Goal: Task Accomplishment & Management: Complete application form

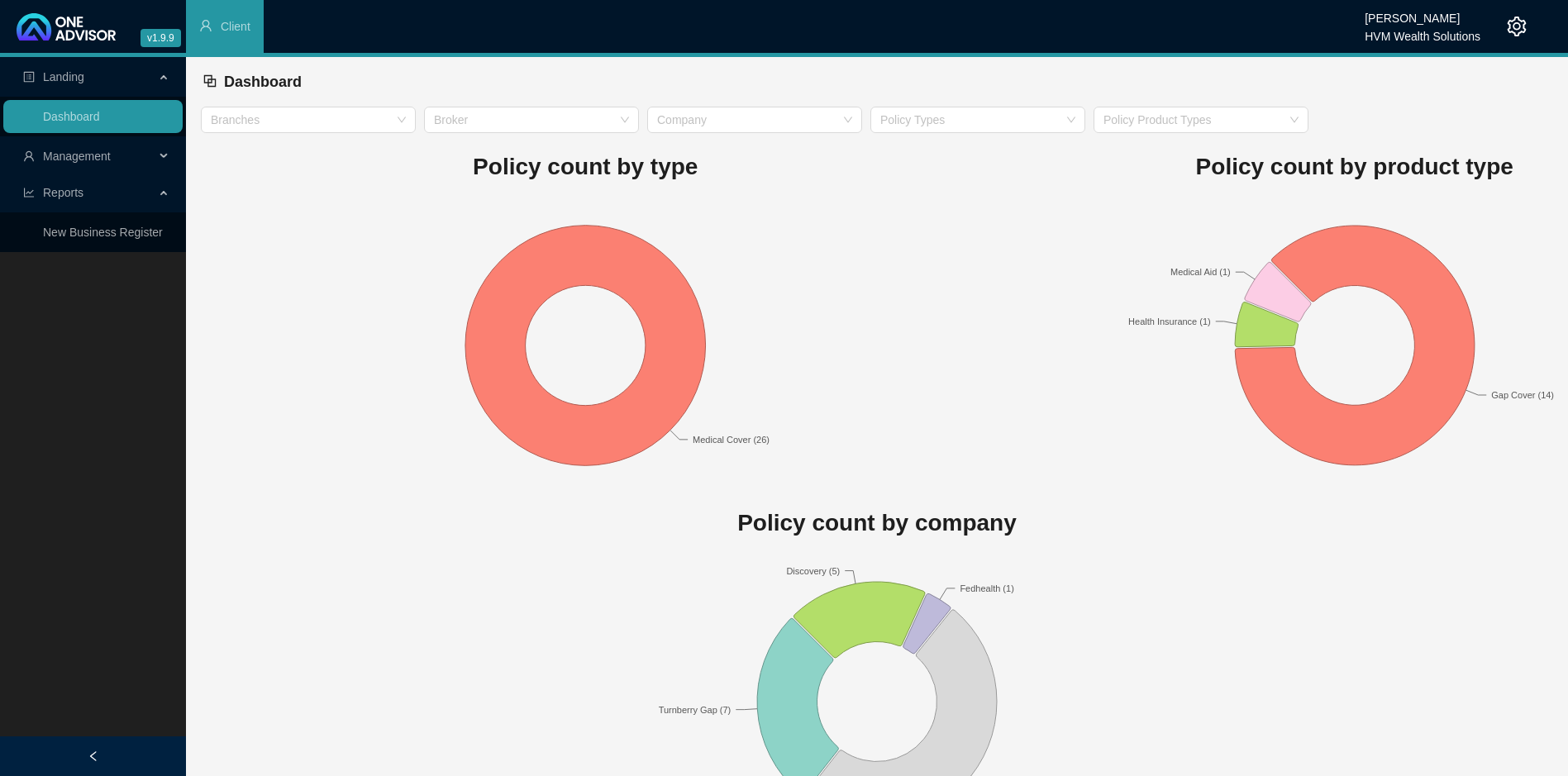
click at [126, 164] on span "Management" at bounding box center [88, 157] width 131 height 34
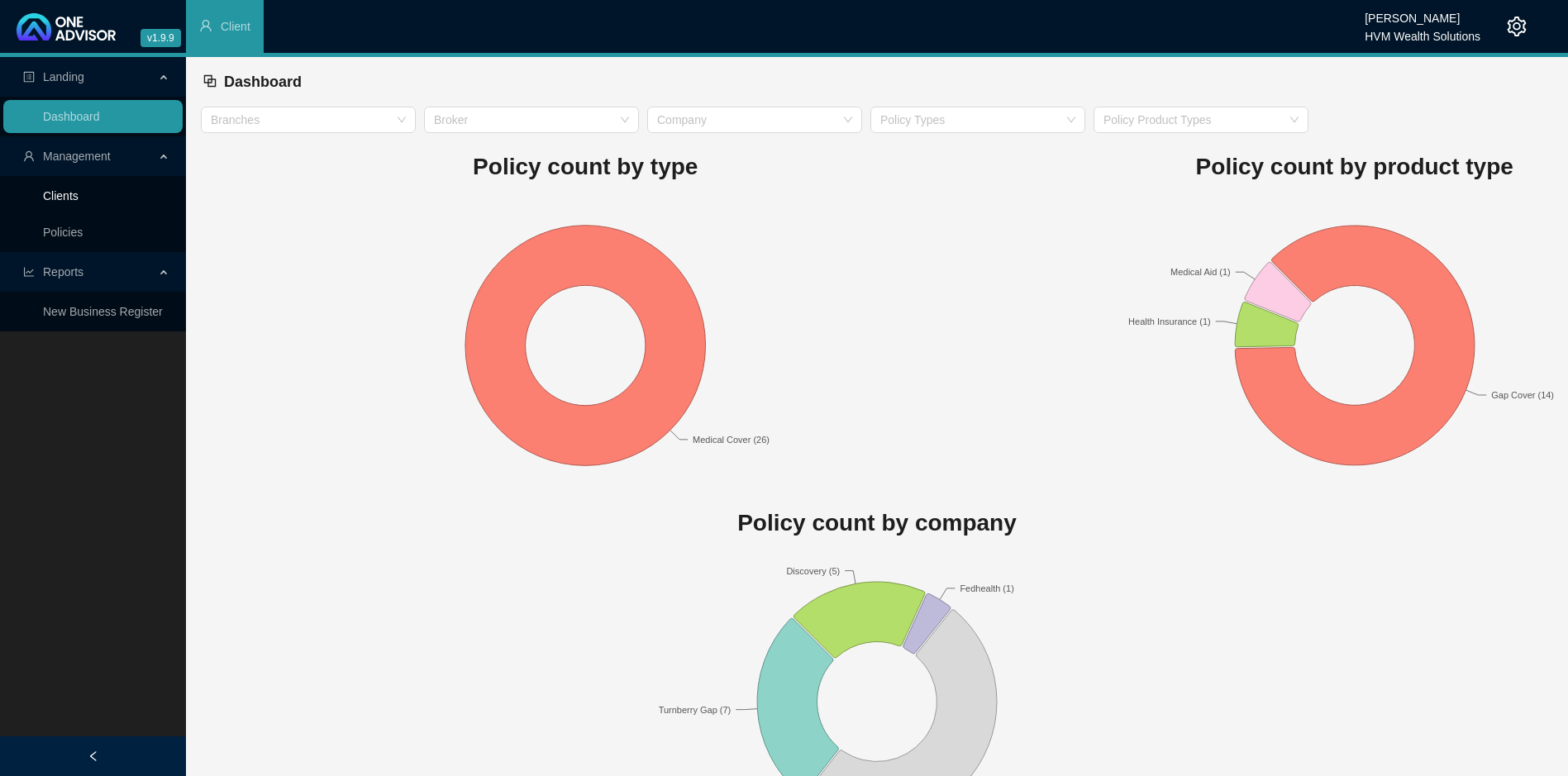
click at [79, 201] on link "Clients" at bounding box center [61, 195] width 36 height 13
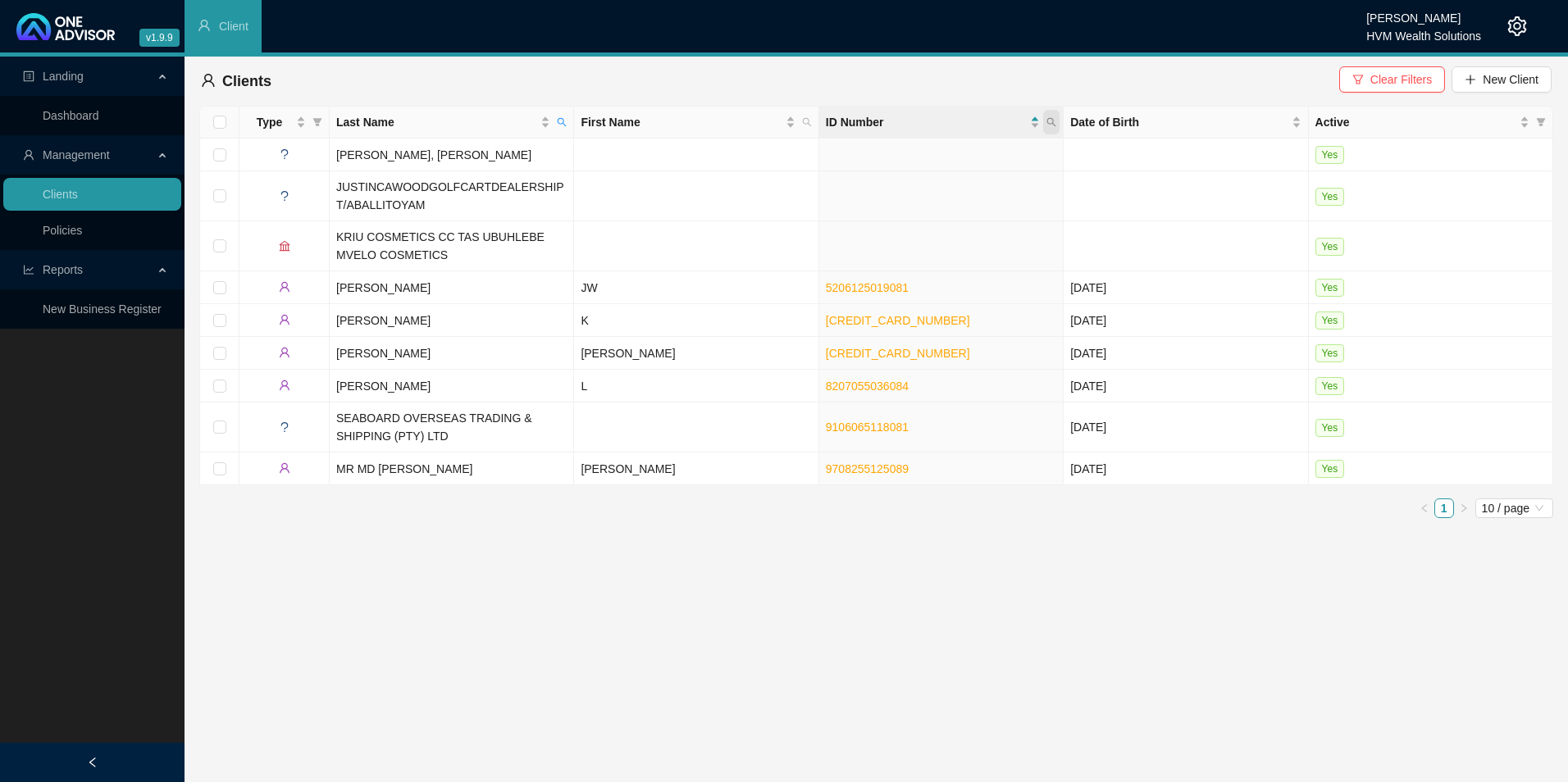
click at [1058, 129] on span at bounding box center [1051, 121] width 17 height 24
type input "9405260578085"
click at [922, 175] on div "9405260578085 Search Reset" at bounding box center [976, 170] width 167 height 66
click at [922, 188] on button "Search" at bounding box center [935, 187] width 73 height 20
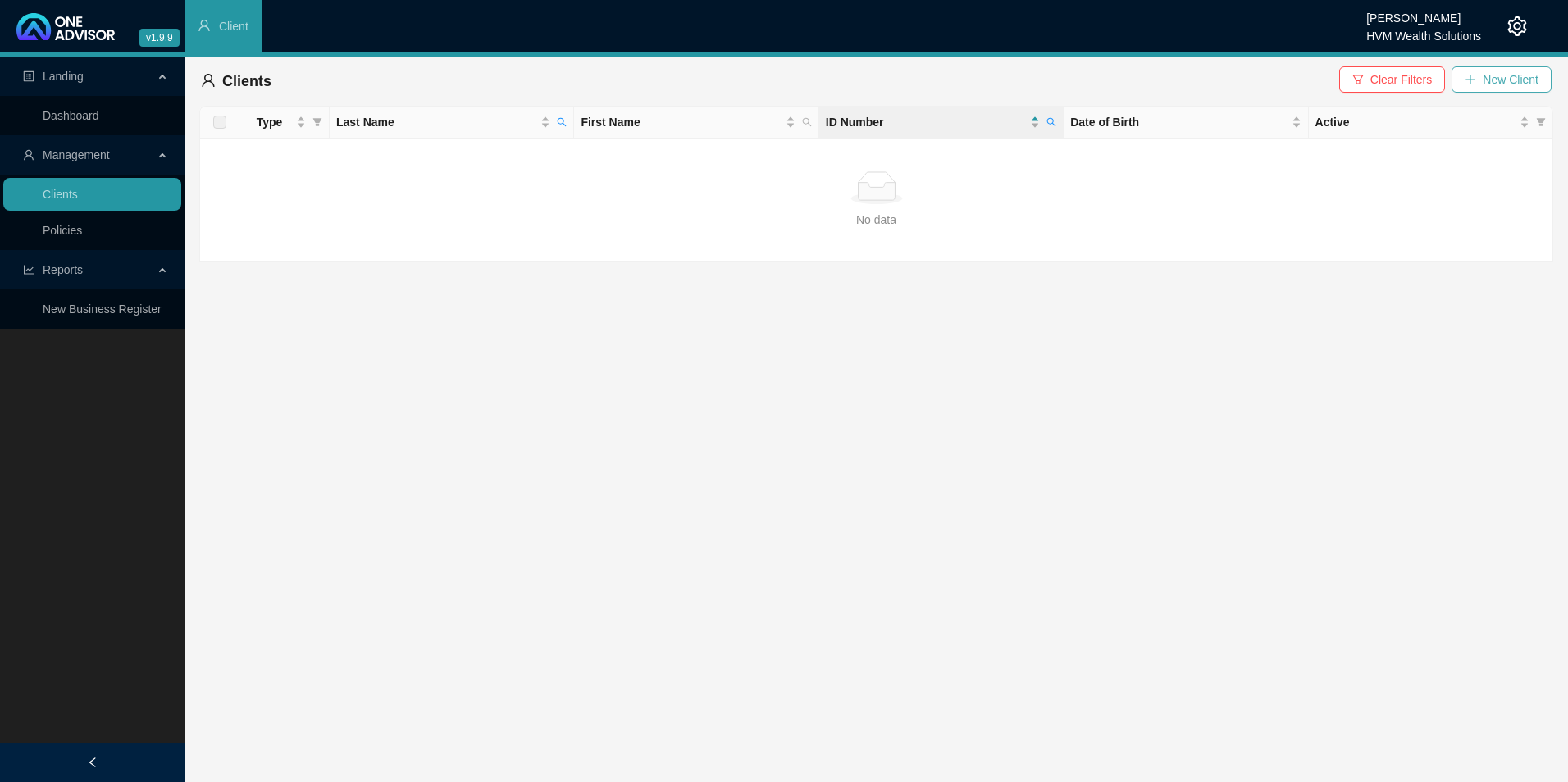
click at [1510, 69] on button "New Client" at bounding box center [1501, 79] width 100 height 26
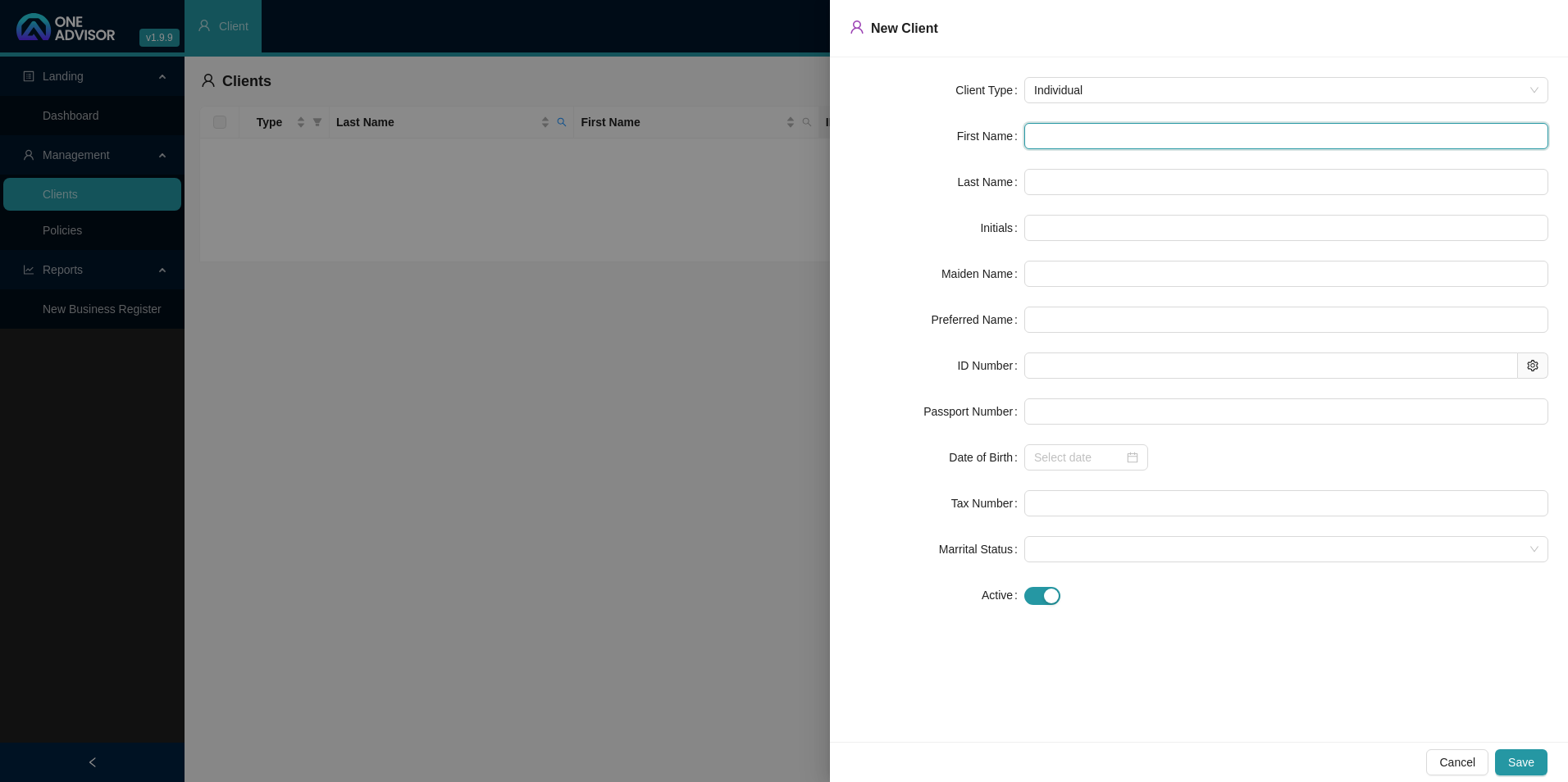
click at [1083, 134] on input "text" at bounding box center [1286, 136] width 524 height 26
click at [1101, 132] on input "text" at bounding box center [1286, 136] width 524 height 26
paste input "[PERSON_NAME]"
type input "[PERSON_NAME]"
type input "IA"
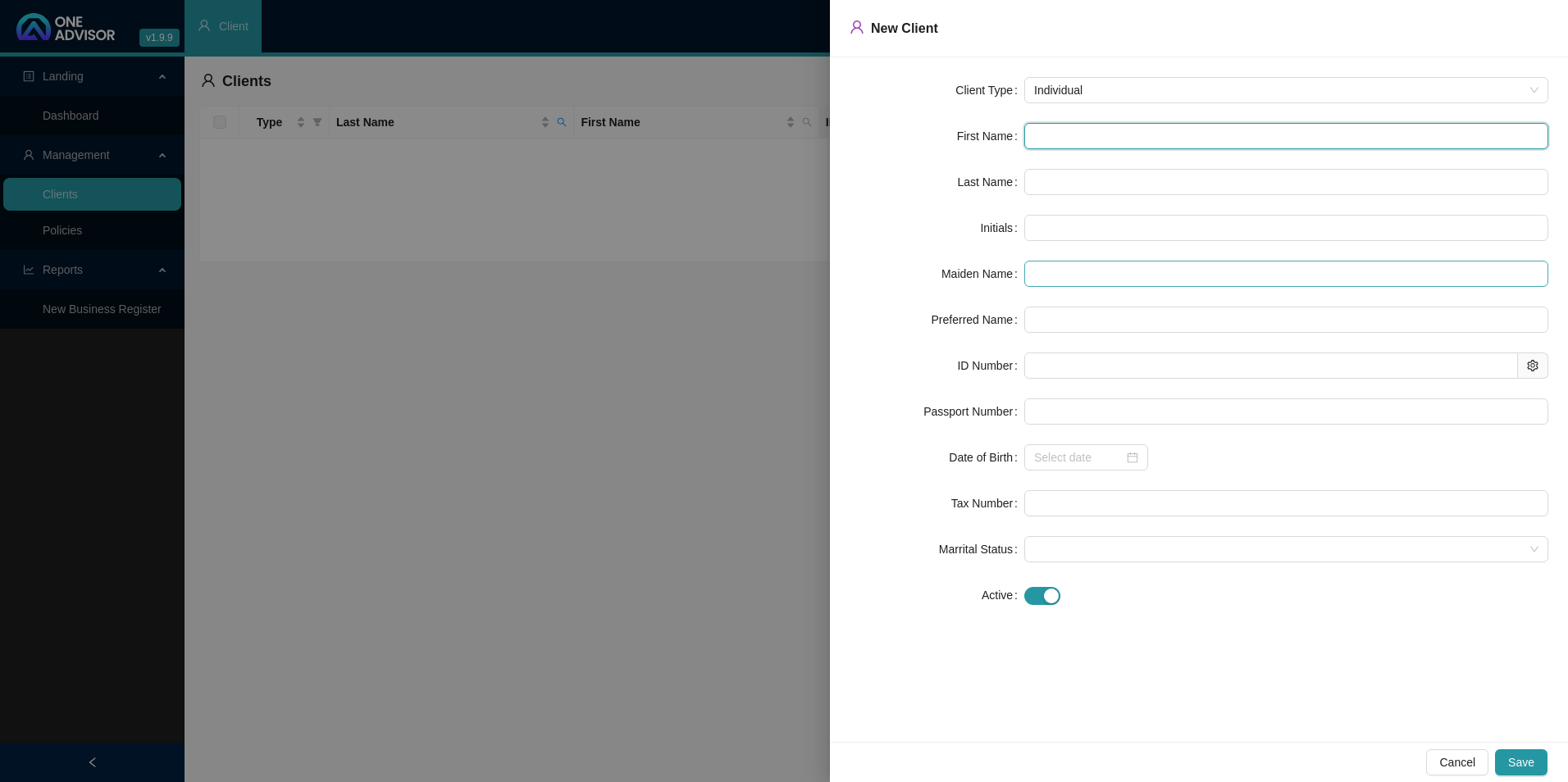
type input "Innocentia"
type input "[PERSON_NAME]"
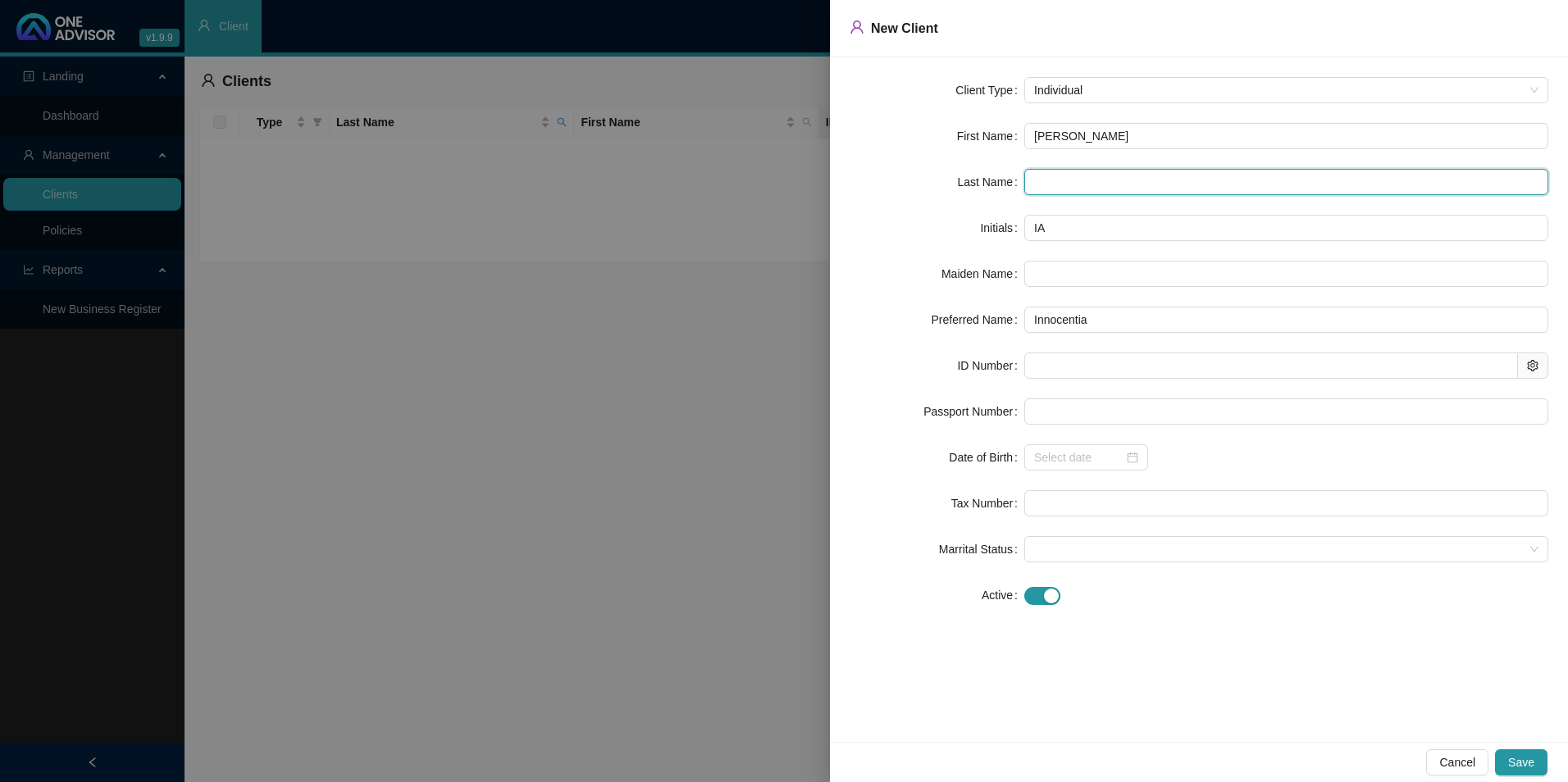
click at [1103, 180] on input "text" at bounding box center [1286, 182] width 524 height 26
paste input "[PERSON_NAME]"
type input "[PERSON_NAME]"
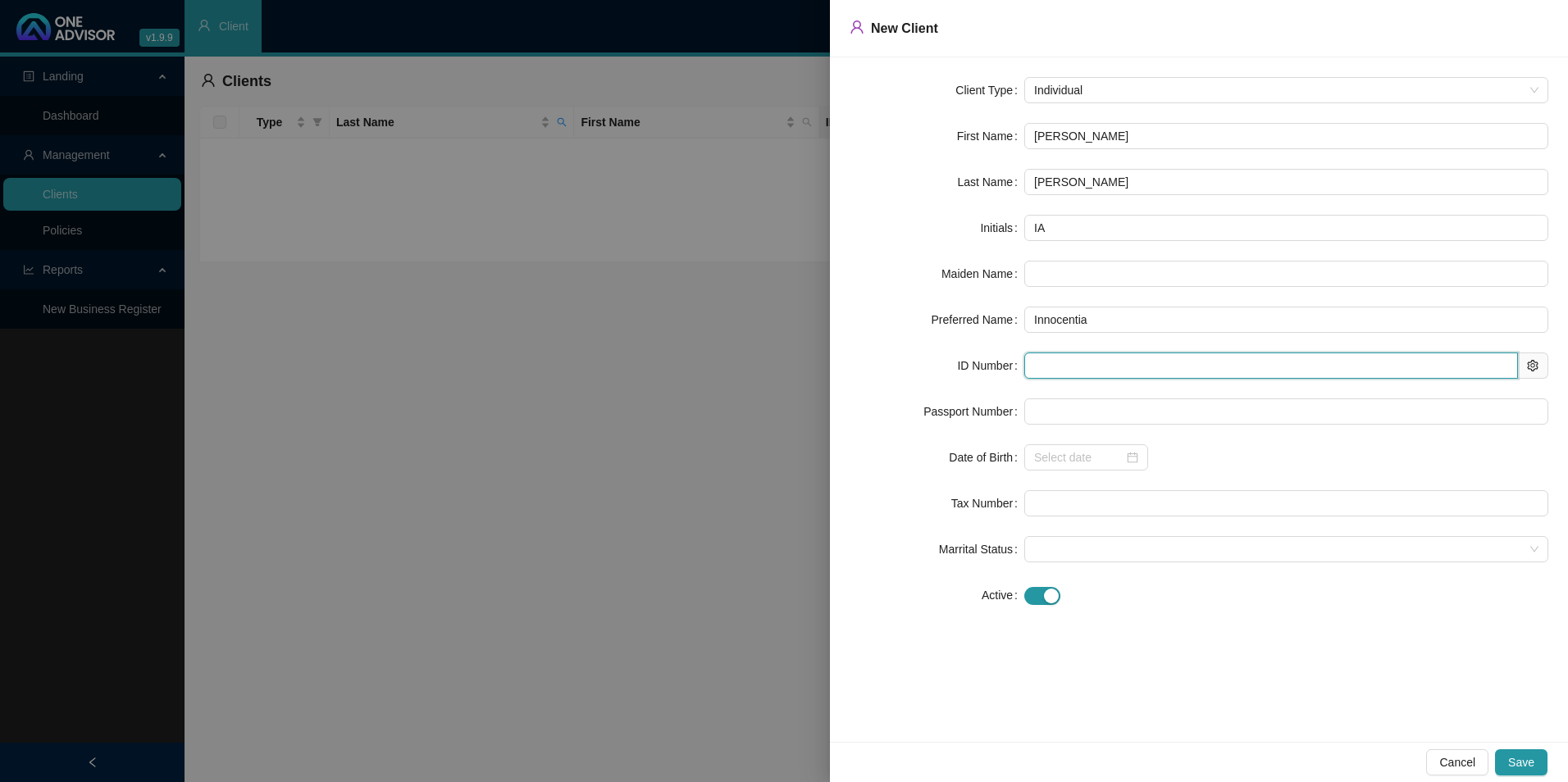
paste input "9405260578085"
type input "9405260578085"
type input "[DATE]"
type input "9405260578085"
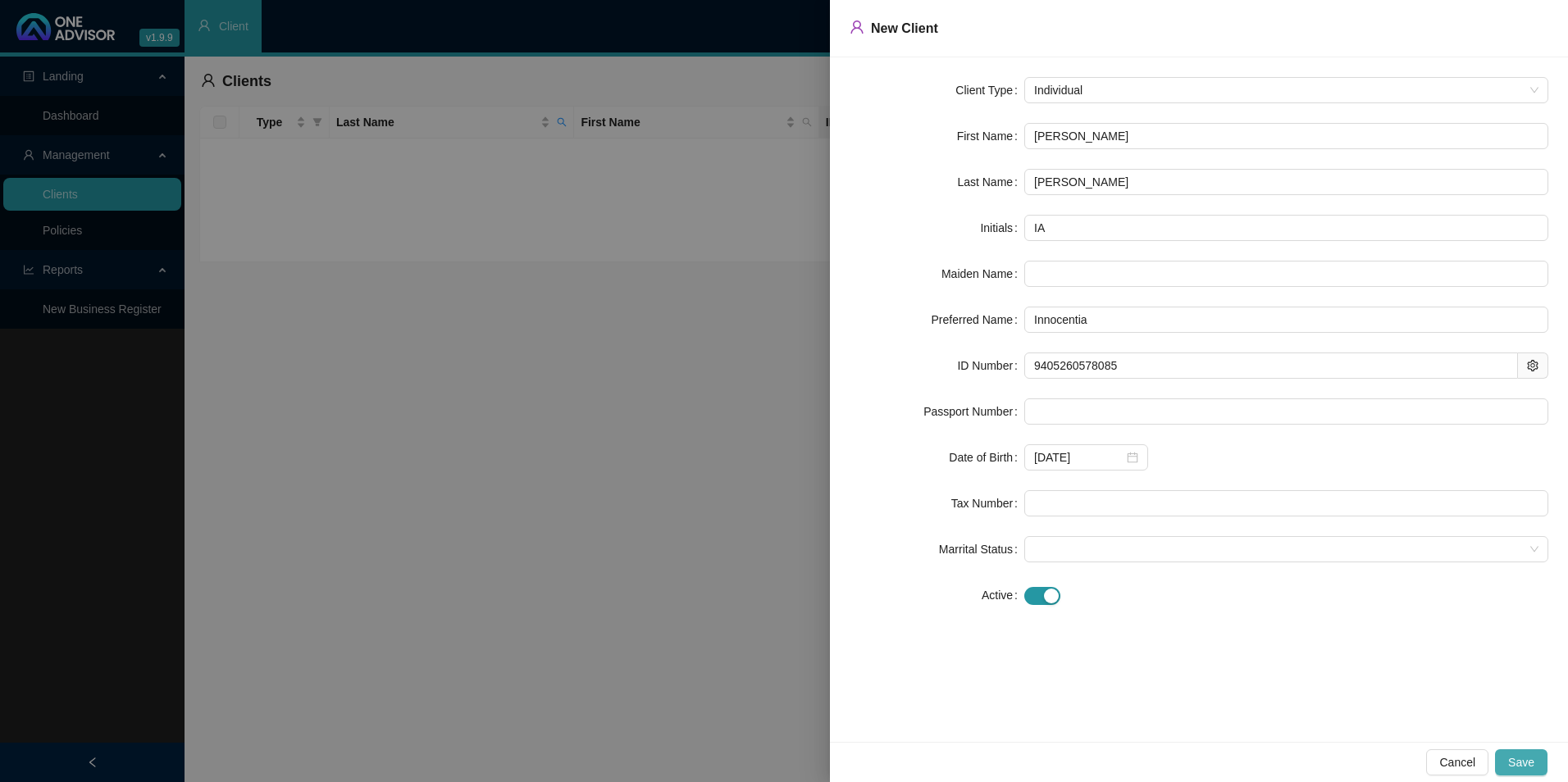
click at [1537, 760] on button "Save" at bounding box center [1522, 762] width 53 height 26
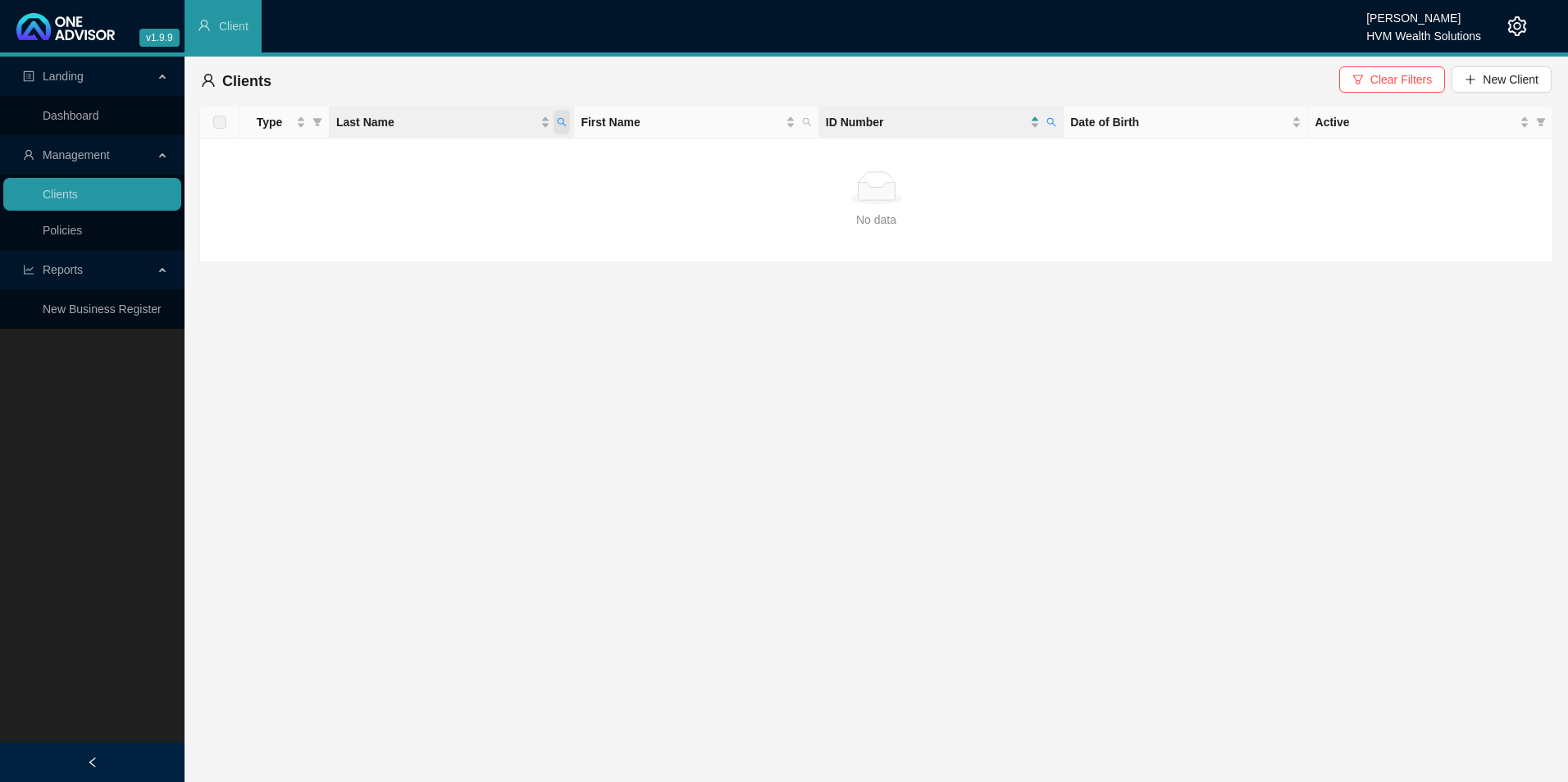
click at [565, 119] on icon "search" at bounding box center [562, 122] width 10 height 10
click at [497, 159] on input "Seab" at bounding box center [486, 157] width 155 height 26
type input "S"
click at [807, 208] on div "No data No data" at bounding box center [876, 200] width 1326 height 58
click at [1049, 120] on icon "search" at bounding box center [1051, 122] width 10 height 10
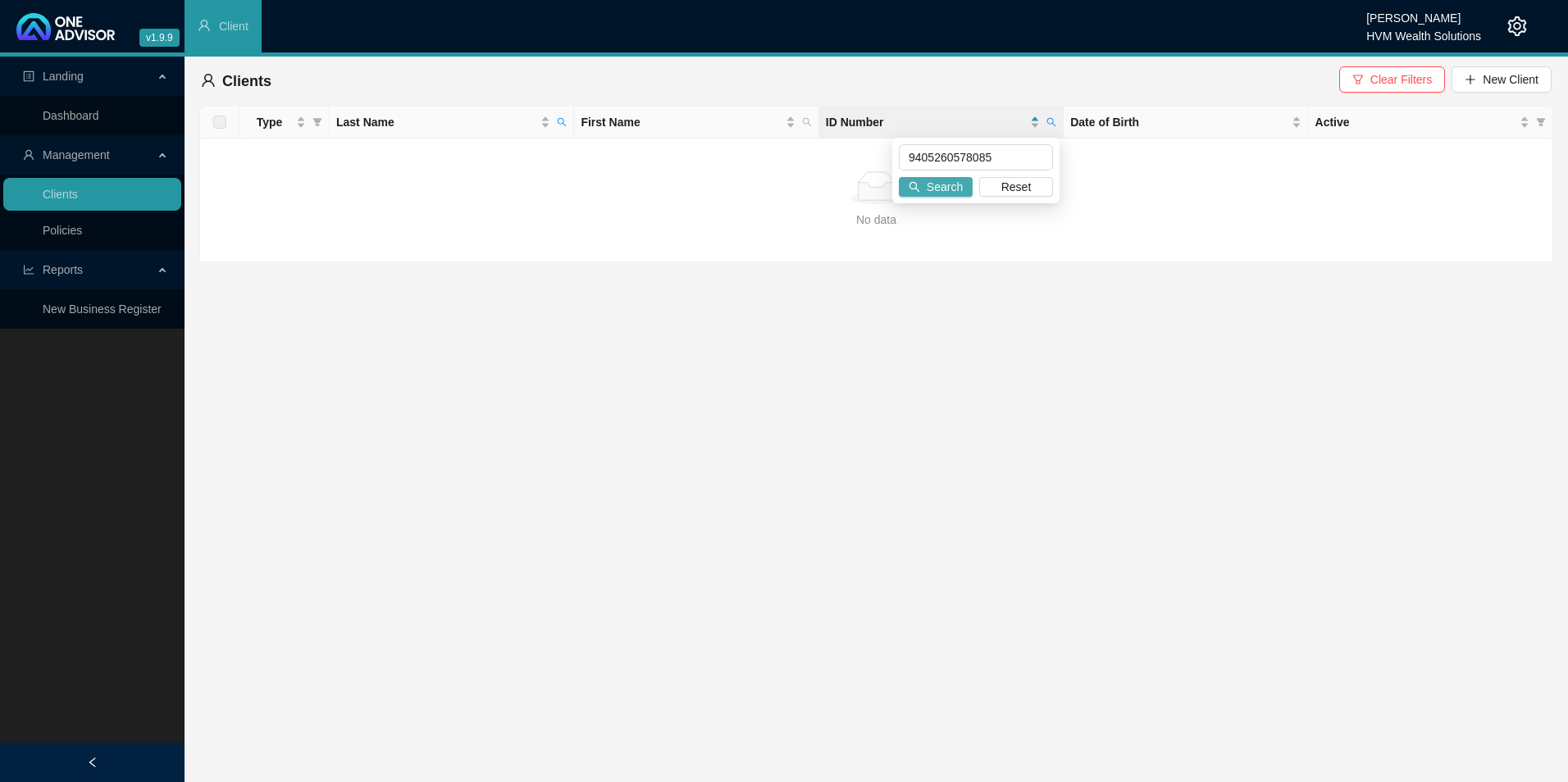
click at [955, 180] on span "Search" at bounding box center [945, 187] width 36 height 18
click at [1053, 120] on icon "search" at bounding box center [1051, 122] width 9 height 9
click at [913, 156] on input "9405260578085" at bounding box center [976, 157] width 155 height 26
click at [912, 155] on input "9405260578085" at bounding box center [976, 157] width 155 height 26
click at [1424, 73] on span "Clear Filters" at bounding box center [1401, 79] width 62 height 18
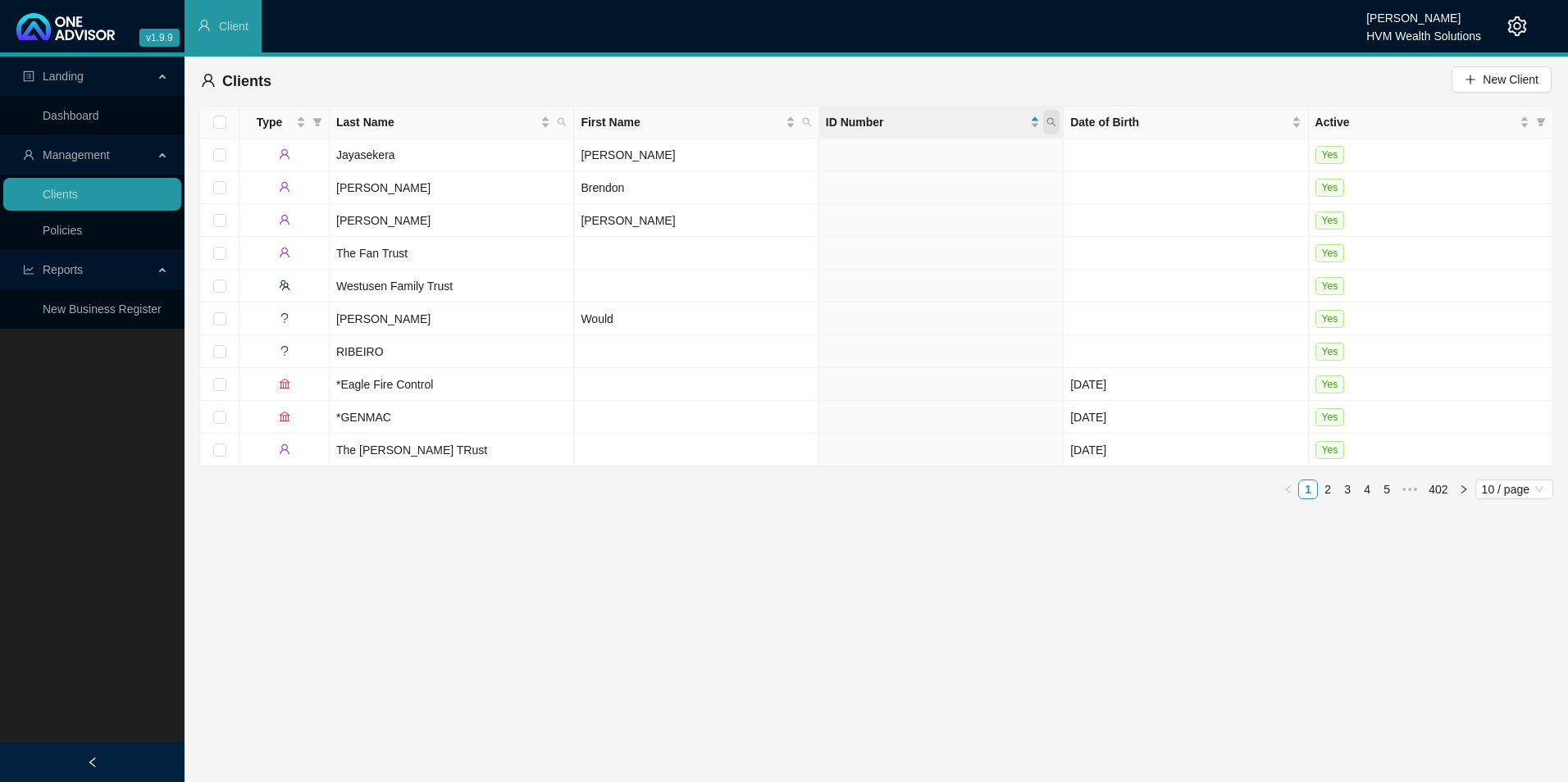
click at [1058, 116] on span at bounding box center [1051, 121] width 17 height 24
paste input "9405260578085"
type input "9405260578085"
click at [957, 189] on span "Search" at bounding box center [945, 187] width 36 height 18
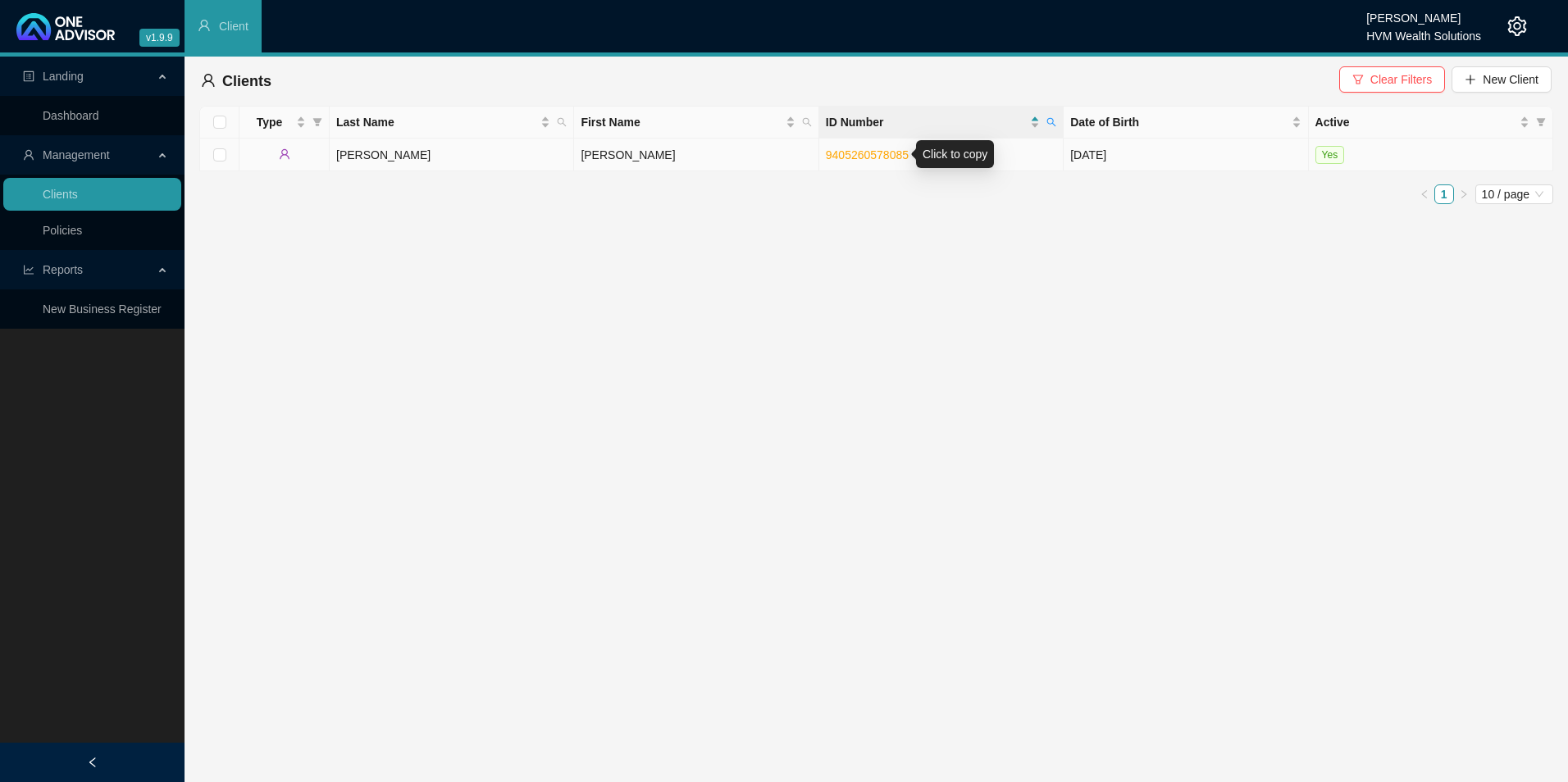
click at [696, 154] on td "[PERSON_NAME]" at bounding box center [697, 156] width 245 height 33
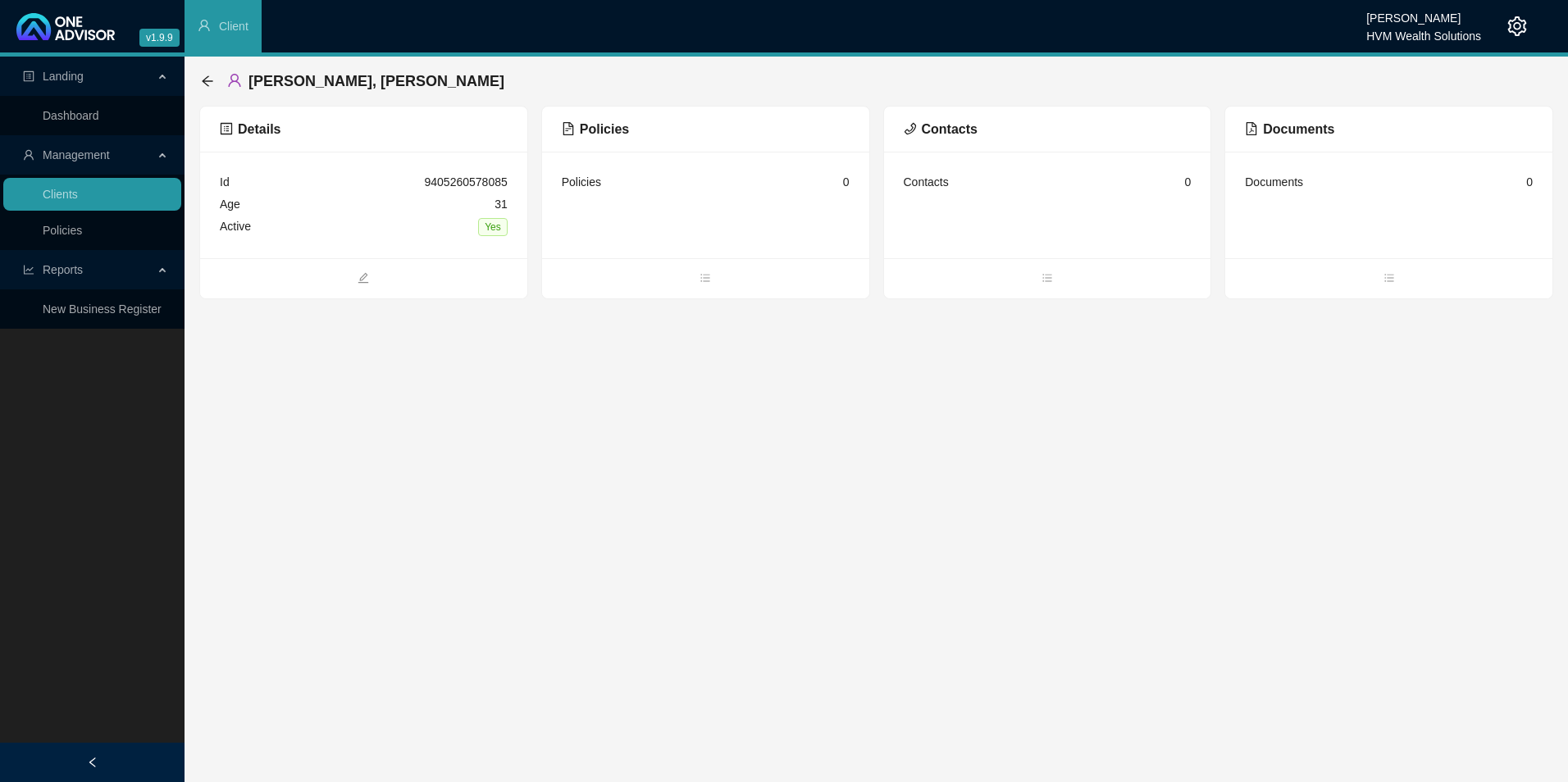
click at [603, 132] on span "Policies" at bounding box center [595, 129] width 68 height 14
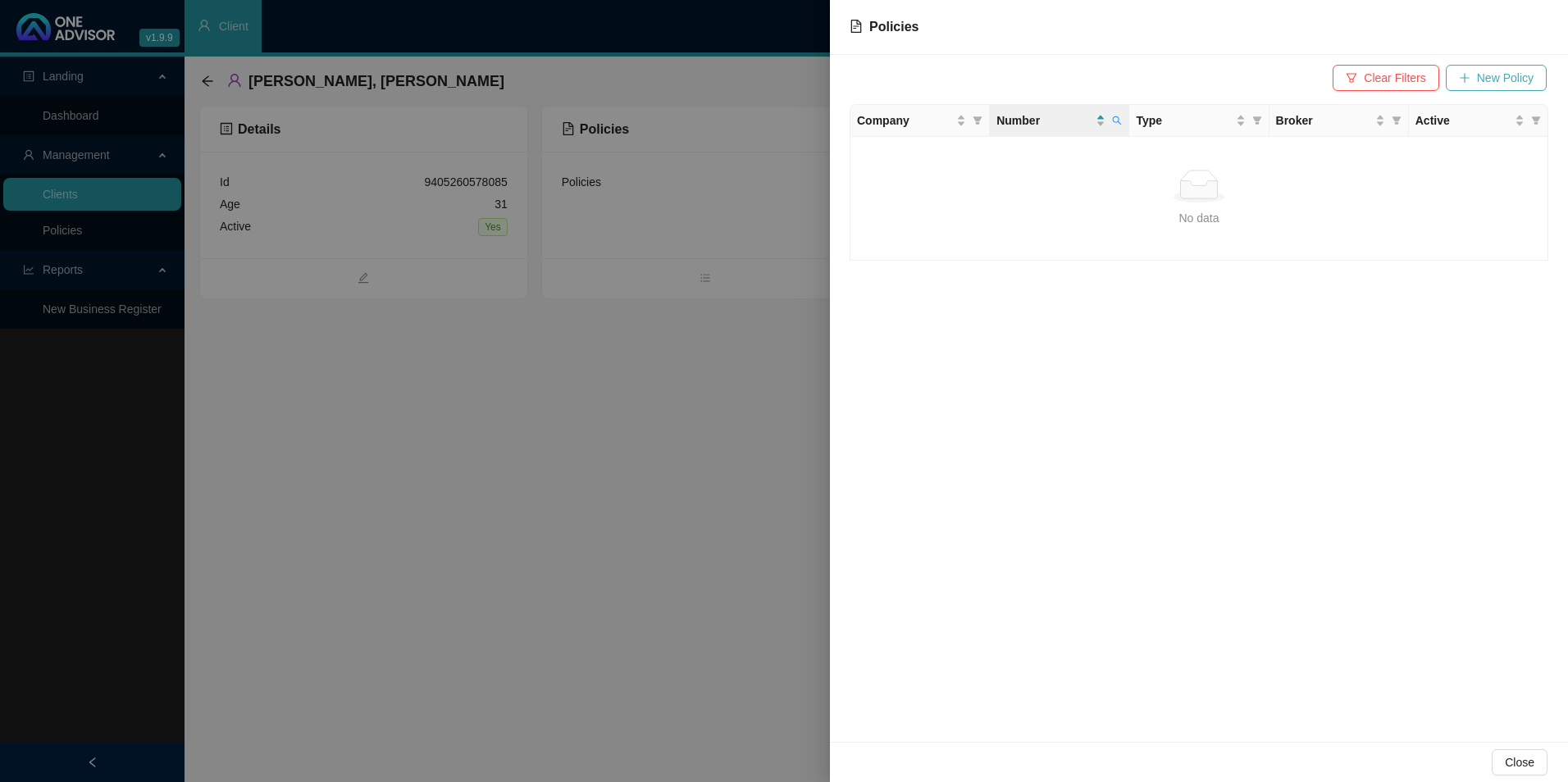
click at [1460, 73] on icon "plus" at bounding box center [1465, 78] width 12 height 12
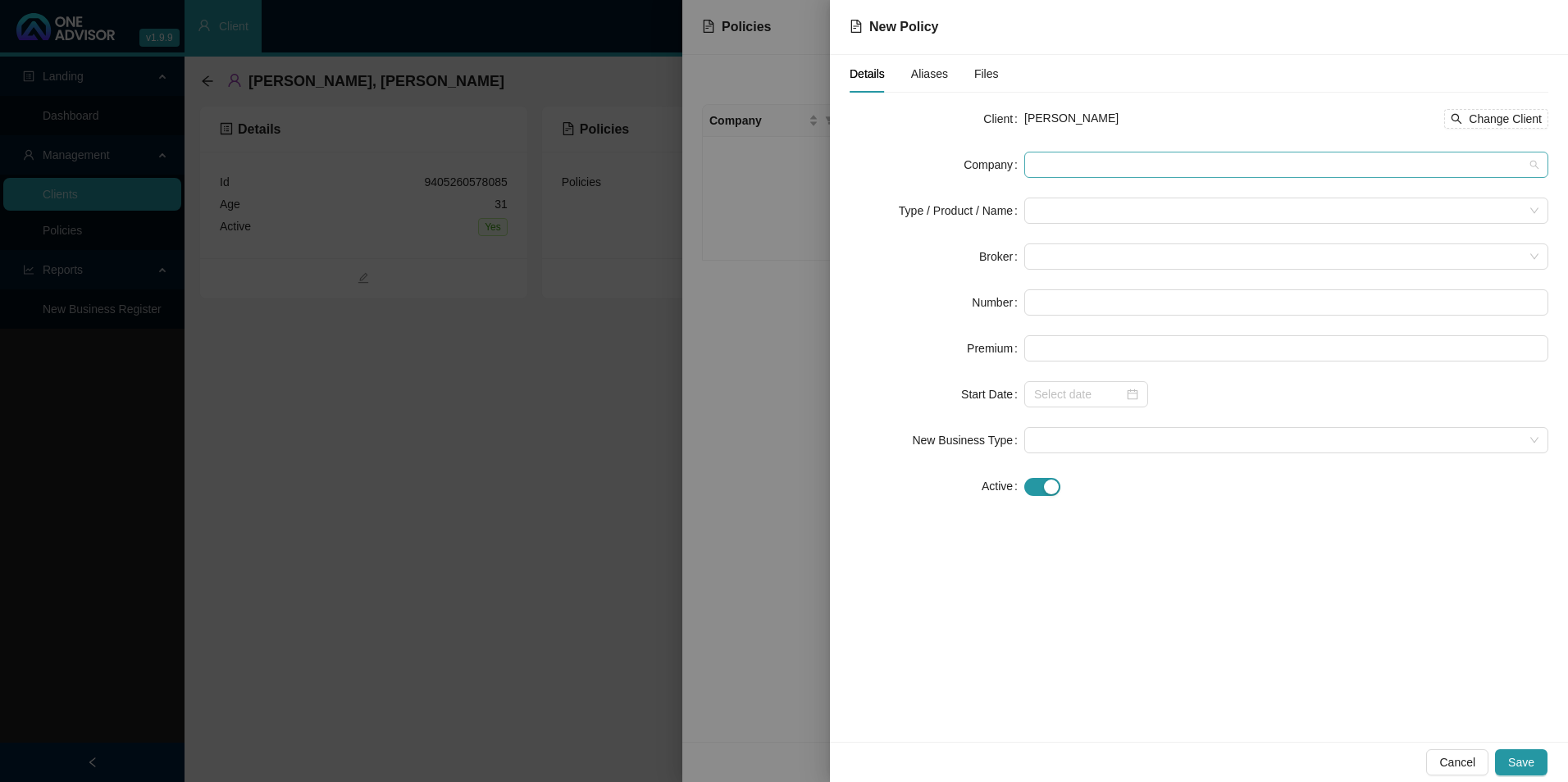
click at [1260, 166] on span at bounding box center [1286, 164] width 504 height 24
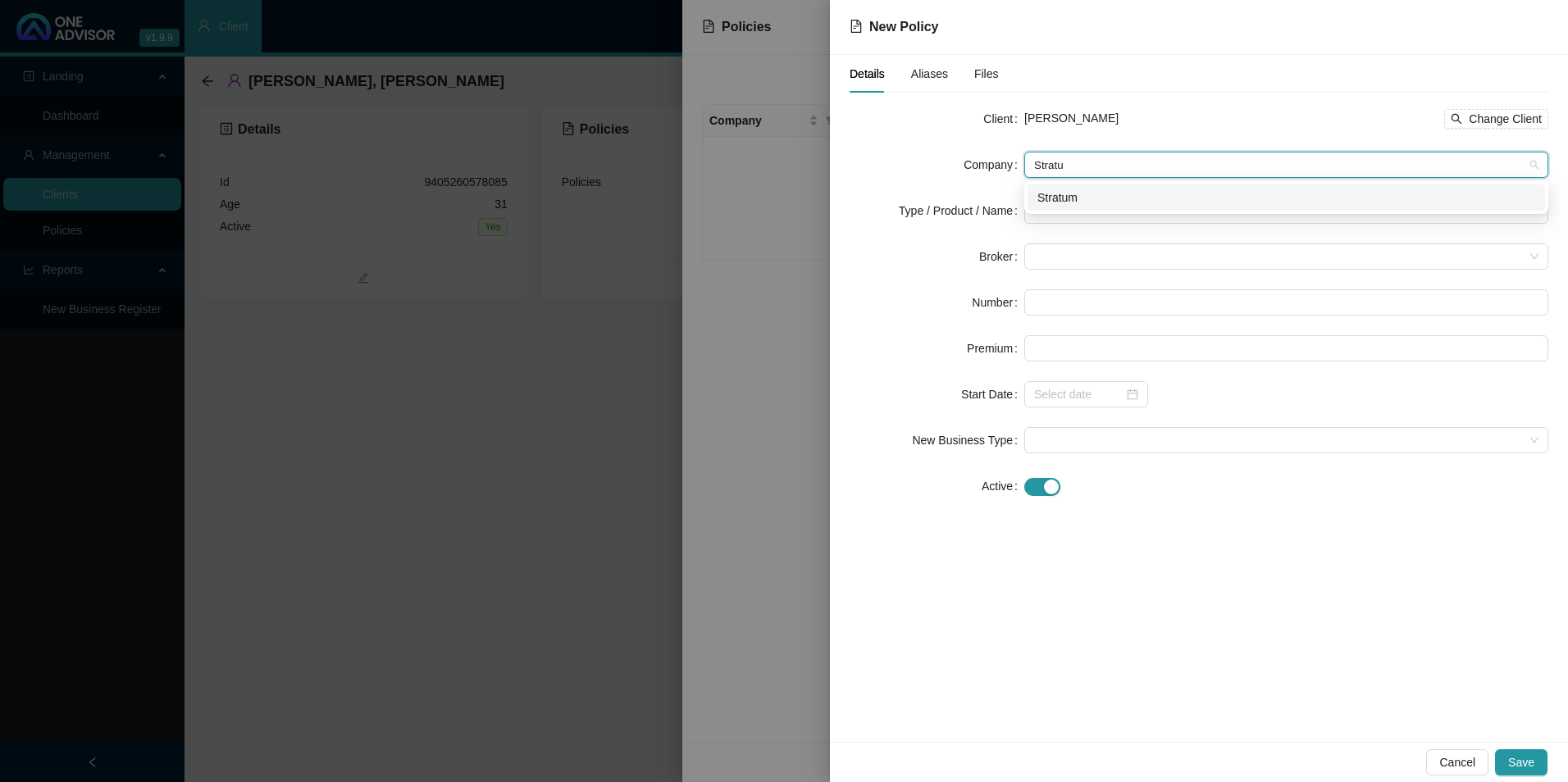
type input "Stratum"
click at [1123, 207] on div "Stratum" at bounding box center [1286, 198] width 518 height 26
click at [1104, 210] on input "search" at bounding box center [1279, 210] width 489 height 24
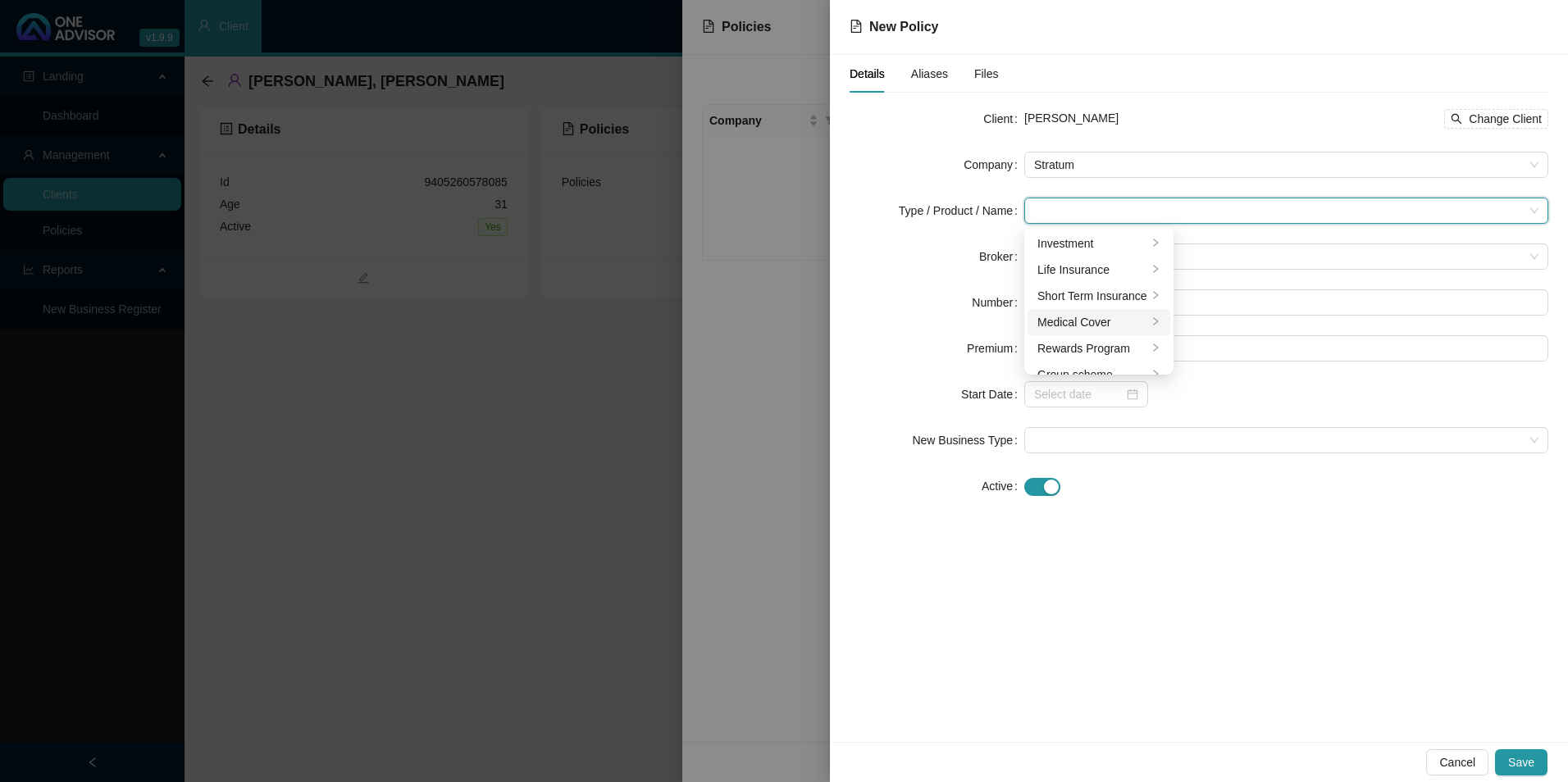
click at [1109, 321] on div "Medical Cover" at bounding box center [1092, 322] width 110 height 18
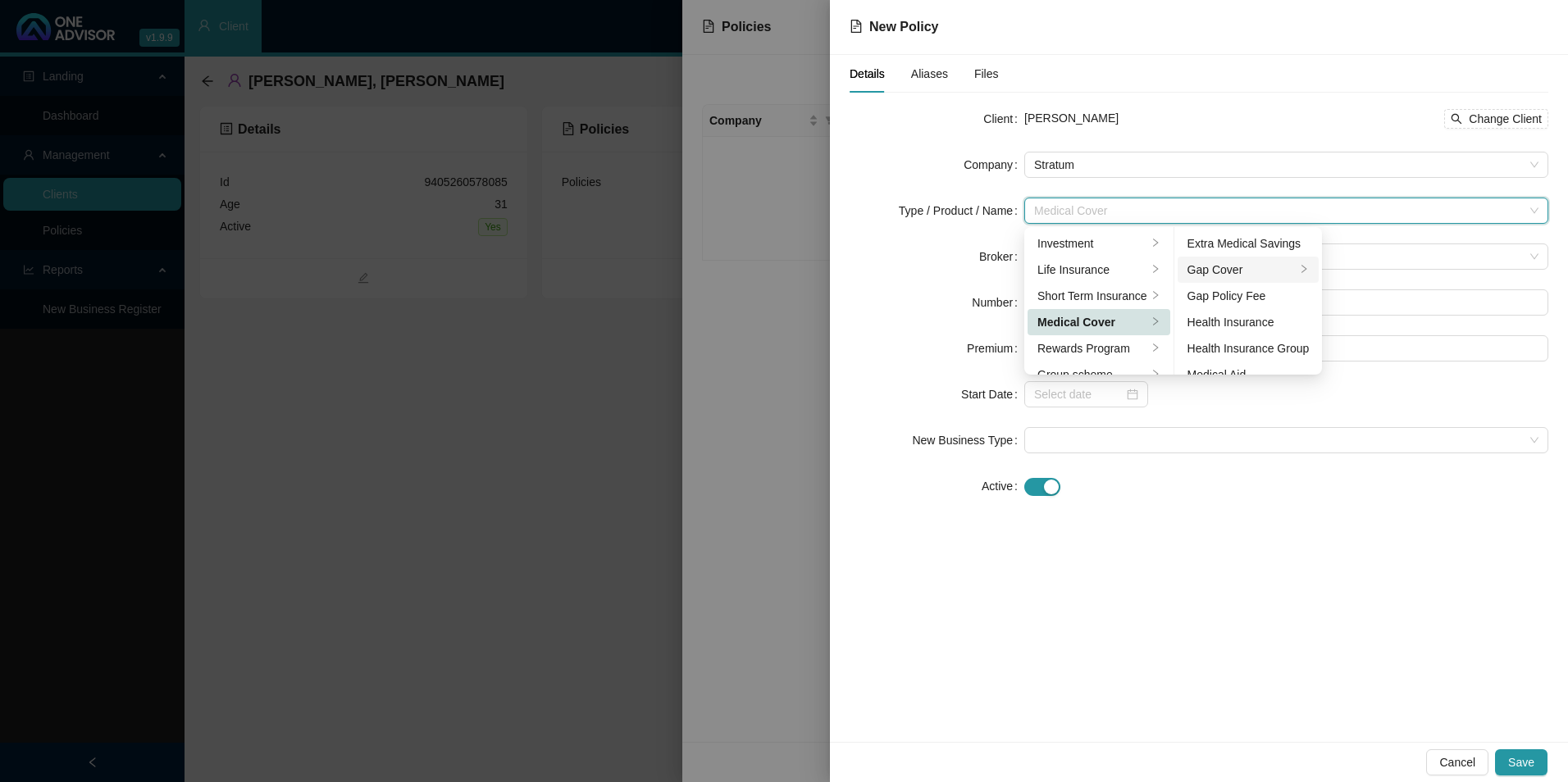
click at [1263, 276] on div "Gap Cover" at bounding box center [1241, 269] width 109 height 18
click at [1303, 516] on div "Client [PERSON_NAME] Change Client Company Stratum Type / Product / Name Medica…" at bounding box center [1199, 312] width 699 height 413
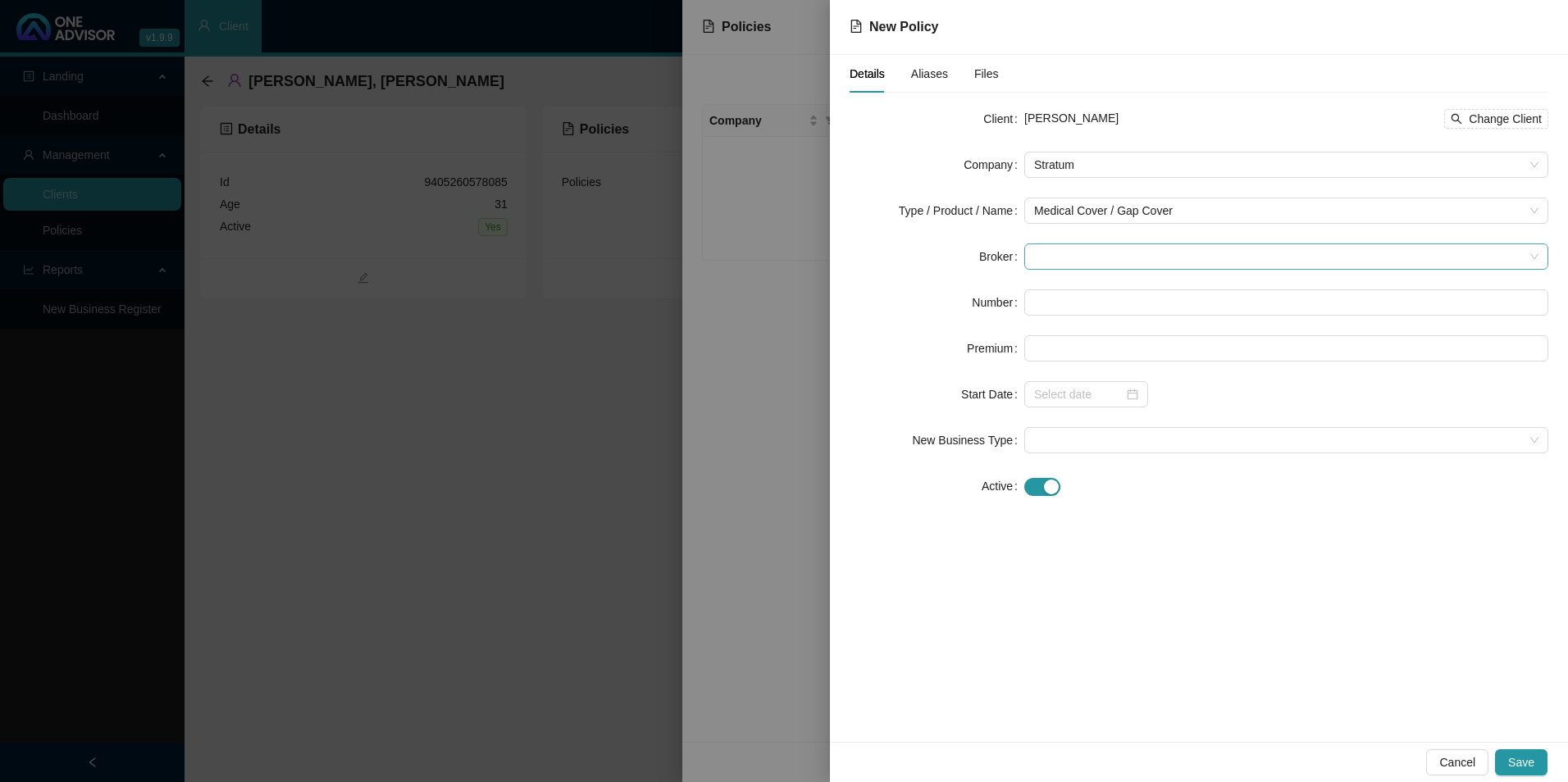
click at [1105, 256] on span at bounding box center [1286, 256] width 504 height 24
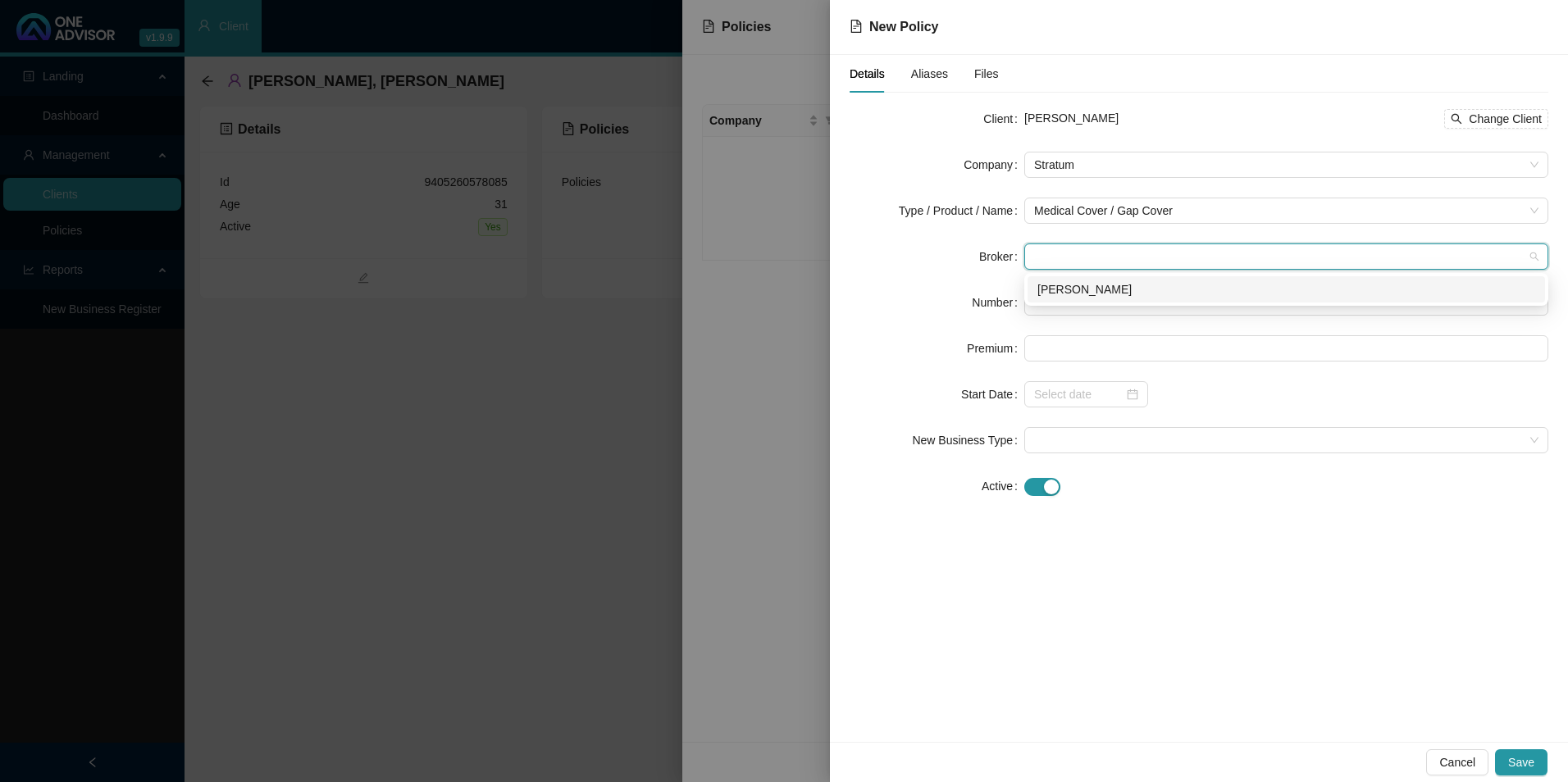
click at [1110, 288] on div "[PERSON_NAME]" at bounding box center [1286, 290] width 498 height 18
click at [1099, 295] on input "text" at bounding box center [1286, 302] width 524 height 26
click at [1085, 307] on input "text" at bounding box center [1286, 302] width 524 height 26
paste input "POL-1641552-P4J2"
click at [1055, 306] on input "POL-1641552-P4J2" at bounding box center [1286, 302] width 524 height 26
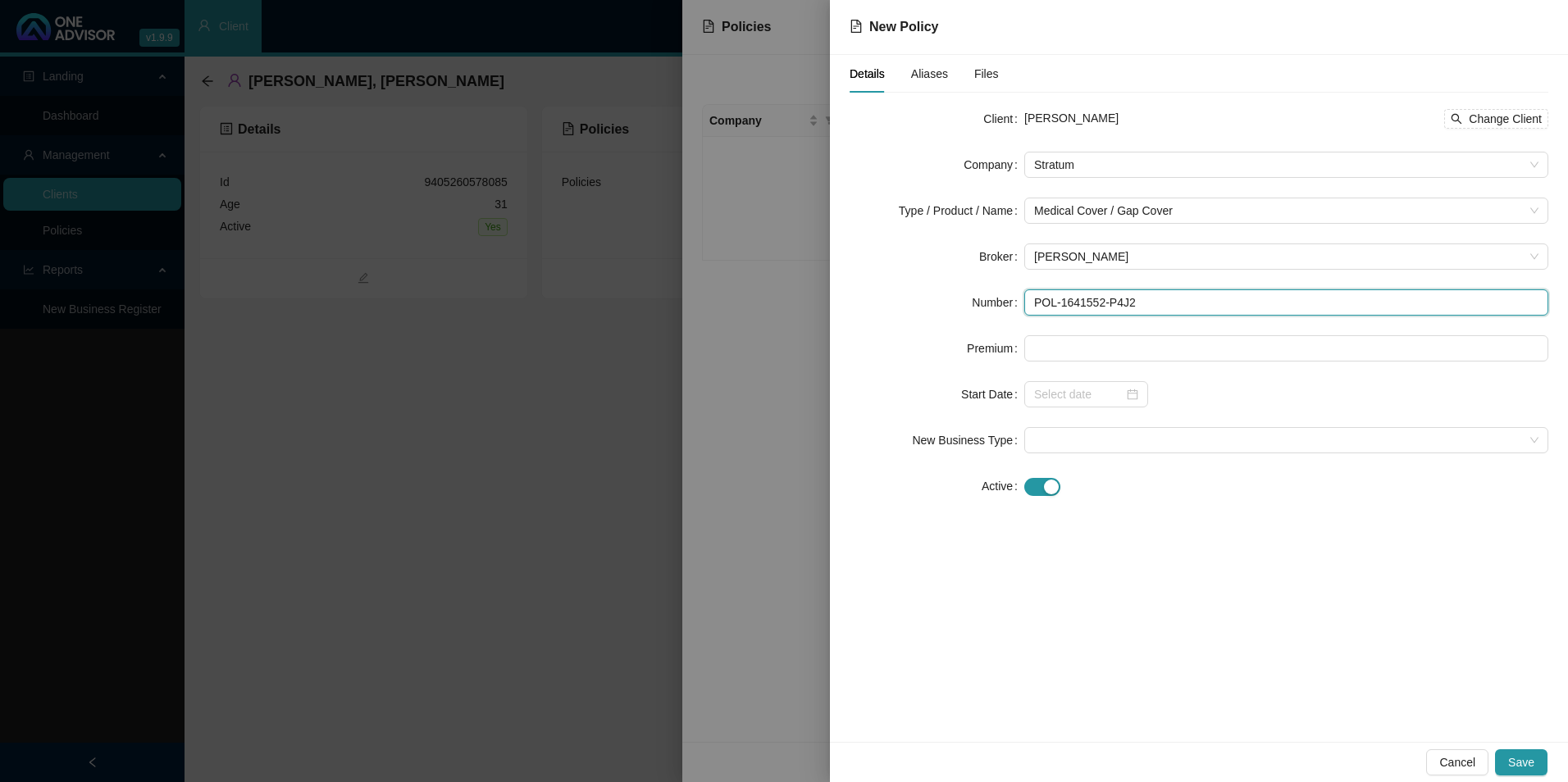
type input "POL-1641552-P4J2"
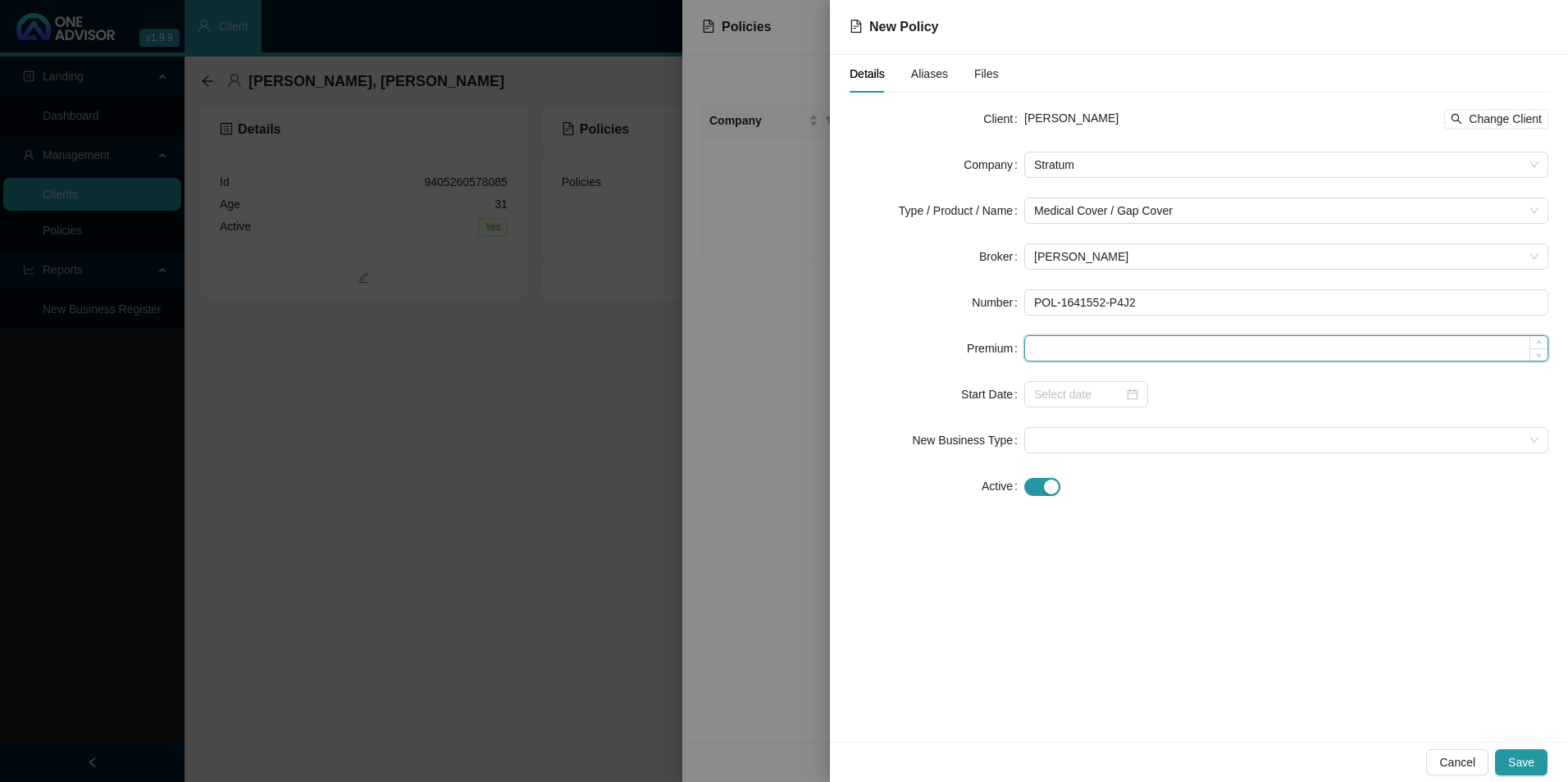
click at [1077, 352] on input at bounding box center [1286, 348] width 523 height 24
paste input "R552,00"
drag, startPoint x: 1060, startPoint y: 344, endPoint x: 1071, endPoint y: 375, distance: 32.9
click at [1060, 344] on input "R552,00" at bounding box center [1286, 348] width 523 height 24
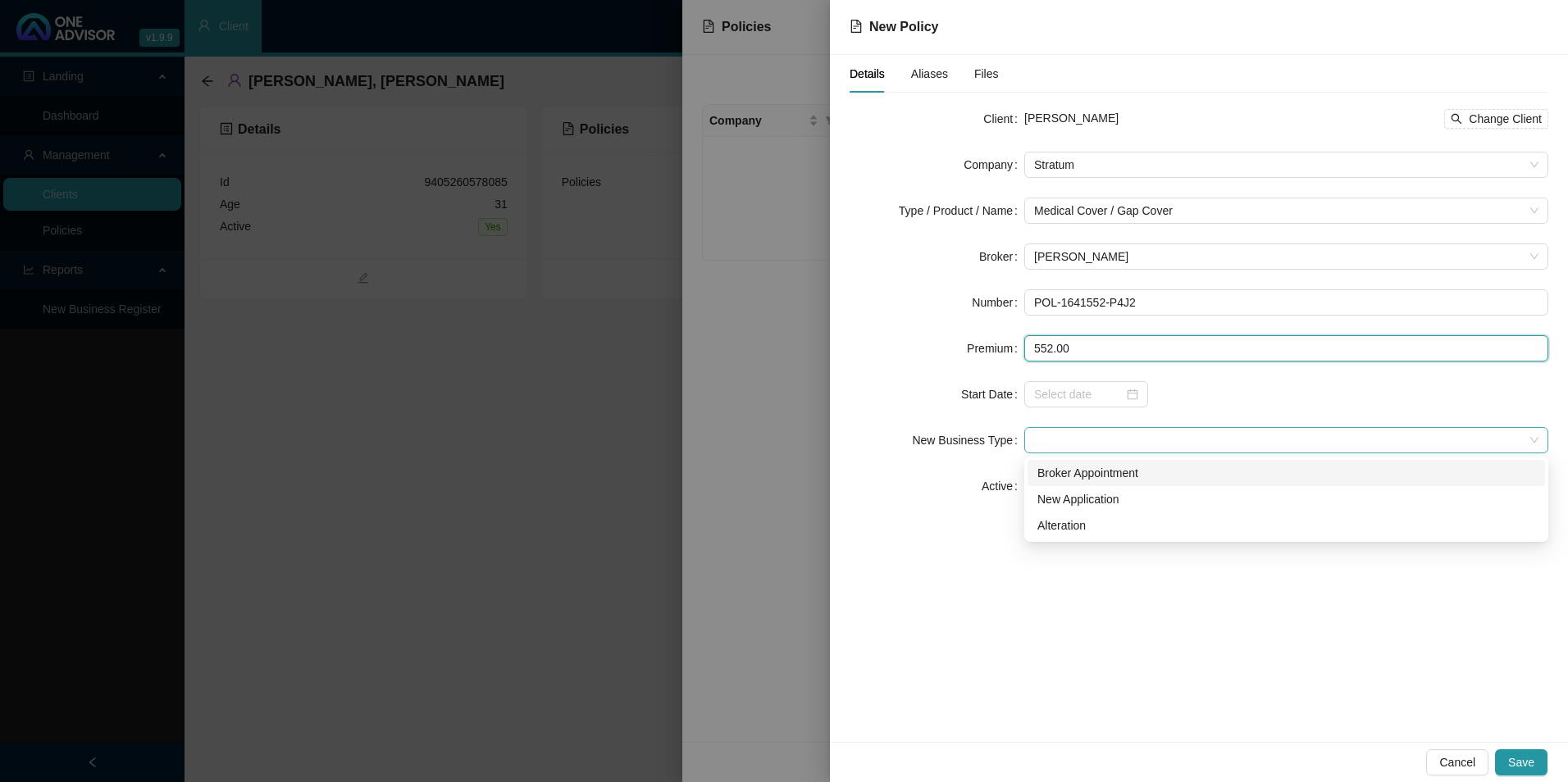
click at [1079, 430] on span at bounding box center [1286, 439] width 504 height 24
type input "552.00"
click at [1084, 388] on input at bounding box center [1079, 394] width 89 height 18
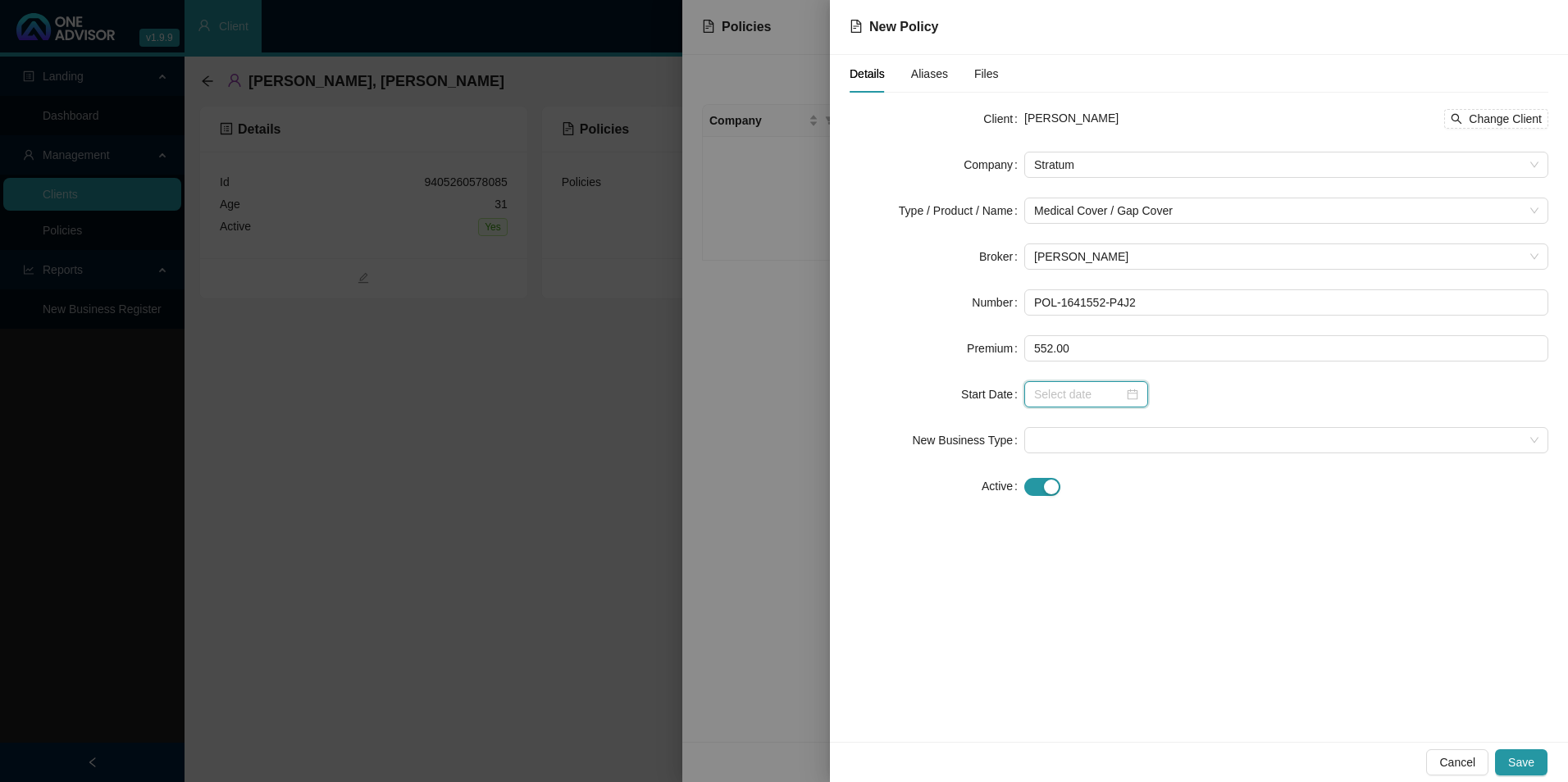
click at [1125, 402] on div at bounding box center [1086, 394] width 104 height 18
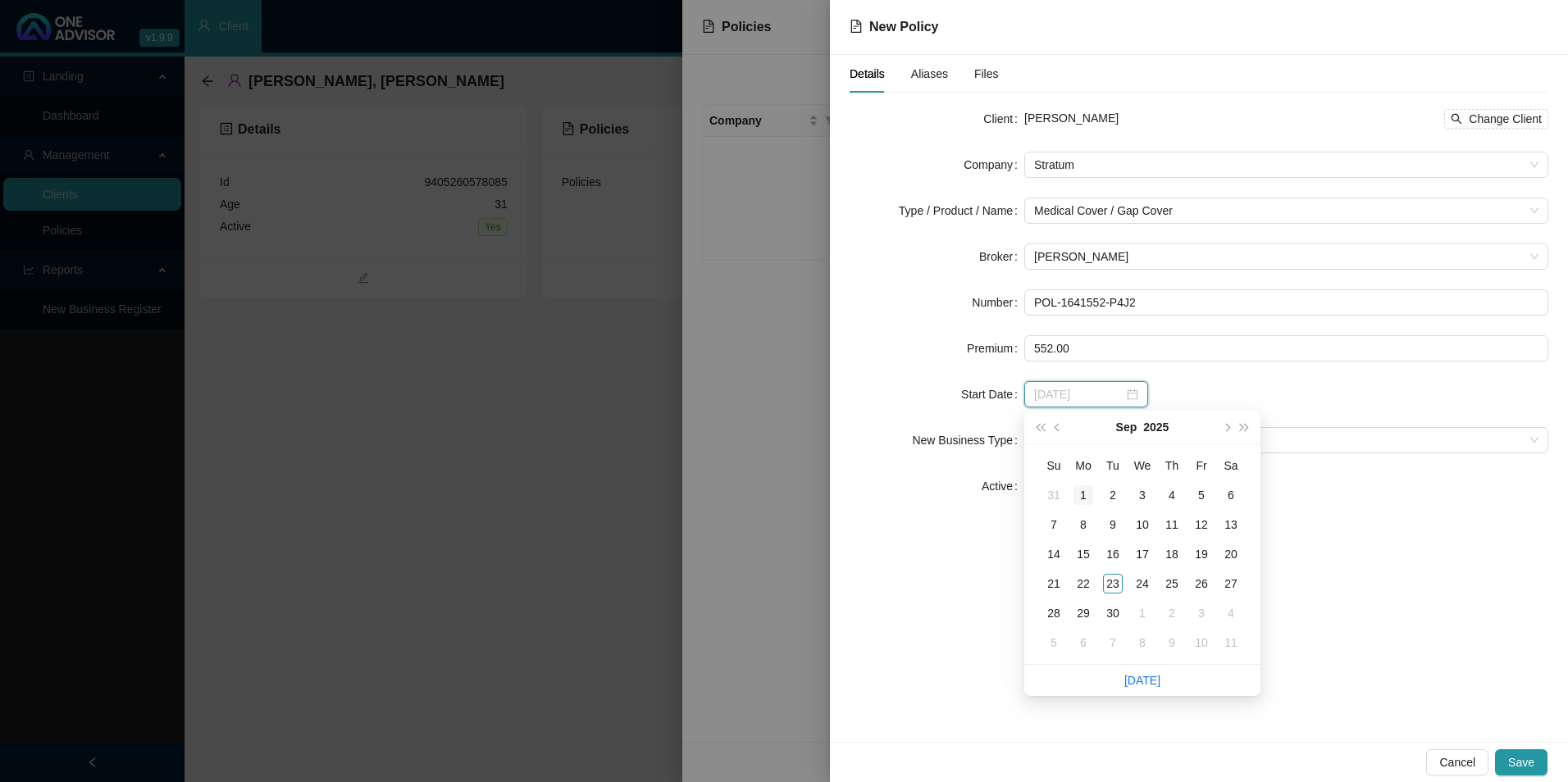
type input "[DATE]"
click at [1039, 432] on button "super-prev-year" at bounding box center [1039, 428] width 18 height 33
type input "[DATE]"
click at [1058, 492] on div "1" at bounding box center [1054, 495] width 20 height 20
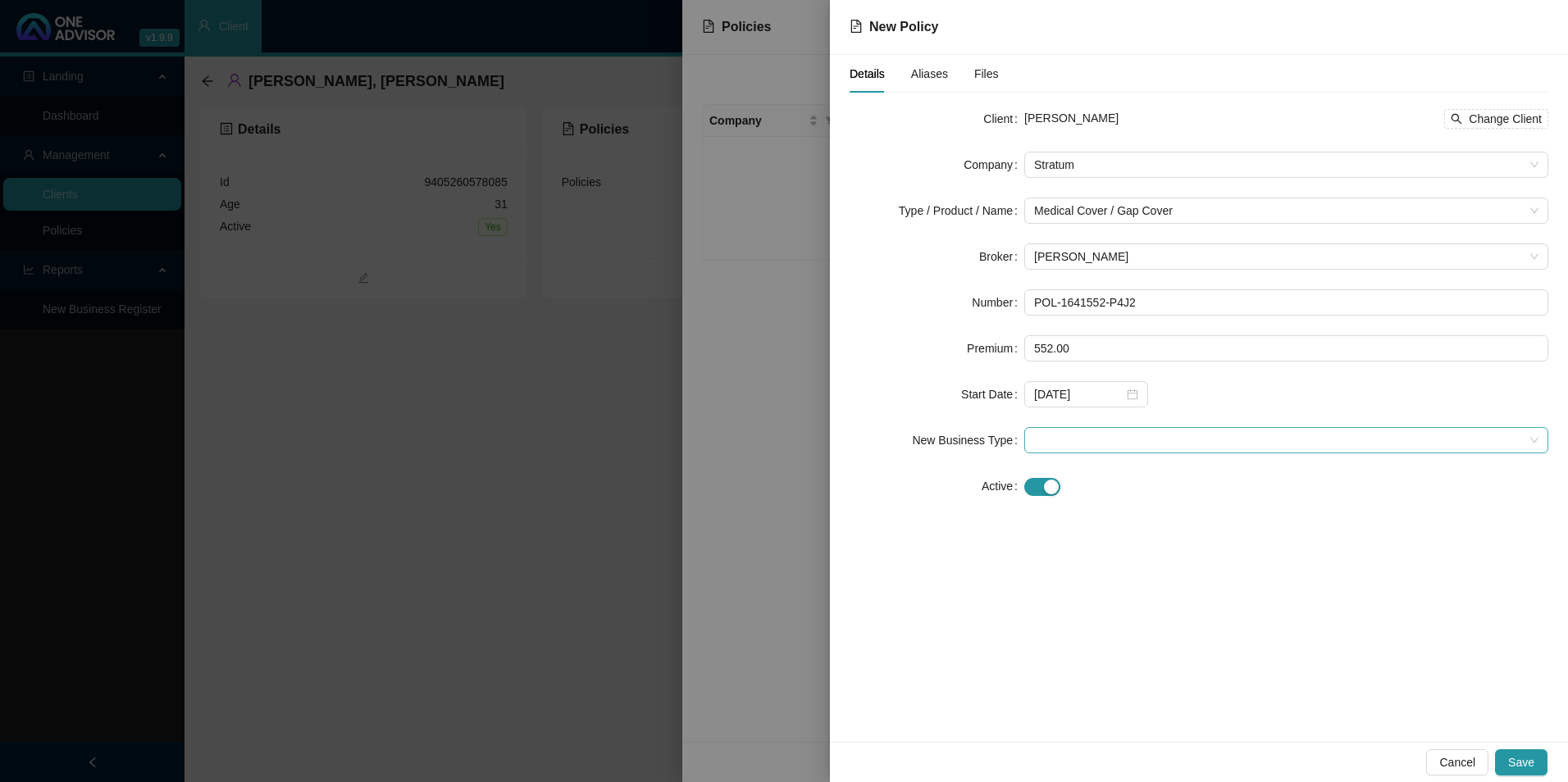
click at [1101, 436] on span at bounding box center [1286, 439] width 504 height 24
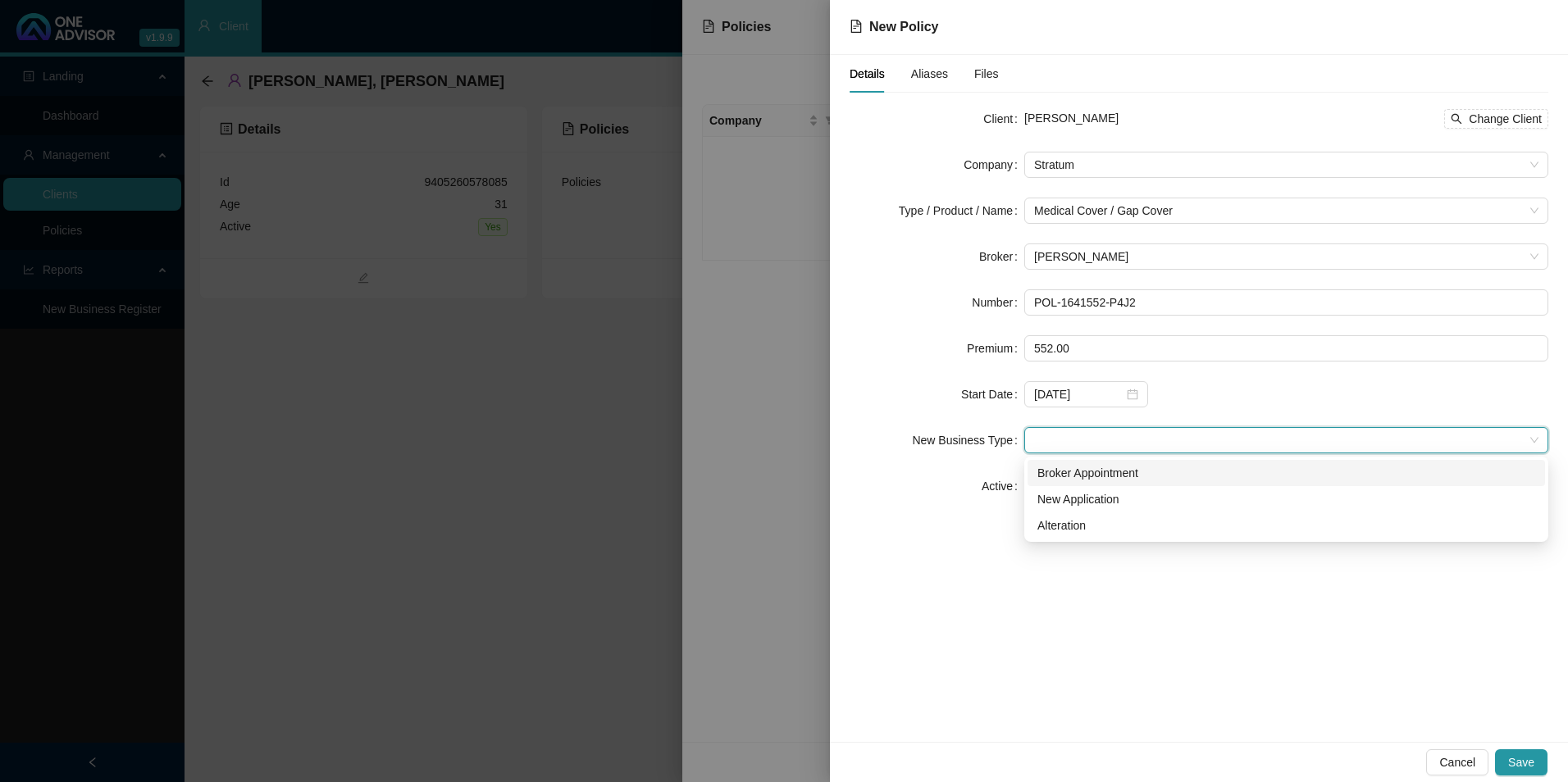
click at [1112, 466] on div "Broker Appointment" at bounding box center [1286, 473] width 498 height 18
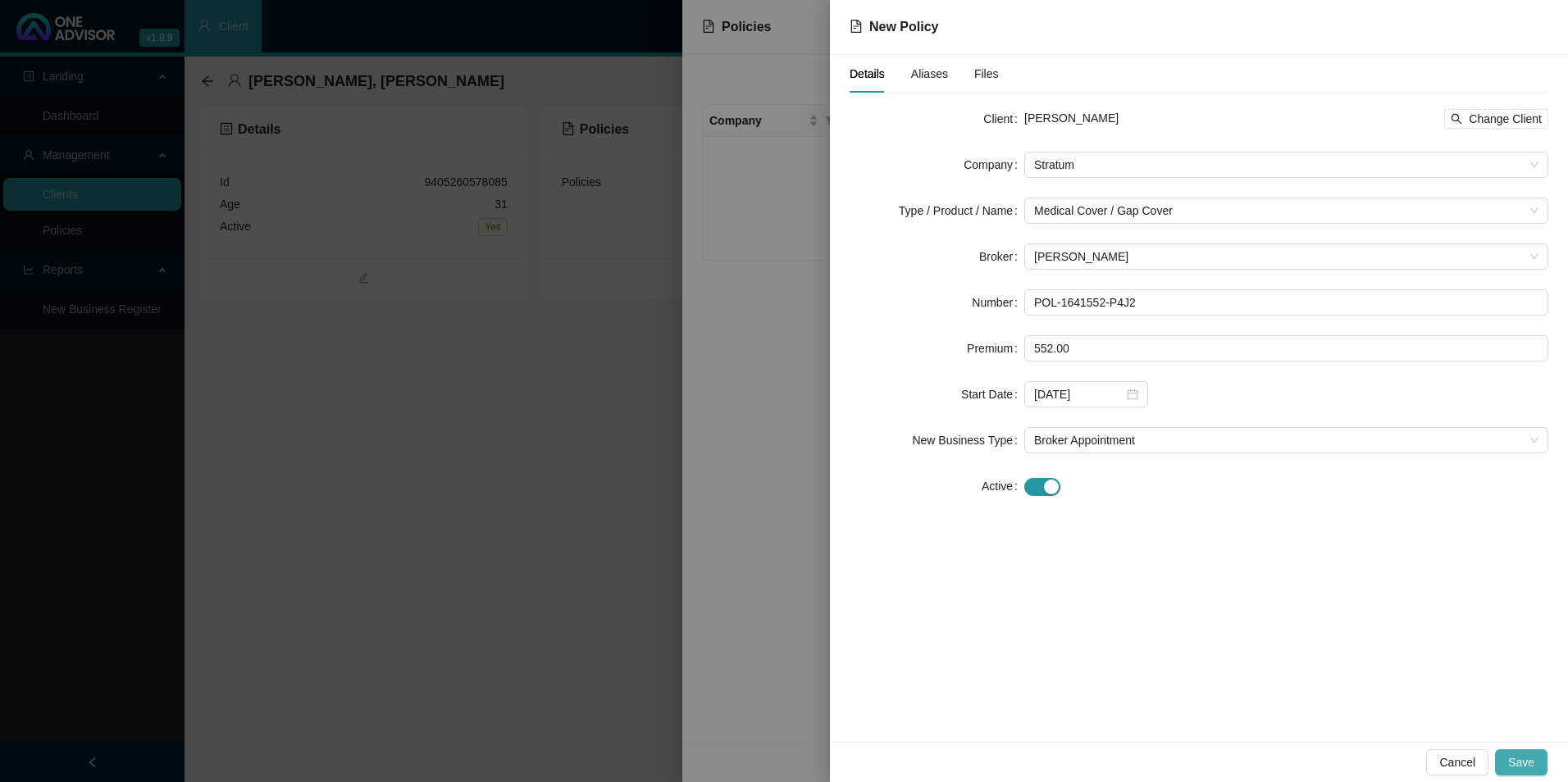
click at [1526, 763] on span "Save" at bounding box center [1521, 762] width 26 height 18
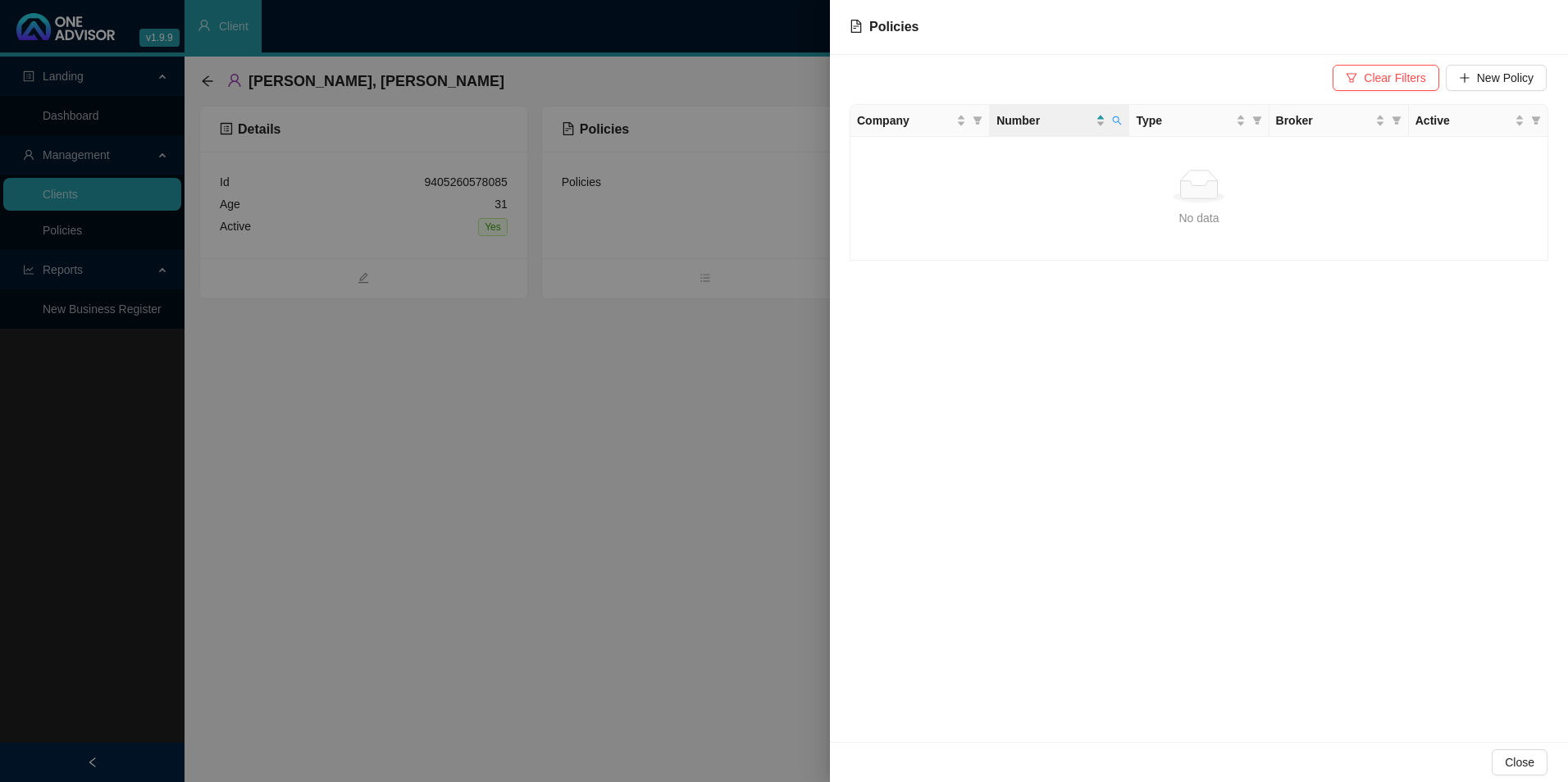
click at [578, 350] on div at bounding box center [784, 391] width 1568 height 782
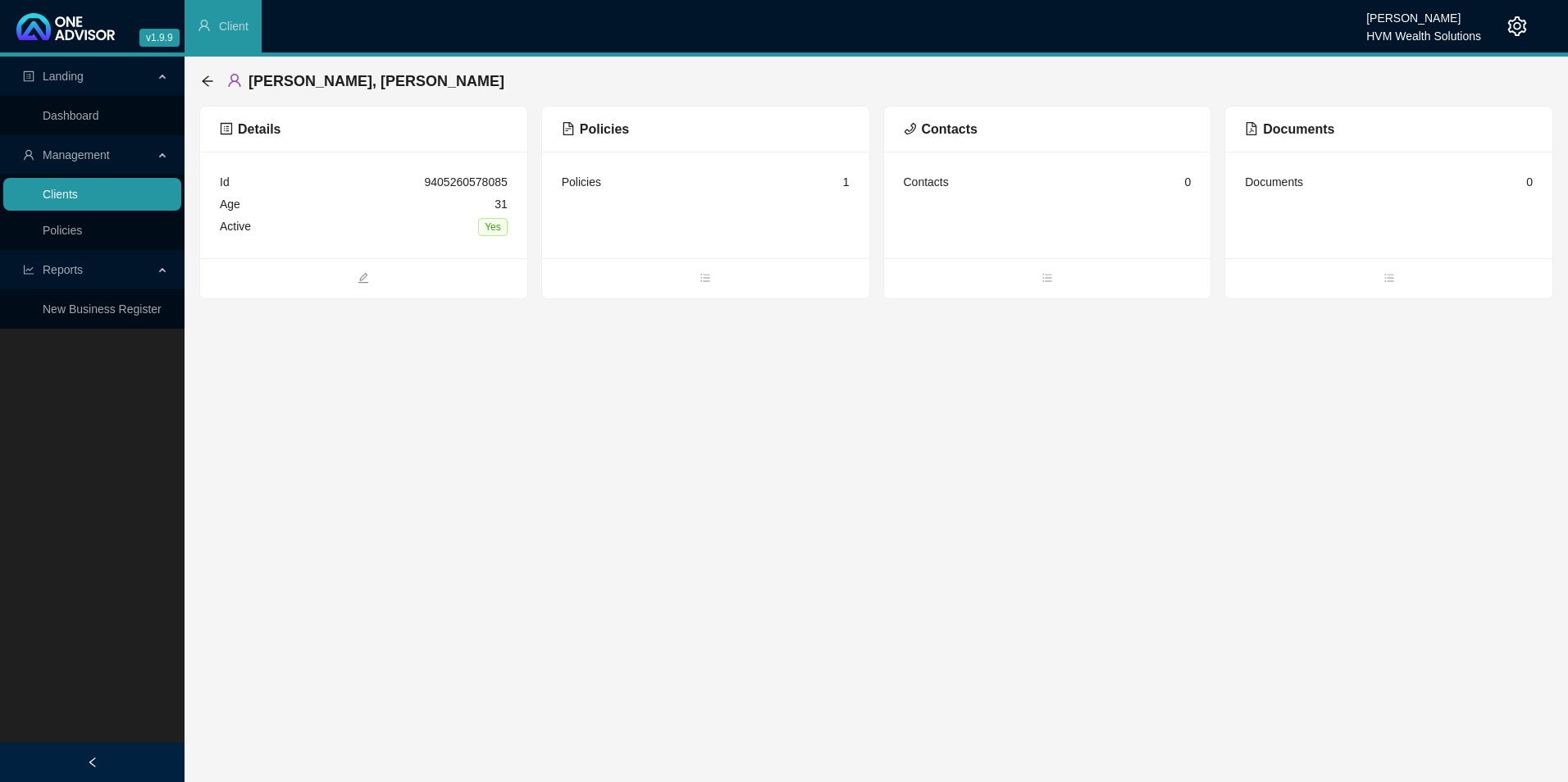
click at [46, 188] on link "Clients" at bounding box center [61, 194] width 35 height 13
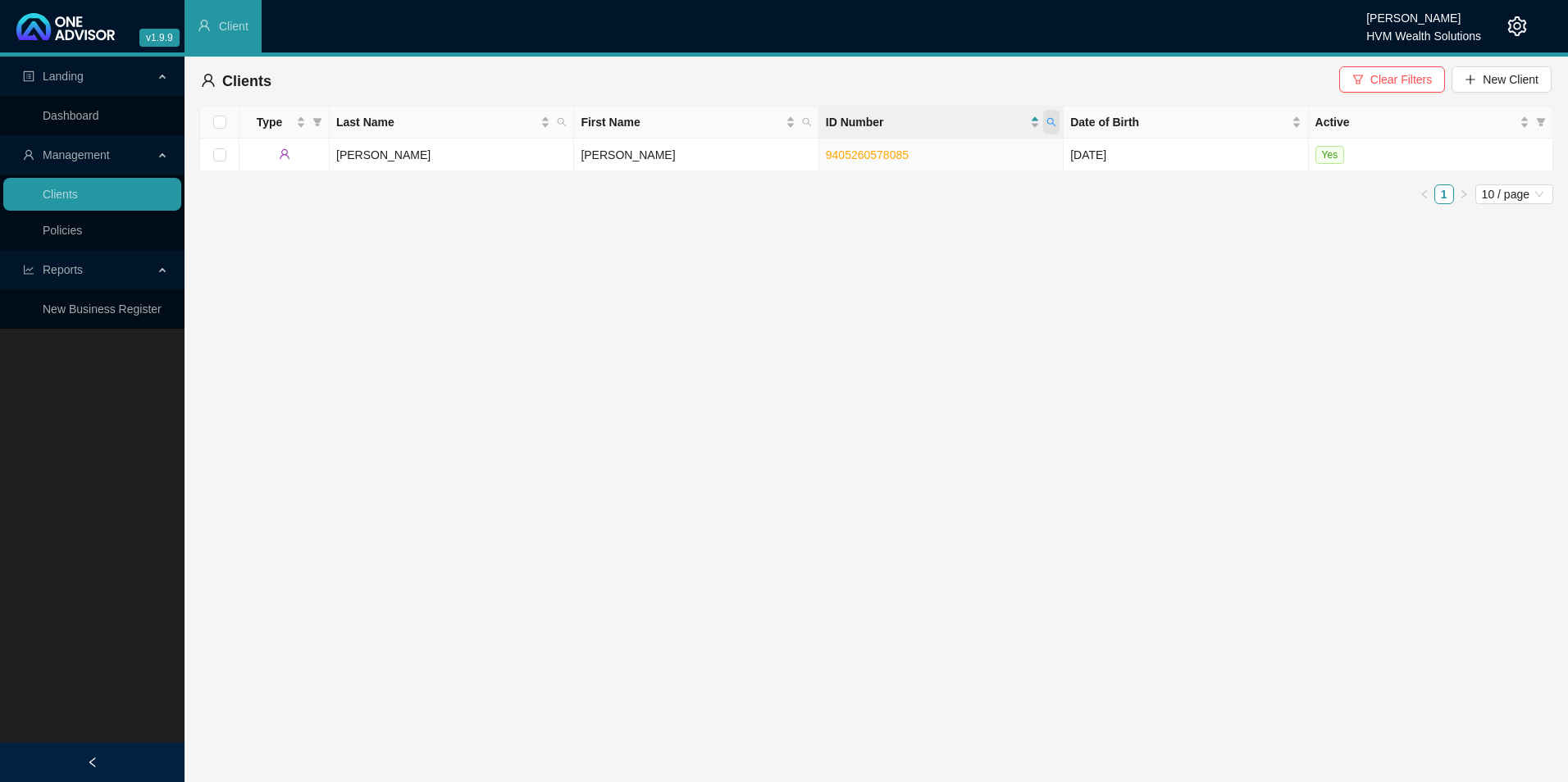
click at [1052, 116] on span at bounding box center [1051, 121] width 17 height 24
type input "9809210994088"
click at [948, 199] on div "9809210994088 Search Reset" at bounding box center [976, 170] width 167 height 66
click at [947, 181] on span "Search" at bounding box center [945, 187] width 36 height 18
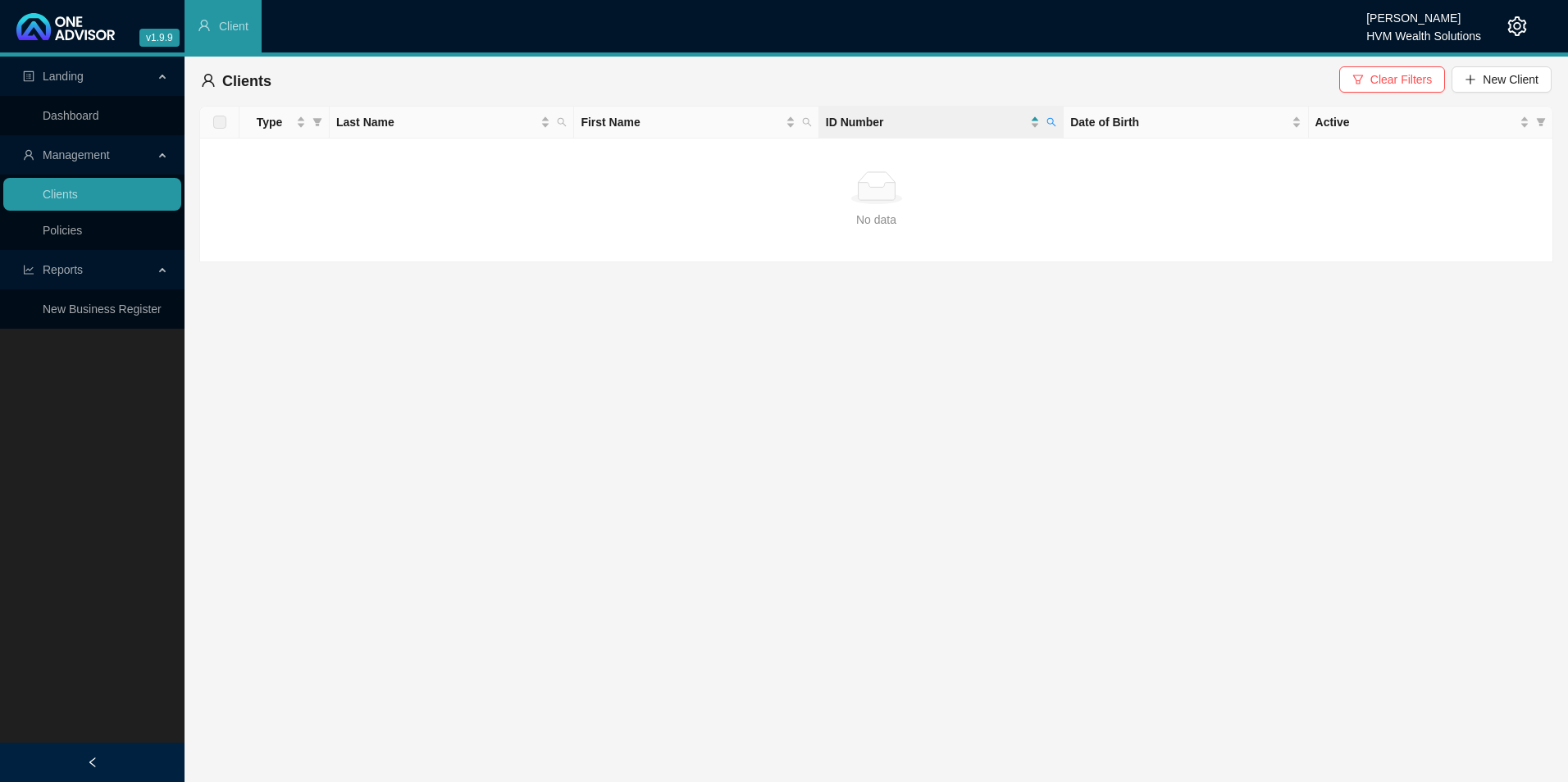
click at [1489, 96] on div "Clients Clear Filters New Client" at bounding box center [876, 81] width 1351 height 36
click at [1489, 73] on span "New Client" at bounding box center [1510, 79] width 56 height 18
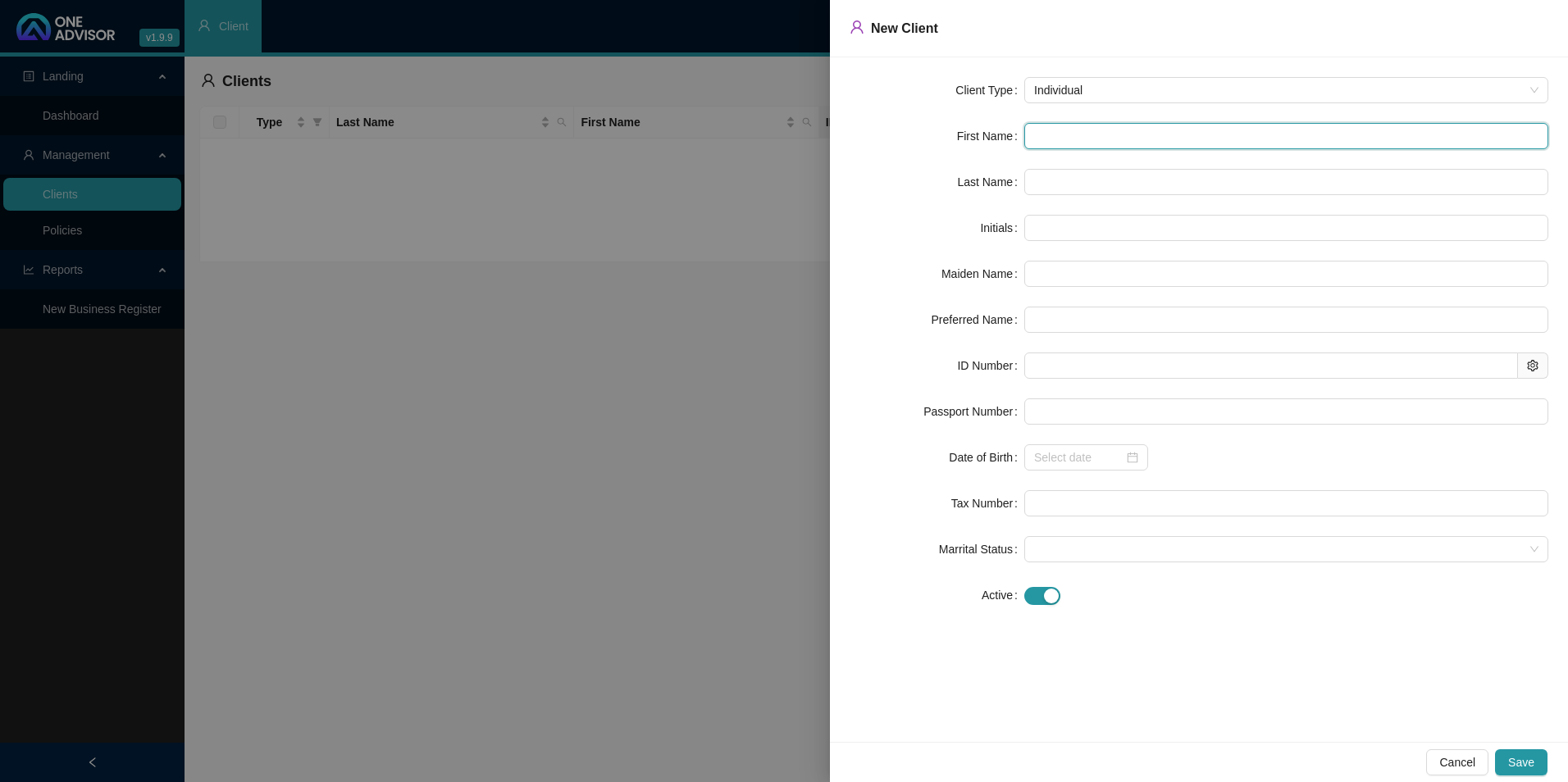
click at [1102, 126] on input "text" at bounding box center [1286, 136] width 524 height 26
click at [1114, 150] on form "Client Type Individual First Name Last Name Initials Maiden Name Preferred Name…" at bounding box center [1199, 343] width 699 height 531
paste input "Ayabonga"
type input "Ayabonga"
type input "A"
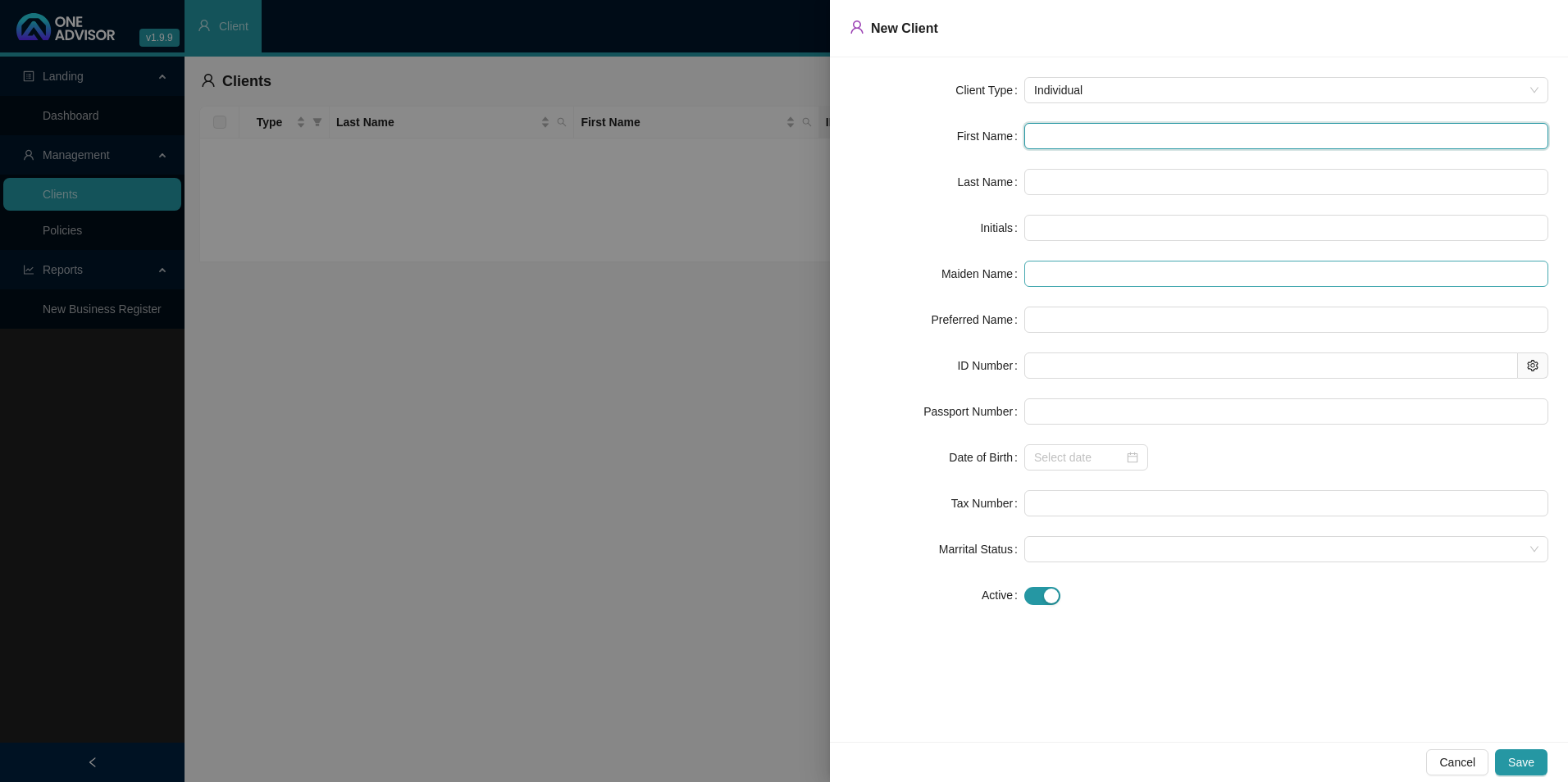
type input "Ayabonga"
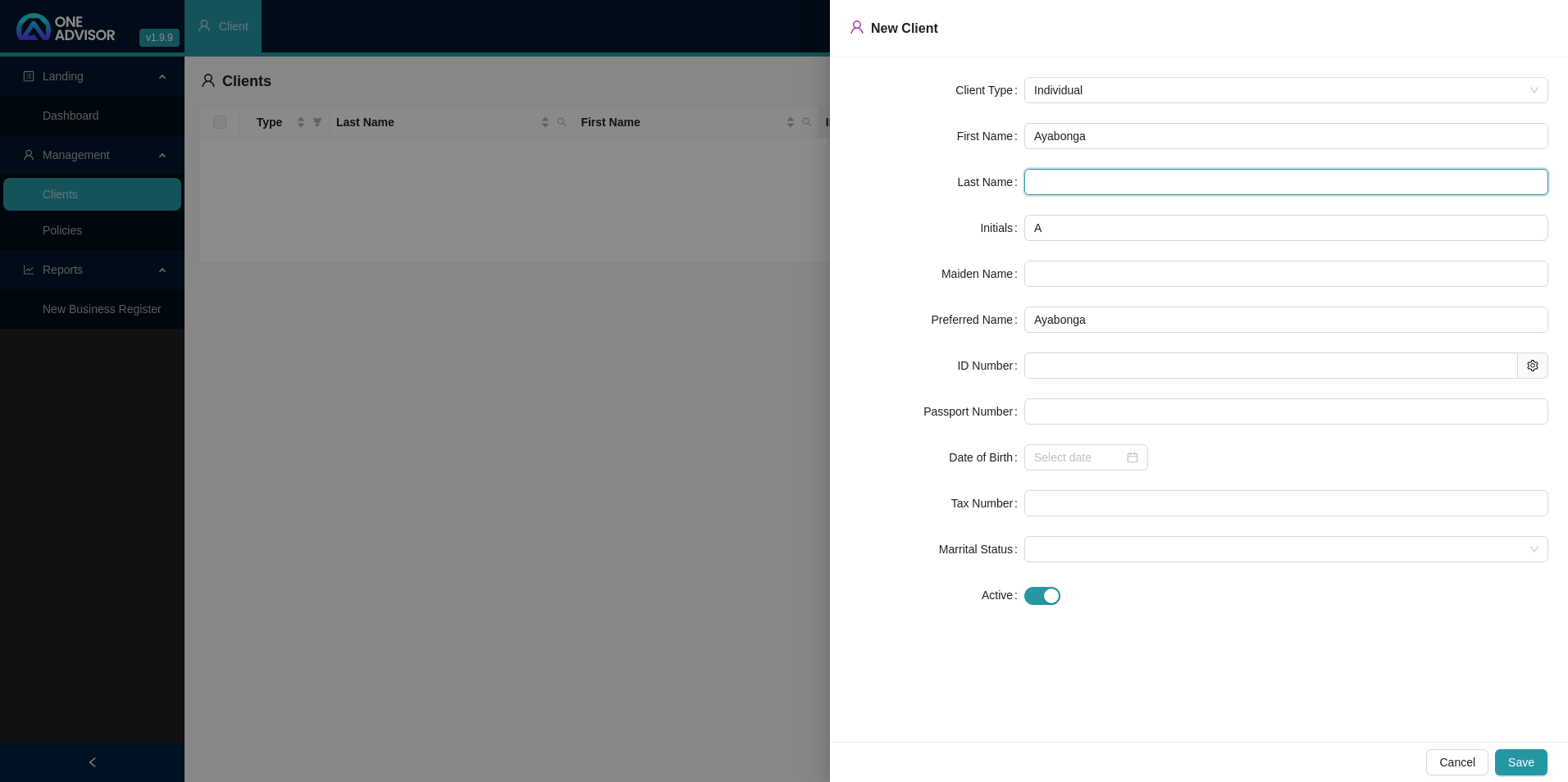
click at [1105, 177] on input "text" at bounding box center [1286, 182] width 524 height 26
paste input "Mageza"
type input "Mageza"
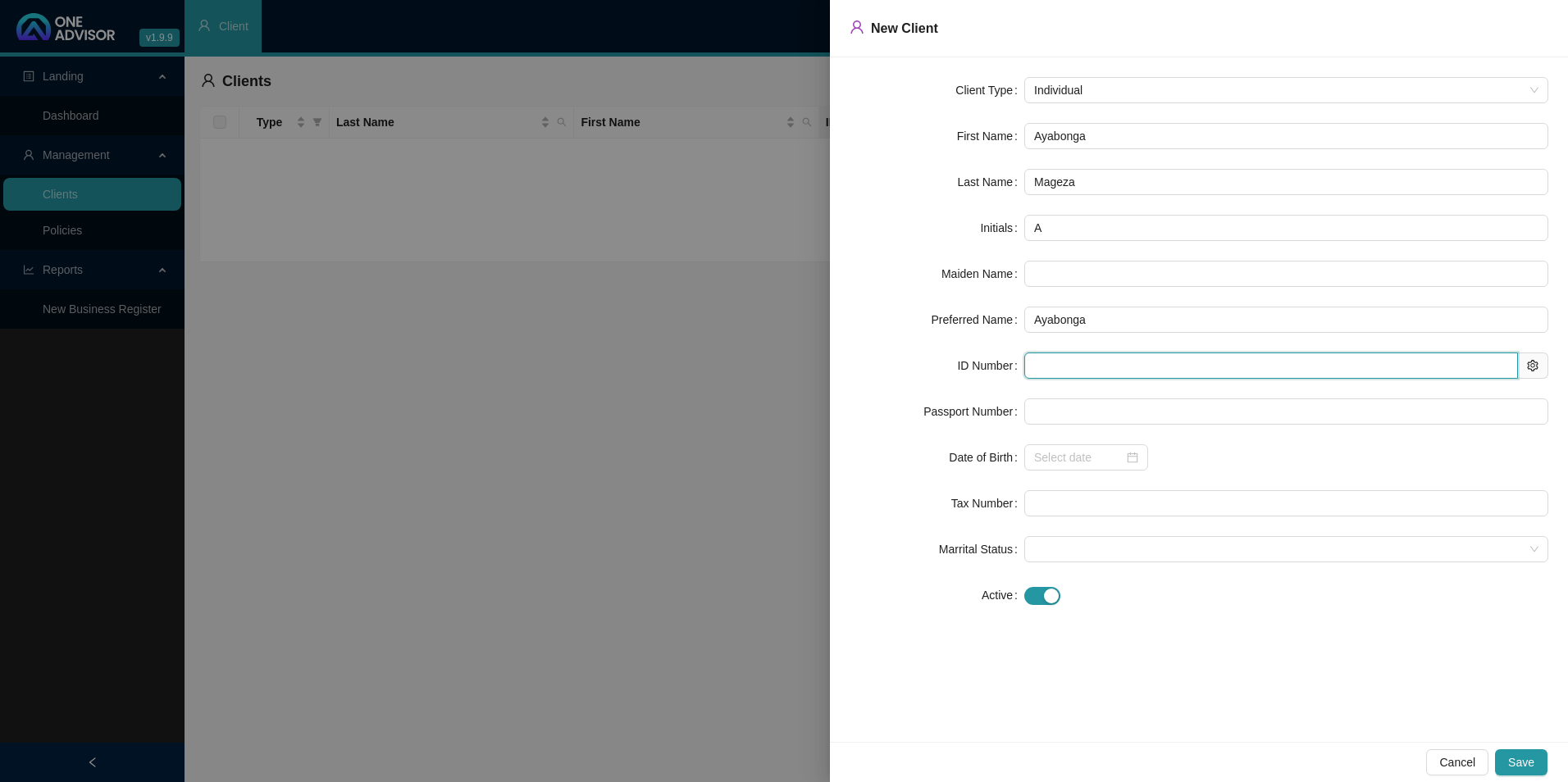
click at [1065, 368] on input "text" at bounding box center [1271, 365] width 493 height 26
paste input "9809210994088"
type input "9809210994088"
type input "[DATE]"
type input "9809210994088"
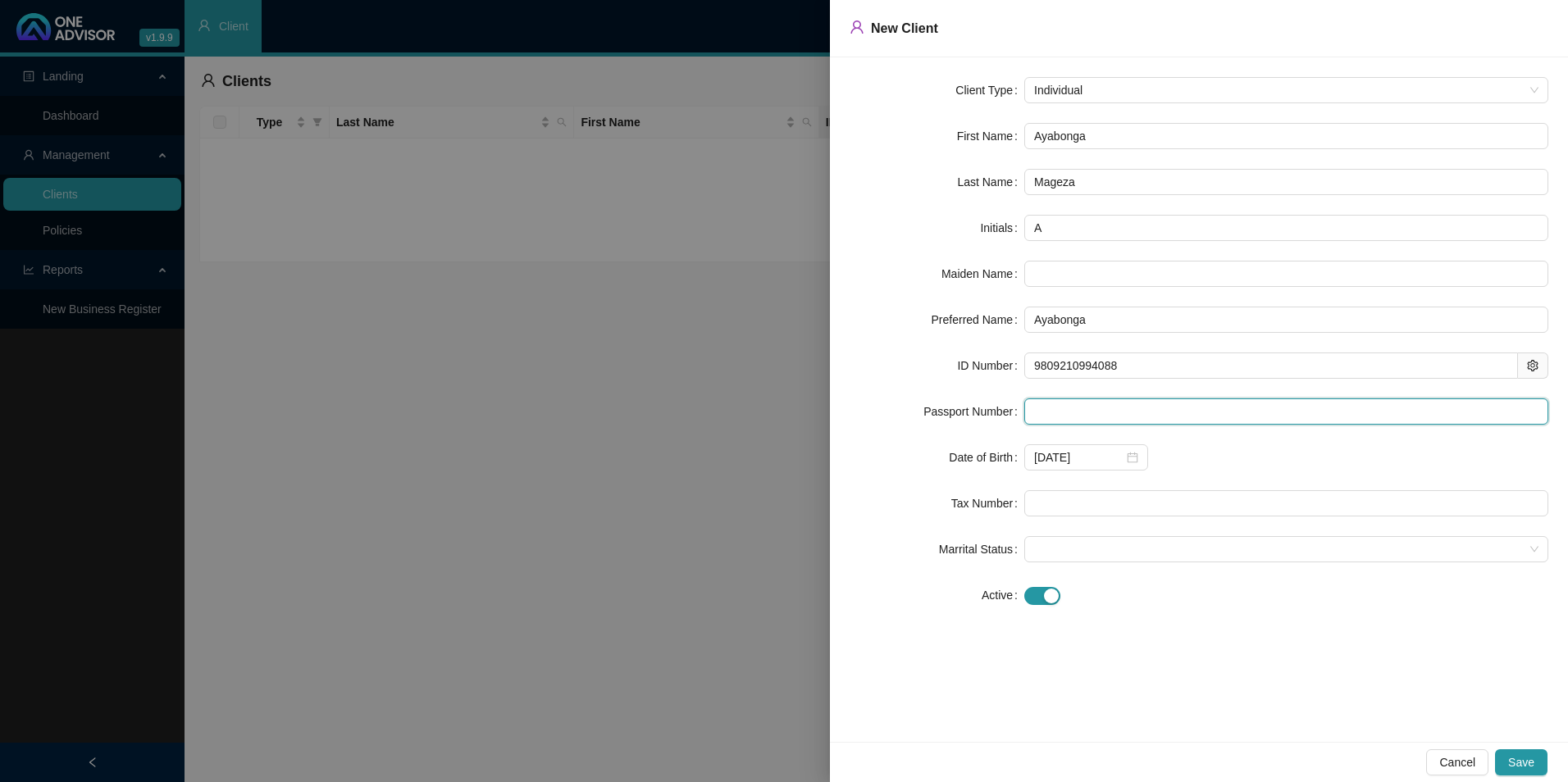
click at [1072, 402] on input "text" at bounding box center [1286, 411] width 524 height 26
click at [1521, 759] on span "Save" at bounding box center [1521, 762] width 26 height 18
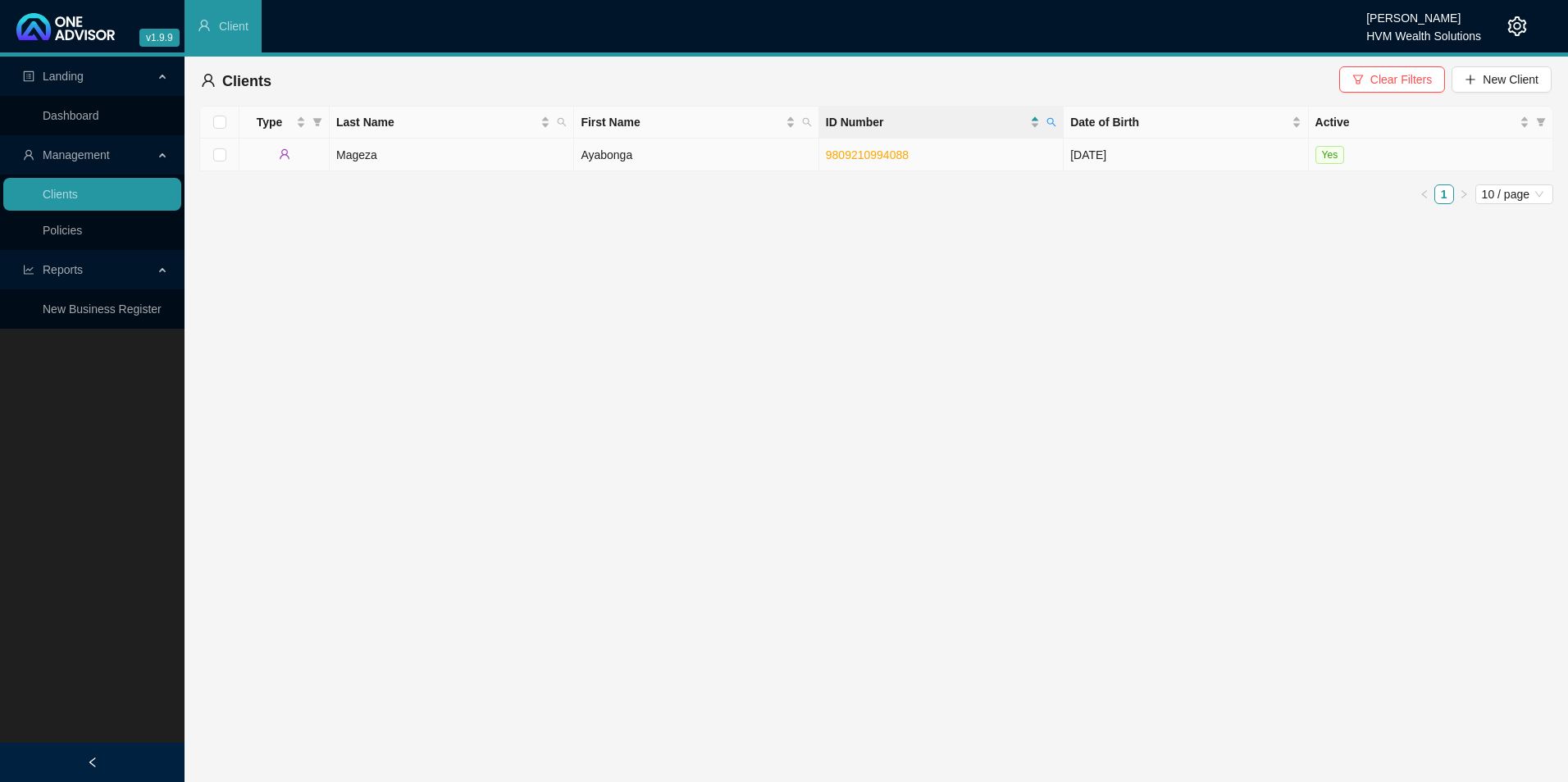
click at [741, 160] on td "Ayabonga" at bounding box center [697, 156] width 245 height 33
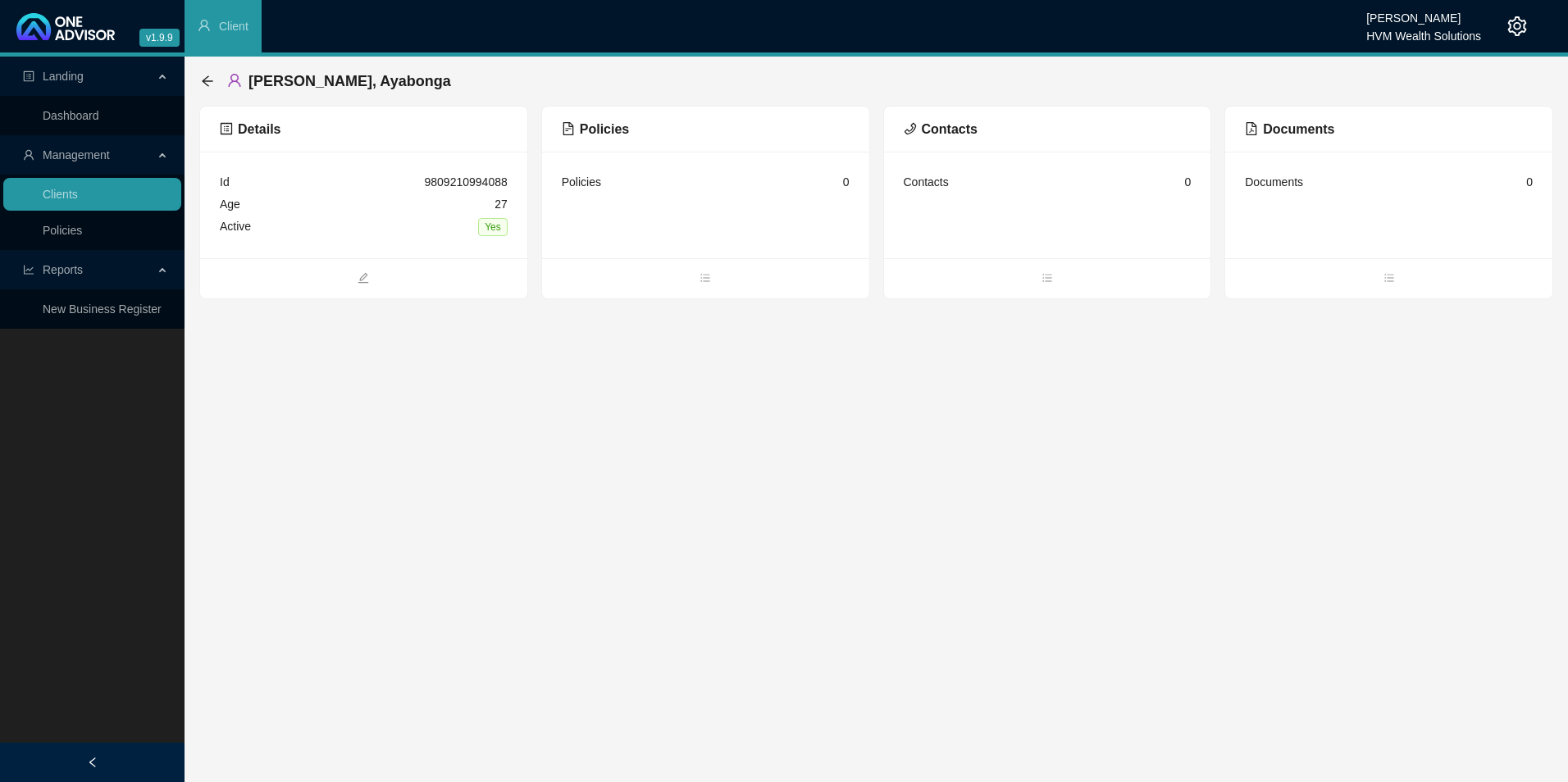
click at [595, 134] on span "Policies" at bounding box center [595, 129] width 68 height 14
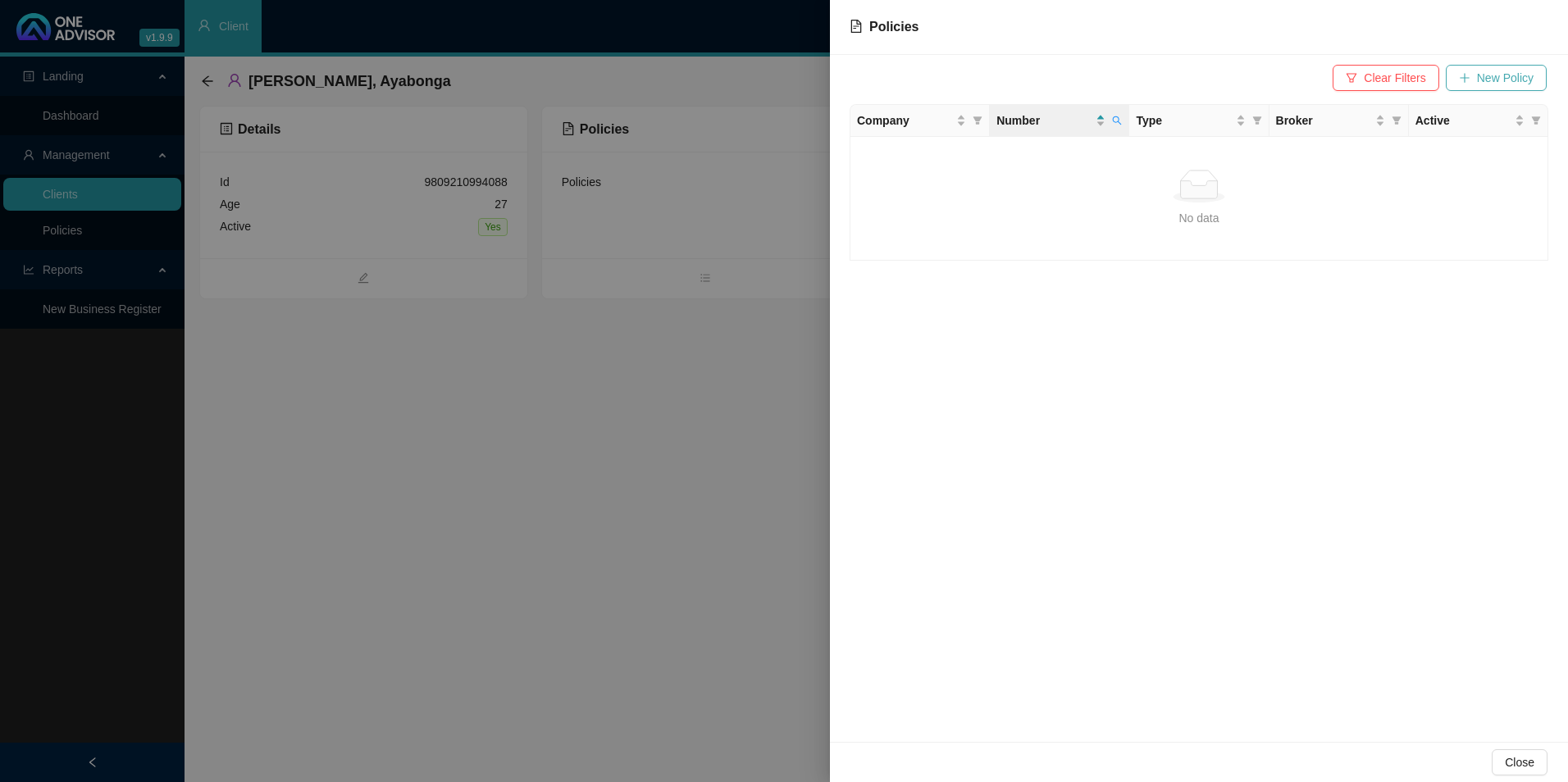
click at [1513, 78] on span "New Policy" at bounding box center [1505, 77] width 57 height 18
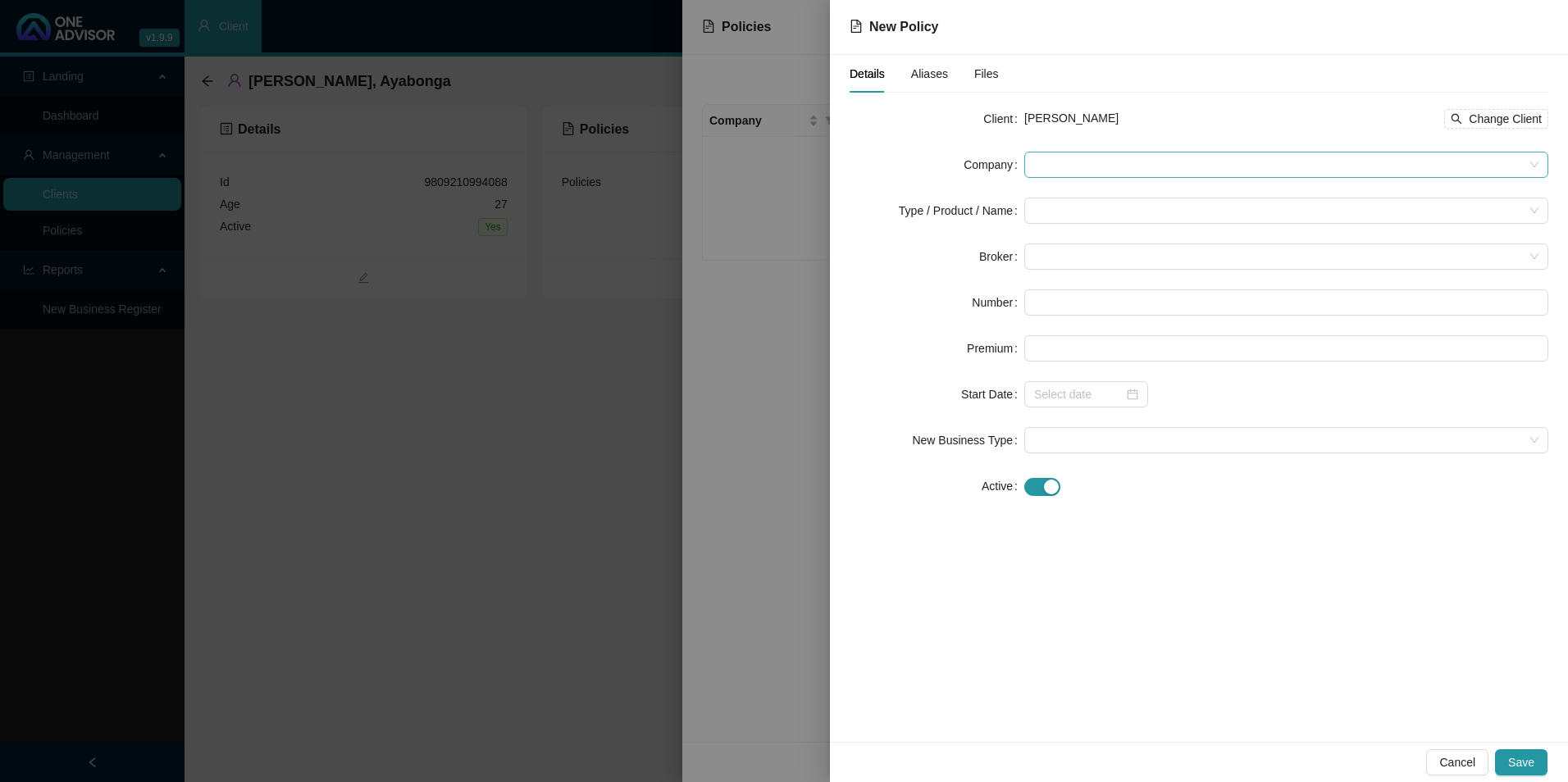
click at [1235, 154] on span at bounding box center [1286, 164] width 504 height 24
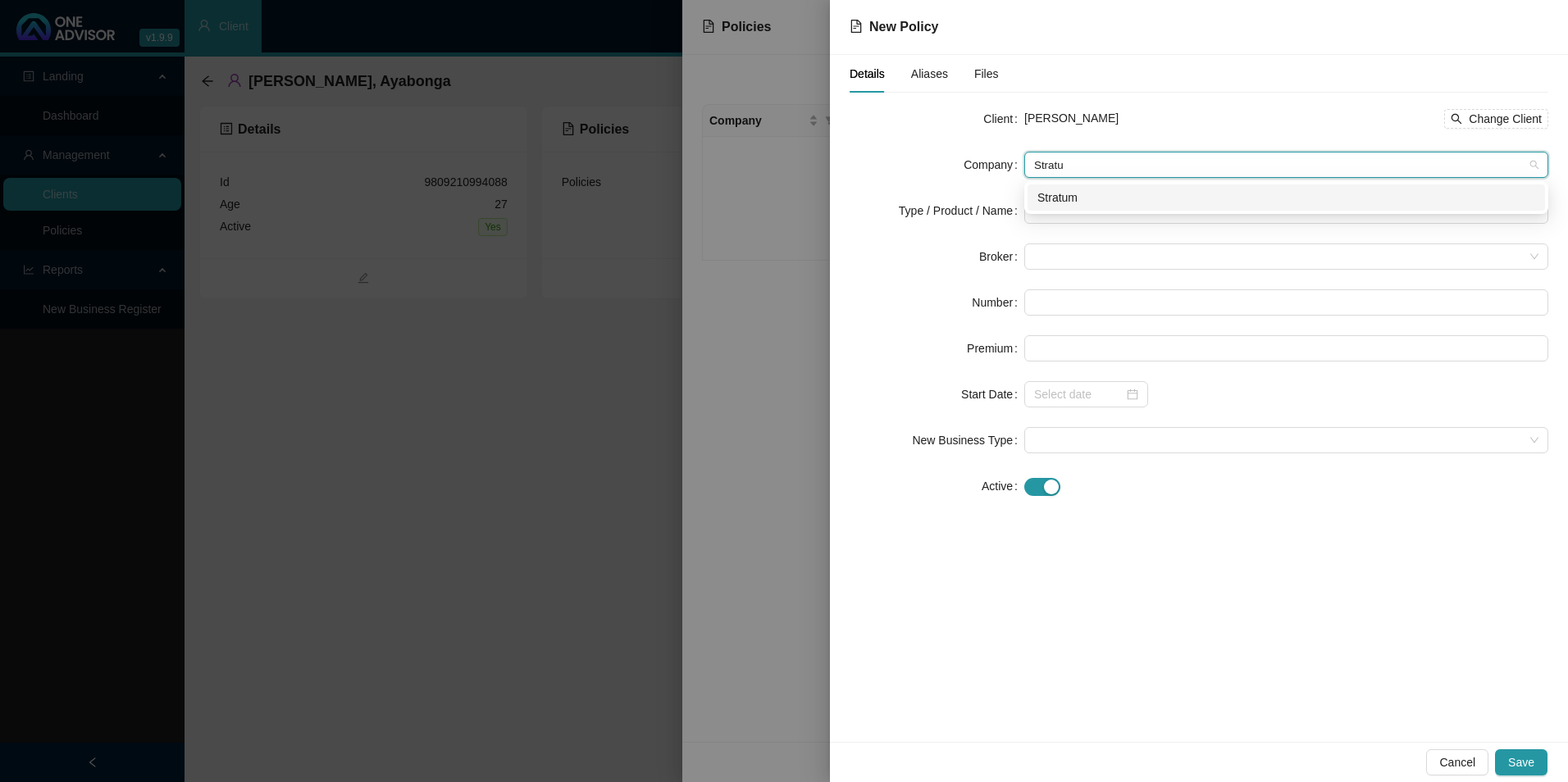
type input "Stratum"
click at [1087, 202] on div "Stratum" at bounding box center [1286, 198] width 498 height 18
click at [1063, 212] on input "search" at bounding box center [1279, 210] width 489 height 24
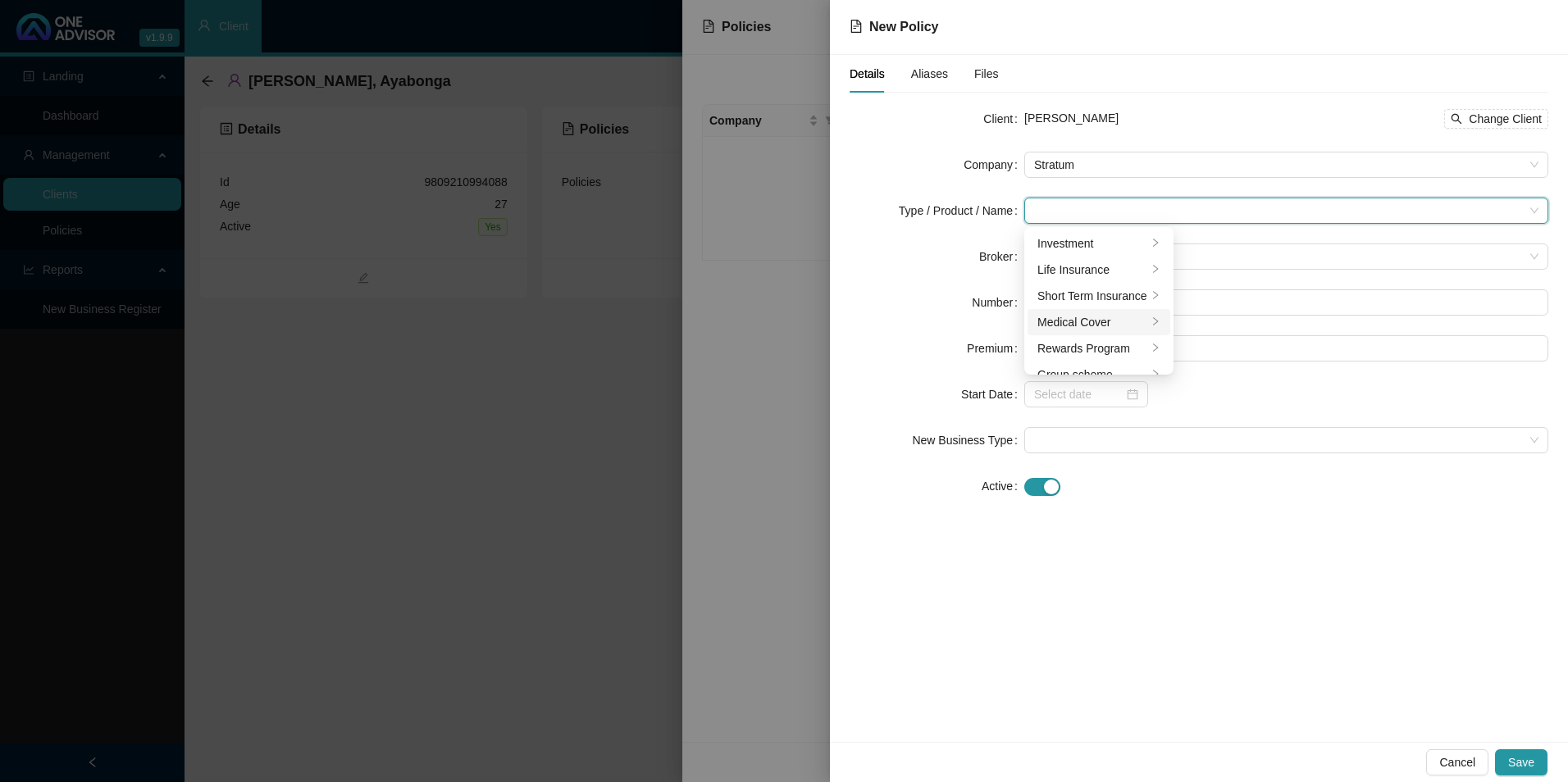
click at [1083, 321] on div "Medical Cover" at bounding box center [1092, 322] width 110 height 18
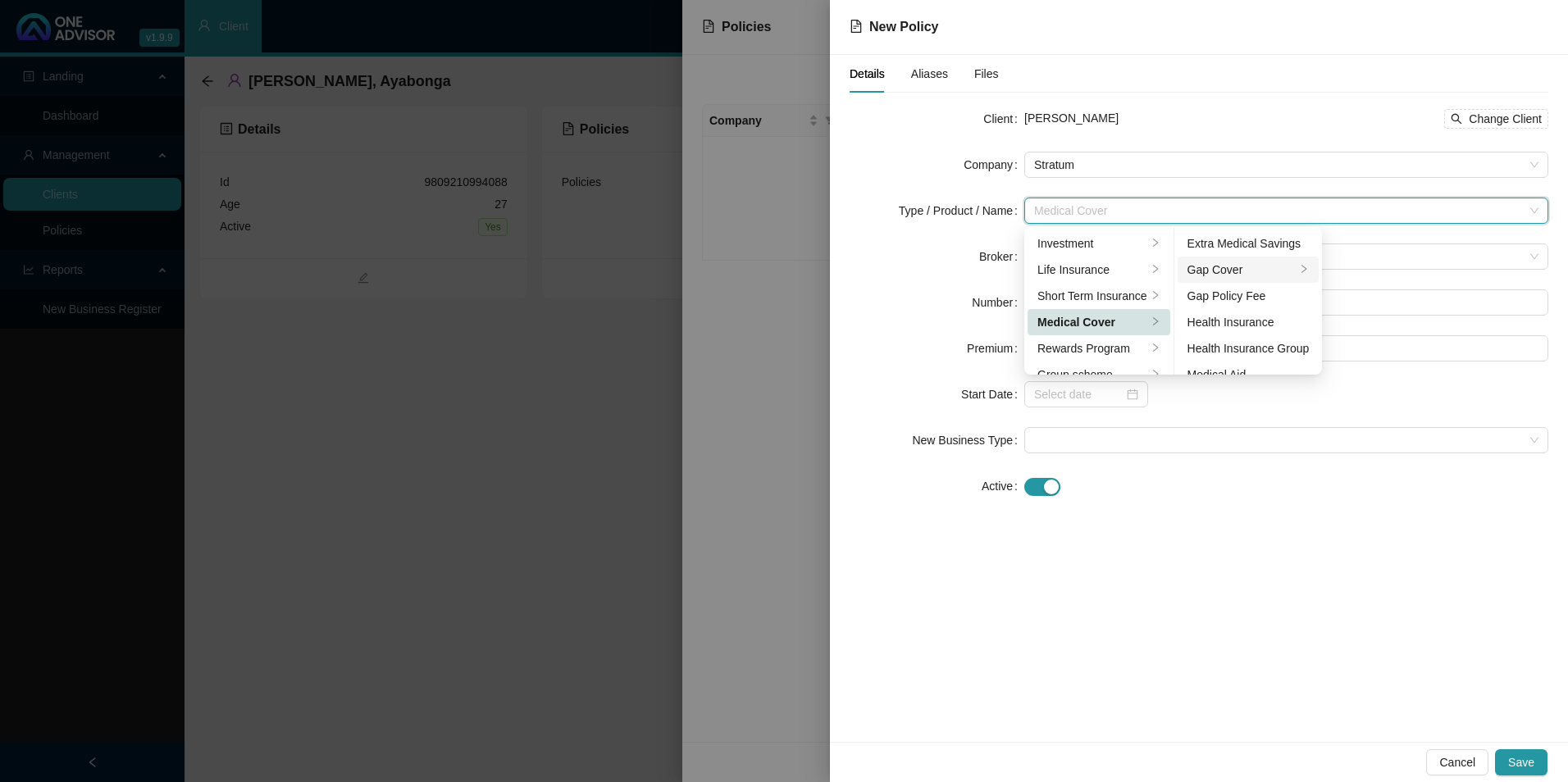
click at [1253, 267] on div "Gap Cover" at bounding box center [1241, 269] width 109 height 18
click at [1419, 581] on div "Details Aliases Files Client Ayabonga Mageza Change Client Company Stratum Type…" at bounding box center [1199, 398] width 738 height 687
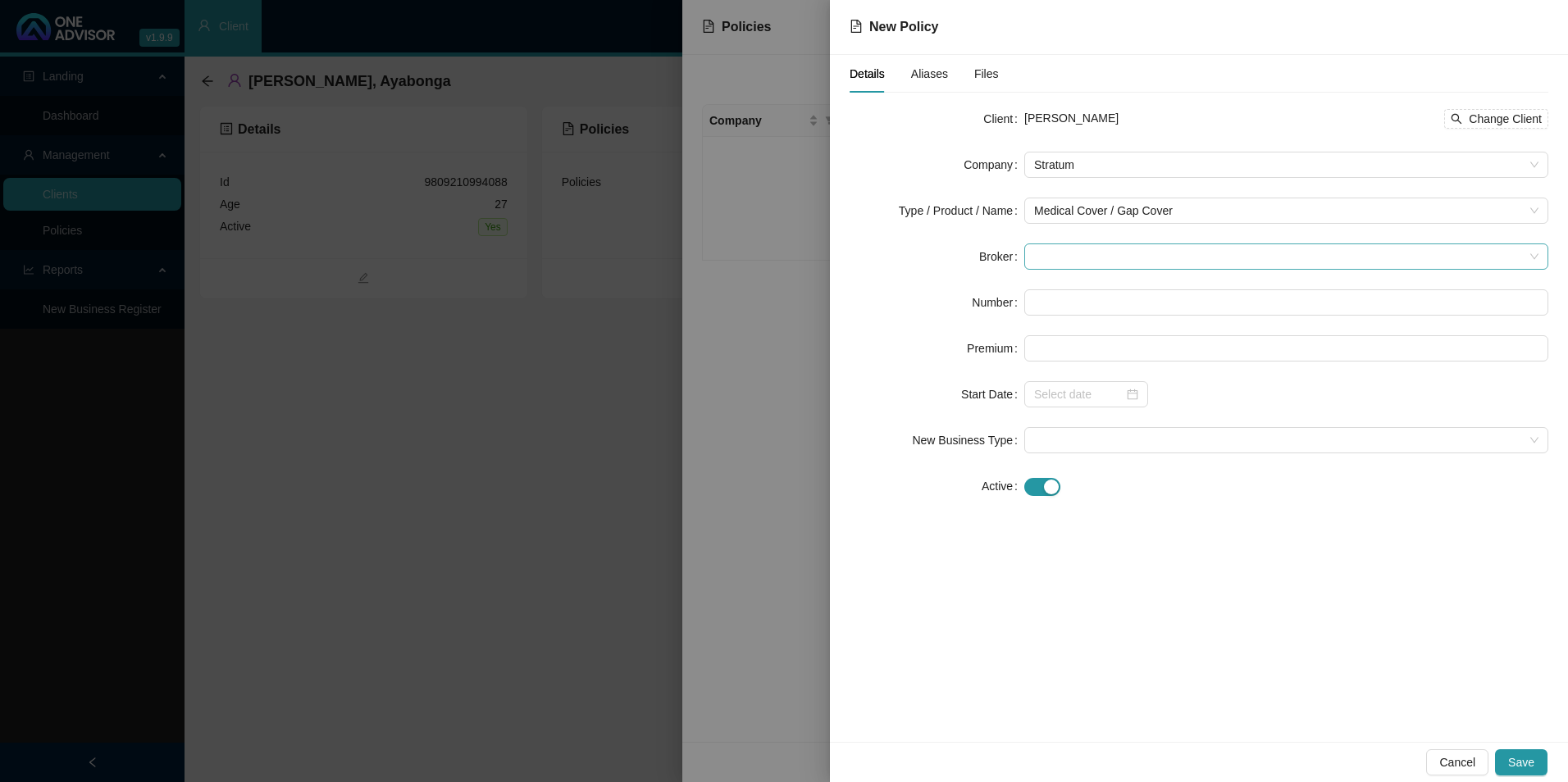
click at [1086, 263] on span at bounding box center [1286, 256] width 504 height 24
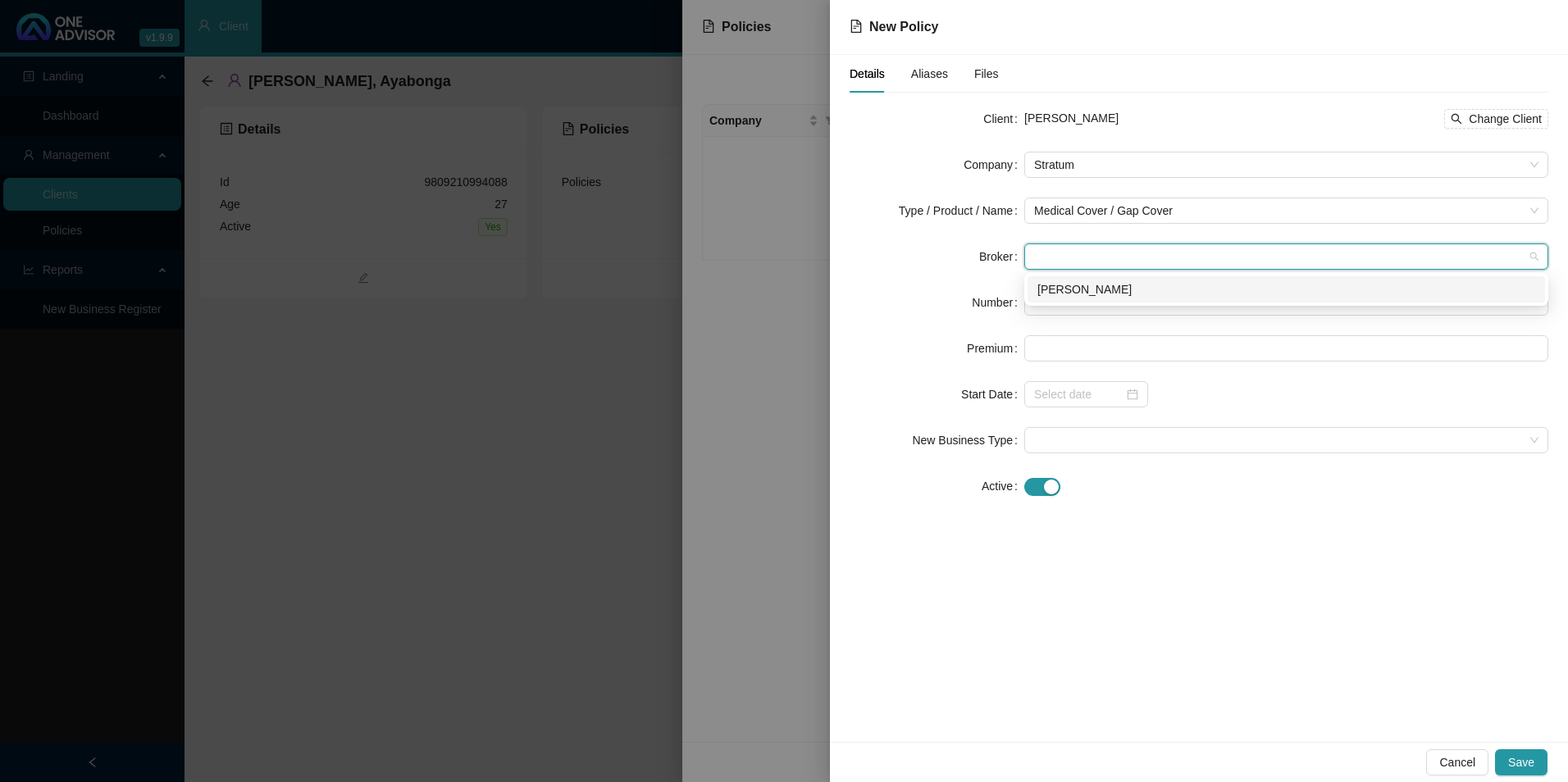
click at [1089, 288] on div "[PERSON_NAME]" at bounding box center [1286, 290] width 498 height 18
click at [1081, 303] on input "text" at bounding box center [1286, 302] width 524 height 26
click at [1085, 306] on input "text" at bounding box center [1286, 302] width 524 height 26
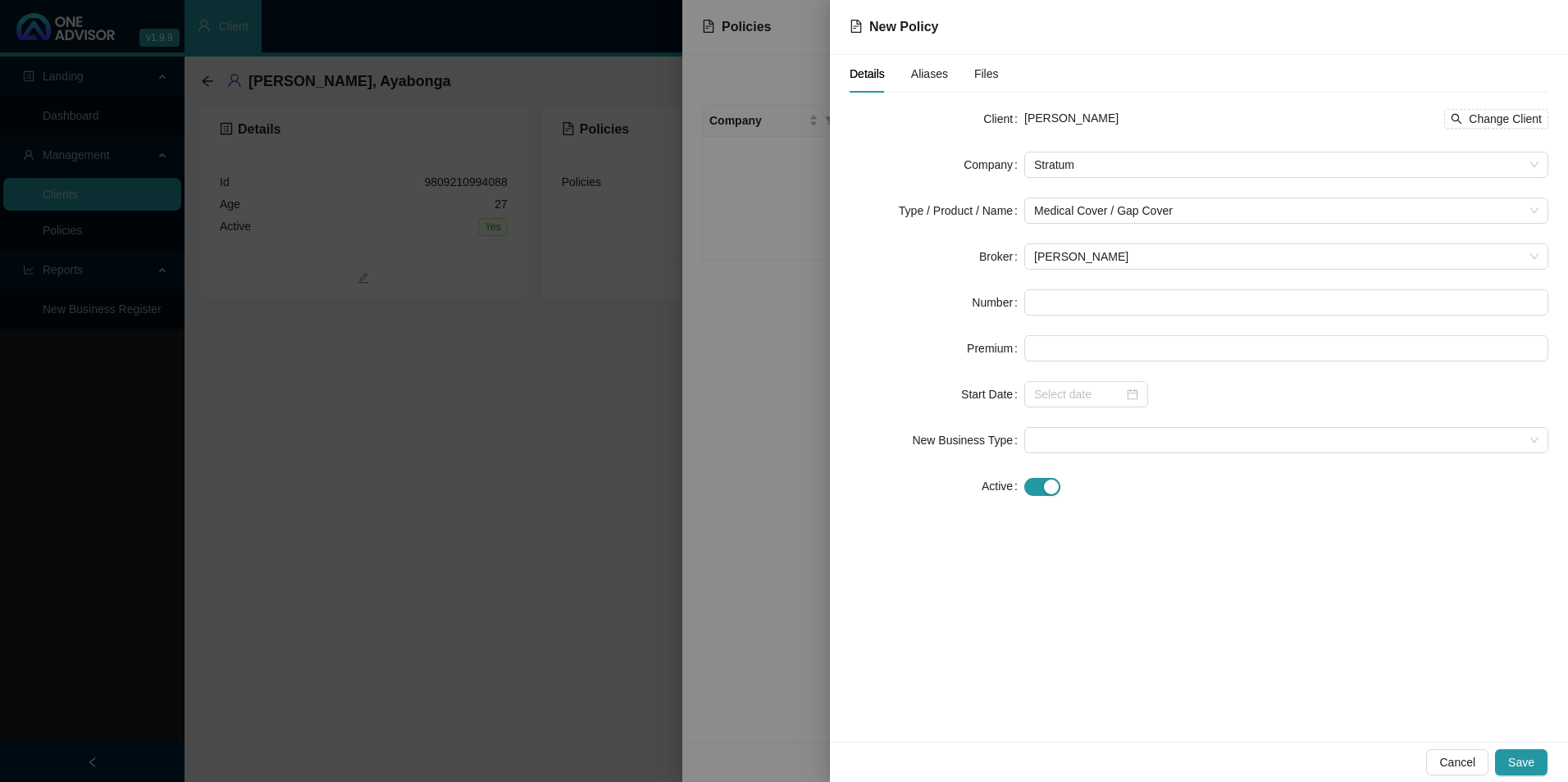
drag, startPoint x: 1085, startPoint y: 306, endPoint x: 1500, endPoint y: 132, distance: 450.0
click at [1501, 131] on div "Ayabonga Mageza Change Client" at bounding box center [1286, 118] width 524 height 26
click at [1501, 114] on span "Change Client" at bounding box center [1505, 118] width 73 height 18
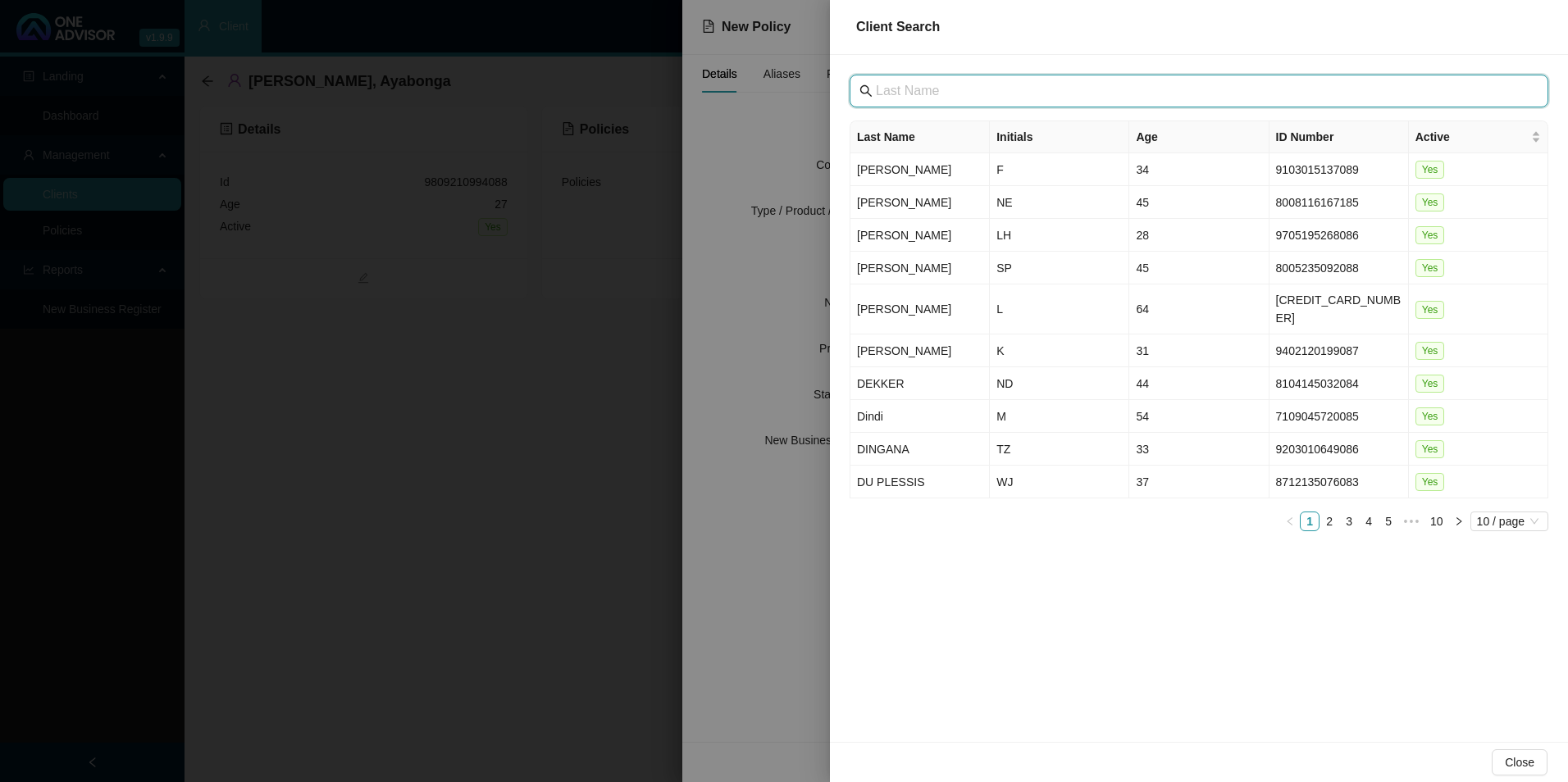
click at [948, 97] on input "text" at bounding box center [1201, 91] width 650 height 20
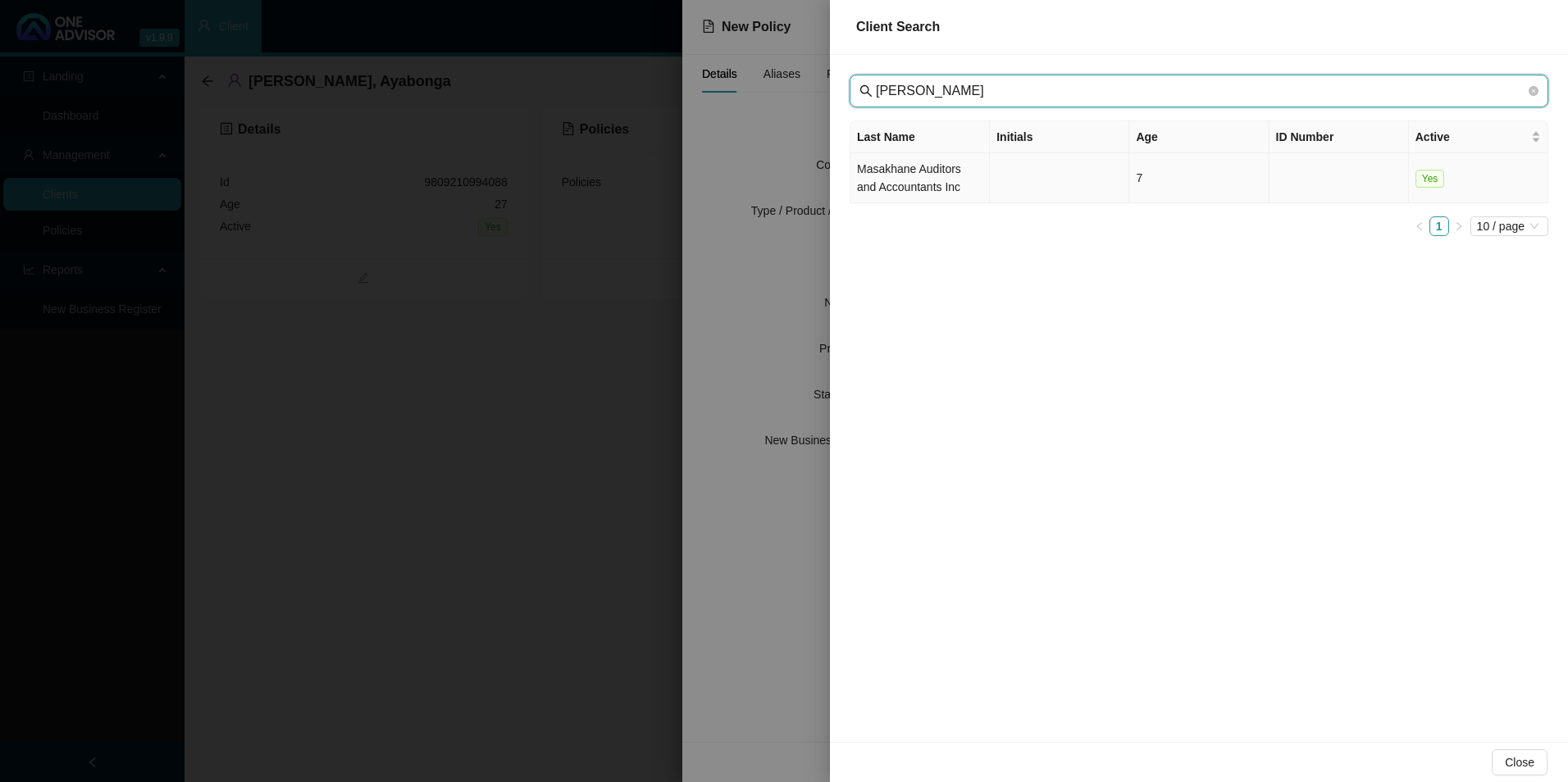
type input "[PERSON_NAME]"
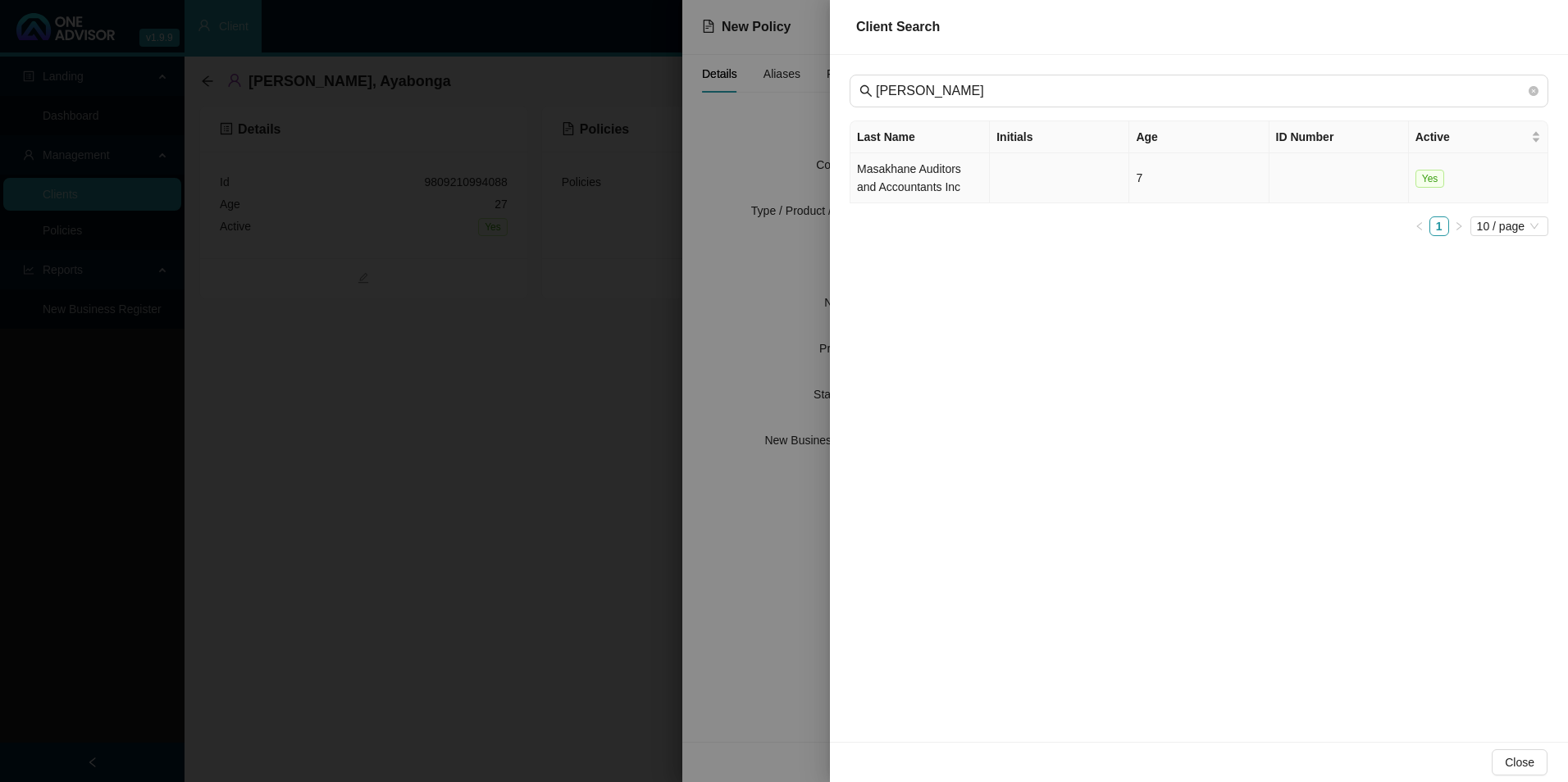
click at [904, 178] on td "Masakhane Auditors and Accountants Inc" at bounding box center [920, 178] width 139 height 50
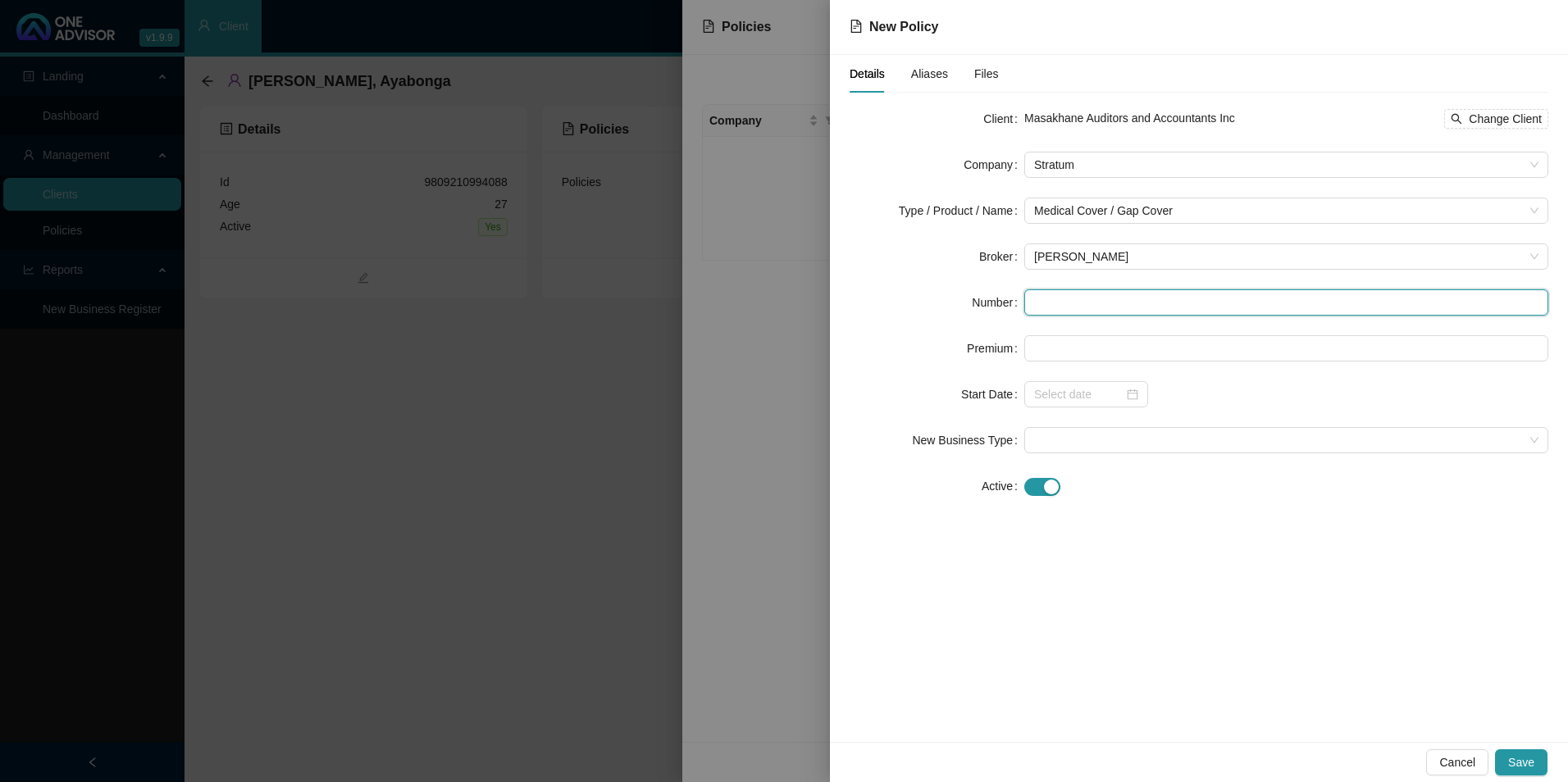
click at [1136, 297] on input "text" at bounding box center [1286, 302] width 524 height 26
paste input "9809210994088"
drag, startPoint x: 1145, startPoint y: 294, endPoint x: 1018, endPoint y: 296, distance: 127.0
click at [1018, 296] on div "Number 9809210994088" at bounding box center [1199, 302] width 699 height 26
paste input "POL-1627686-S3R2"
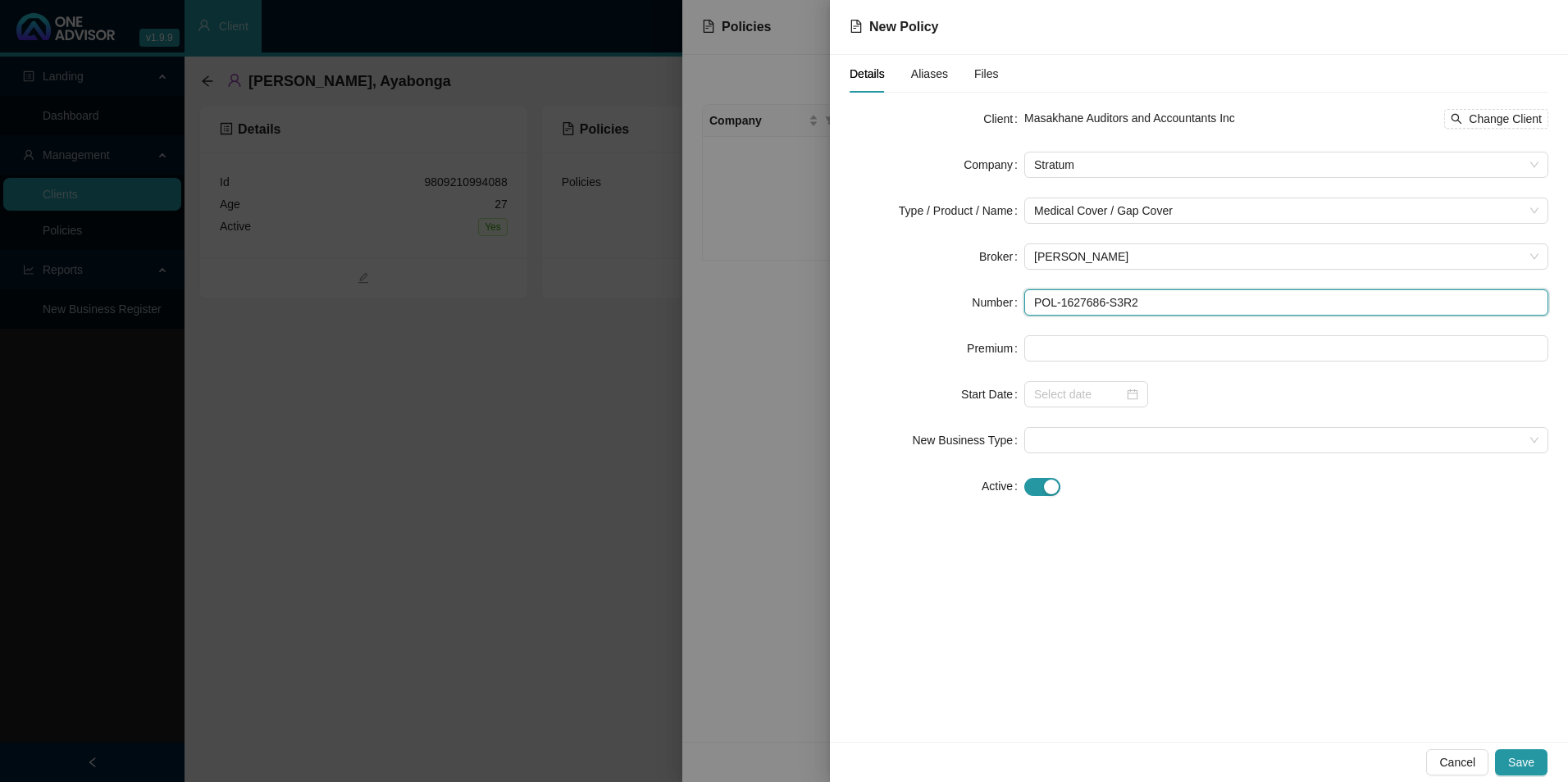
click at [1060, 295] on input "POL-1627686-S3R2" at bounding box center [1286, 302] width 524 height 26
type input "POL-1627686-S3R2"
click at [1084, 360] on form "Client Masakhane Auditors and Accountants Inc Change Client Company Stratum Typ…" at bounding box center [1199, 302] width 699 height 393
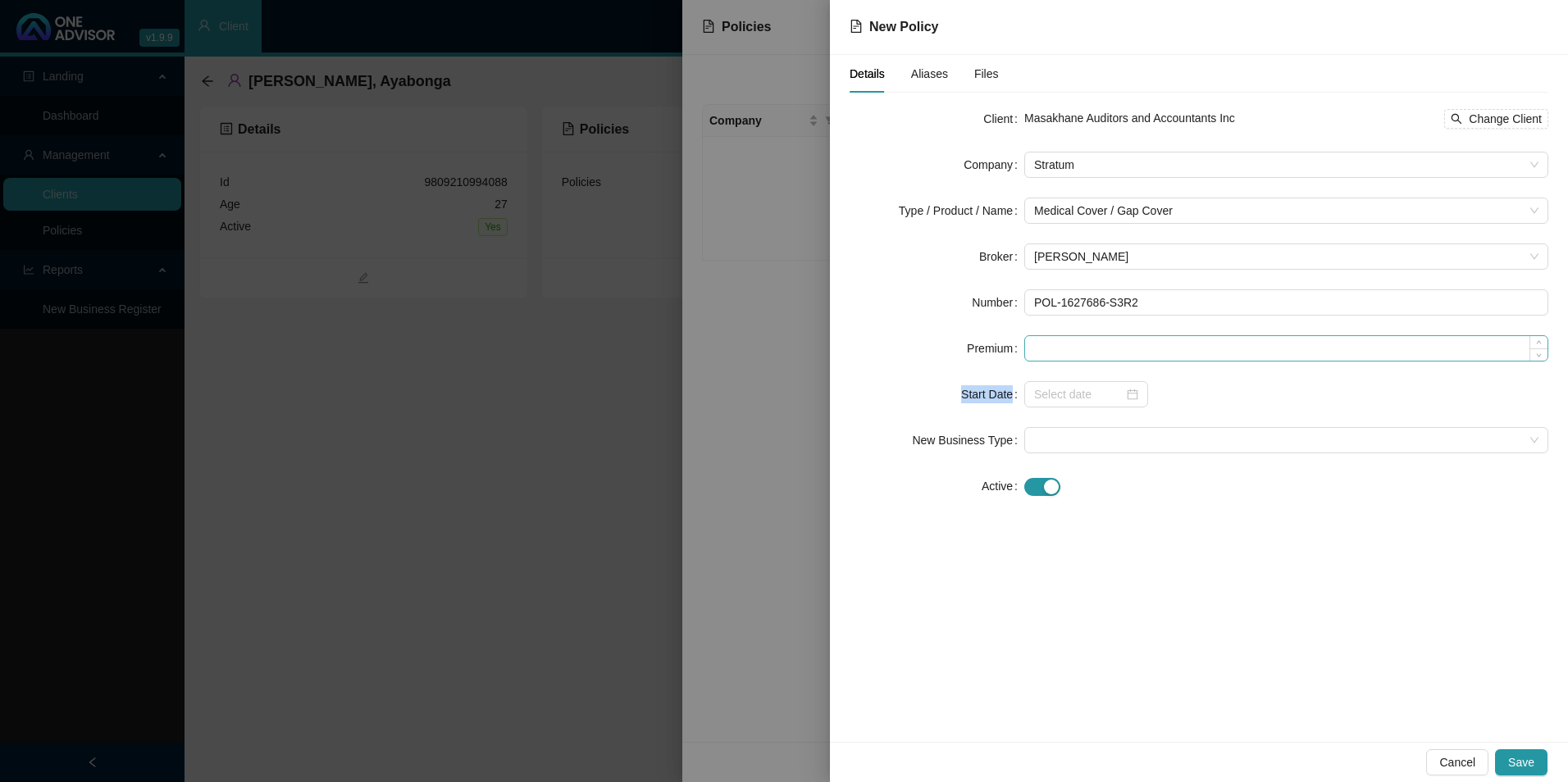
click at [1084, 345] on input at bounding box center [1286, 348] width 523 height 24
click at [1086, 345] on input at bounding box center [1286, 348] width 523 height 24
click at [1060, 354] on input at bounding box center [1286, 348] width 523 height 24
paste input "R726,00"
click at [1061, 351] on input "R726,00" at bounding box center [1286, 348] width 523 height 24
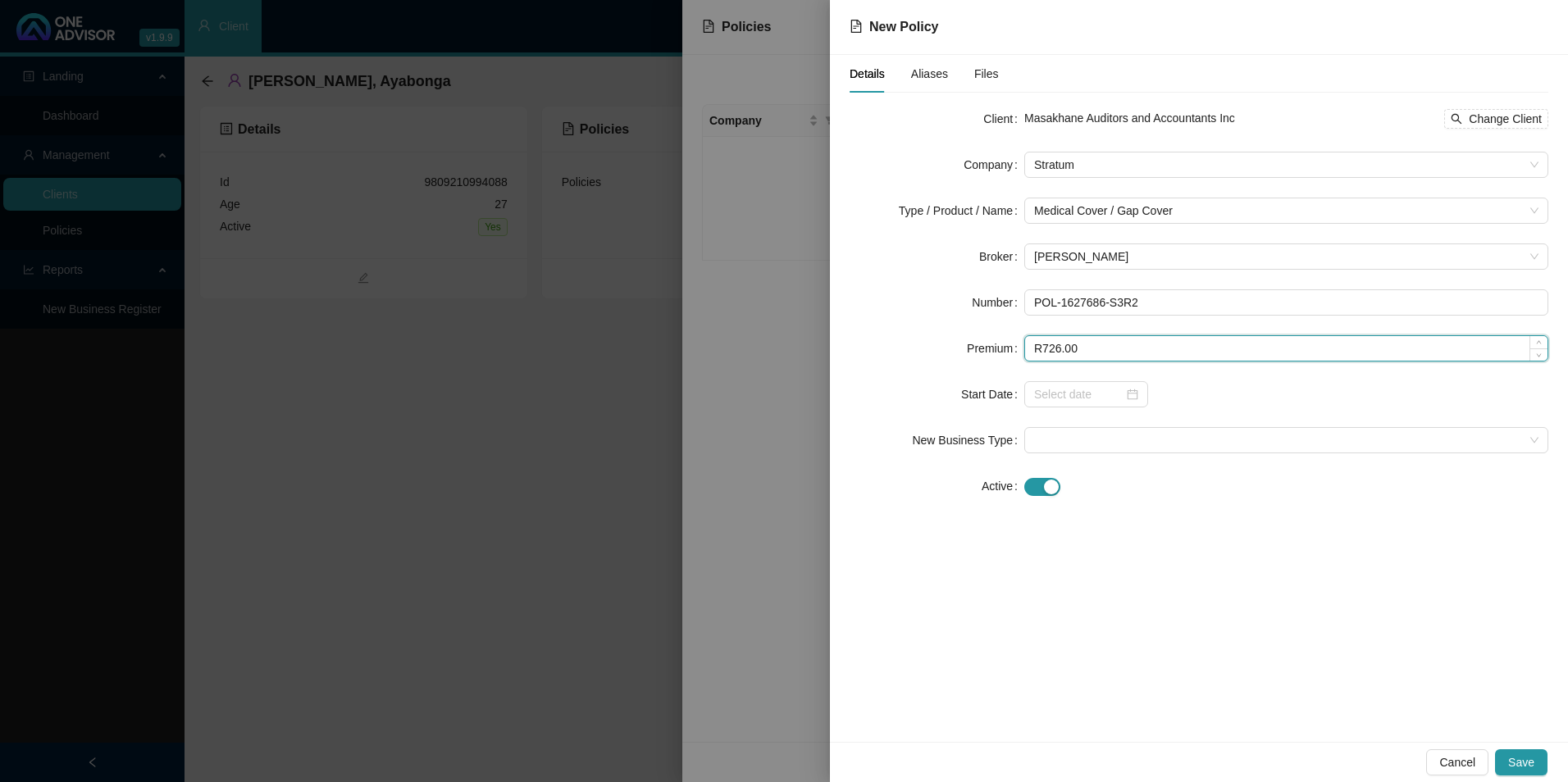
click at [1042, 343] on input "R726.00" at bounding box center [1286, 348] width 523 height 24
type input "726.00"
click at [1066, 390] on input at bounding box center [1079, 394] width 89 height 18
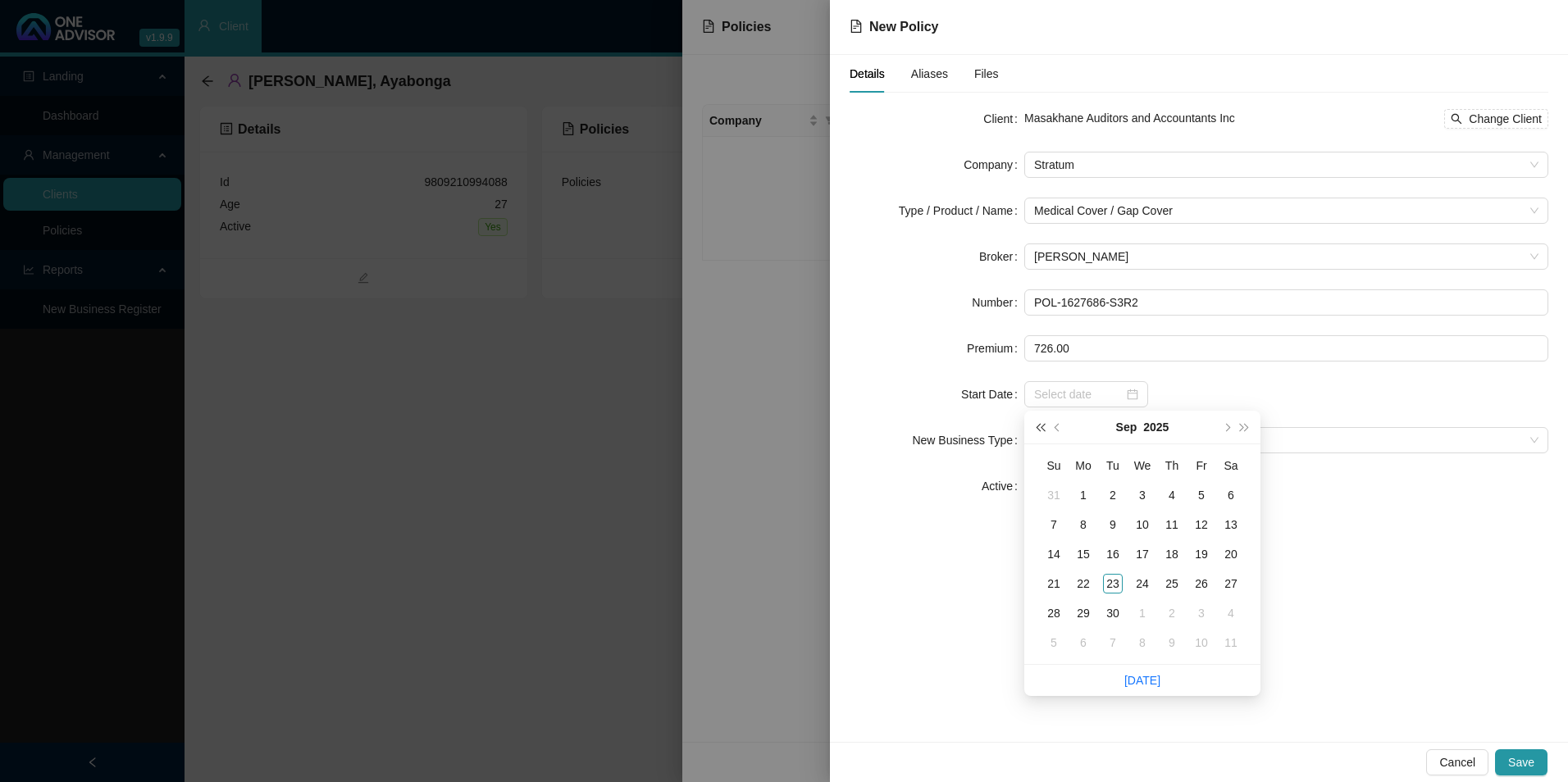
click at [1044, 429] on span "super-prev-year" at bounding box center [1039, 427] width 8 height 8
click at [1060, 428] on span "prev-year" at bounding box center [1059, 427] width 8 height 8
click at [1060, 427] on span "prev-year" at bounding box center [1059, 427] width 8 height 8
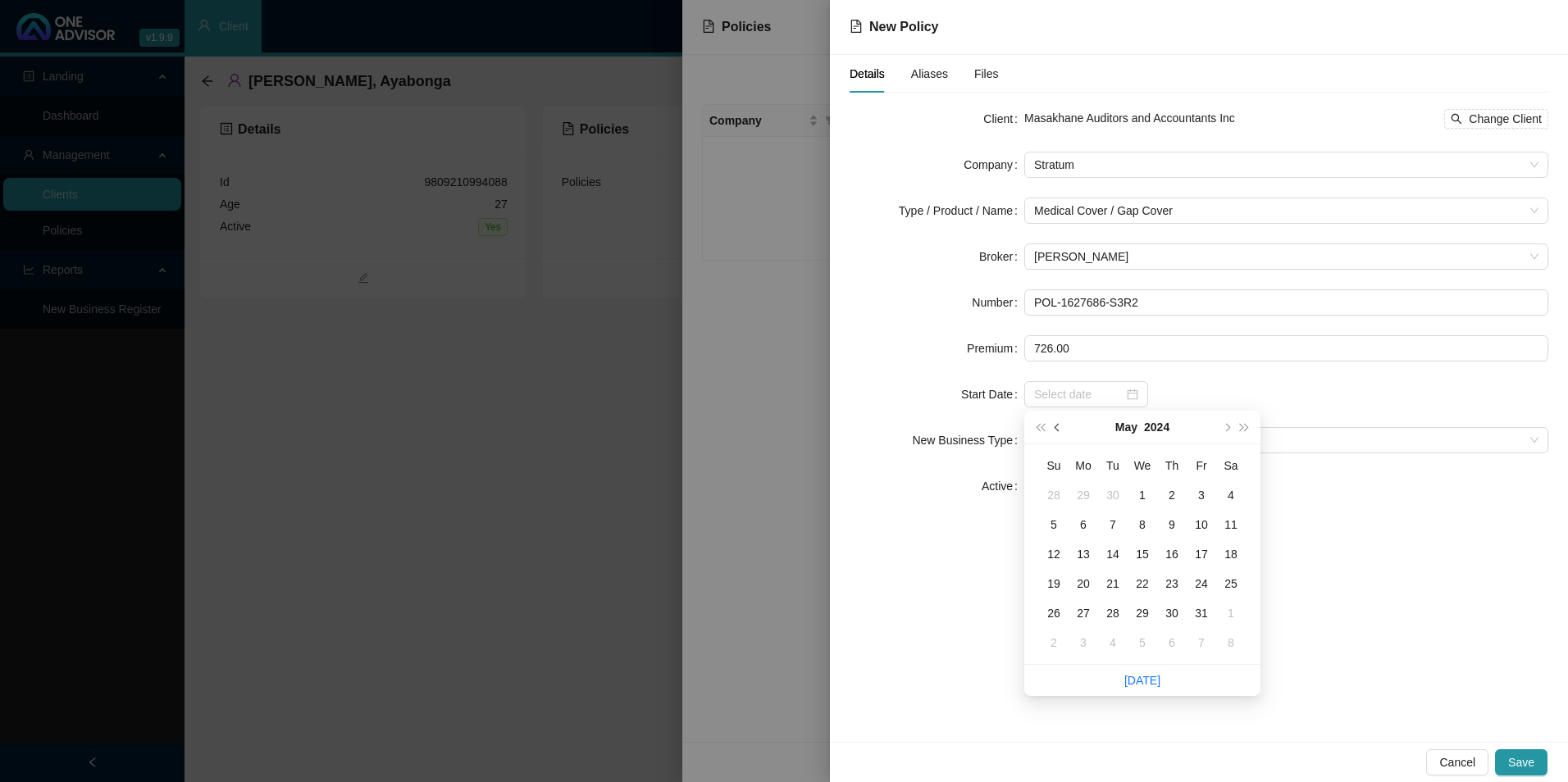
click at [1060, 426] on span "prev-year" at bounding box center [1059, 427] width 8 height 8
click at [1061, 424] on button "prev-year" at bounding box center [1058, 428] width 18 height 33
type input "[DATE]"
click at [1196, 500] on div "1" at bounding box center [1202, 495] width 20 height 20
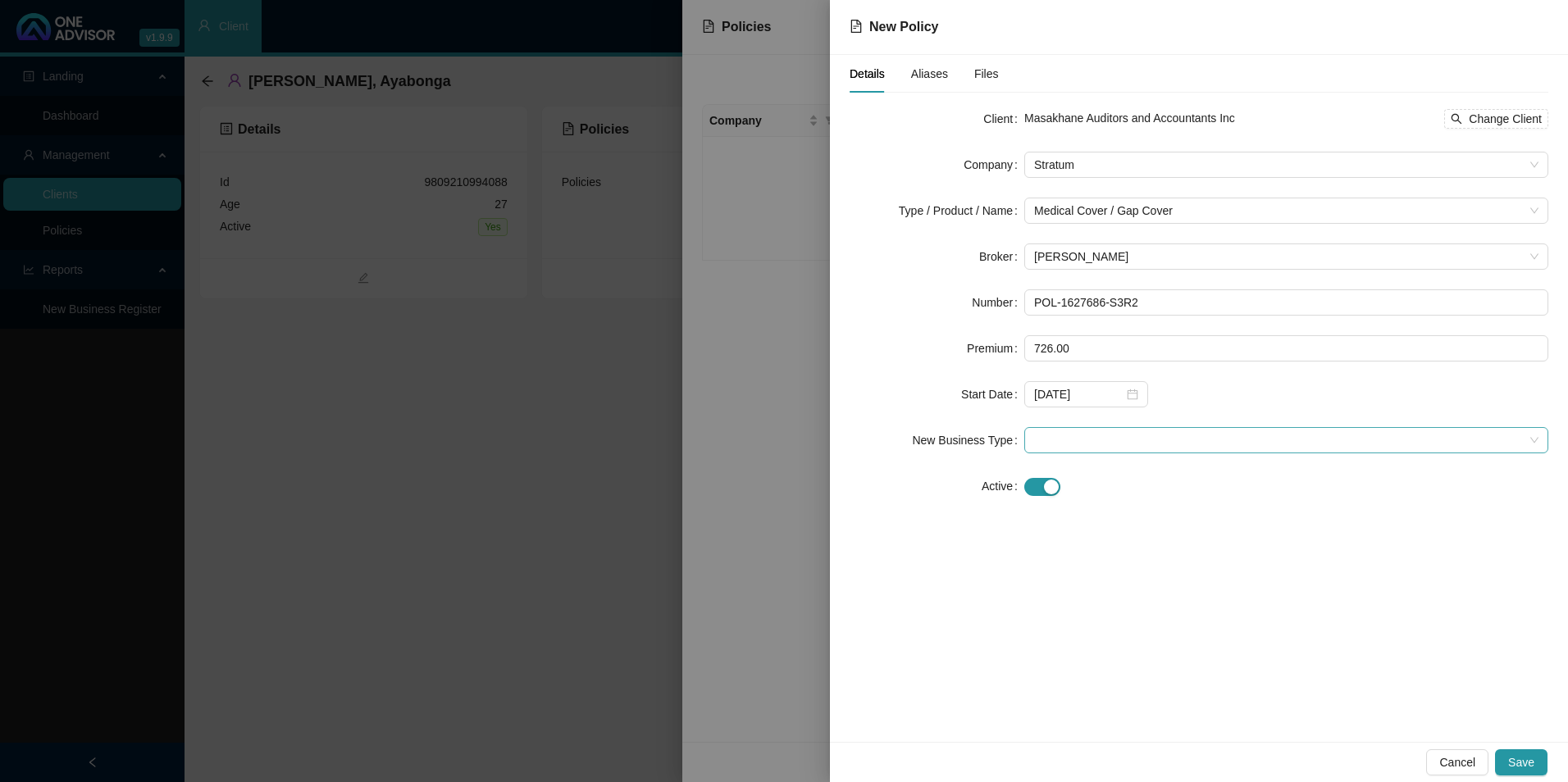
click at [1147, 432] on span at bounding box center [1286, 439] width 504 height 24
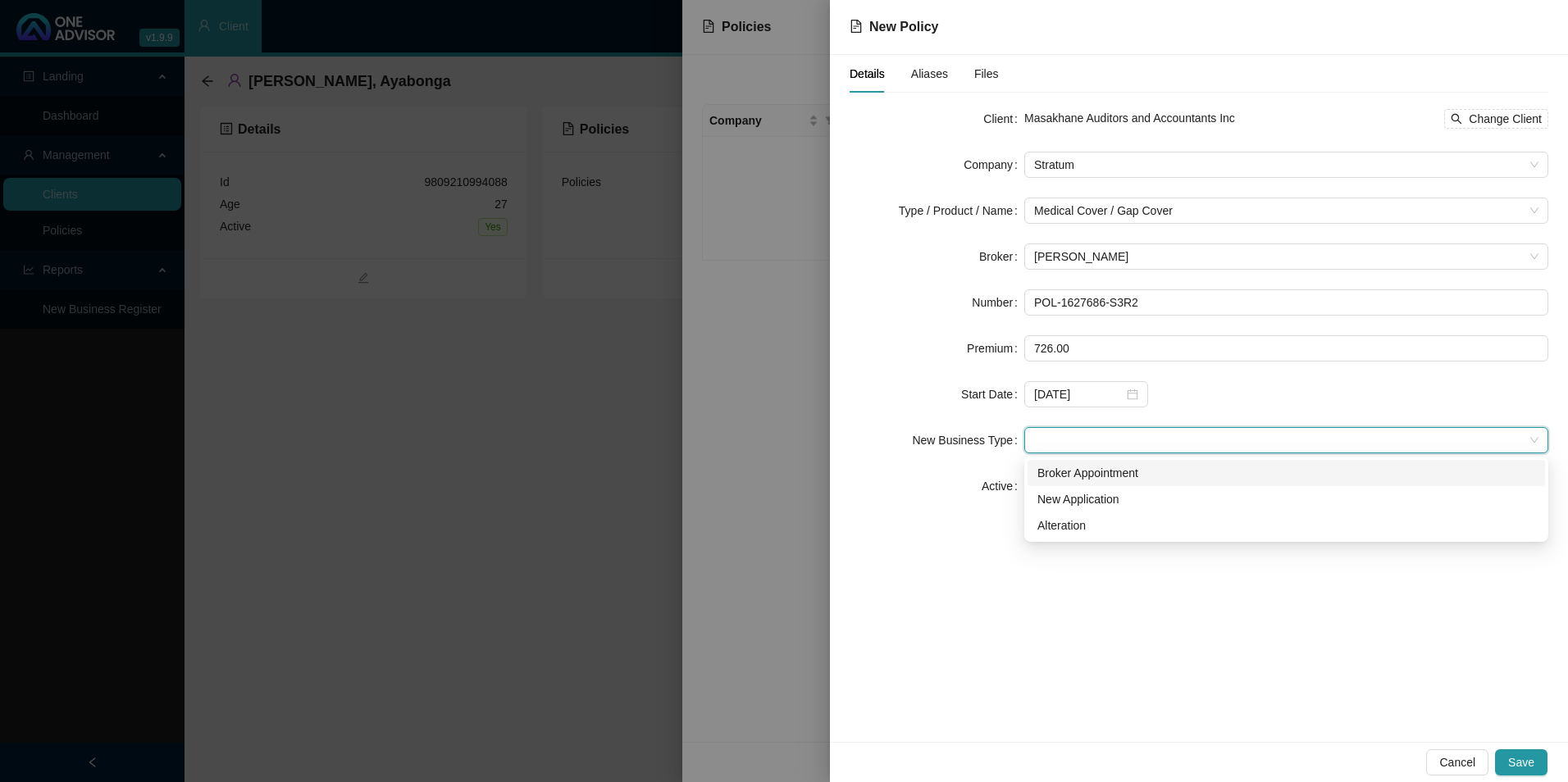
click at [1101, 472] on div "Broker Appointment" at bounding box center [1286, 473] width 498 height 18
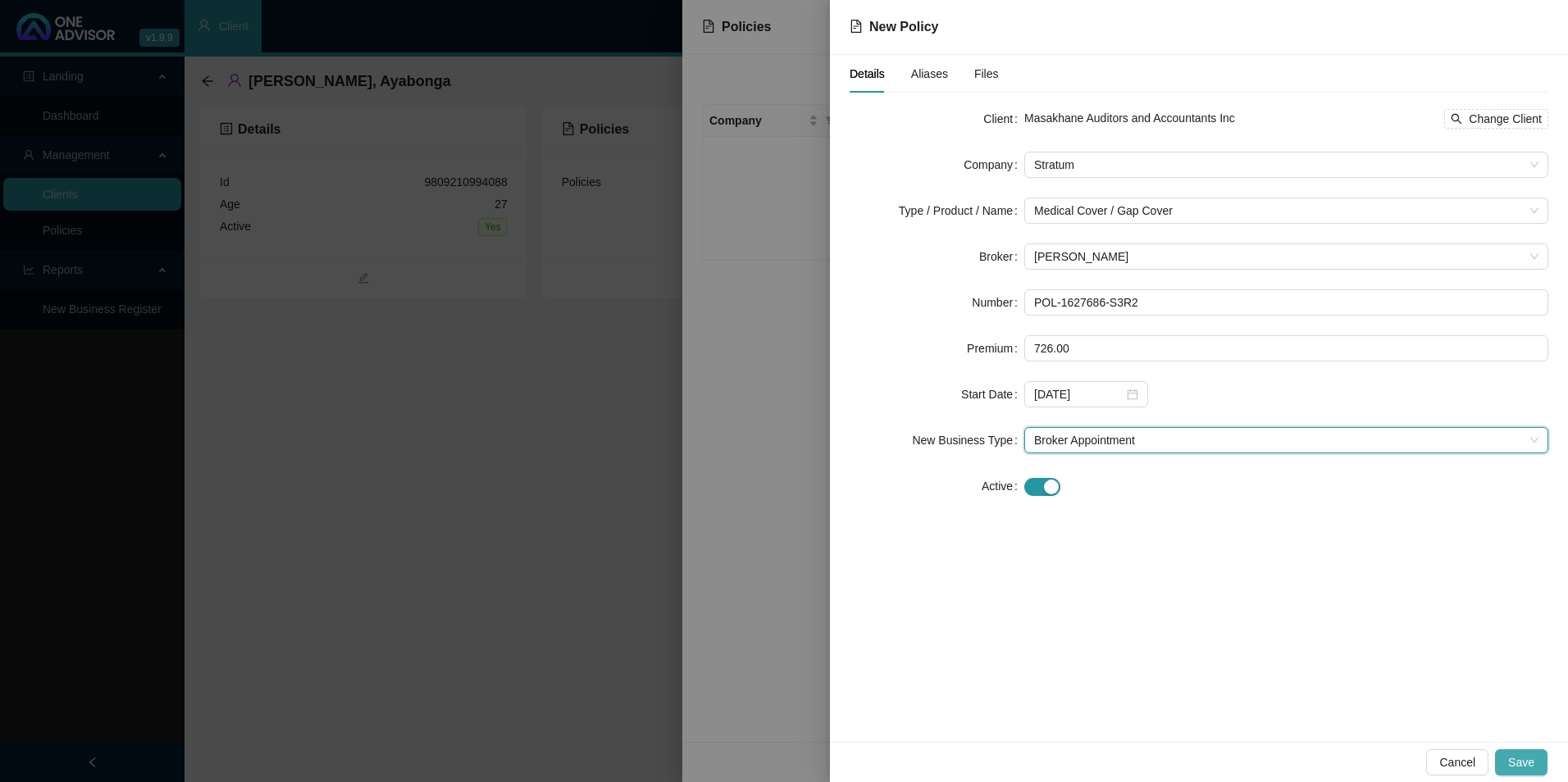
drag, startPoint x: 1517, startPoint y: 766, endPoint x: 1511, endPoint y: 756, distance: 11.7
click at [1517, 764] on span "Save" at bounding box center [1521, 762] width 26 height 18
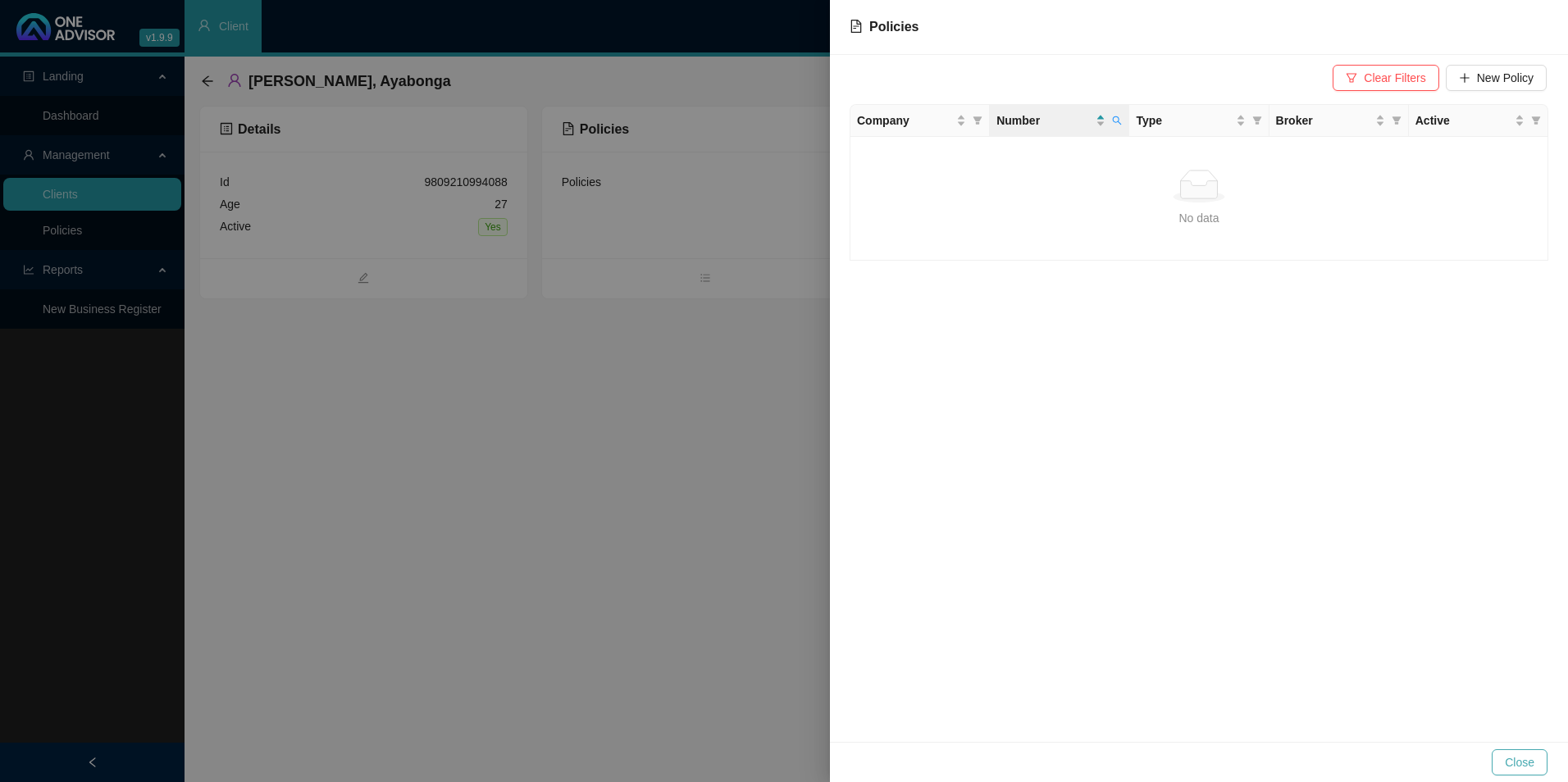
click at [1541, 766] on button "Close" at bounding box center [1519, 762] width 56 height 26
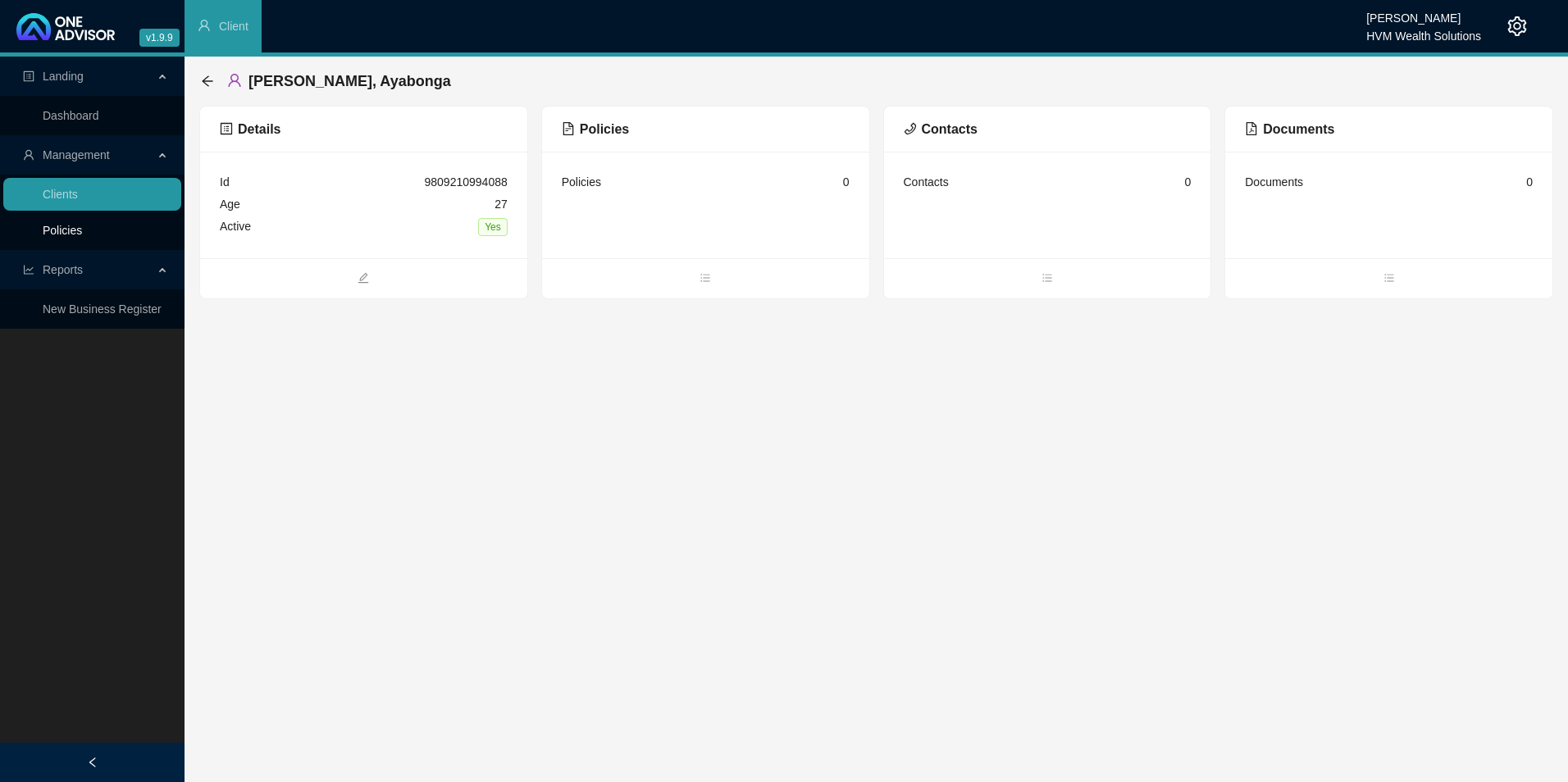
click at [82, 224] on link "Policies" at bounding box center [63, 230] width 39 height 13
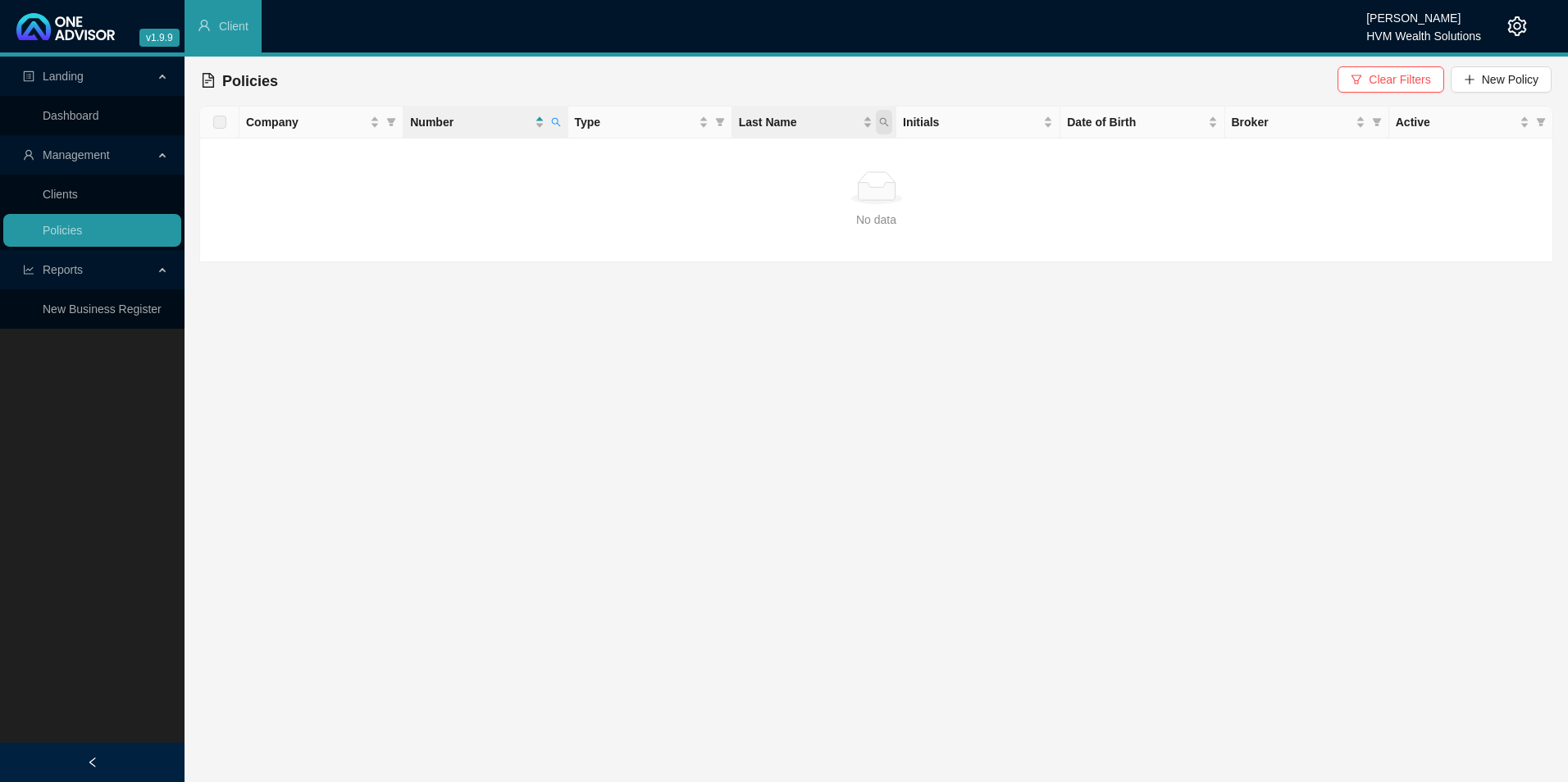
click at [883, 125] on icon "search" at bounding box center [884, 122] width 10 height 10
type input "9704160414080"
click at [765, 190] on span "Search" at bounding box center [777, 187] width 36 height 18
click at [1408, 69] on button "Clear Filters" at bounding box center [1391, 79] width 106 height 26
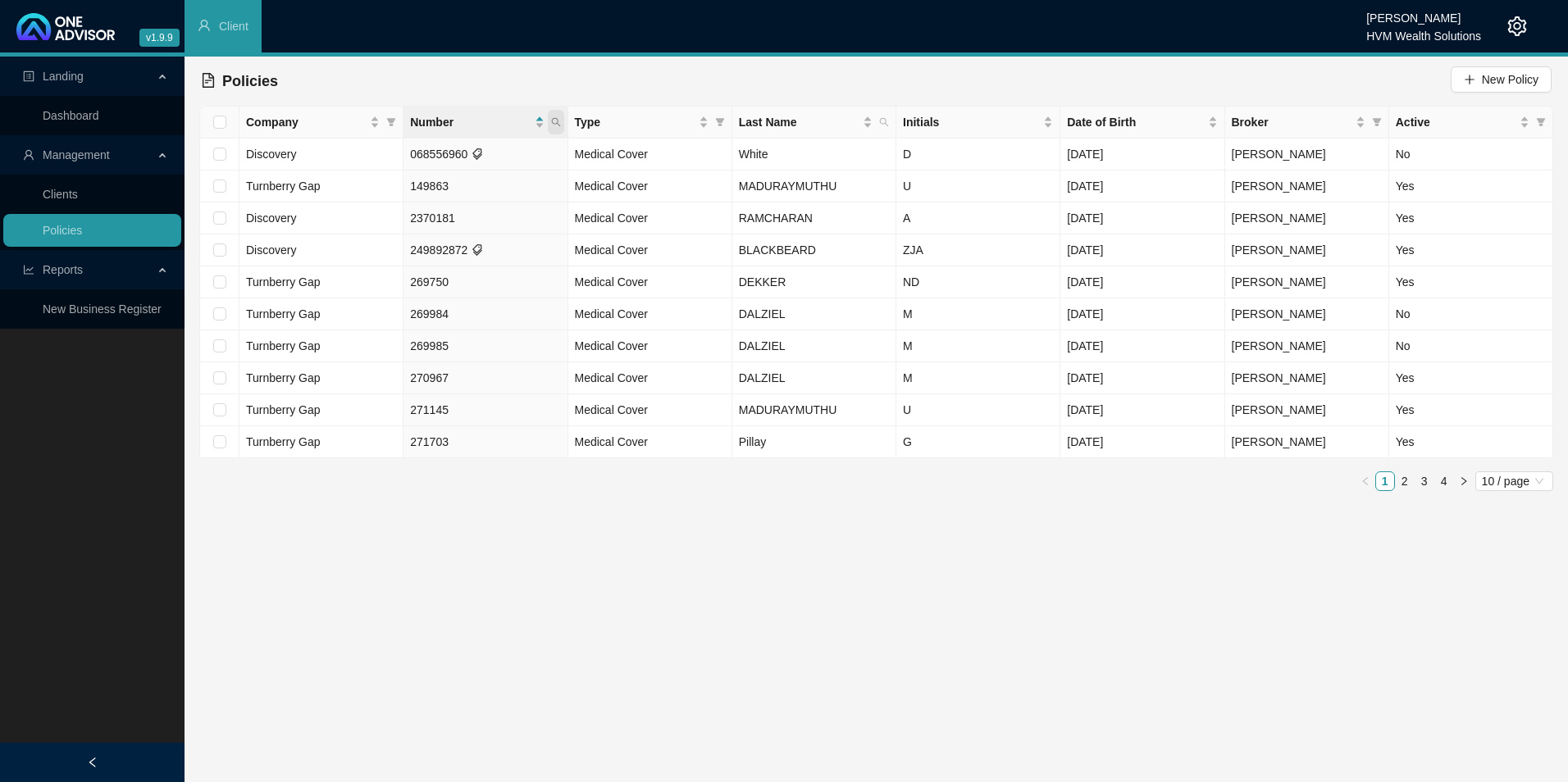
click at [553, 115] on span at bounding box center [556, 121] width 17 height 24
click at [458, 190] on span "Search" at bounding box center [448, 187] width 36 height 18
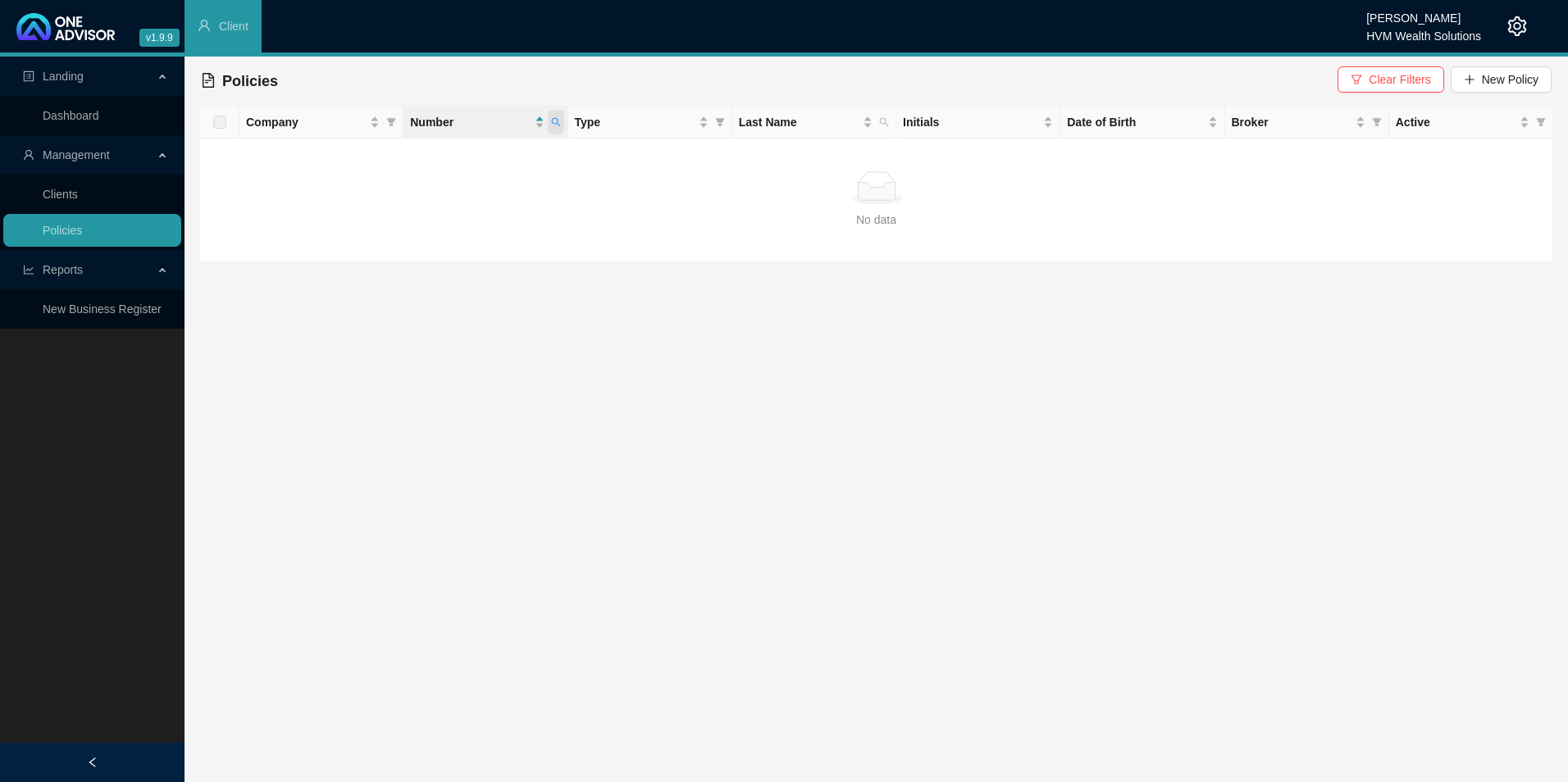
click at [555, 120] on icon "search" at bounding box center [556, 122] width 10 height 10
drag, startPoint x: 514, startPoint y: 156, endPoint x: 342, endPoint y: 138, distance: 172.9
click at [342, 138] on body "v1.9.9 Chanel [PERSON_NAME] HVM Wealth Solutions Client Landing Dashboard Manag…" at bounding box center [784, 391] width 1568 height 782
drag, startPoint x: 447, startPoint y: 143, endPoint x: 438, endPoint y: 155, distance: 15.0
click at [438, 155] on input "9704160414080" at bounding box center [480, 157] width 155 height 26
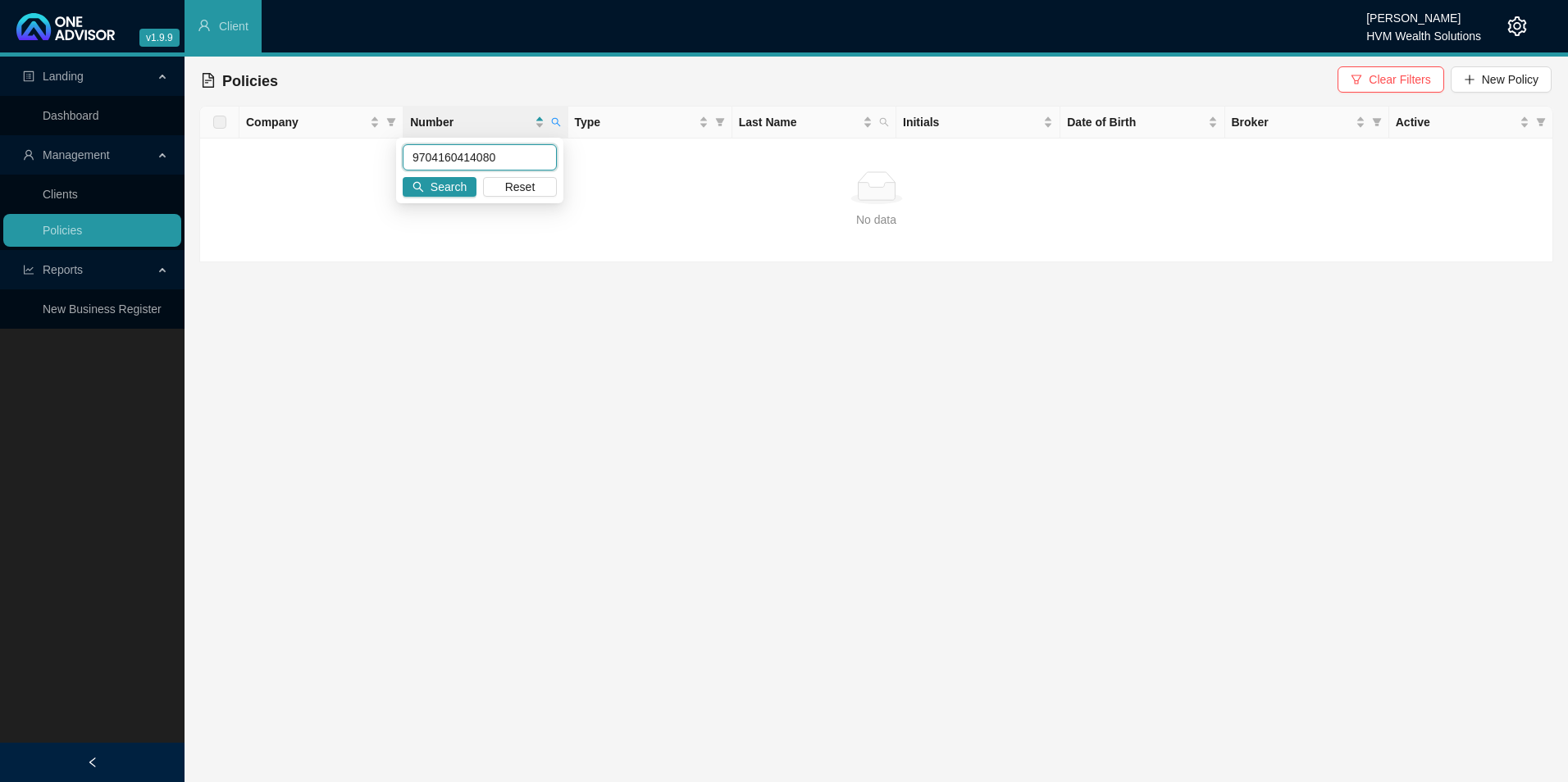
drag, startPoint x: 509, startPoint y: 150, endPoint x: 296, endPoint y: 144, distance: 213.1
click at [296, 144] on body "v1.9.9 Chanel [PERSON_NAME] HVM Wealth Solutions Client Landing Dashboard Manag…" at bounding box center [784, 391] width 1568 height 782
paste input "PRI0375819"
type input "PRI0375819"
click at [468, 175] on div "PRI0375819 Search Reset" at bounding box center [480, 170] width 167 height 66
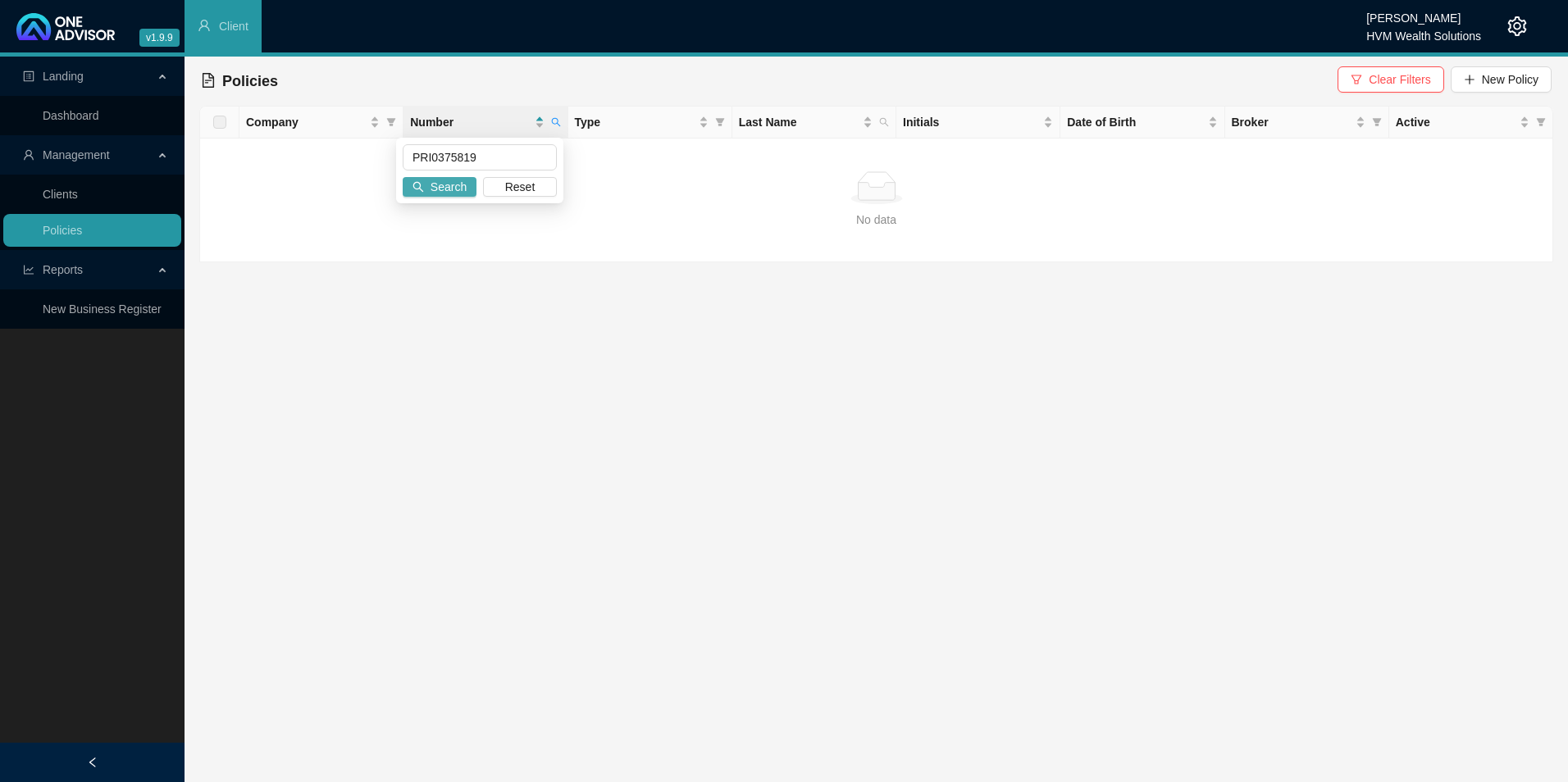
click at [460, 188] on span "Search" at bounding box center [448, 187] width 36 height 18
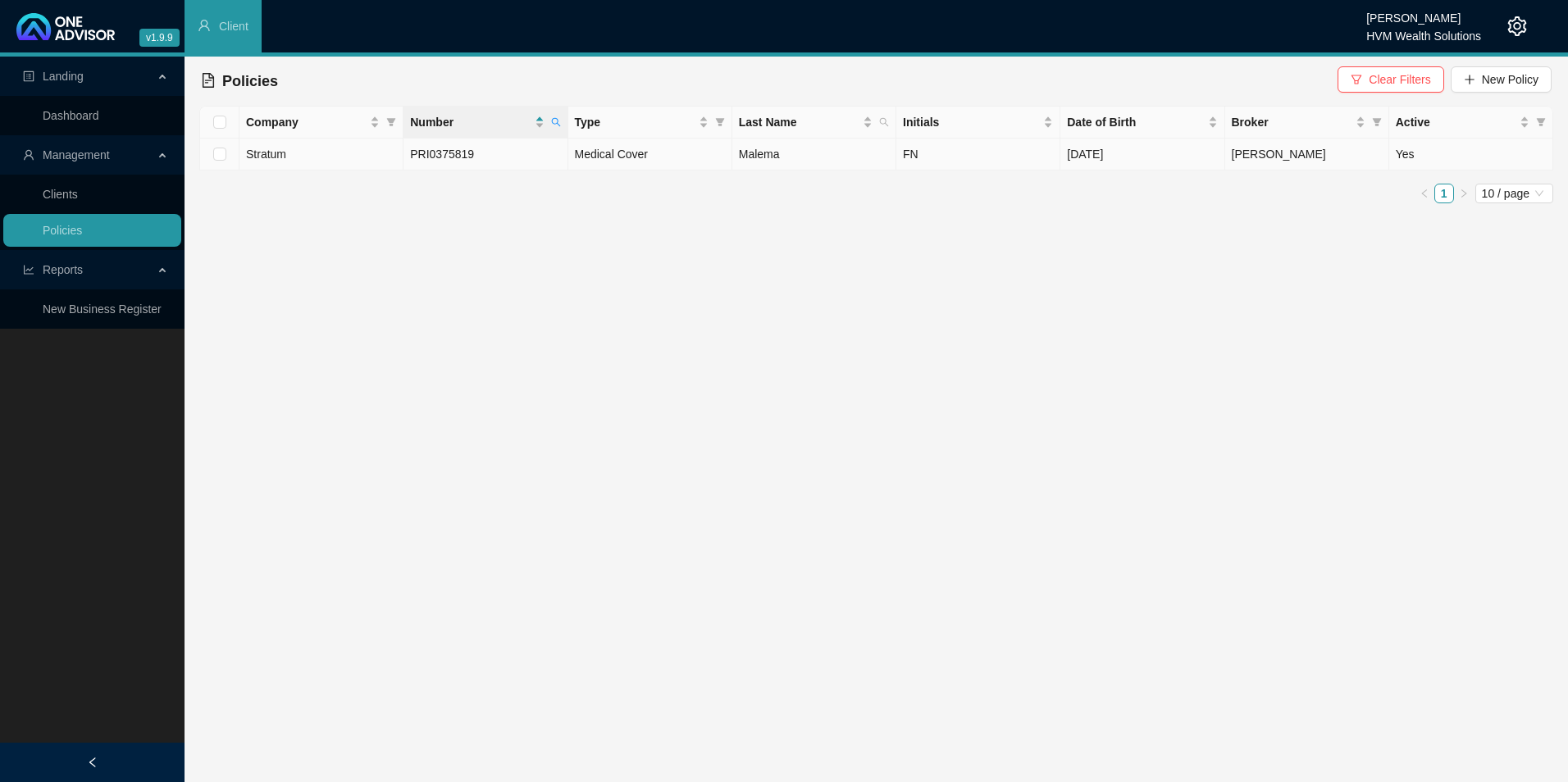
click at [696, 155] on td "Medical Cover" at bounding box center [651, 155] width 164 height 32
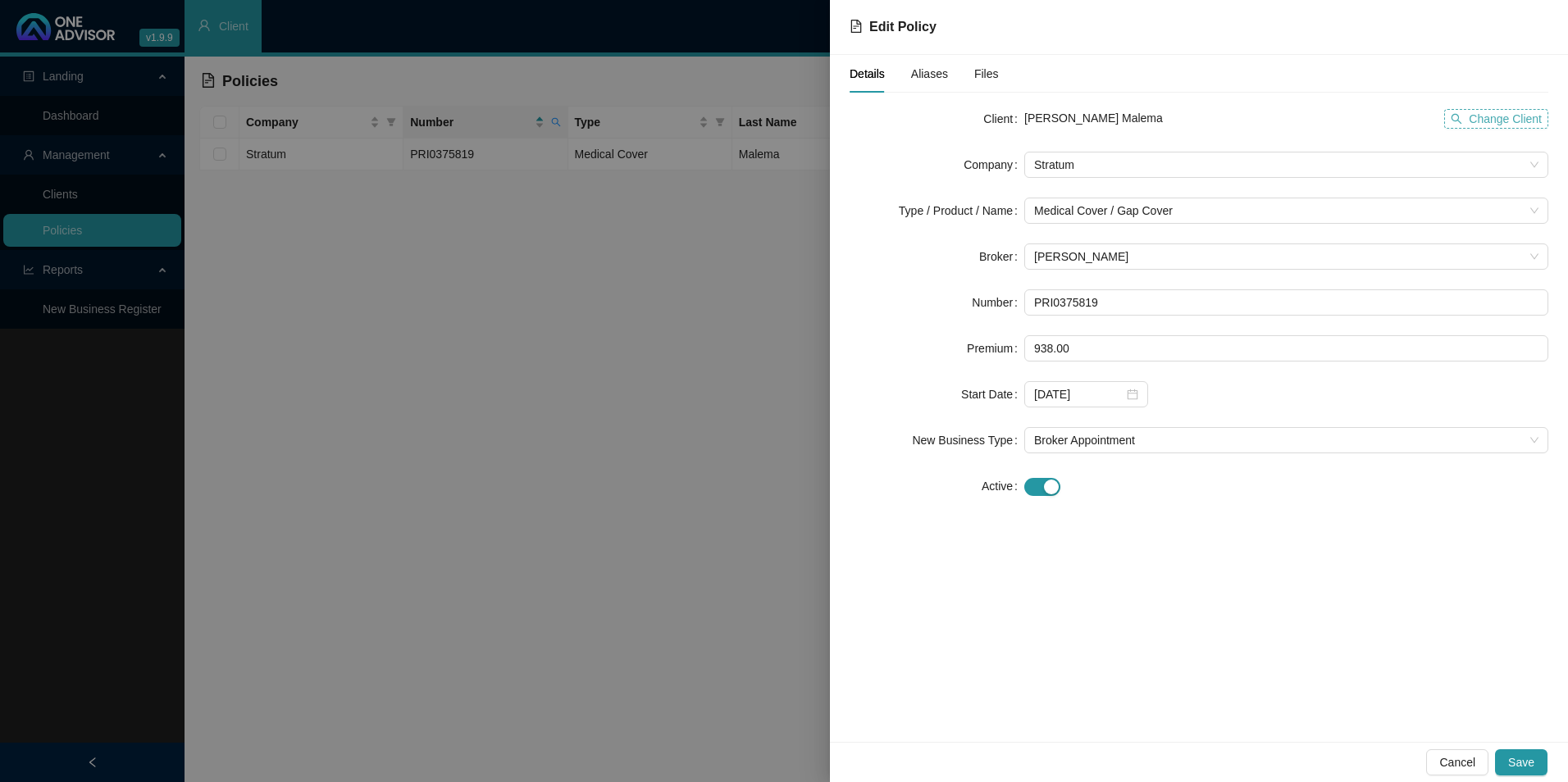
click at [1482, 122] on span "Change Client" at bounding box center [1505, 118] width 73 height 18
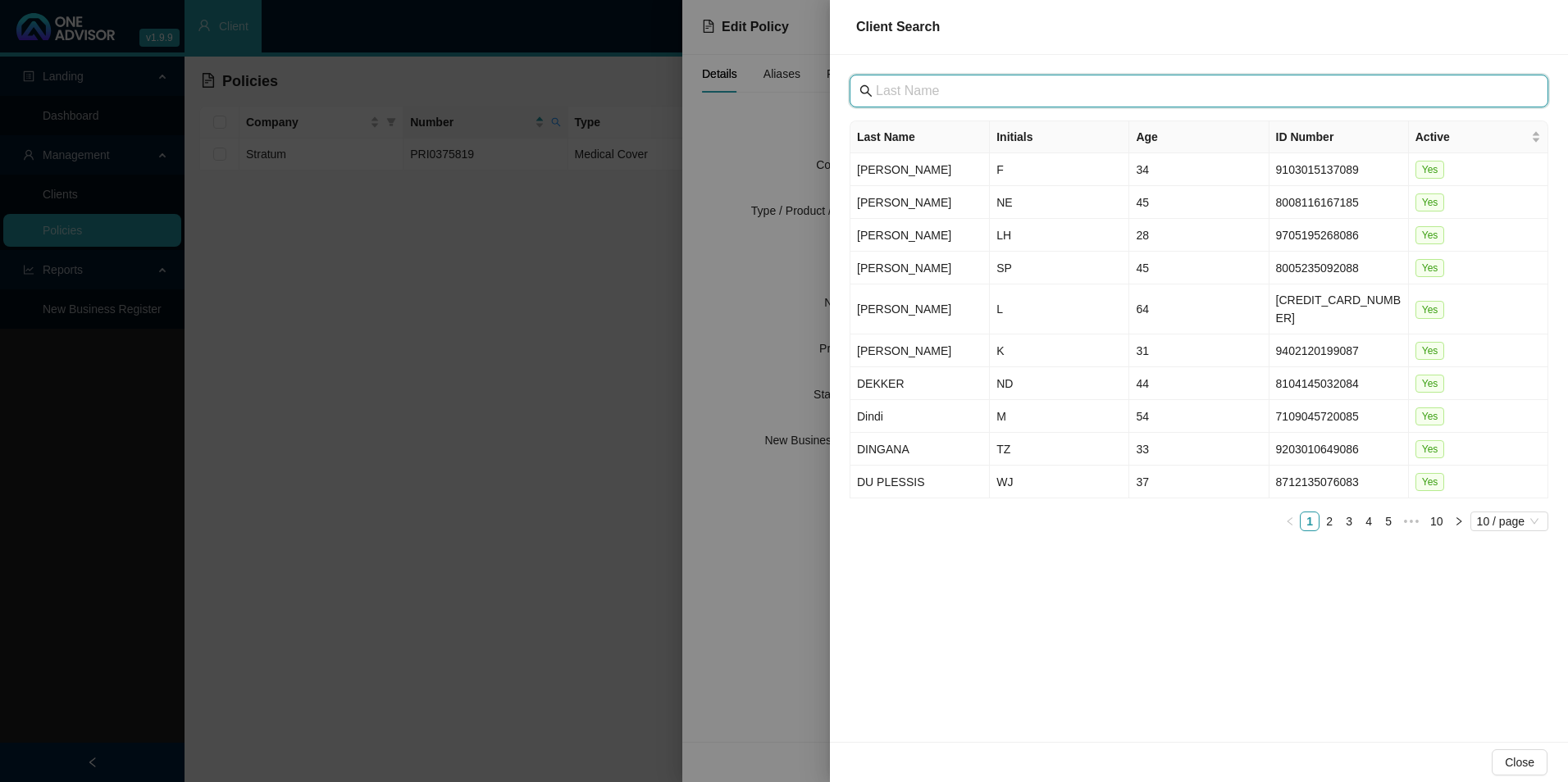
click at [905, 90] on input "text" at bounding box center [1201, 91] width 650 height 20
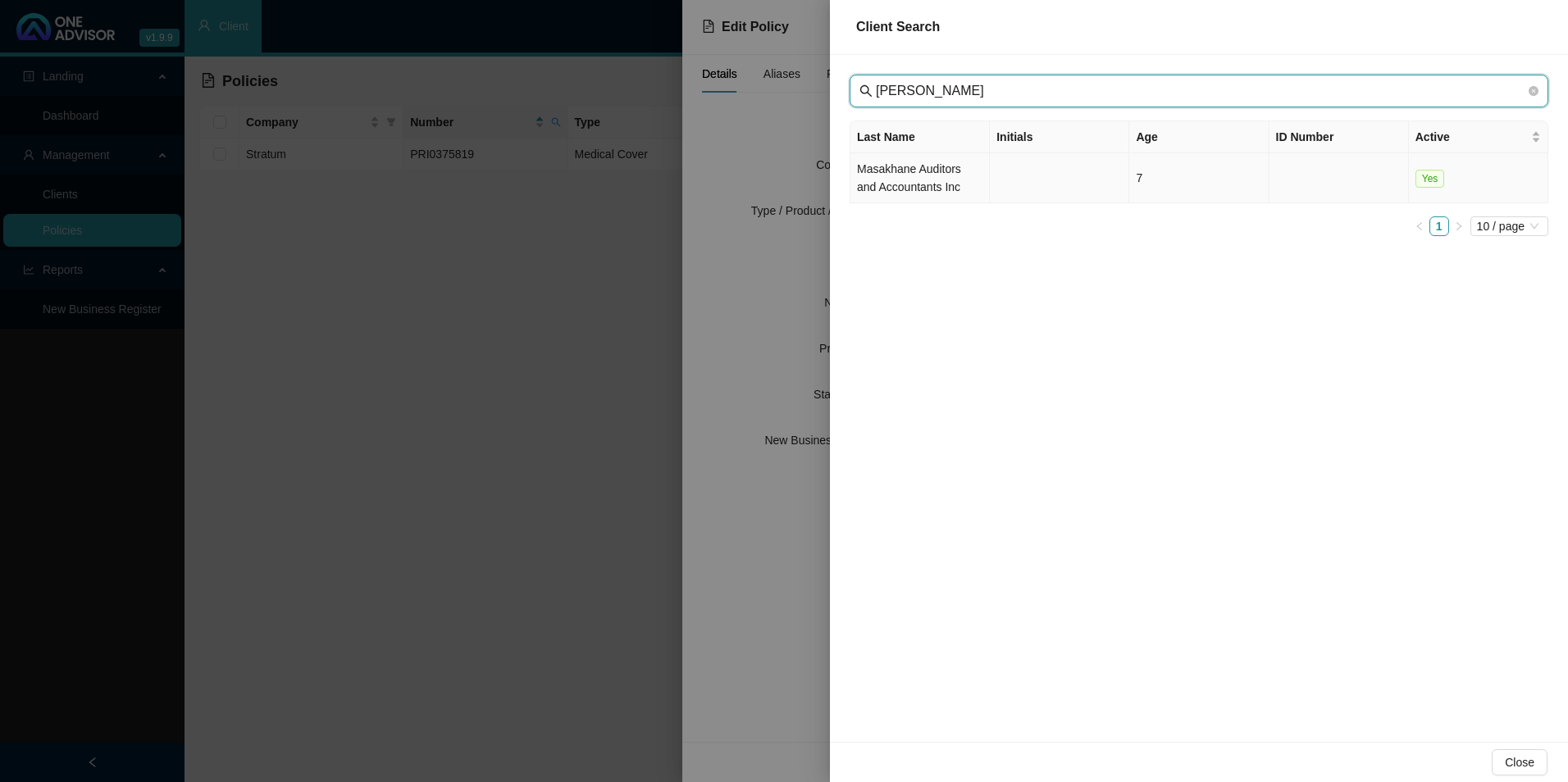
type input "[PERSON_NAME]"
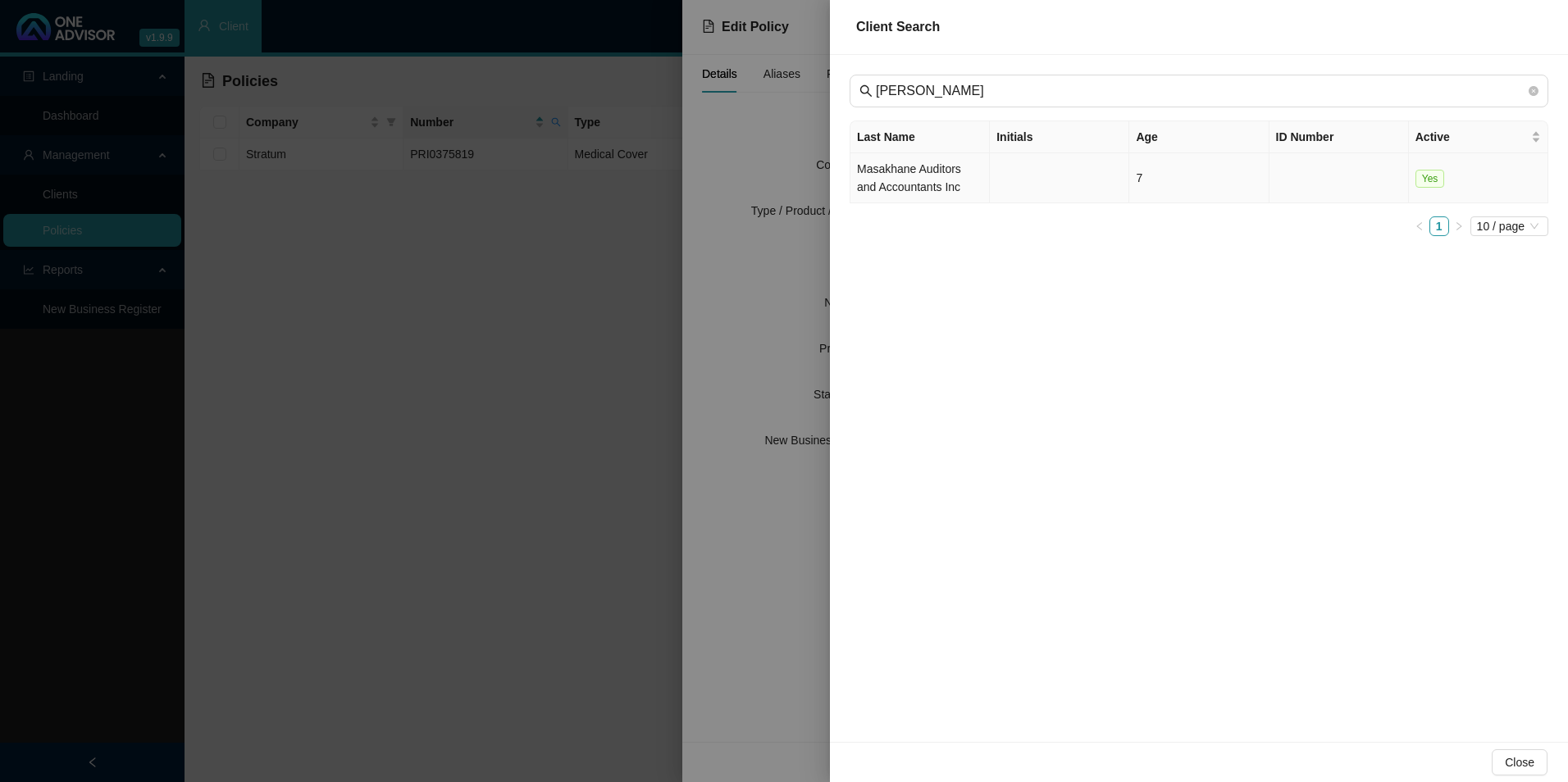
click at [952, 183] on td "Masakhane Auditors and Accountants Inc" at bounding box center [920, 178] width 139 height 50
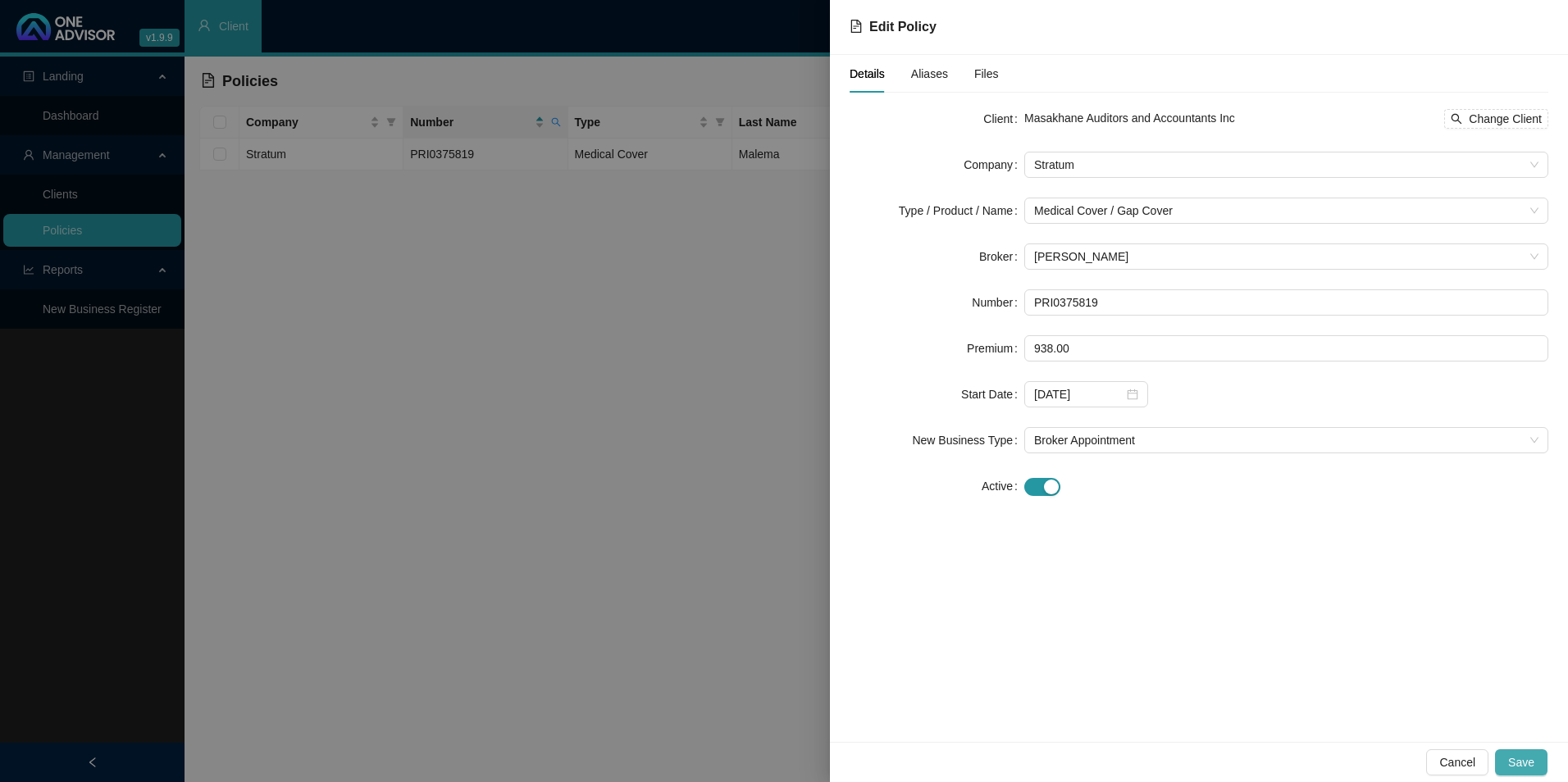
click at [1519, 766] on span "Save" at bounding box center [1521, 762] width 26 height 18
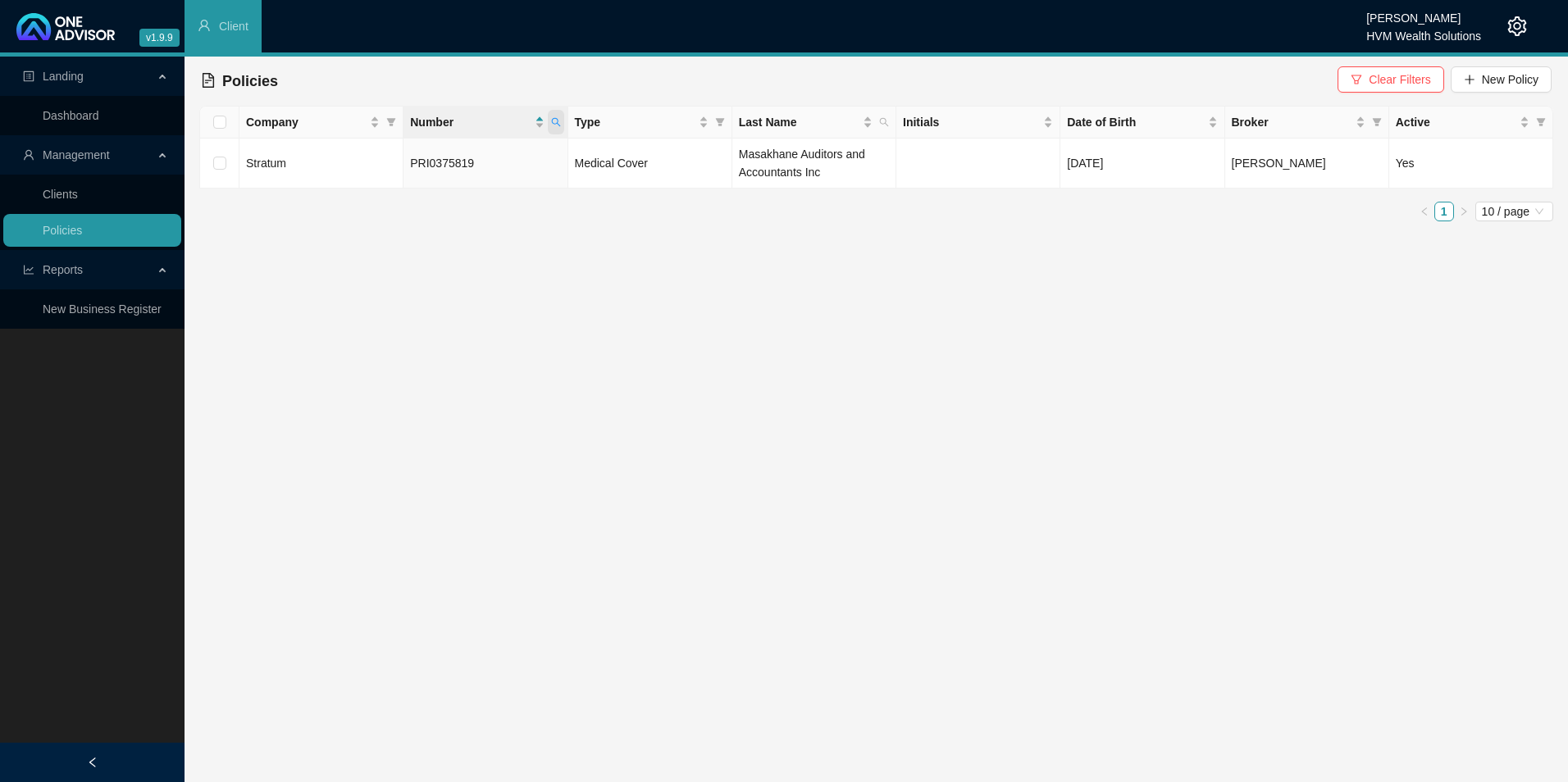
click at [556, 125] on icon "search" at bounding box center [556, 122] width 10 height 10
click at [491, 150] on input "PRI0375819" at bounding box center [480, 157] width 155 height 26
drag, startPoint x: 490, startPoint y: 156, endPoint x: 355, endPoint y: 152, distance: 135.1
click at [355, 152] on body "v1.9.9 Chanel [PERSON_NAME] HVM Wealth Solutions Client Landing Dashboard Manag…" at bounding box center [784, 391] width 1568 height 782
paste input "OL-1580014-Y5X8"
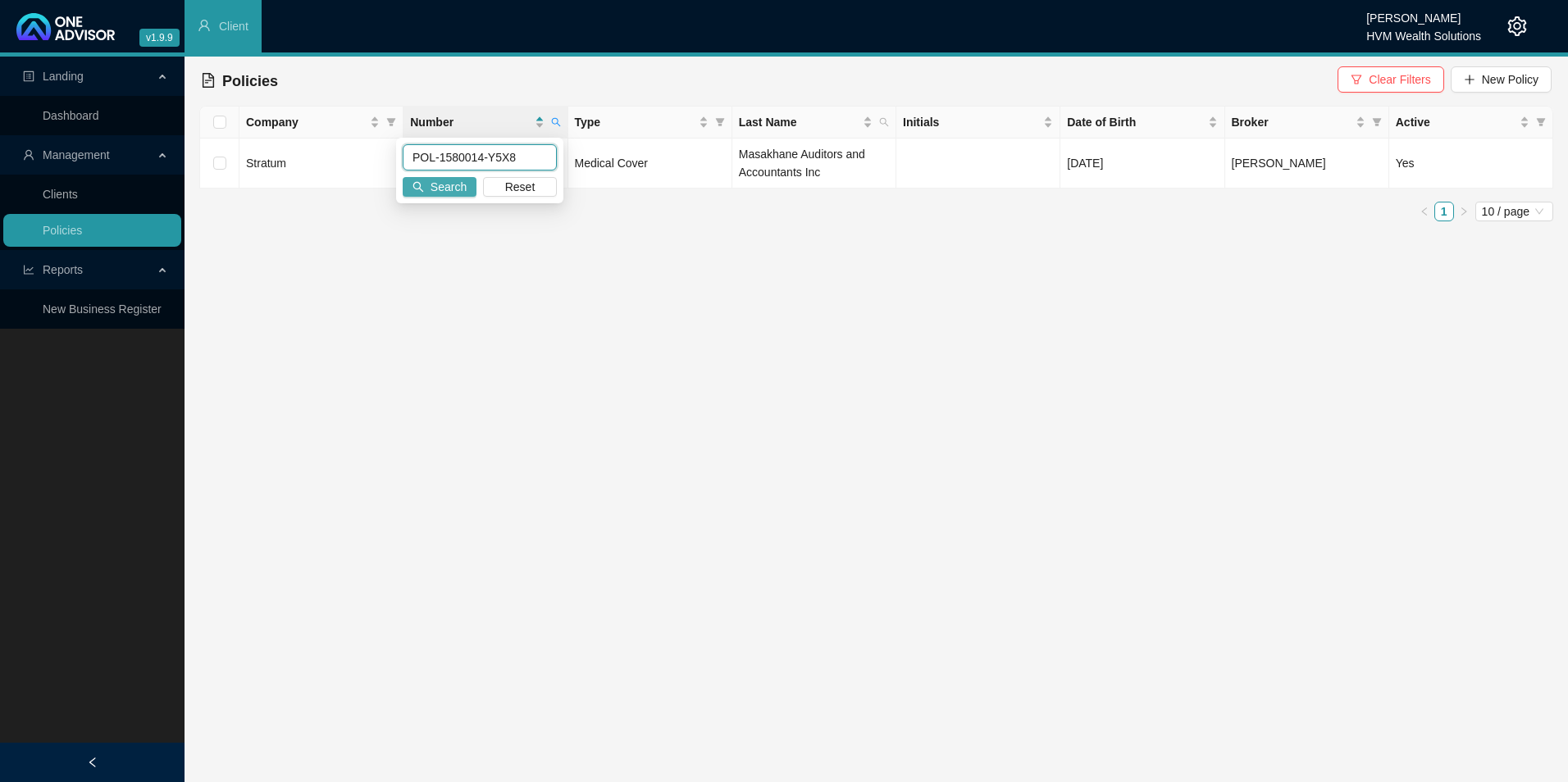
type input "POL-1580014-Y5X8"
click at [458, 191] on span "Search" at bounding box center [448, 187] width 36 height 18
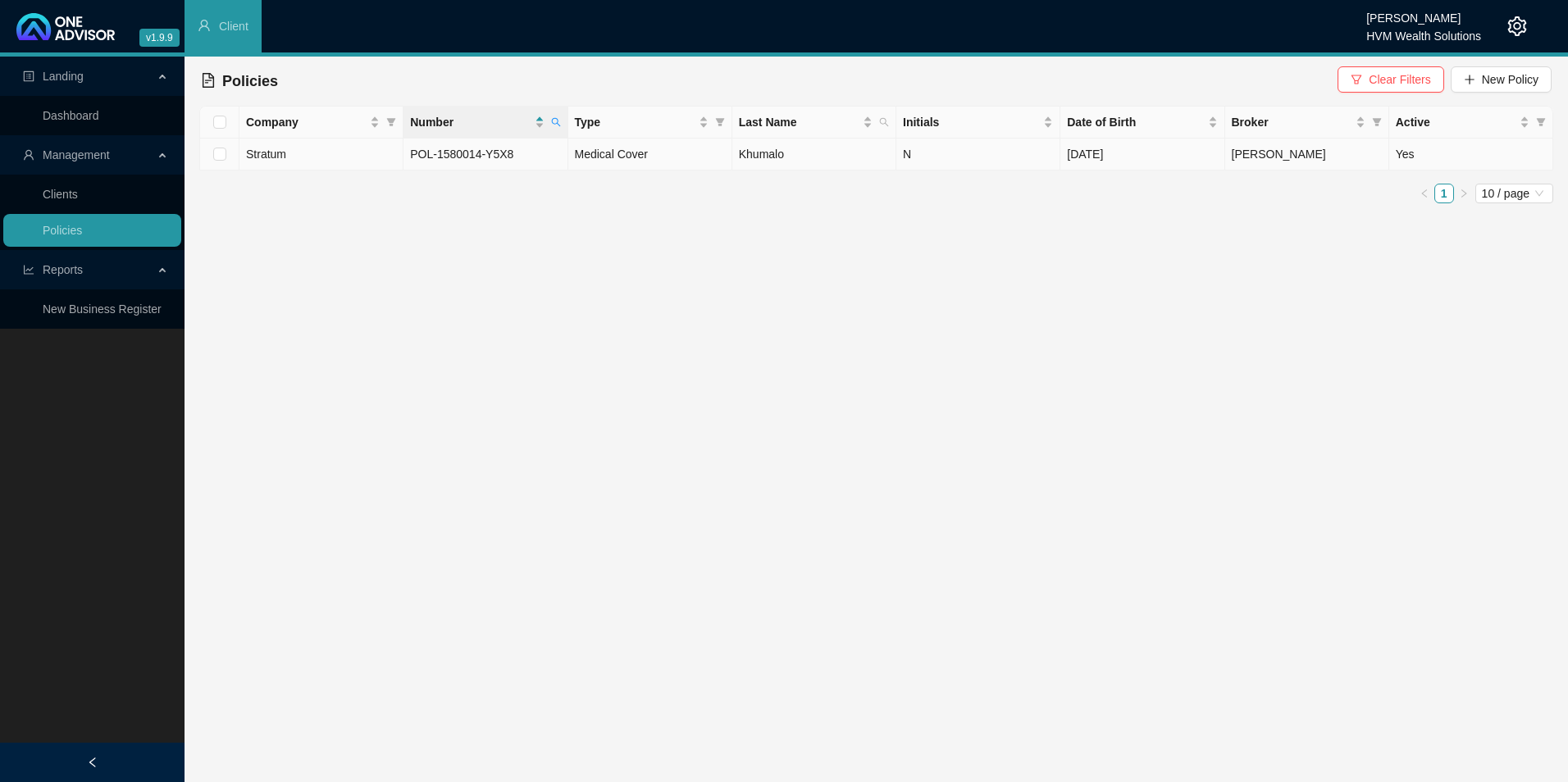
click at [680, 163] on td "Medical Cover" at bounding box center [651, 155] width 164 height 32
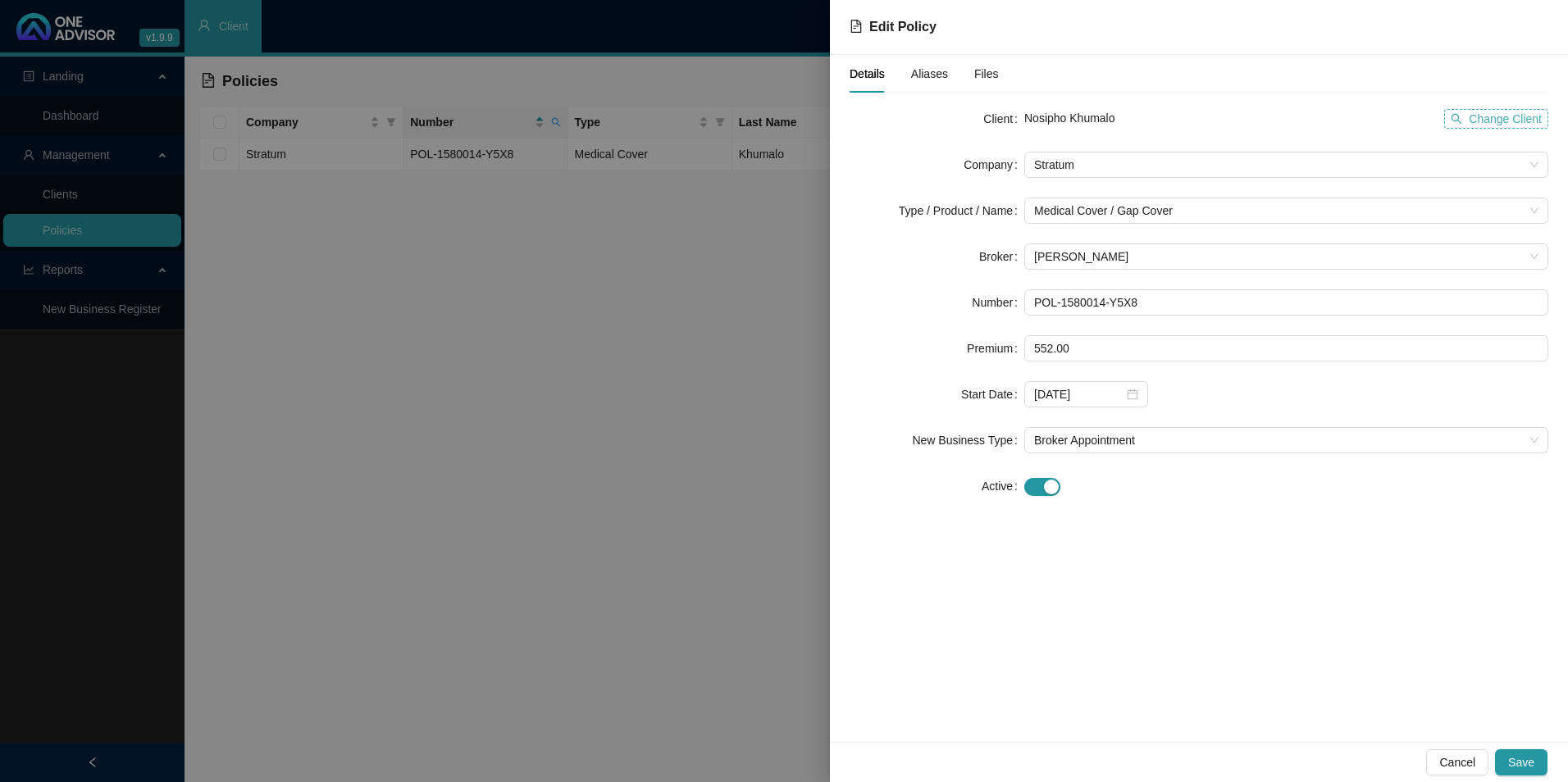
click at [1475, 115] on span "Change Client" at bounding box center [1505, 118] width 73 height 18
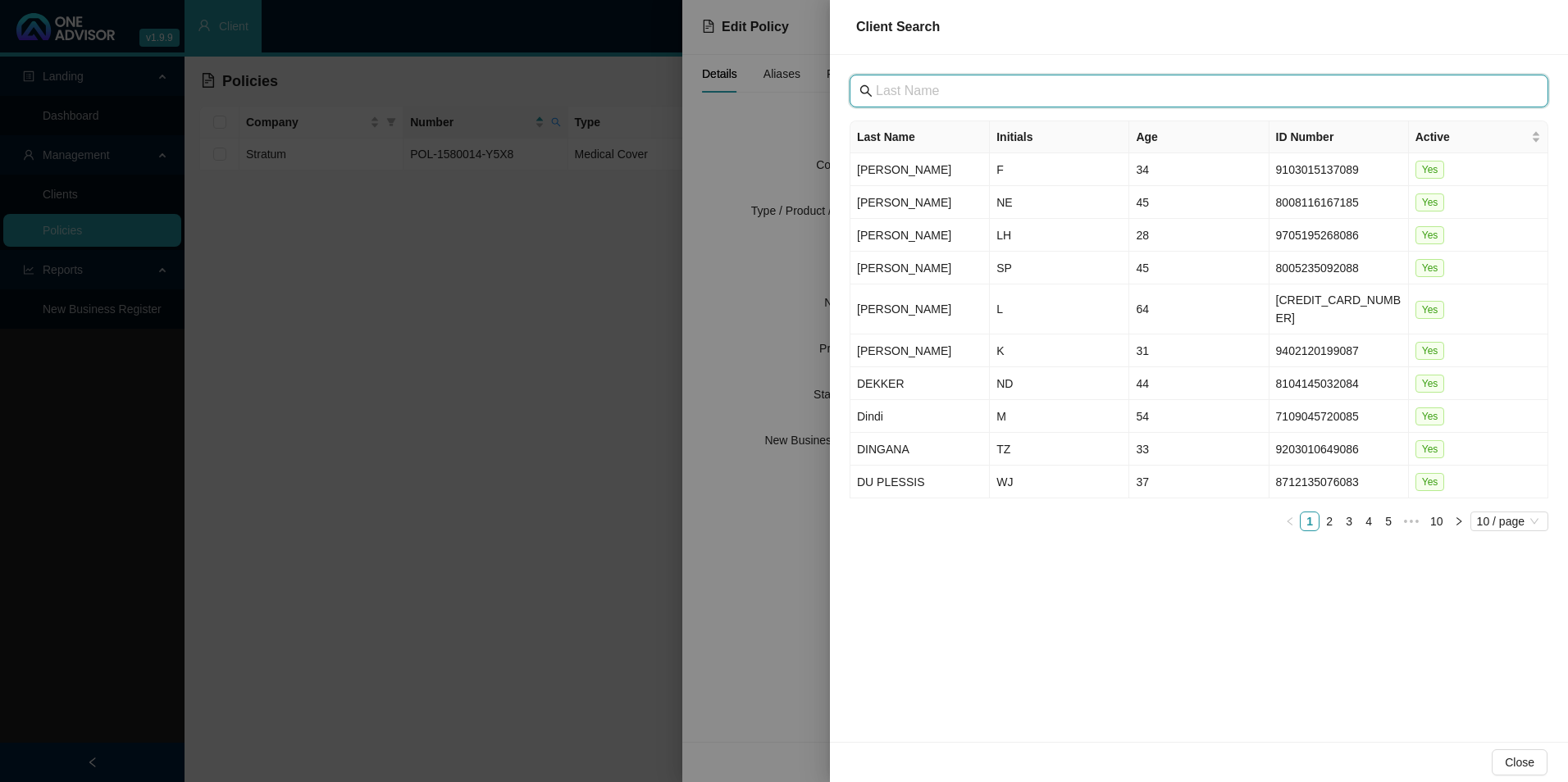
drag, startPoint x: 935, startPoint y: 74, endPoint x: 883, endPoint y: 90, distance: 54.4
paste input "POL-1580014-Y5X8"
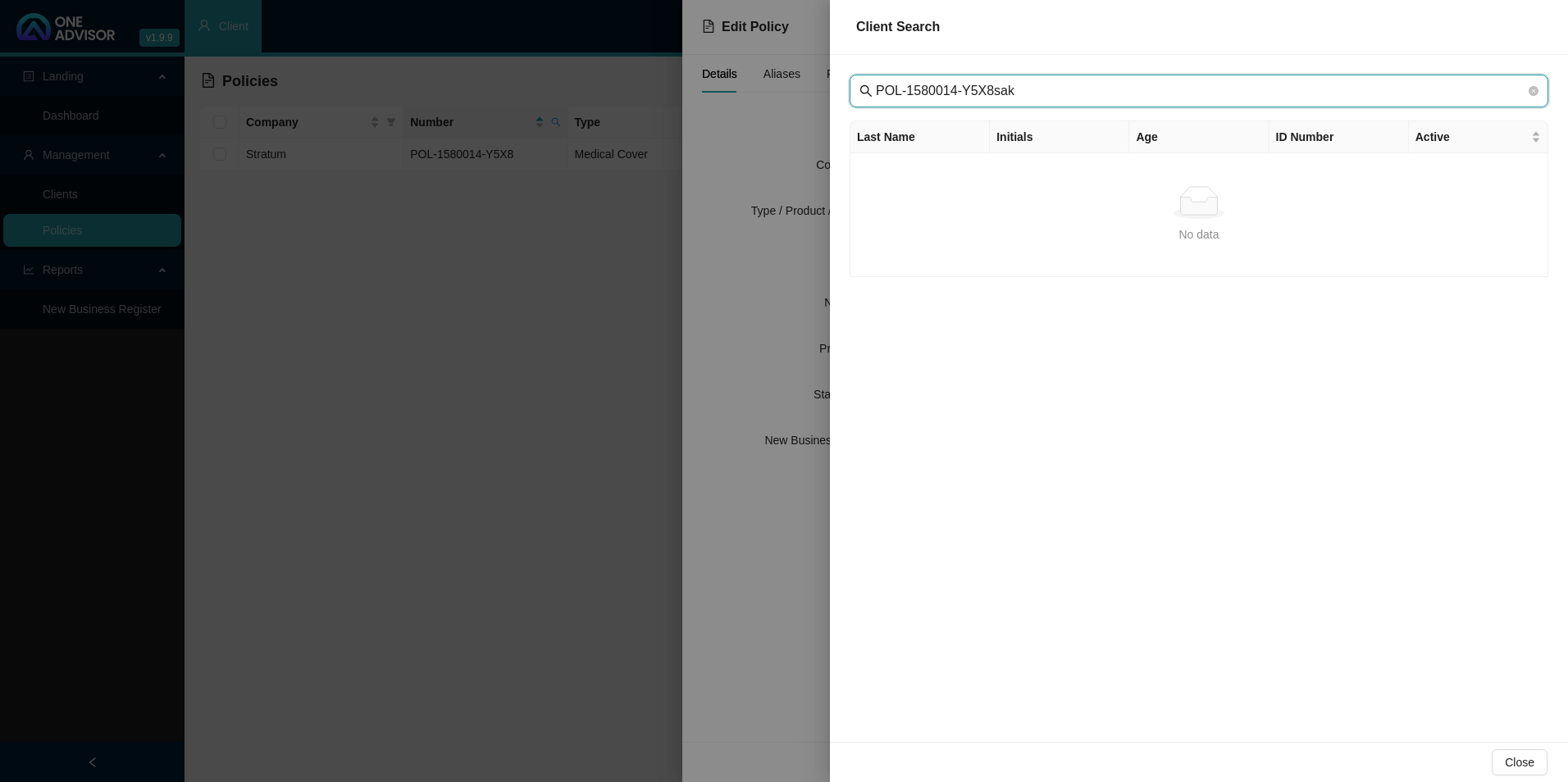
drag, startPoint x: 1073, startPoint y: 95, endPoint x: 708, endPoint y: 78, distance: 365.4
click at [708, 78] on div "Client Search POL-1580014-Y5X8sak Last Name Initials Age ID Number Active No da…" at bounding box center [784, 391] width 1568 height 782
type input "[PERSON_NAME]"
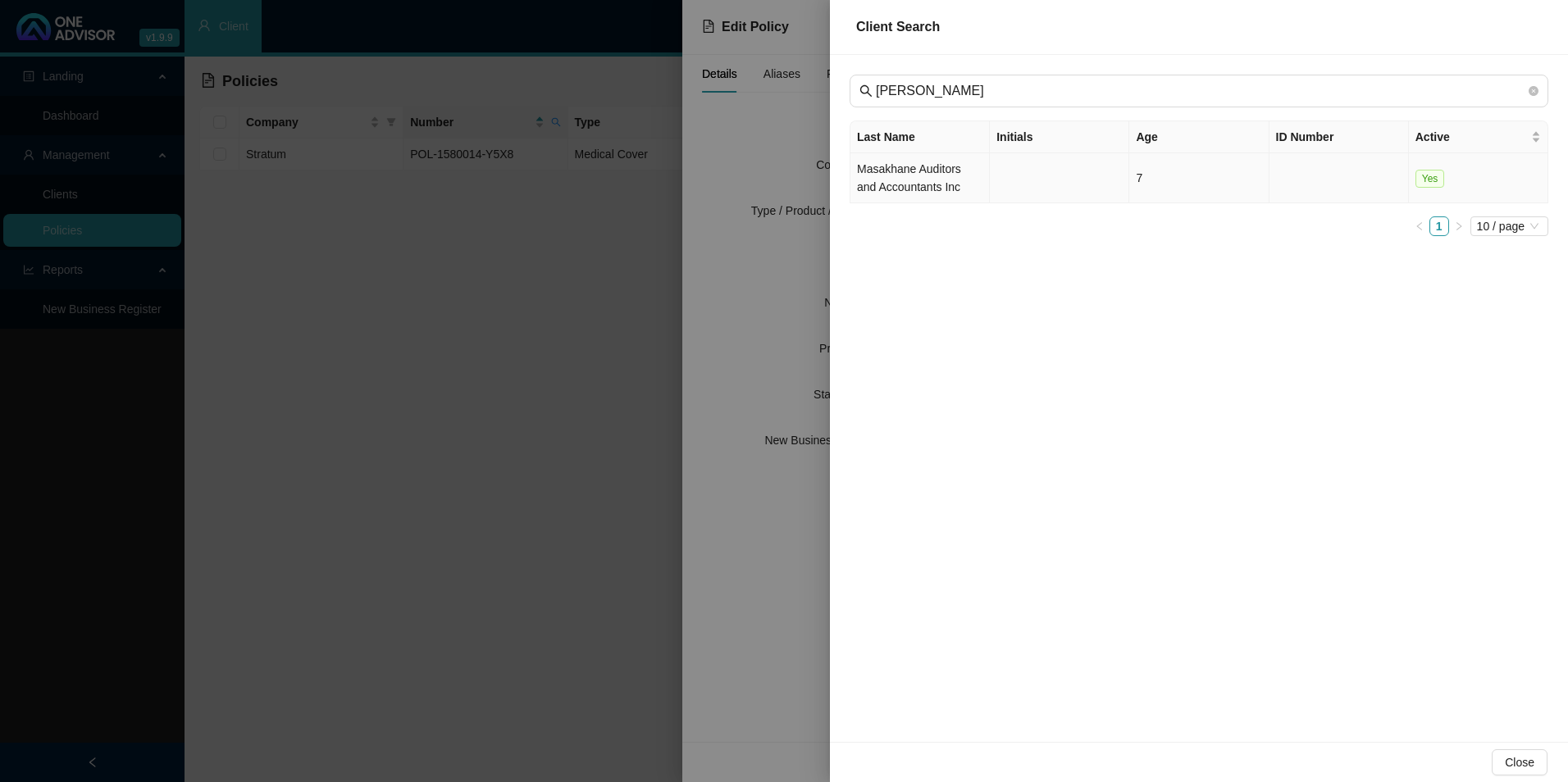
click at [932, 188] on td "Masakhane Auditors and Accountants Inc" at bounding box center [920, 178] width 139 height 50
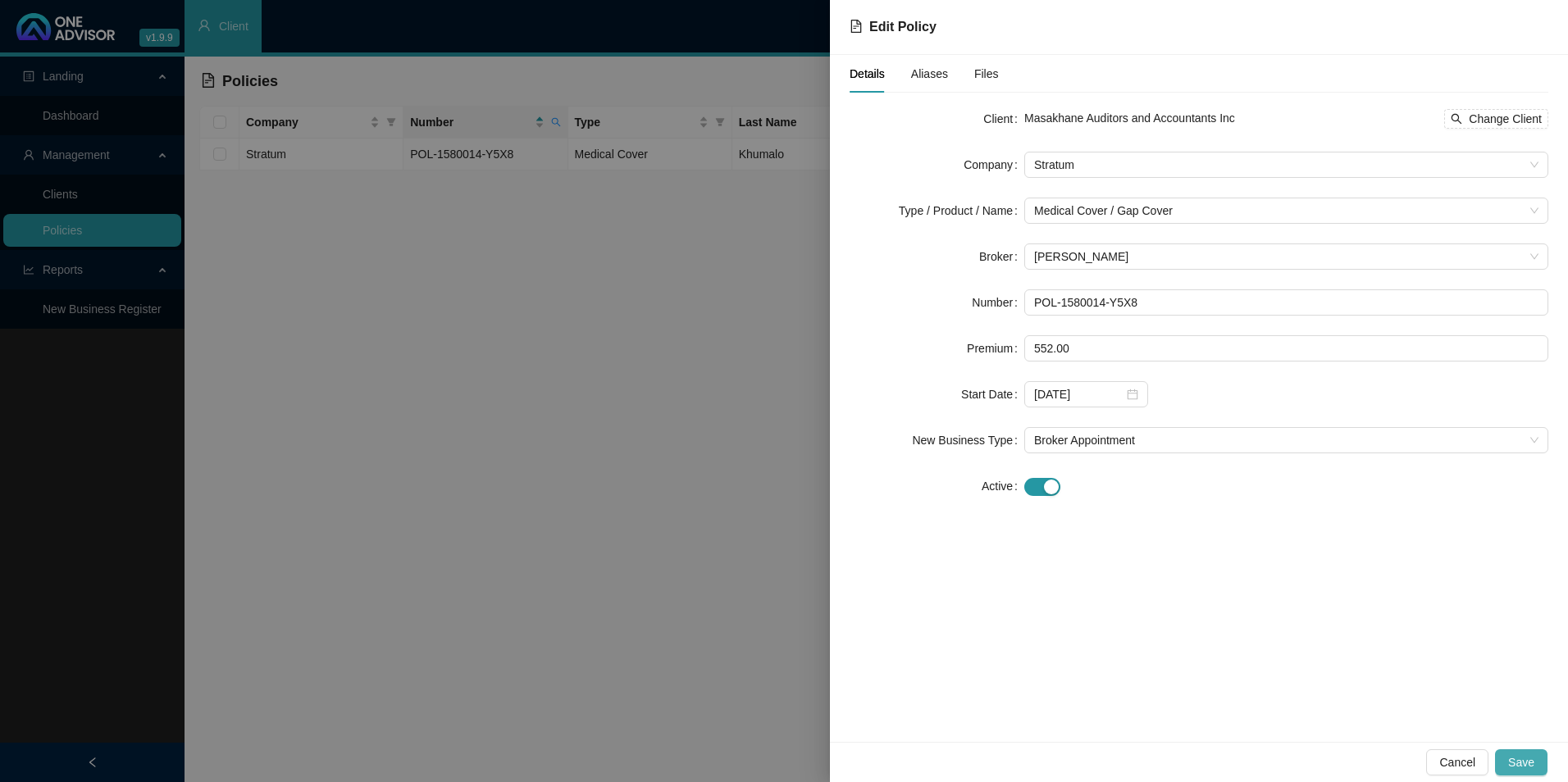
click at [1537, 764] on button "Save" at bounding box center [1522, 762] width 53 height 26
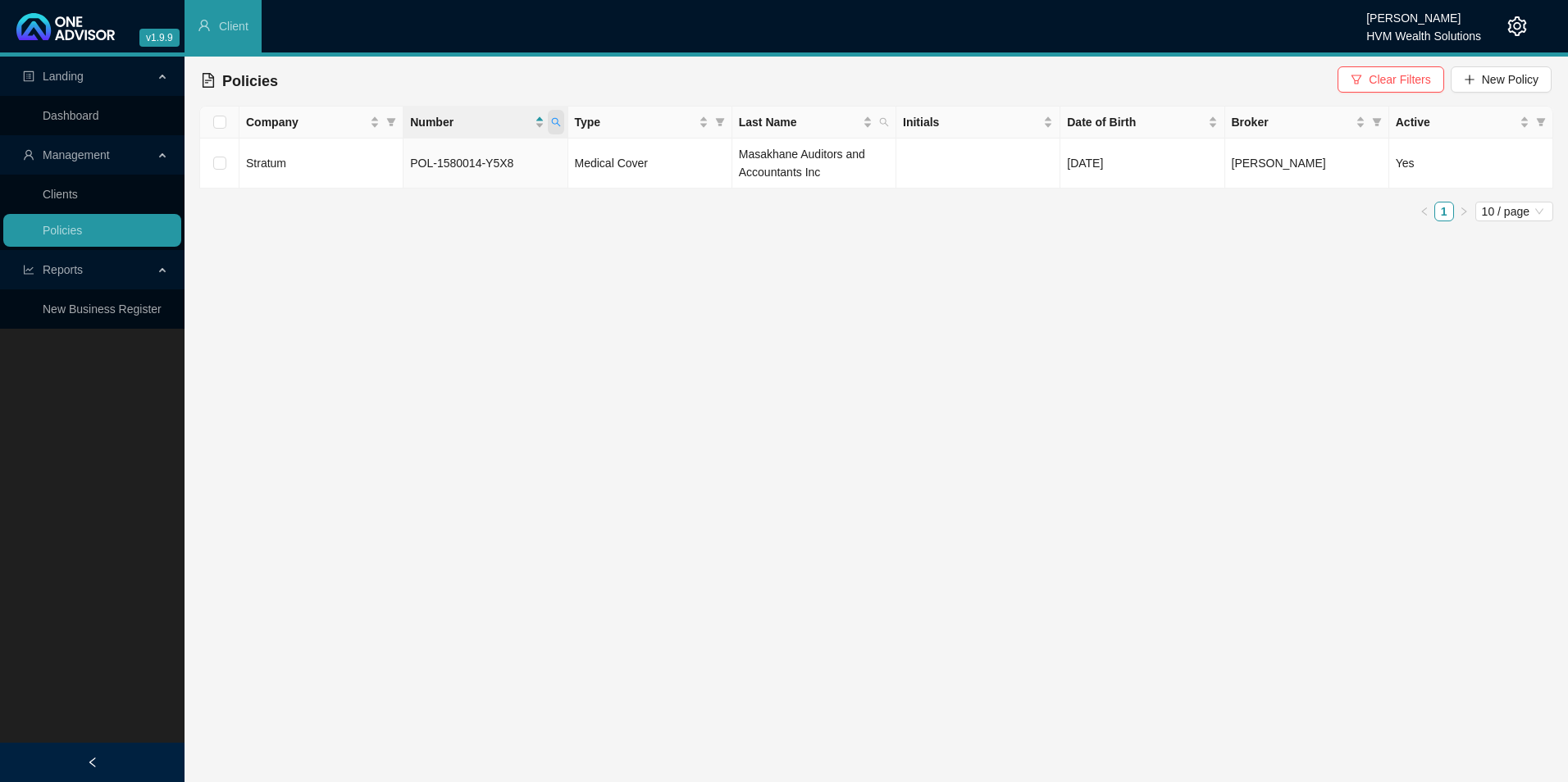
click at [553, 124] on icon "search" at bounding box center [556, 122] width 10 height 10
drag, startPoint x: 510, startPoint y: 156, endPoint x: 413, endPoint y: 155, distance: 97.0
click at [413, 155] on input "POL-1580014-Y5X8" at bounding box center [480, 157] width 155 height 26
paste input "632756-H8B2"
type input "POL-1632756-H8B2"
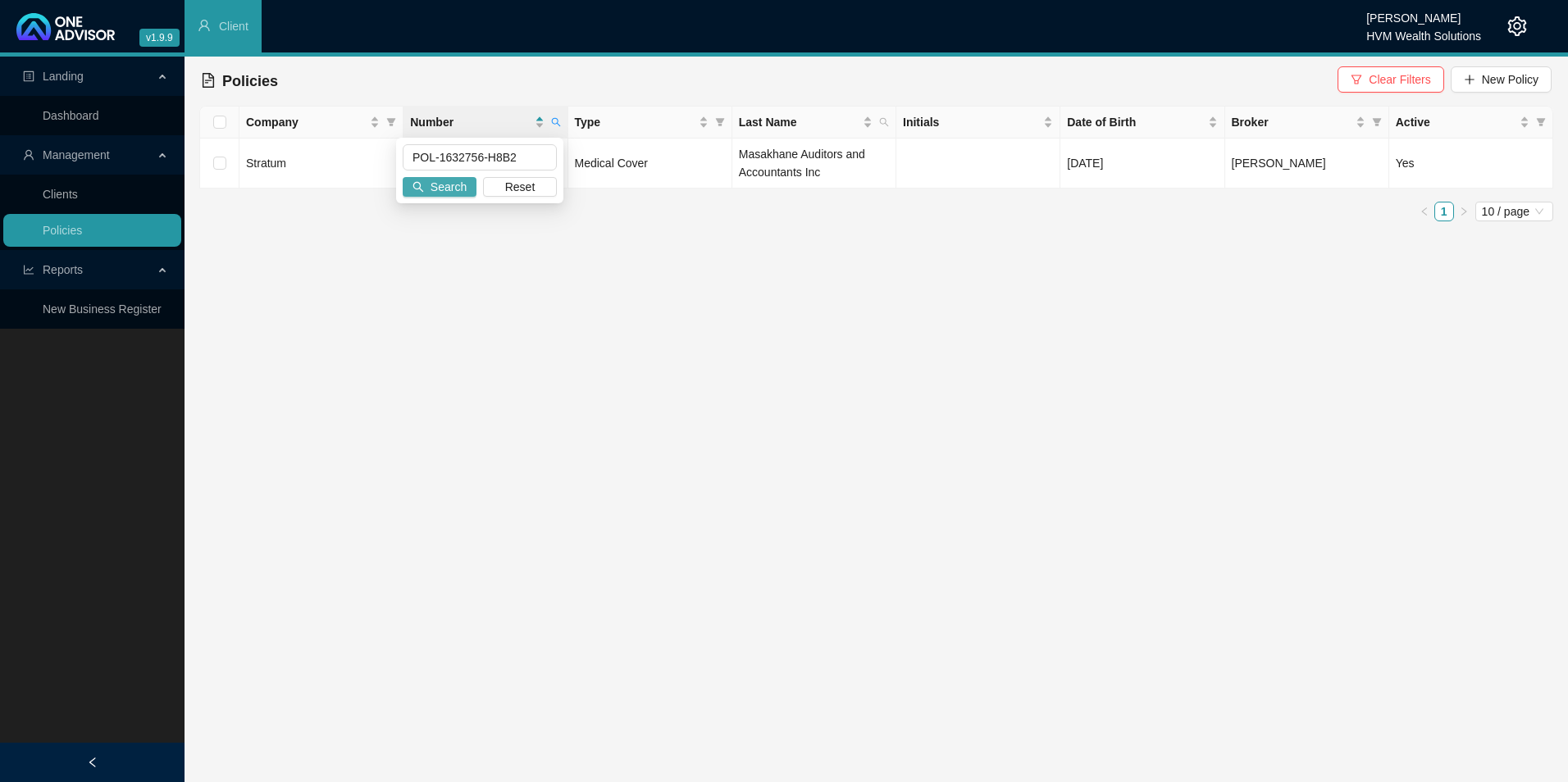
click at [454, 184] on span "Search" at bounding box center [448, 187] width 36 height 18
click at [865, 160] on td "Simelane" at bounding box center [814, 155] width 164 height 32
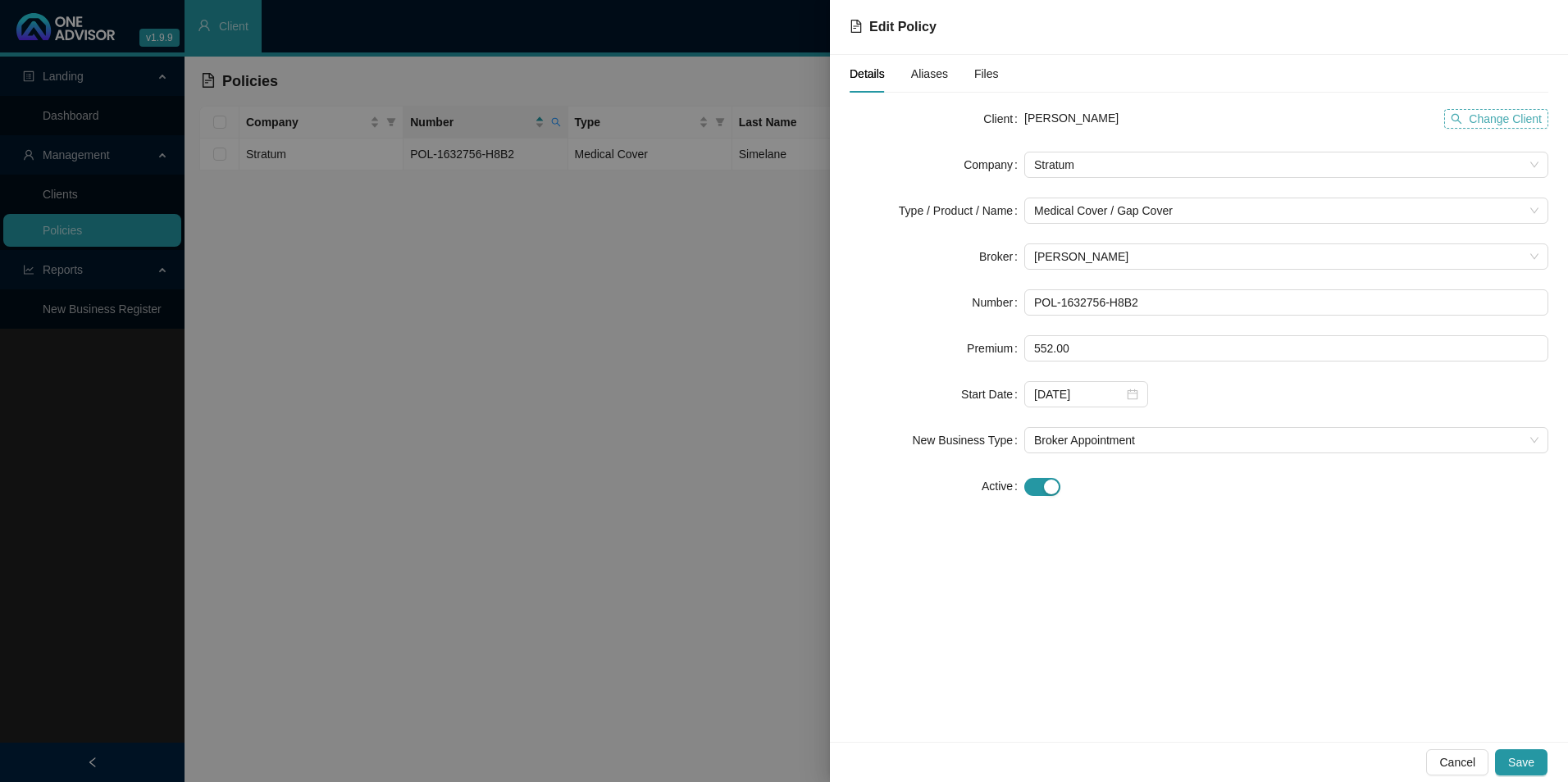
click at [1531, 116] on span "Change Client" at bounding box center [1505, 118] width 73 height 18
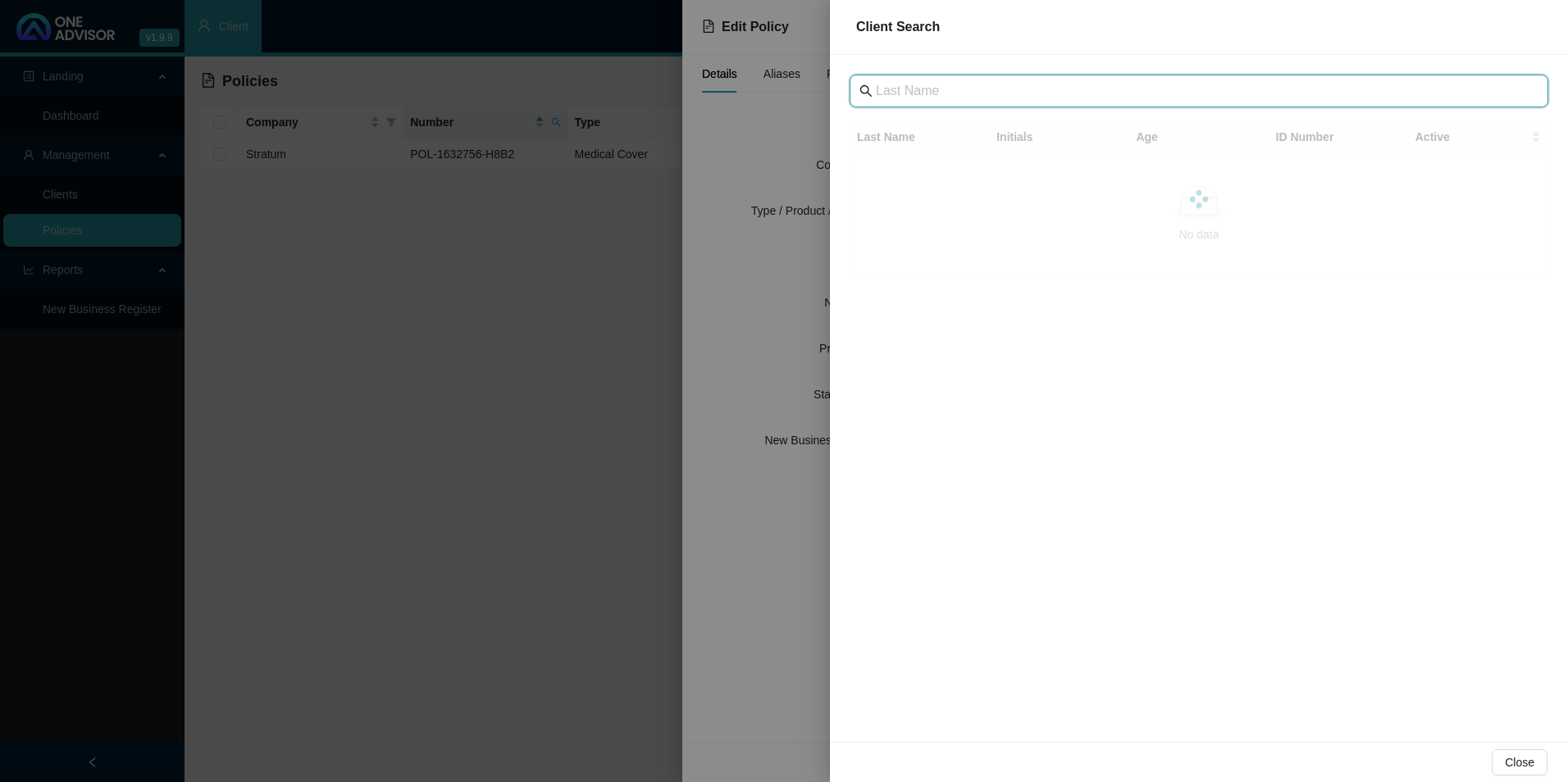
click at [1000, 88] on input "text" at bounding box center [1201, 91] width 650 height 20
type input "[PERSON_NAME]"
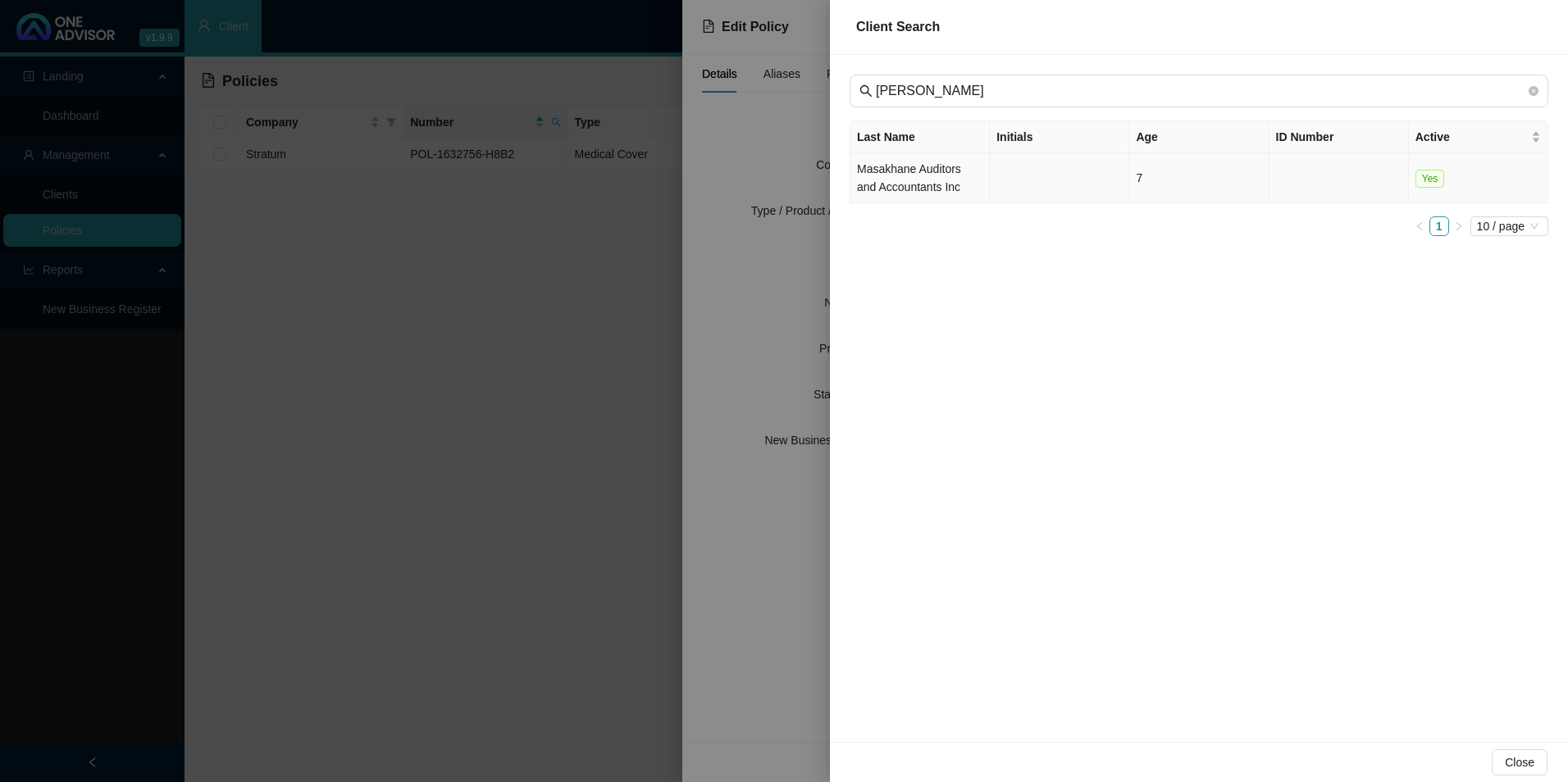
click at [884, 169] on td "Masakhane Auditors and Accountants Inc" at bounding box center [920, 178] width 139 height 50
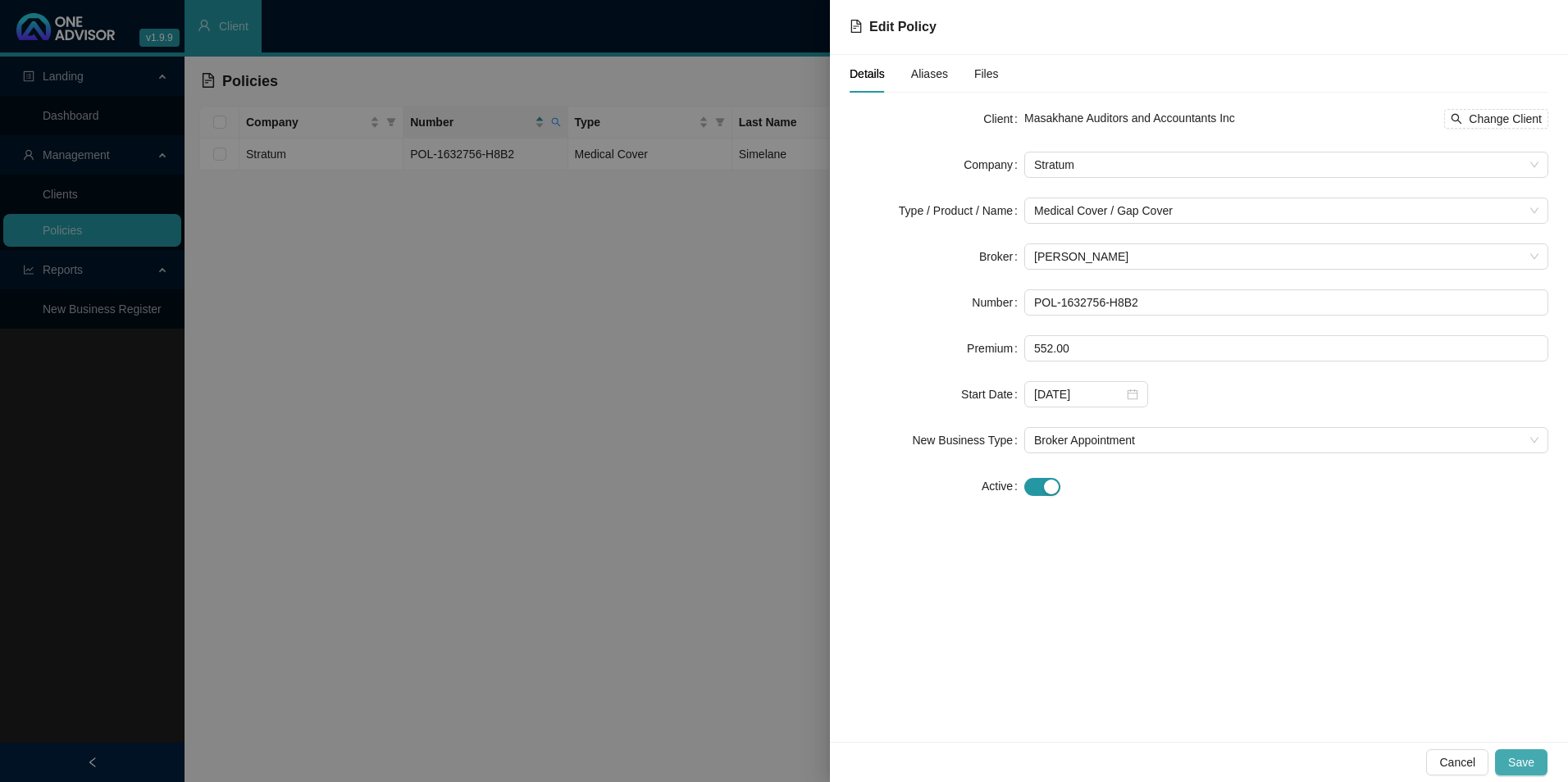
click at [1510, 759] on span "Save" at bounding box center [1521, 762] width 26 height 18
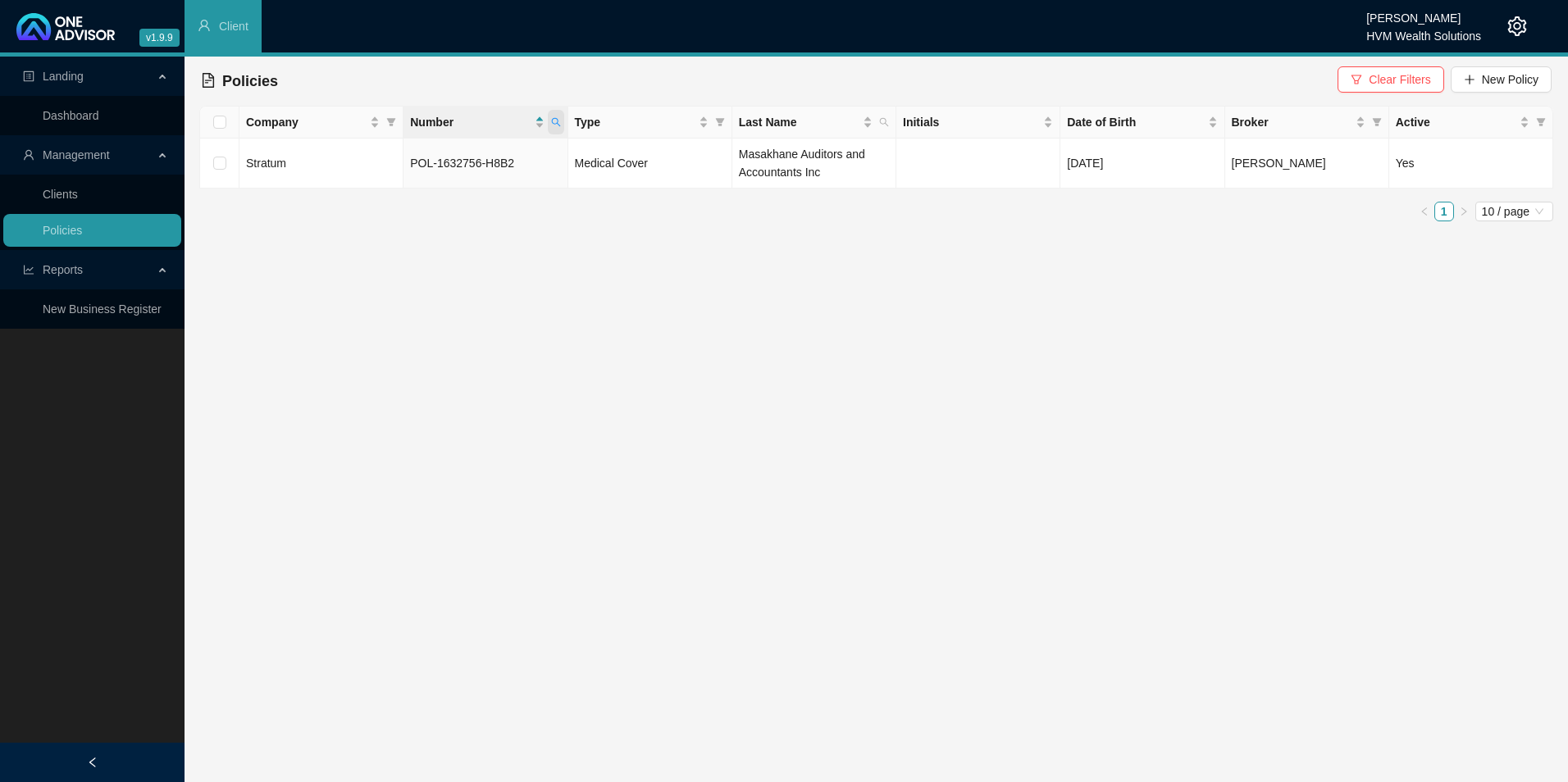
click at [564, 121] on span at bounding box center [556, 121] width 17 height 24
drag, startPoint x: 535, startPoint y: 151, endPoint x: 403, endPoint y: 146, distance: 132.1
click at [403, 146] on input "POL-1632756-H8B2" at bounding box center [480, 157] width 155 height 26
paste input "09192-J5S1"
type input "POL-1609192-J5S1"
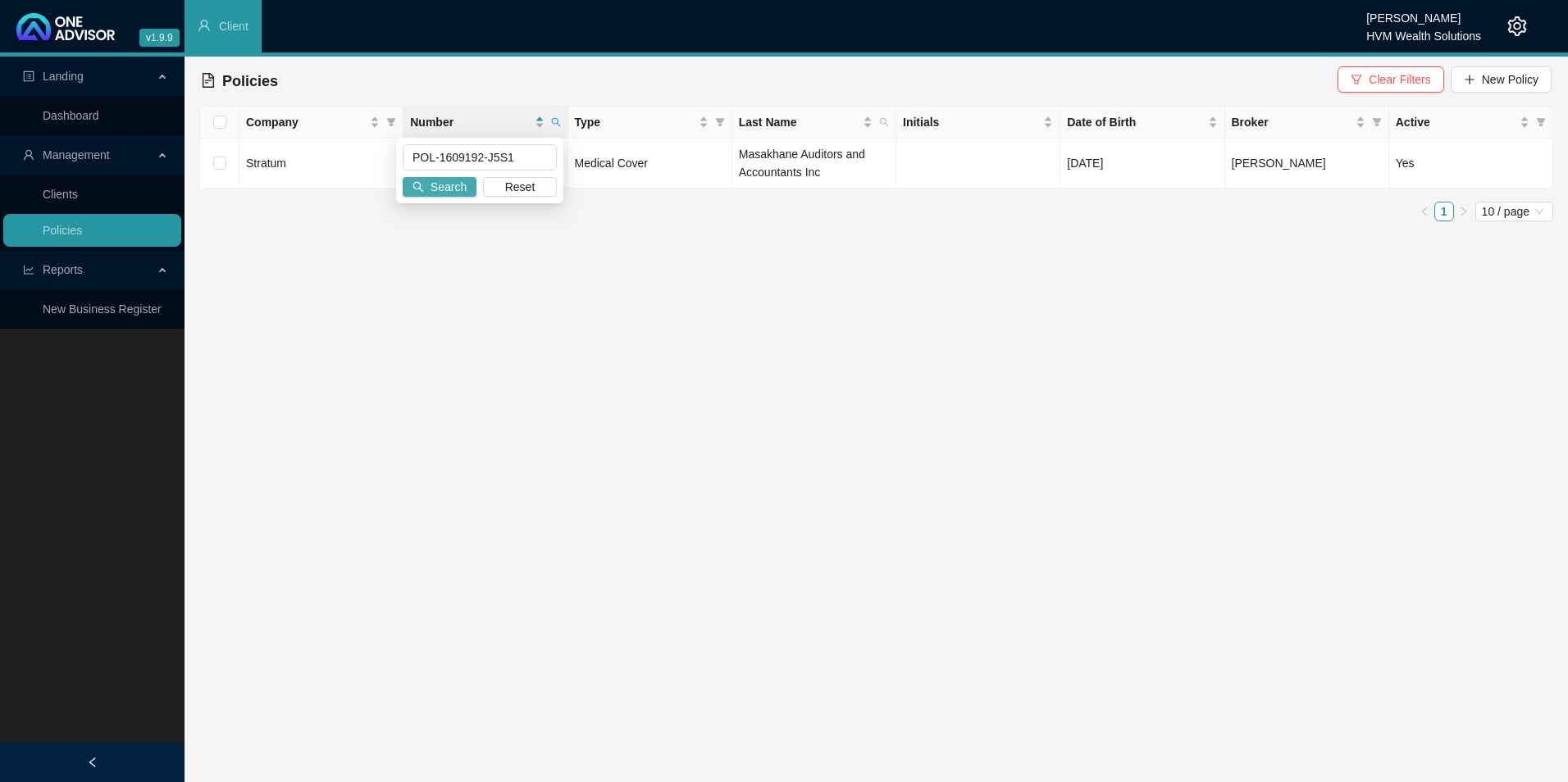
click at [464, 190] on button "Search" at bounding box center [438, 187] width 73 height 20
click at [678, 161] on td "Medical Cover" at bounding box center [651, 155] width 164 height 32
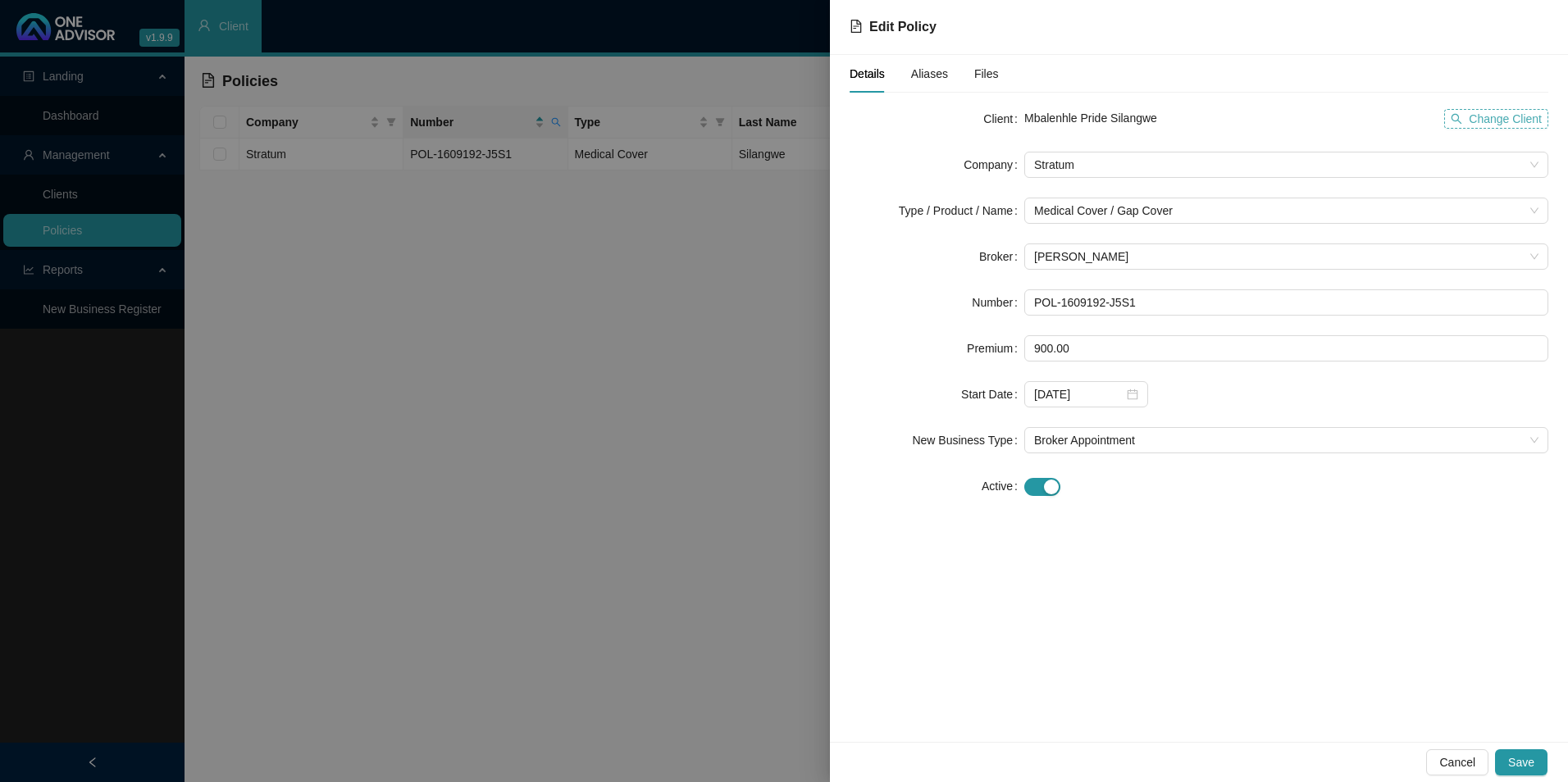
click at [1504, 114] on span "Change Client" at bounding box center [1505, 118] width 73 height 18
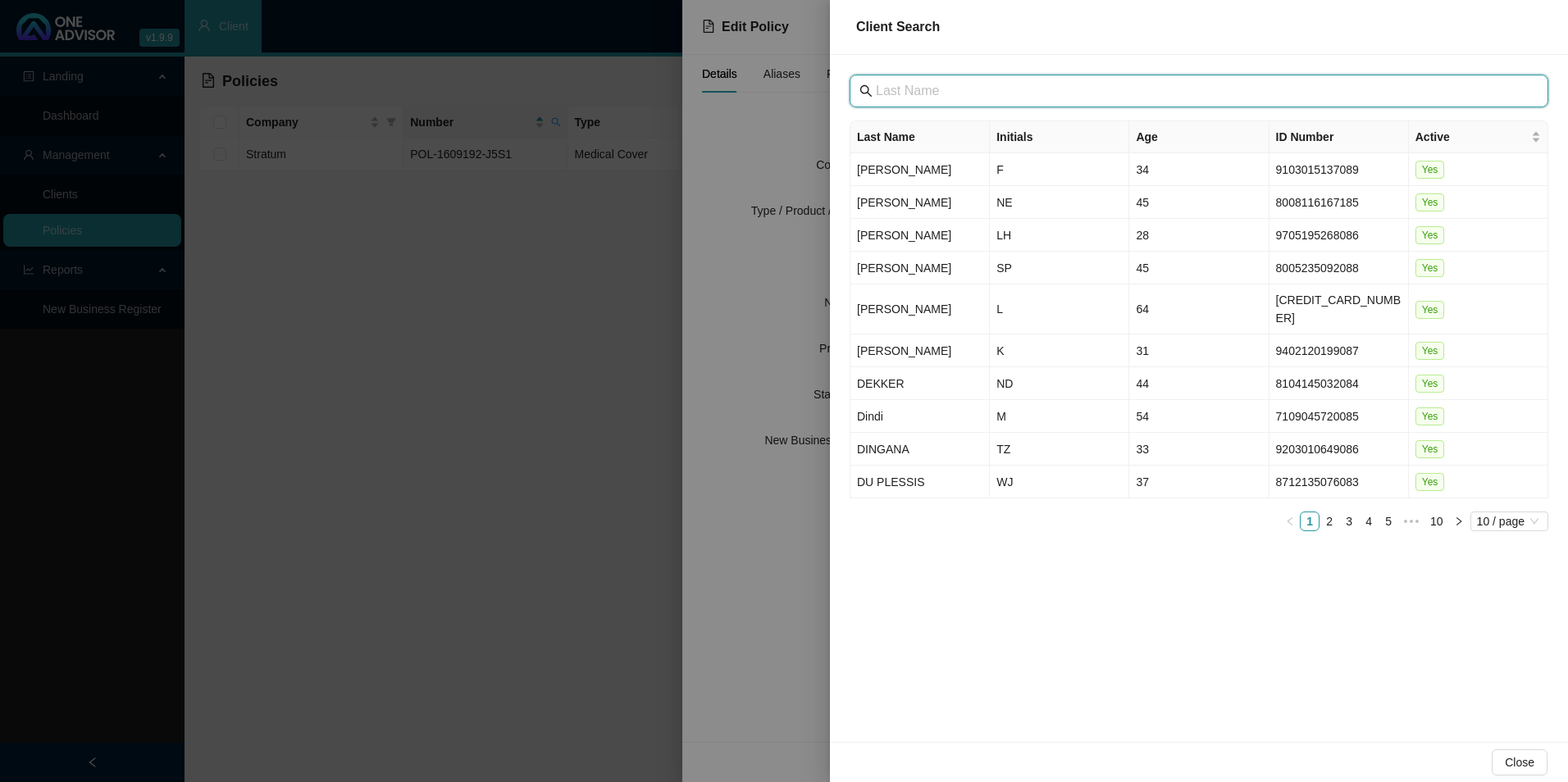
click at [1193, 93] on input "text" at bounding box center [1201, 91] width 650 height 20
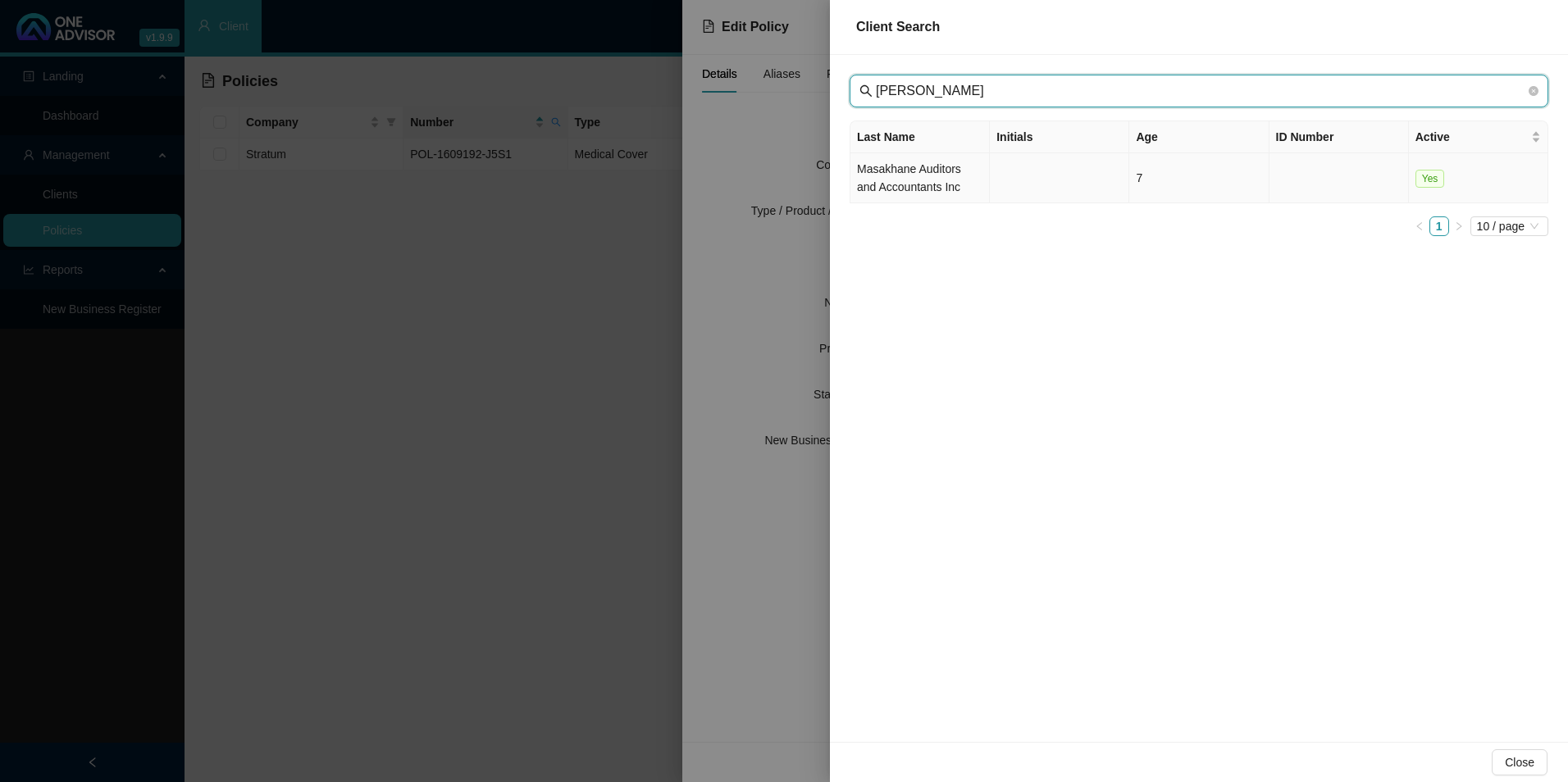
type input "[PERSON_NAME]"
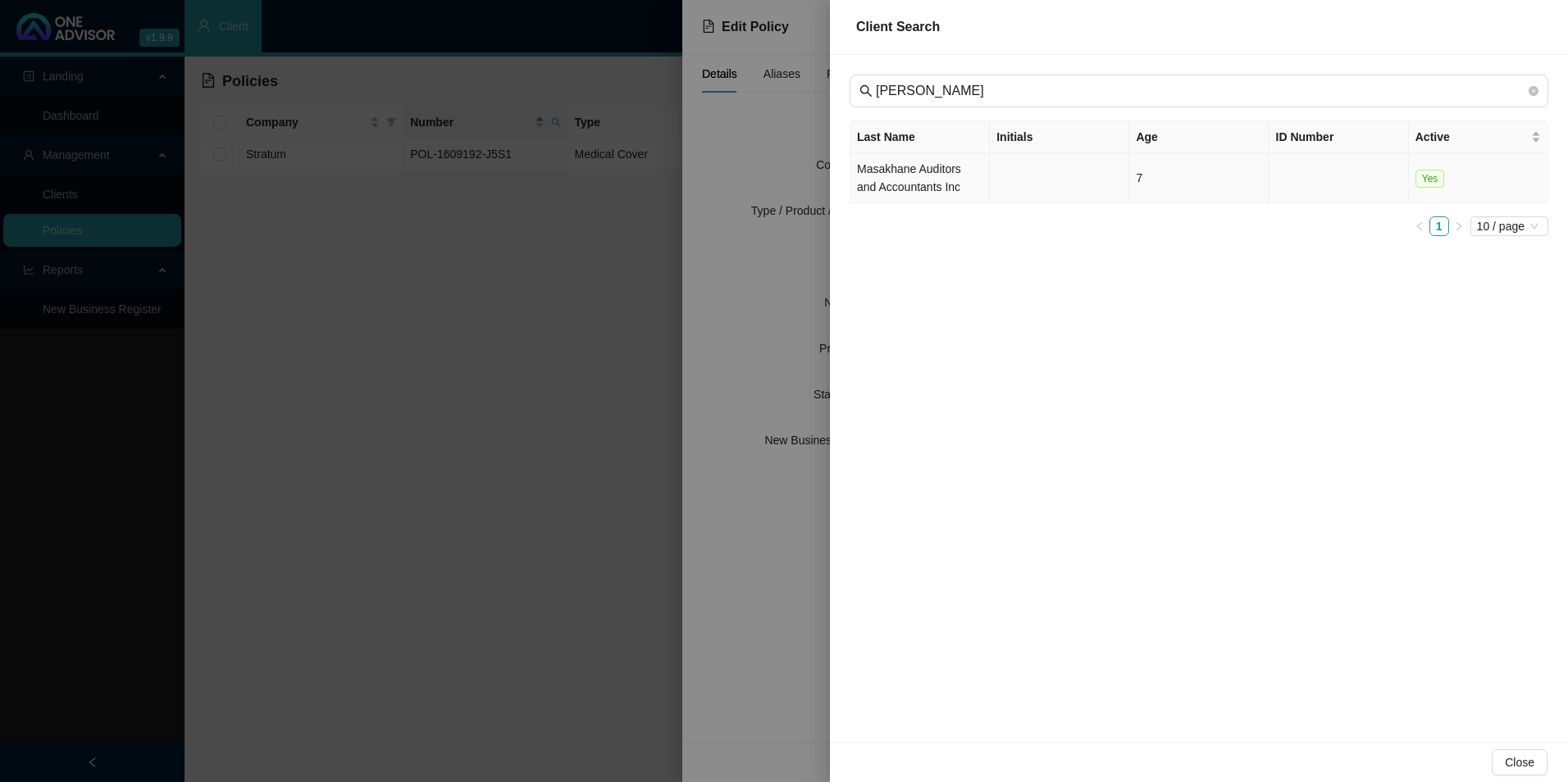
click at [913, 203] on td "Masakhane Auditors and Accountants Inc" at bounding box center [920, 178] width 139 height 50
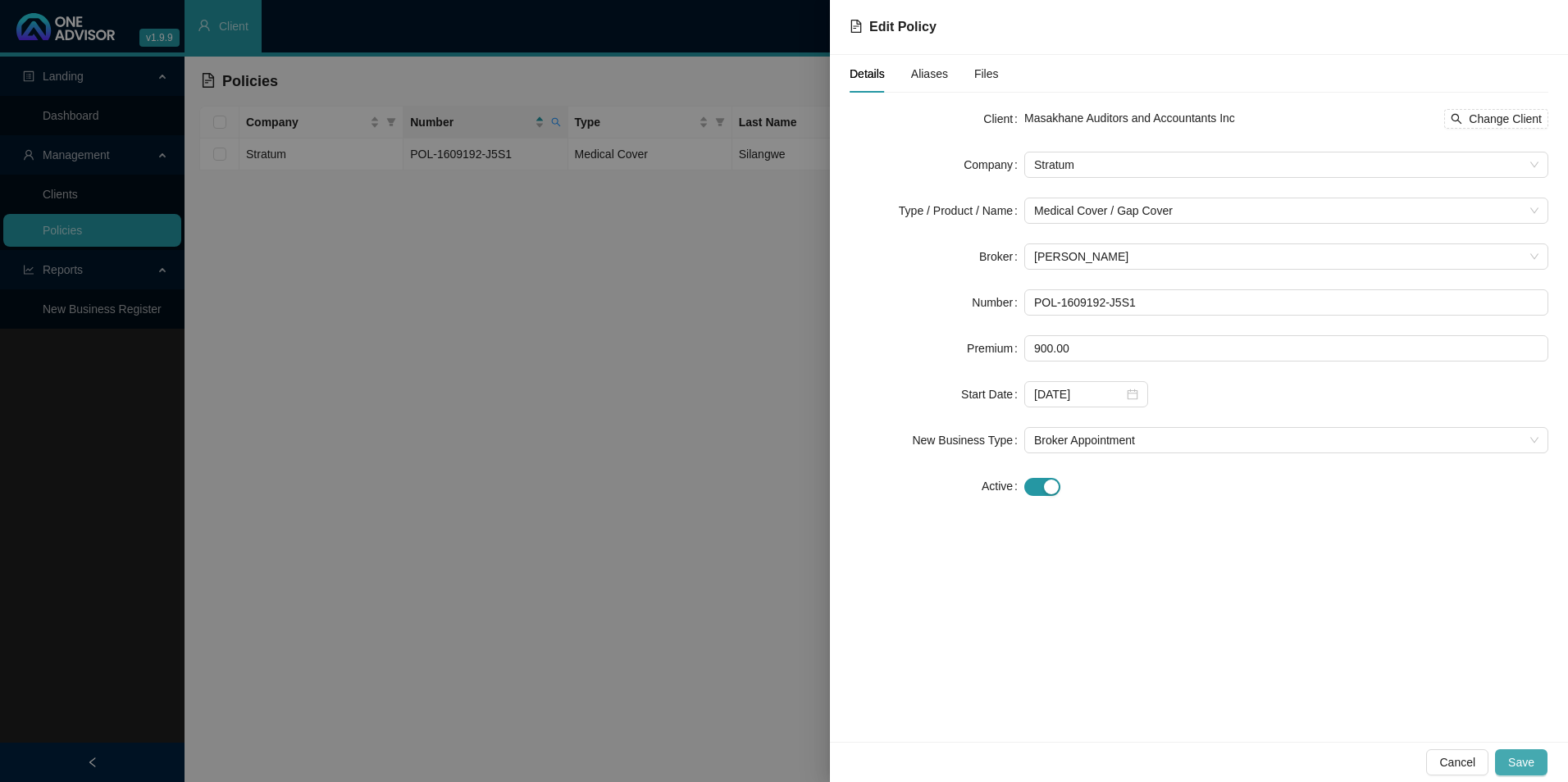
click at [1534, 764] on span "Save" at bounding box center [1521, 762] width 26 height 18
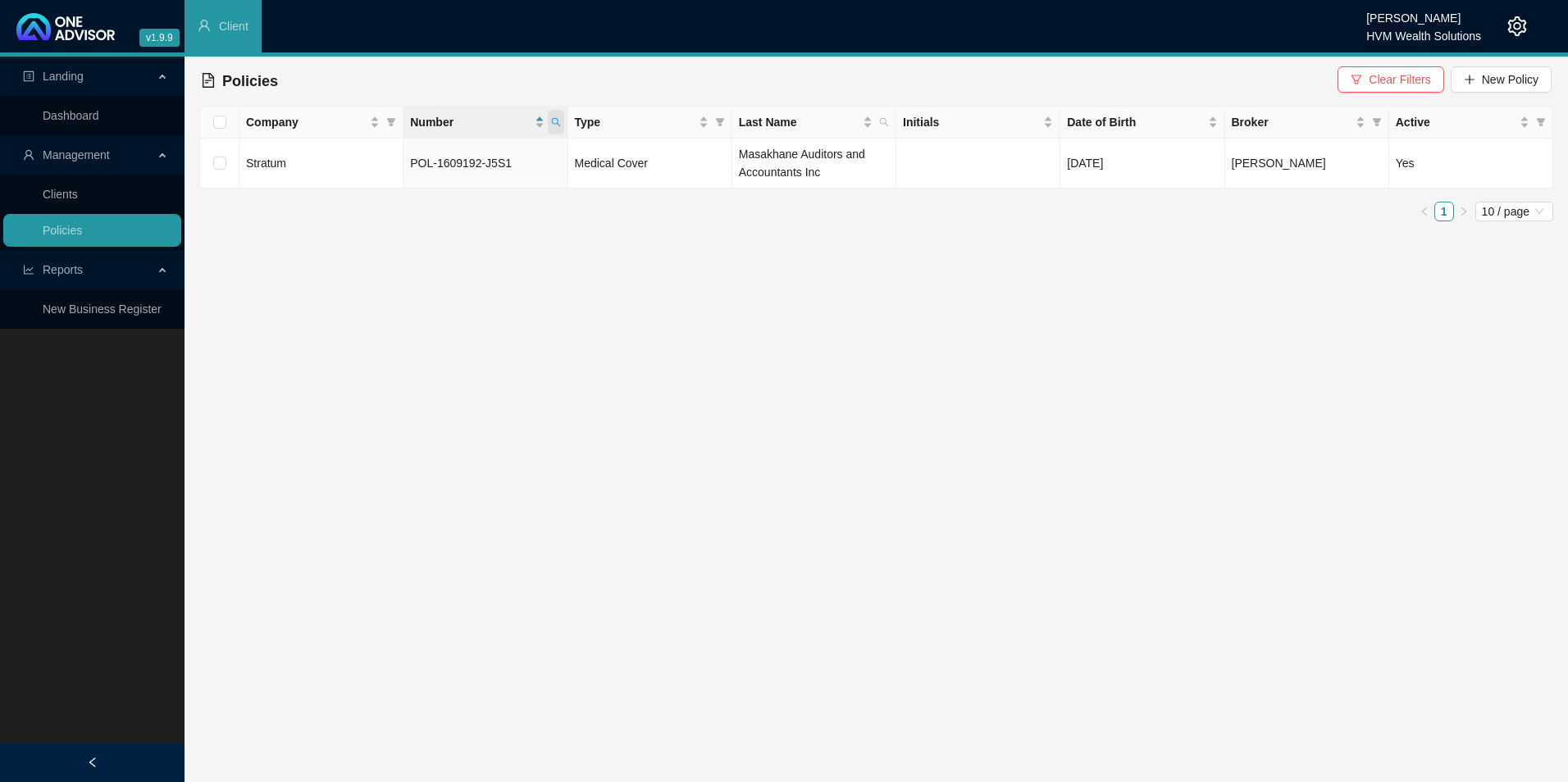
click at [549, 115] on span at bounding box center [556, 121] width 17 height 24
drag, startPoint x: 507, startPoint y: 154, endPoint x: 381, endPoint y: 144, distance: 126.4
click at [381, 144] on body "v1.9.9 Chanel [PERSON_NAME] HVM Wealth Solutions Client Landing Dashboard Manag…" at bounding box center [784, 391] width 1568 height 782
drag, startPoint x: 429, startPoint y: 147, endPoint x: 423, endPoint y: 138, distance: 10.8
drag, startPoint x: 423, startPoint y: 138, endPoint x: 416, endPoint y: 157, distance: 20.2
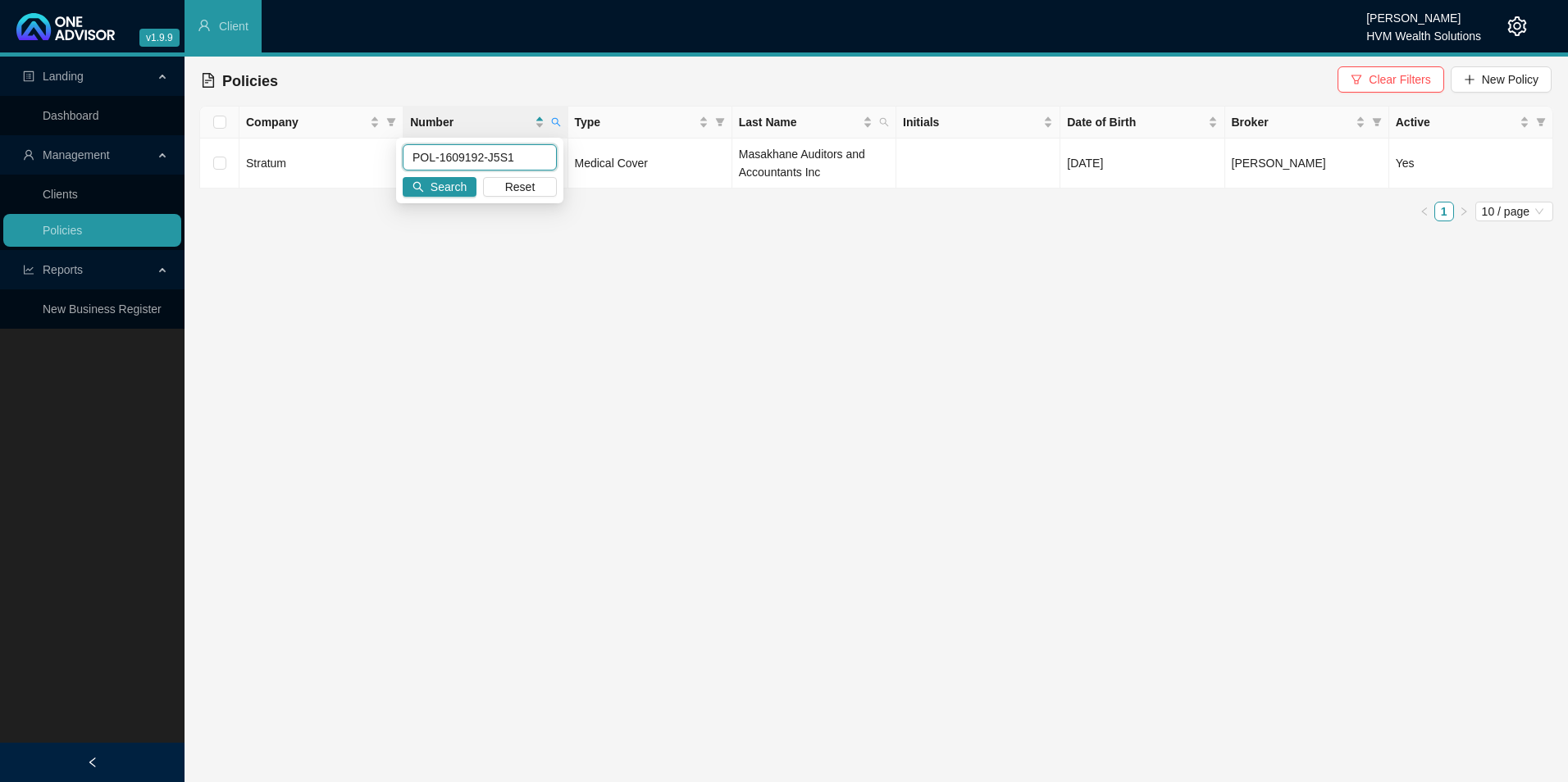
click at [416, 157] on input "POL-1609192-J5S1" at bounding box center [480, 157] width 155 height 26
paste input "RI0442907"
type input "PRI0442907"
click at [451, 183] on span "Search" at bounding box center [448, 187] width 36 height 18
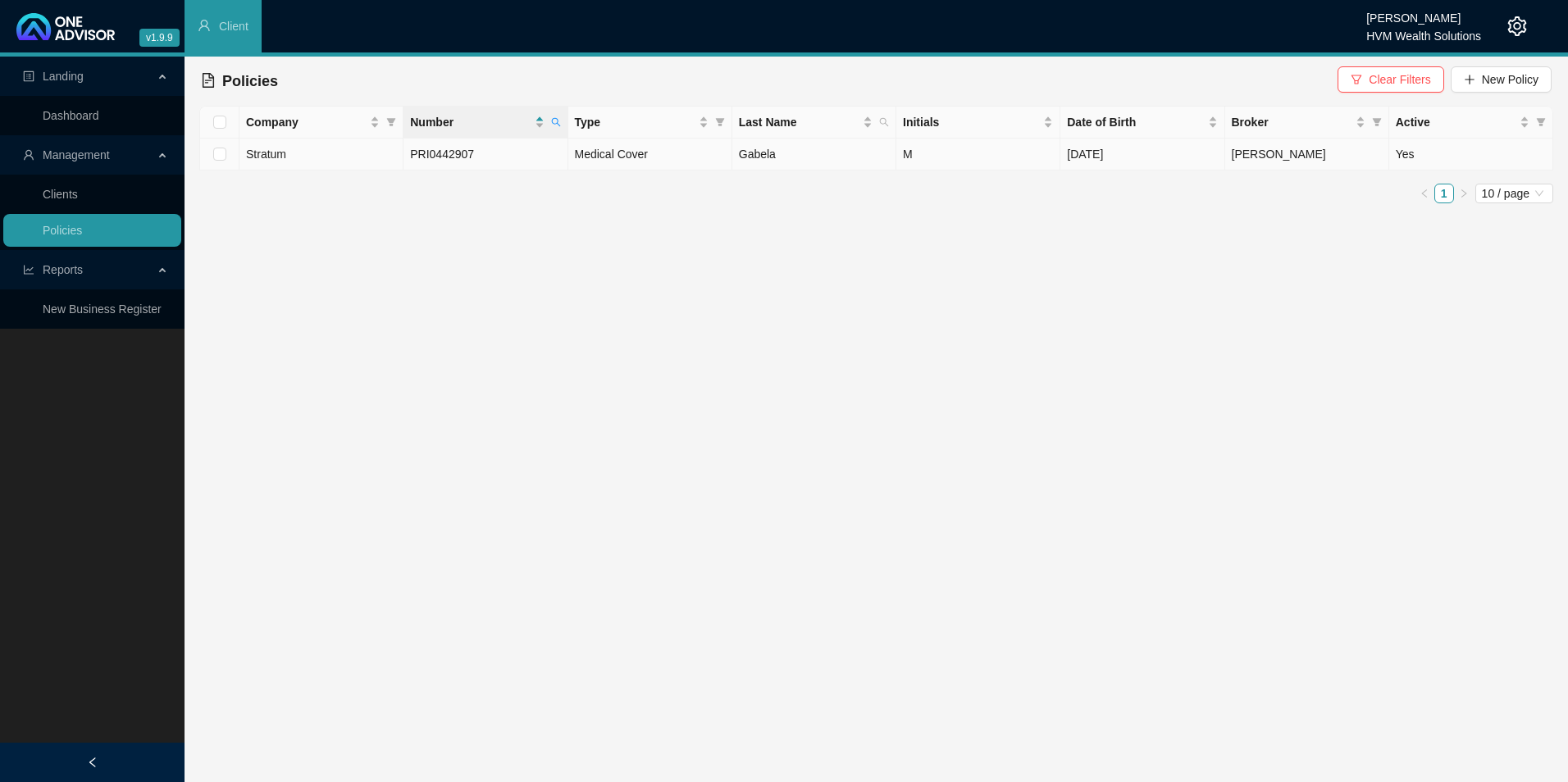
click at [549, 155] on td "PRI0442907" at bounding box center [485, 155] width 164 height 32
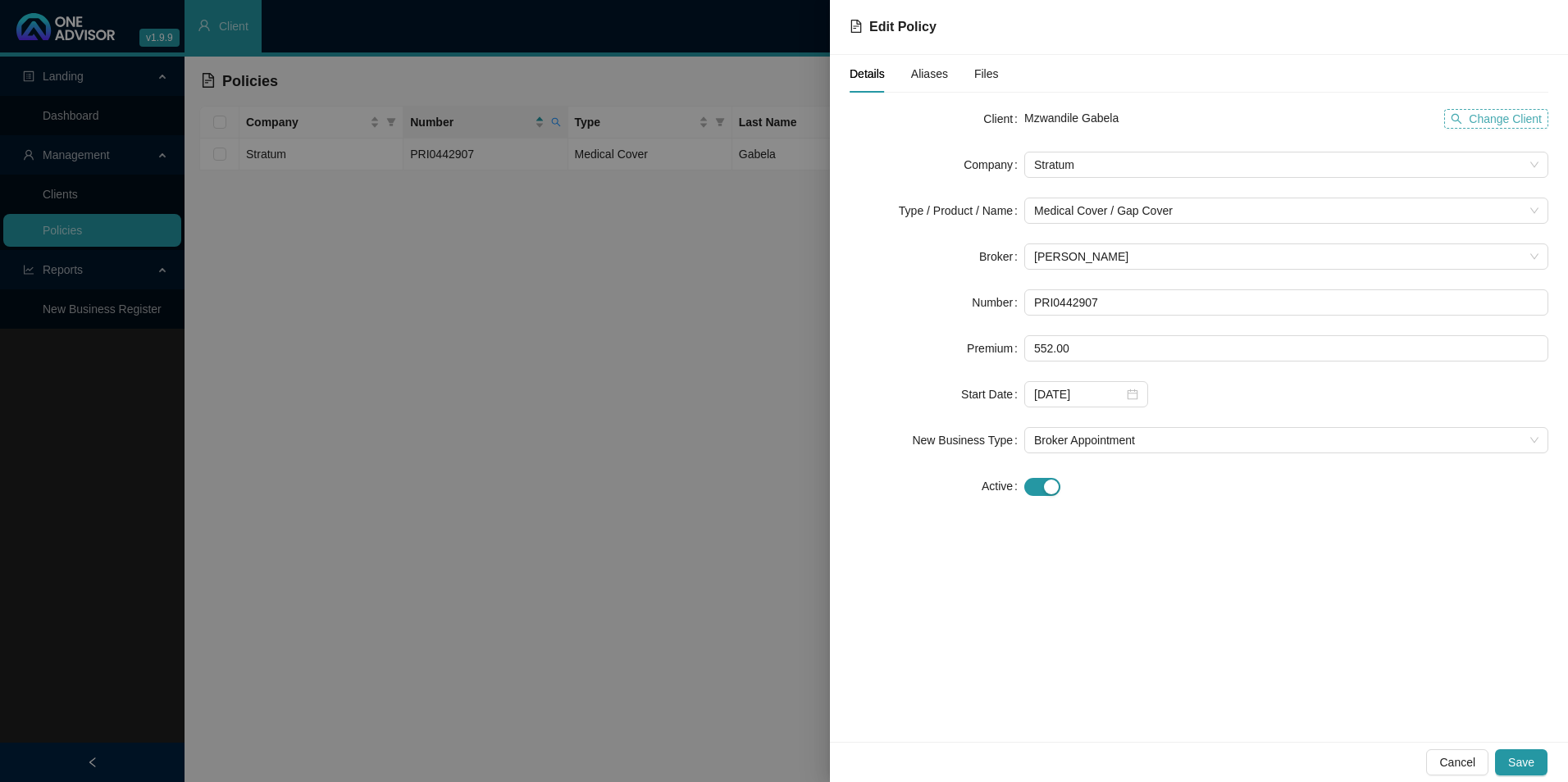
click at [1482, 119] on span "Change Client" at bounding box center [1505, 118] width 73 height 18
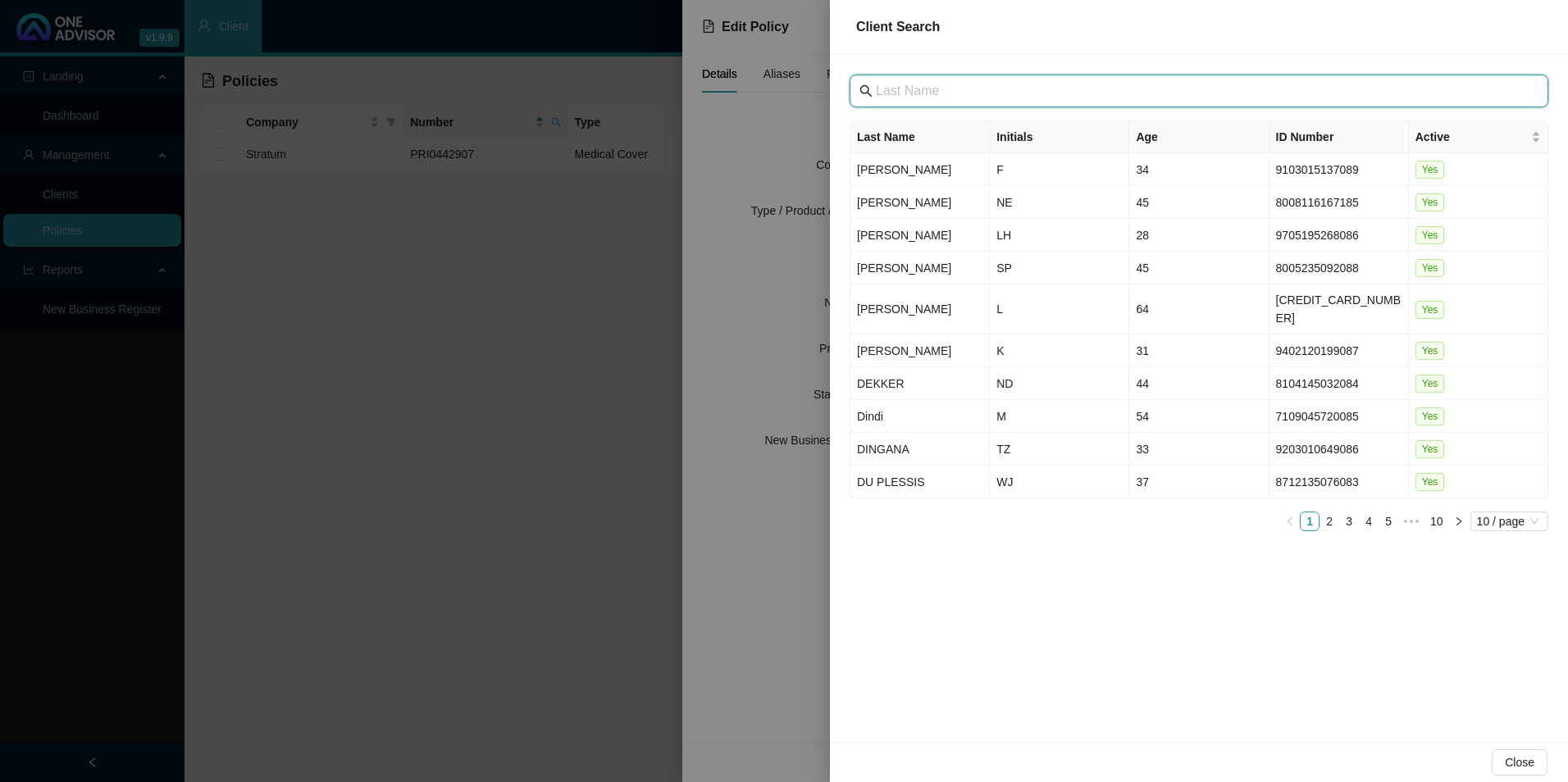
click at [1117, 98] on input "text" at bounding box center [1201, 91] width 650 height 20
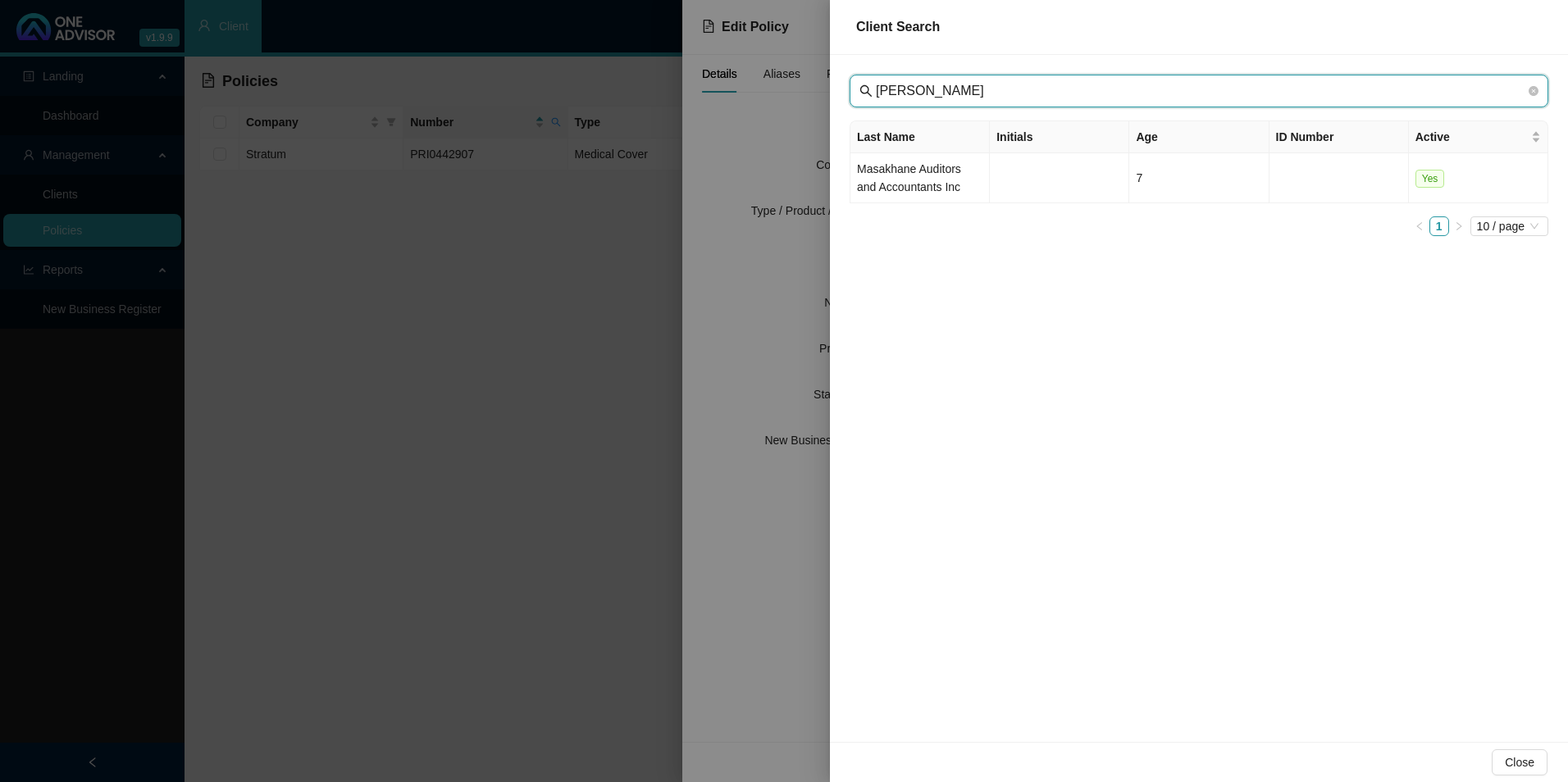
type input "[PERSON_NAME]"
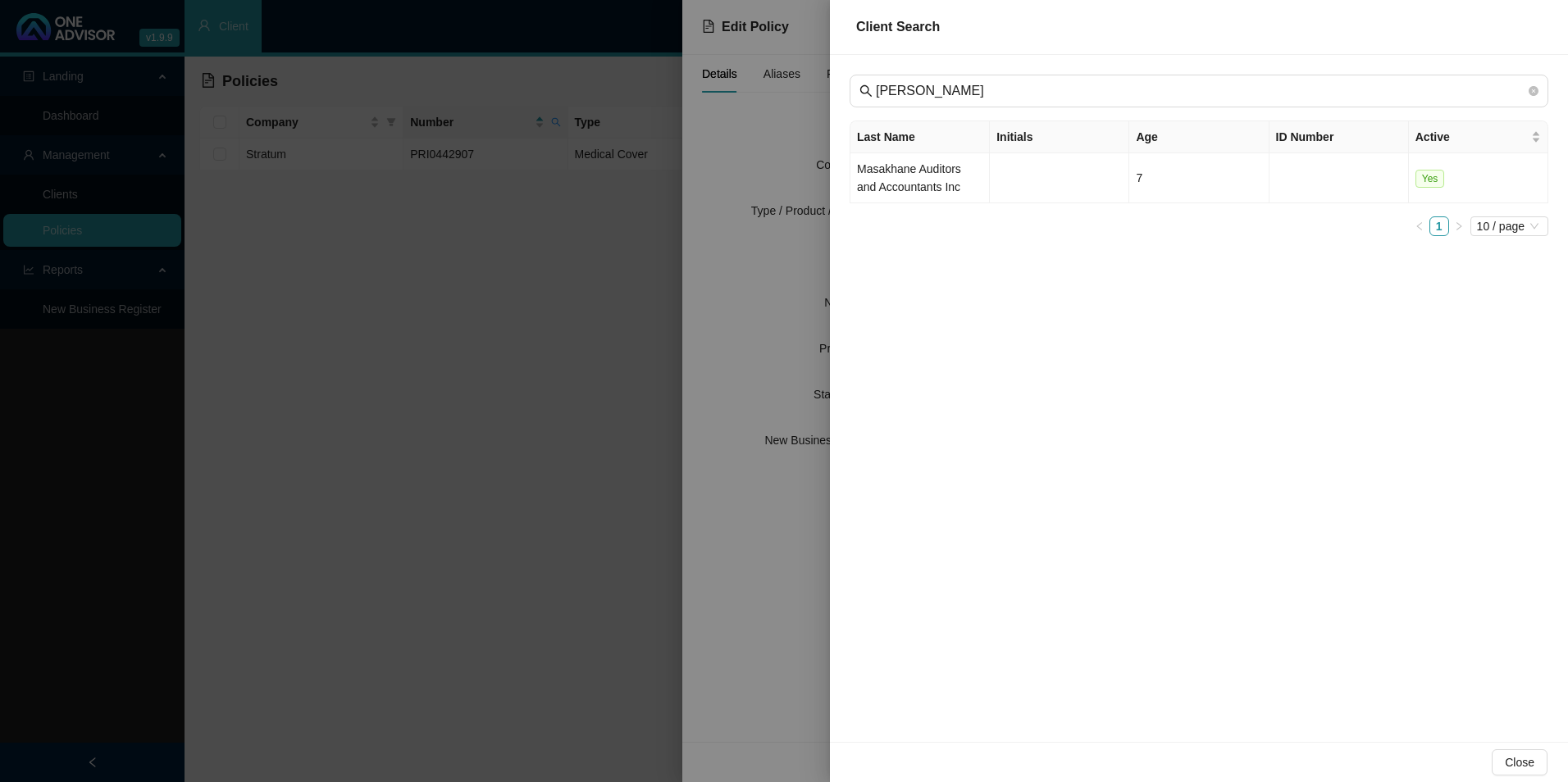
click at [929, 180] on td "Masakhane Auditors and Accountants Inc" at bounding box center [920, 178] width 139 height 50
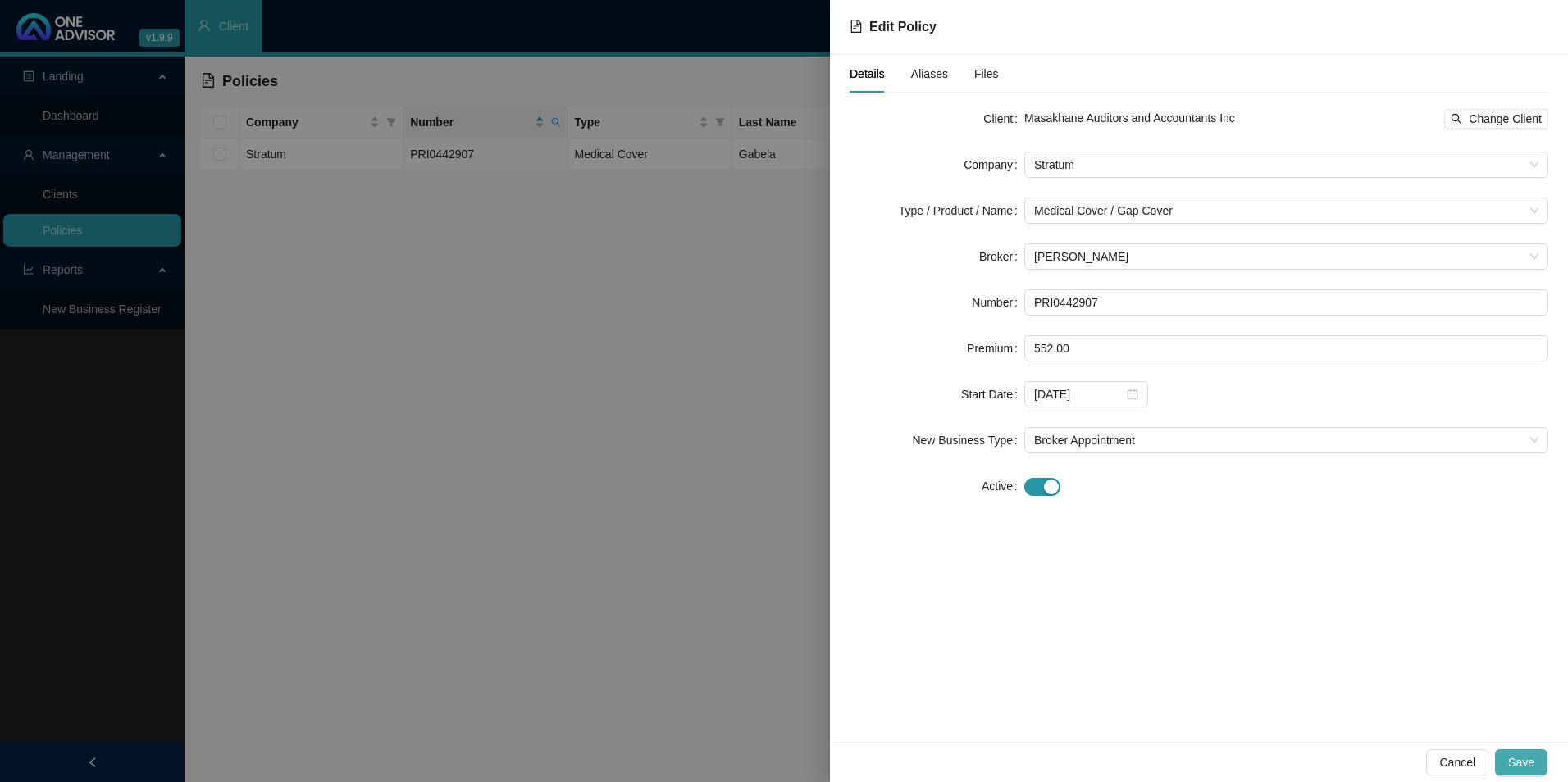
click at [1518, 764] on span "Save" at bounding box center [1521, 762] width 26 height 18
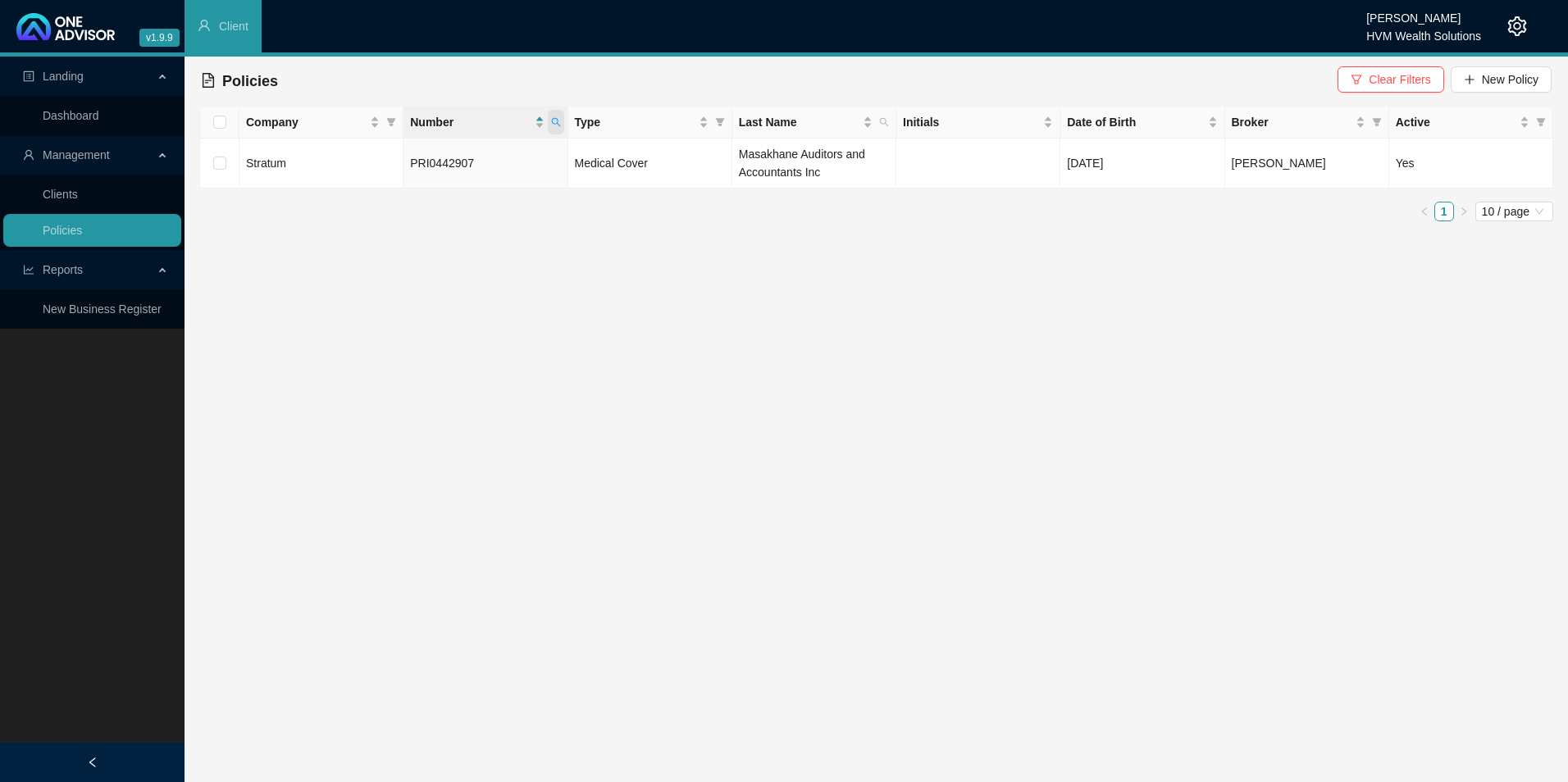
click at [557, 119] on icon "search" at bounding box center [555, 122] width 9 height 9
drag, startPoint x: 480, startPoint y: 156, endPoint x: 339, endPoint y: 149, distance: 141.2
click at [339, 149] on body "v1.9.9 Chanel [PERSON_NAME] HVM Wealth Solutions Client Landing Dashboard Manag…" at bounding box center [784, 391] width 1568 height 782
paste input "OL-1641552-P4J2"
type input "POL-1641552-P4J2"
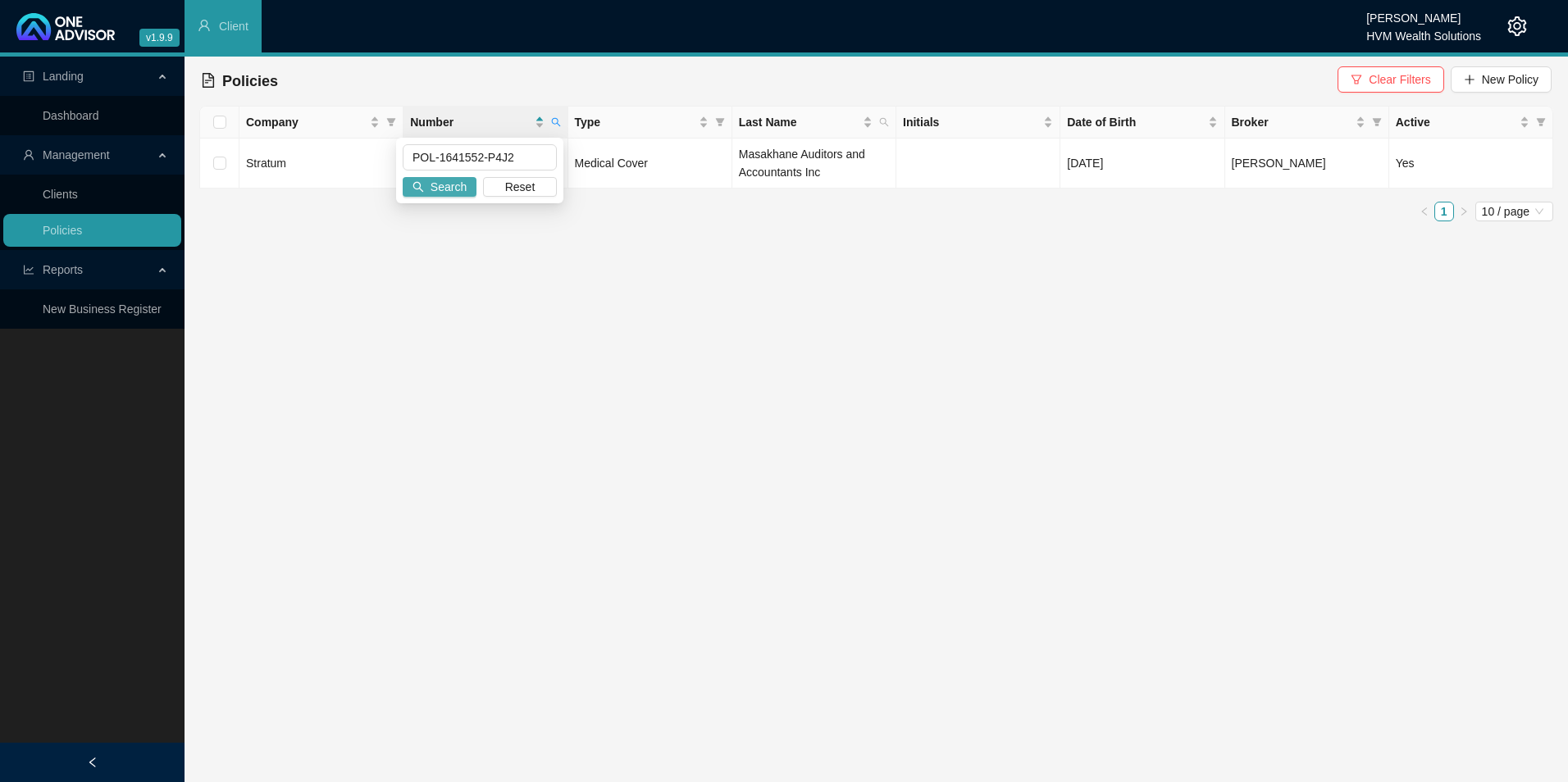
click at [442, 194] on span "Search" at bounding box center [448, 187] width 36 height 18
click at [311, 152] on td "Stratum" at bounding box center [322, 155] width 164 height 32
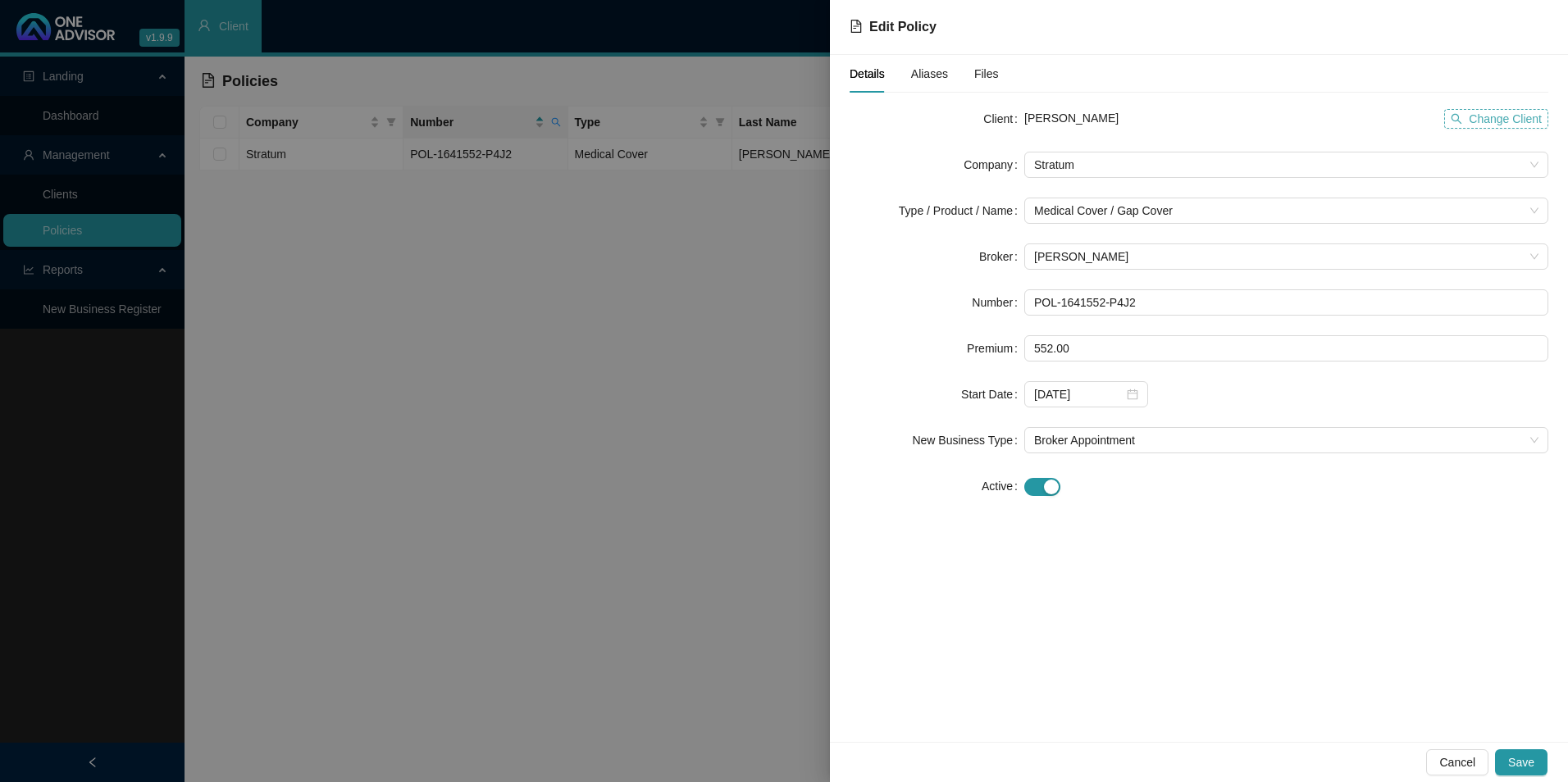
click at [1491, 122] on span "Change Client" at bounding box center [1505, 118] width 73 height 18
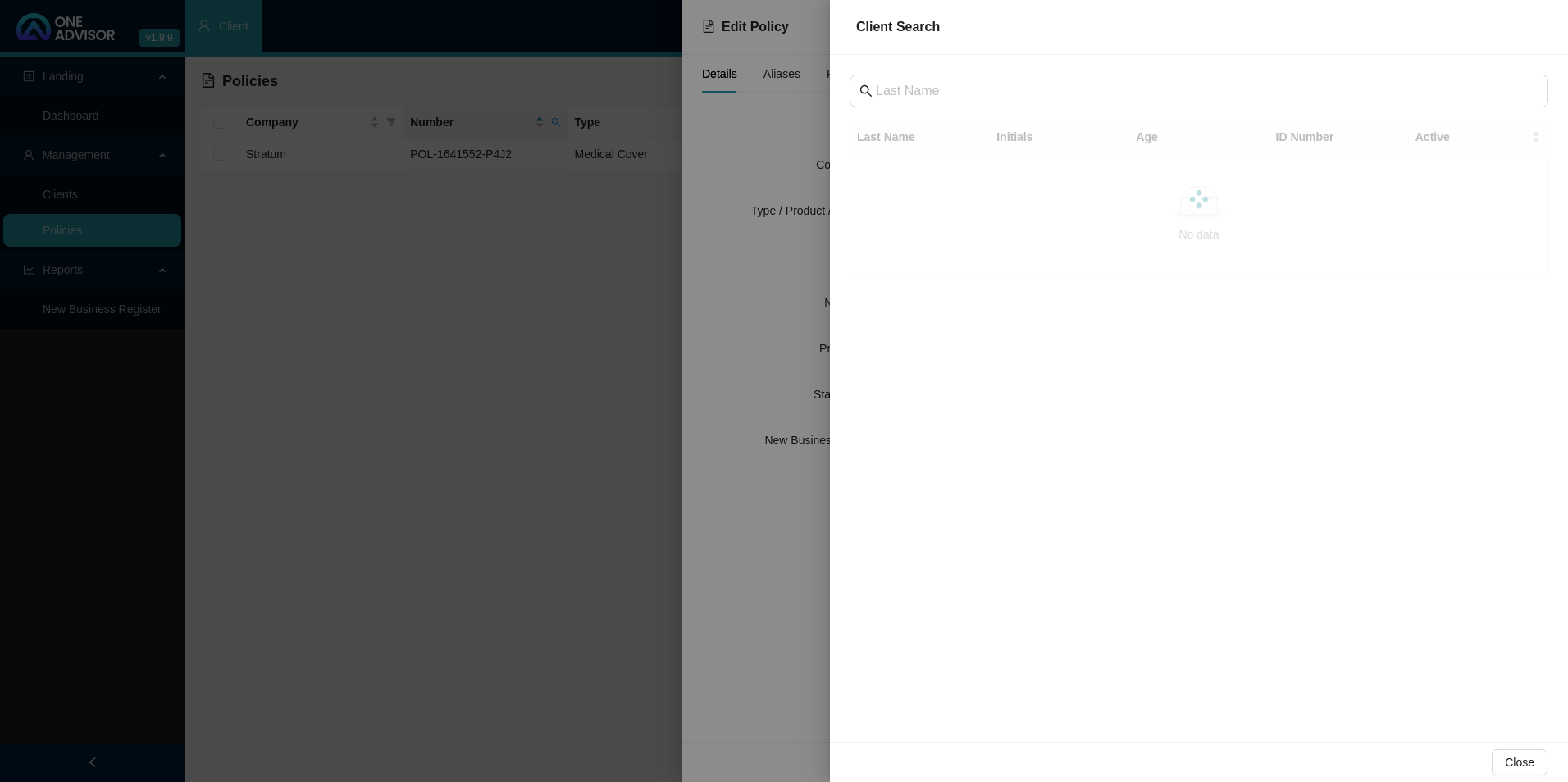
click at [1060, 69] on div "Last Name Initials Age ID Number Active No data No data" at bounding box center [1199, 398] width 738 height 687
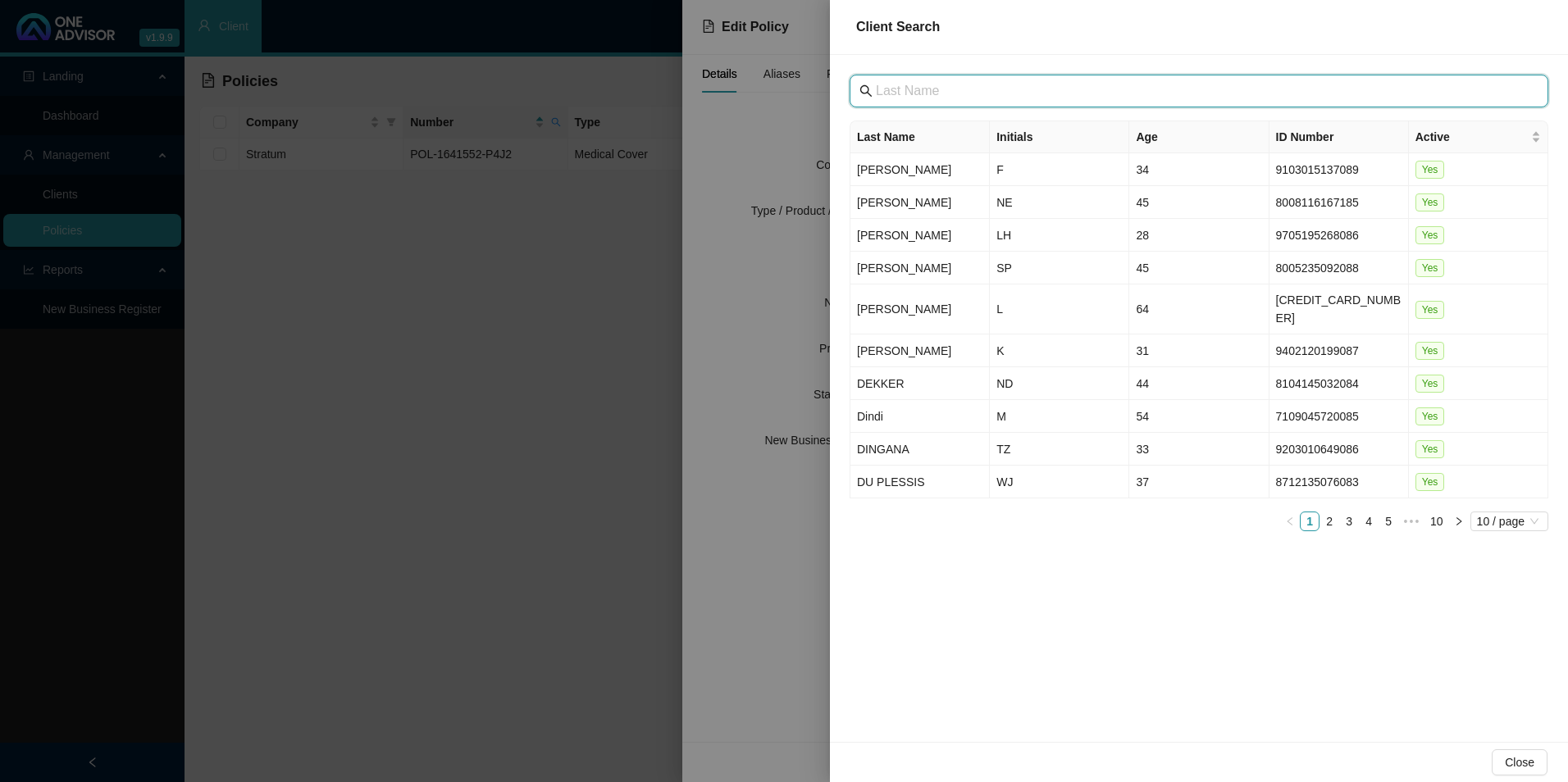
click at [1041, 83] on input "text" at bounding box center [1201, 91] width 650 height 20
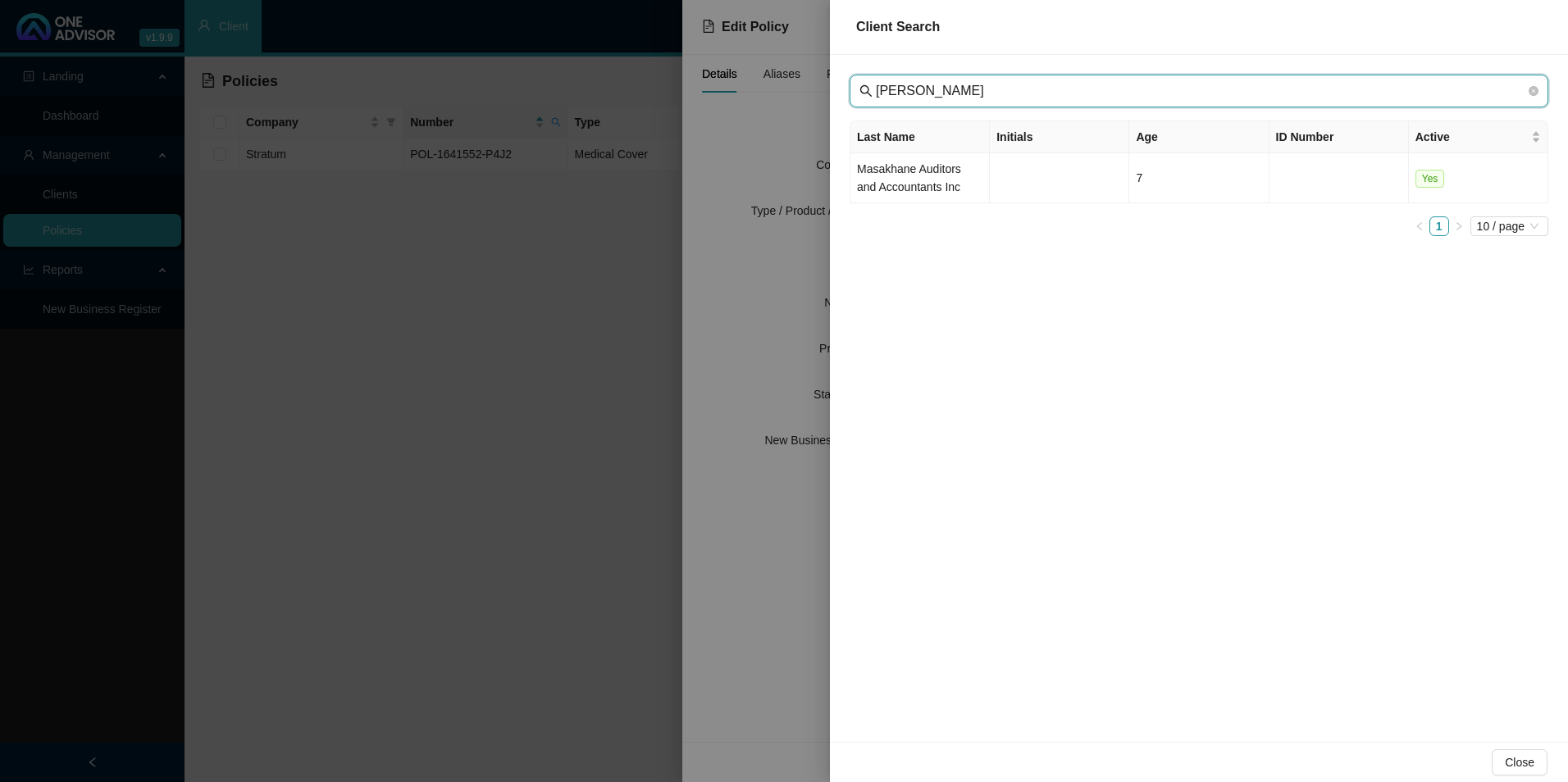
type input "[PERSON_NAME]"
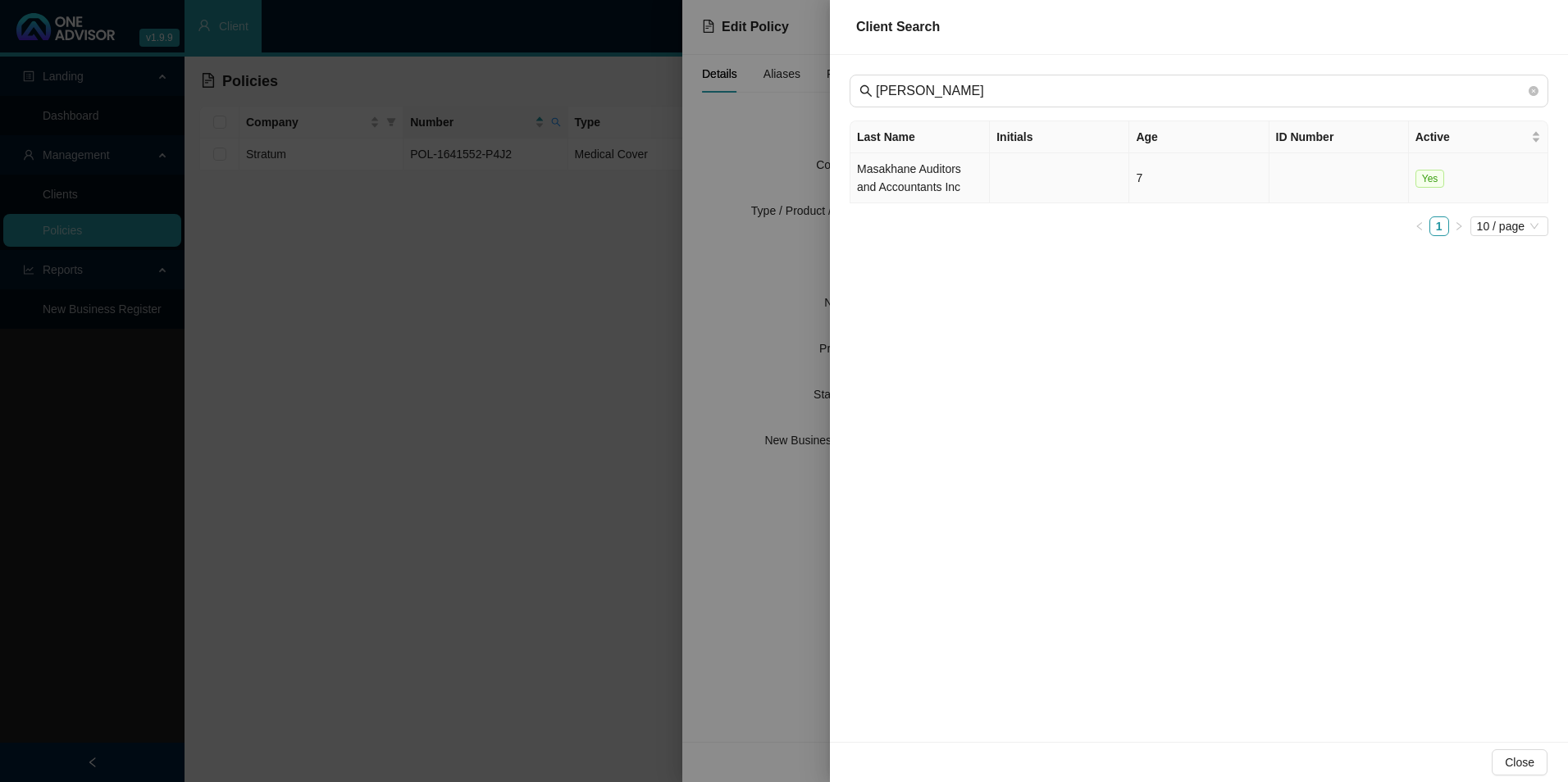
click at [943, 196] on td "Masakhane Auditors and Accountants Inc" at bounding box center [920, 178] width 139 height 50
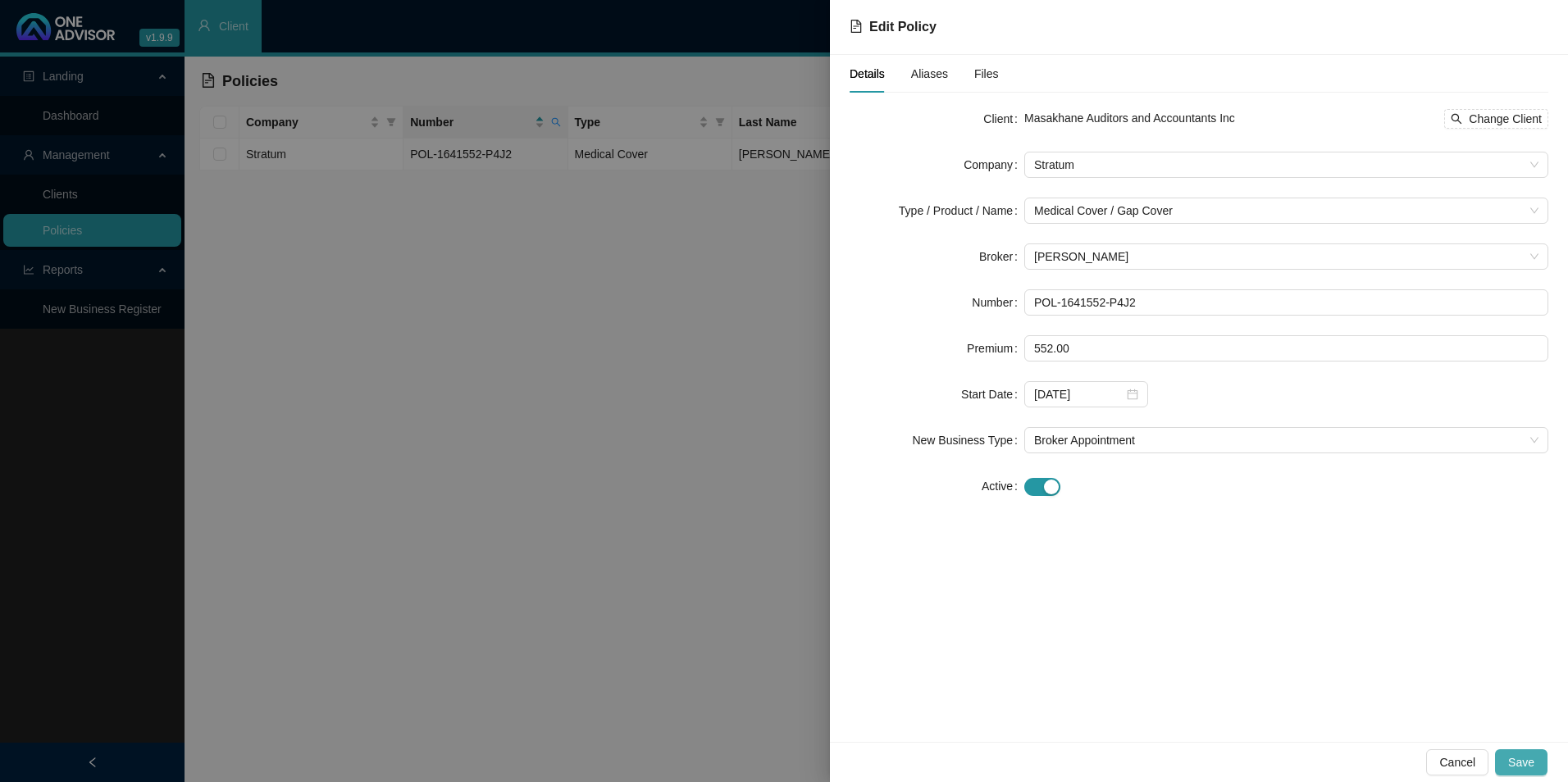
click at [1511, 755] on span "Save" at bounding box center [1521, 762] width 26 height 18
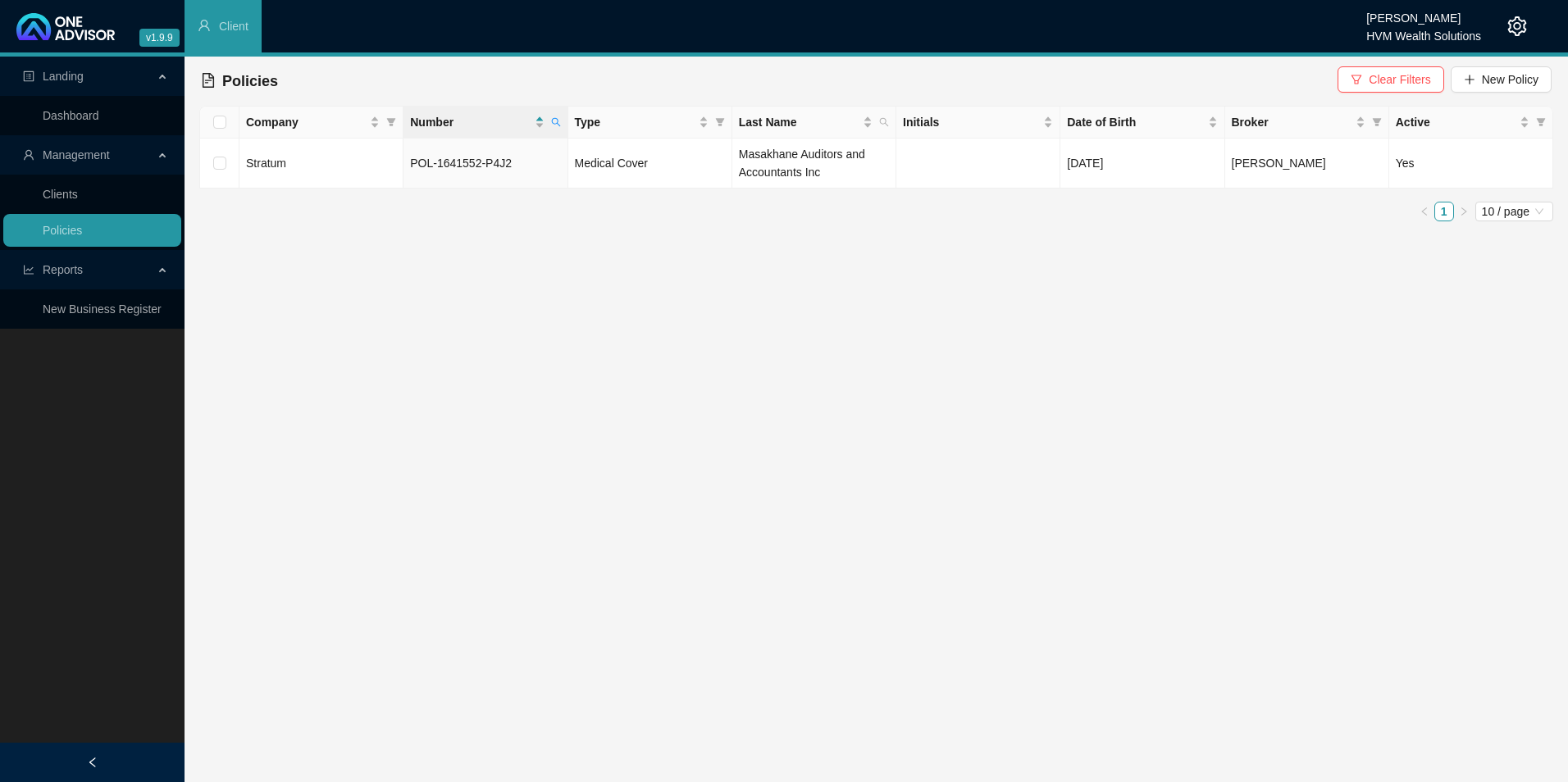
click at [1077, 255] on main "Landing Dashboard Management Clients Policies Reports New Business Register Pol…" at bounding box center [784, 420] width 1568 height 726
click at [561, 119] on span at bounding box center [556, 121] width 17 height 24
drag, startPoint x: 530, startPoint y: 164, endPoint x: 412, endPoint y: 155, distance: 118.3
click at [412, 155] on input "POL-1641552-P4J2" at bounding box center [480, 157] width 155 height 26
paste input "27686-S3R"
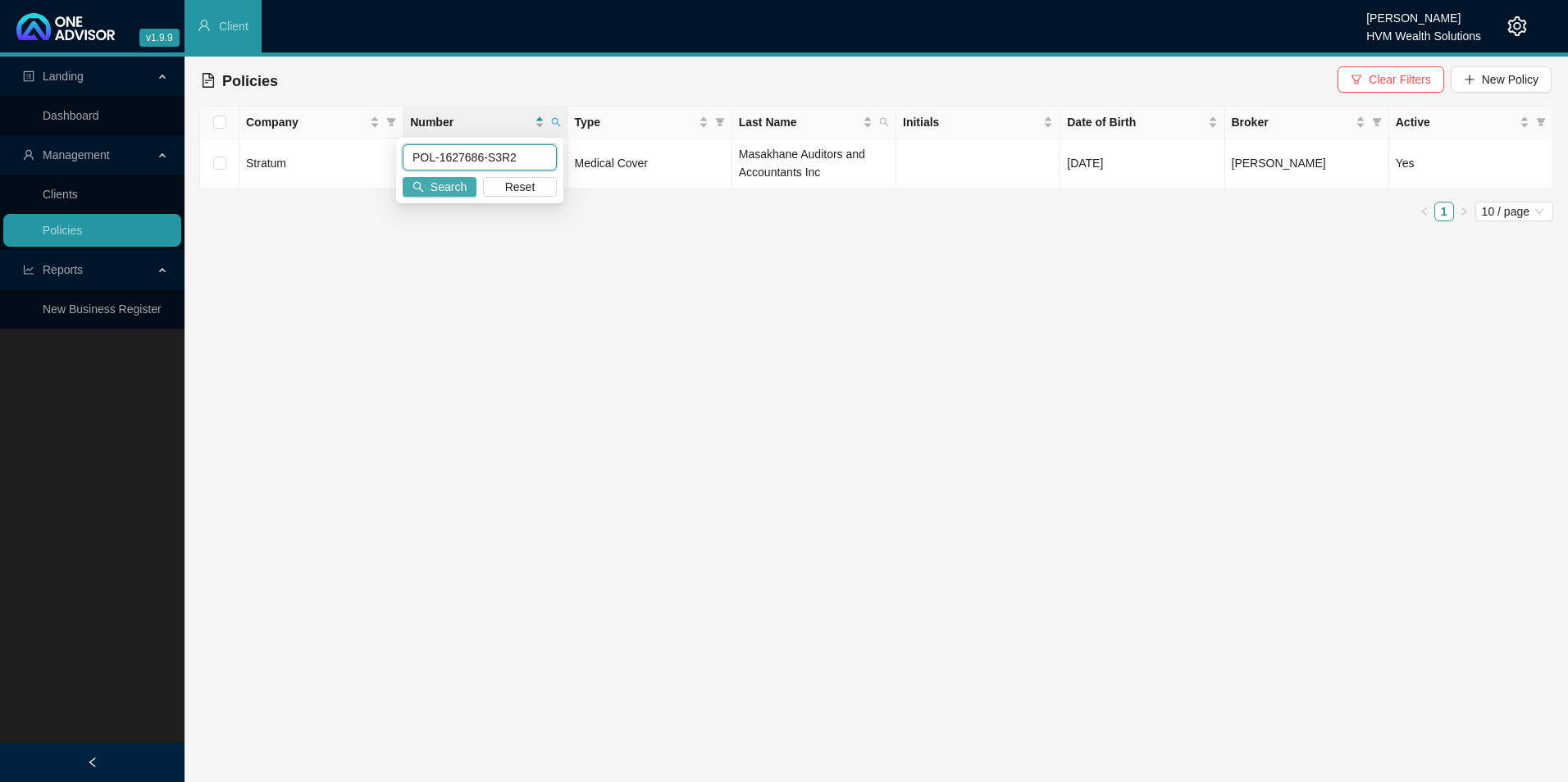
type input "POL-1627686-S3R2"
click at [463, 185] on span "Search" at bounding box center [448, 187] width 36 height 18
click at [78, 188] on link "Clients" at bounding box center [61, 194] width 35 height 13
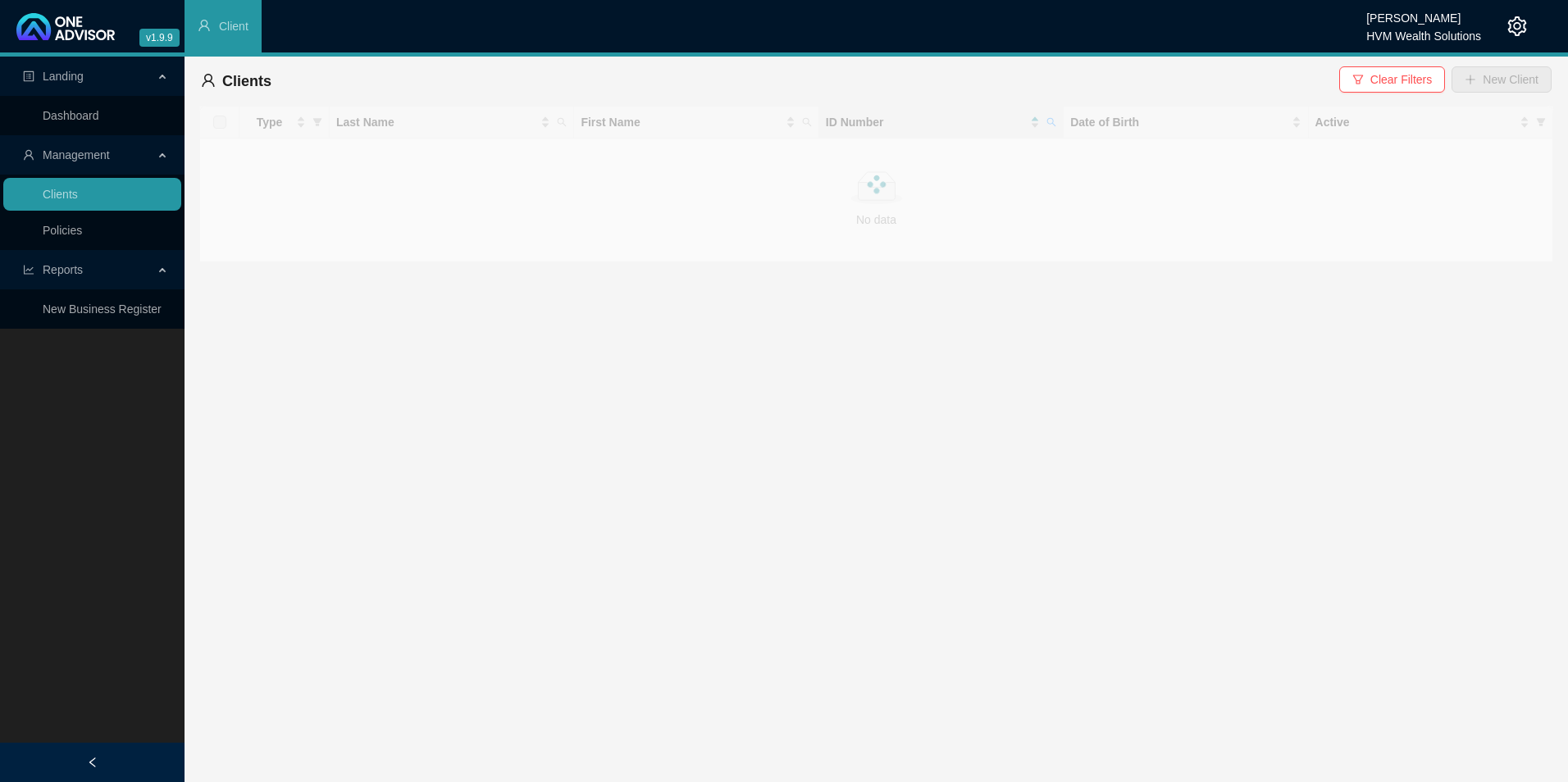
click at [565, 123] on div at bounding box center [876, 184] width 1354 height 157
click at [566, 123] on icon "search" at bounding box center [562, 122] width 10 height 10
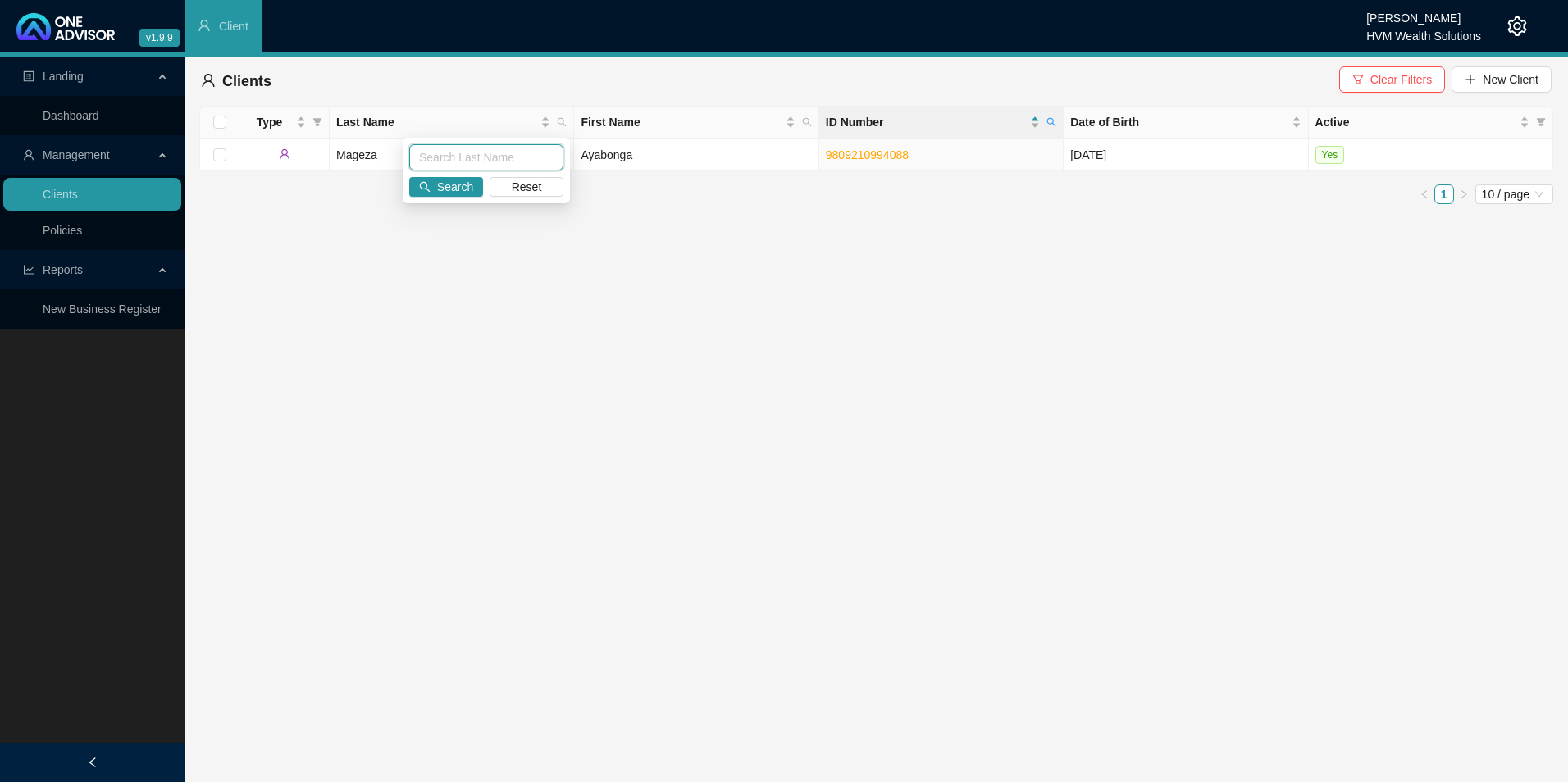
click at [538, 159] on input "text" at bounding box center [486, 157] width 155 height 26
click at [1391, 84] on span "Clear Filters" at bounding box center [1401, 79] width 62 height 18
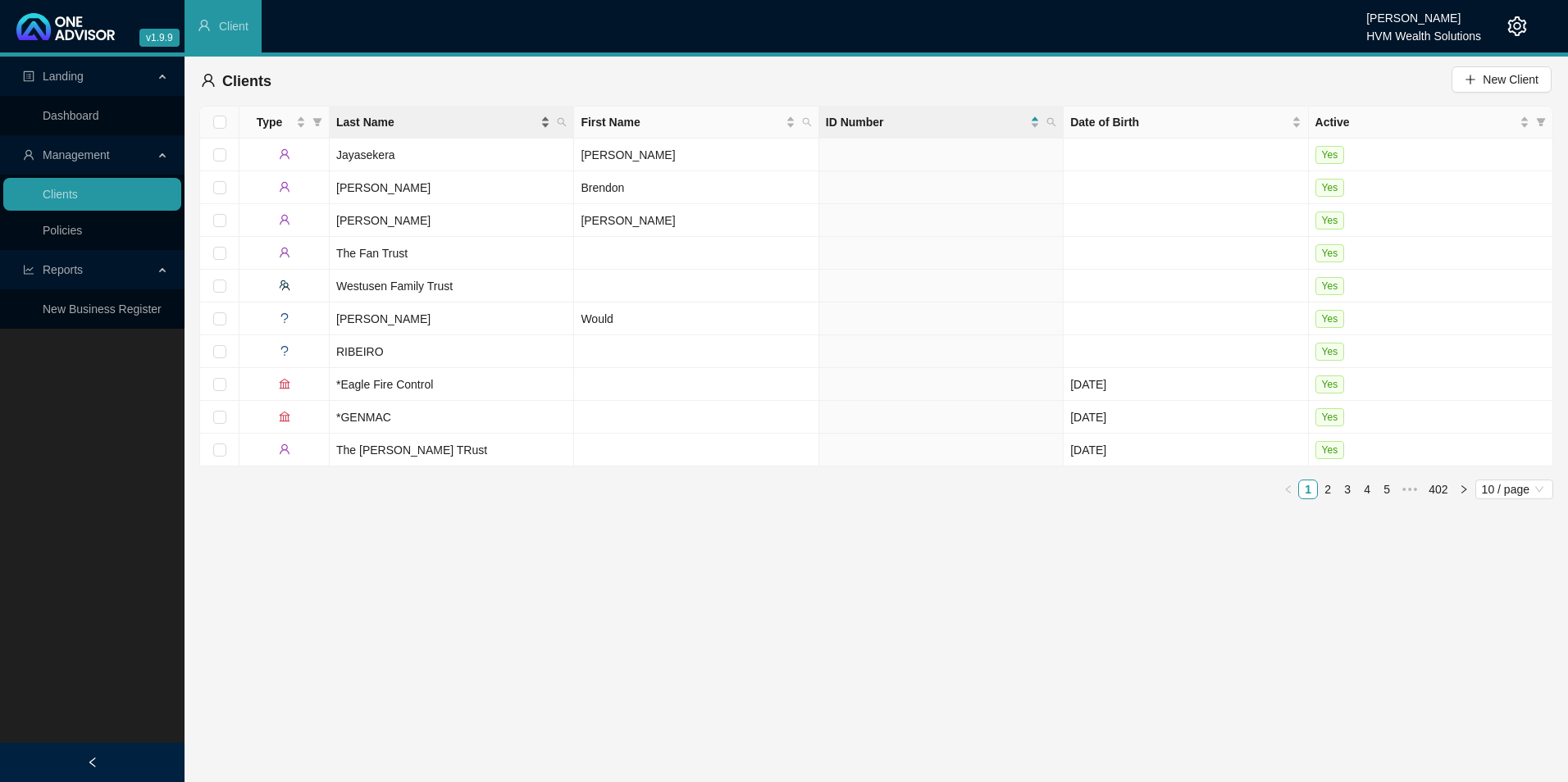
click at [541, 124] on div "Last Name" at bounding box center [443, 122] width 214 height 18
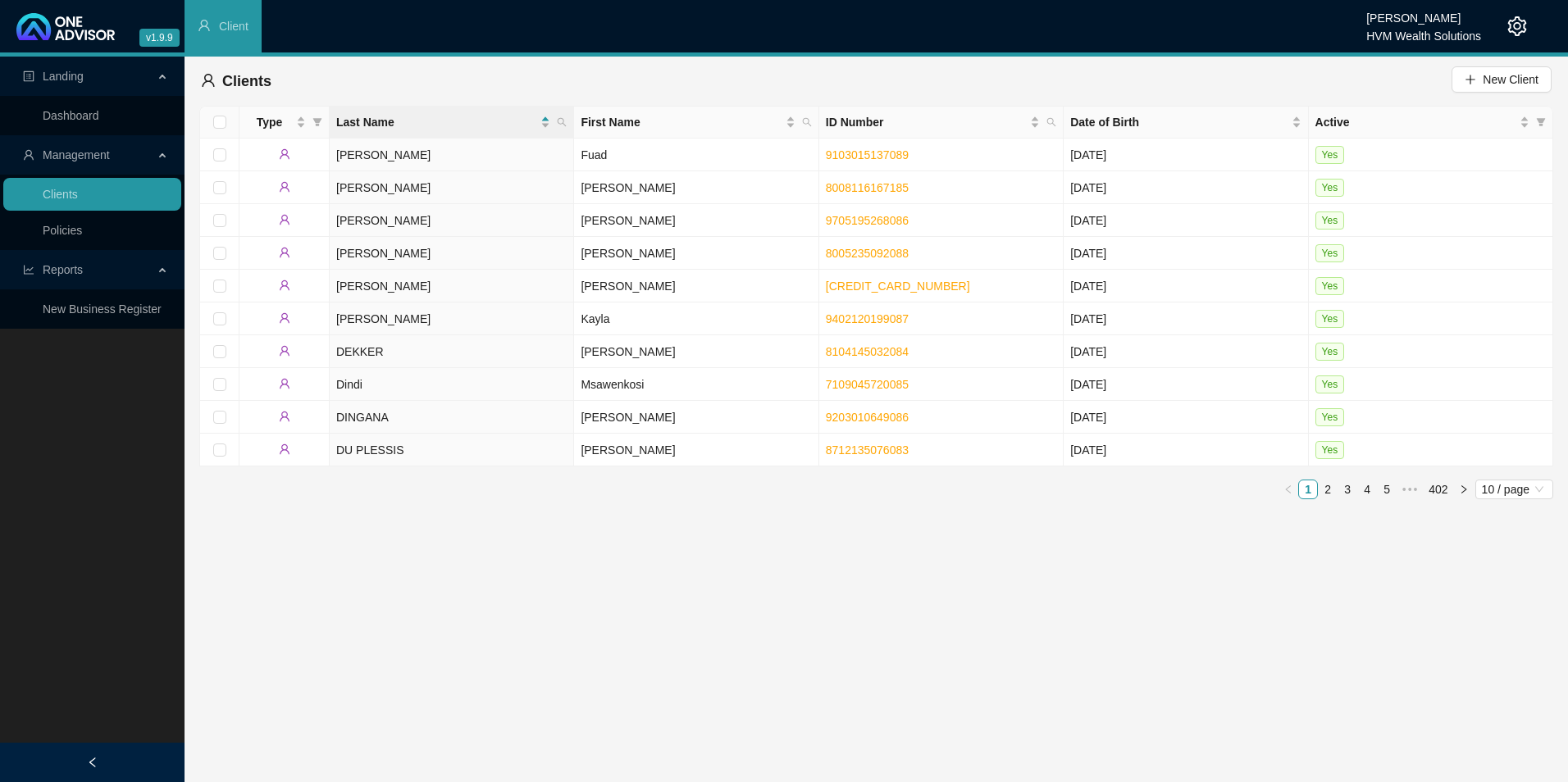
click at [558, 121] on icon "search" at bounding box center [562, 122] width 10 height 10
click at [452, 155] on input "text" at bounding box center [486, 157] width 155 height 26
type input "[PERSON_NAME]"
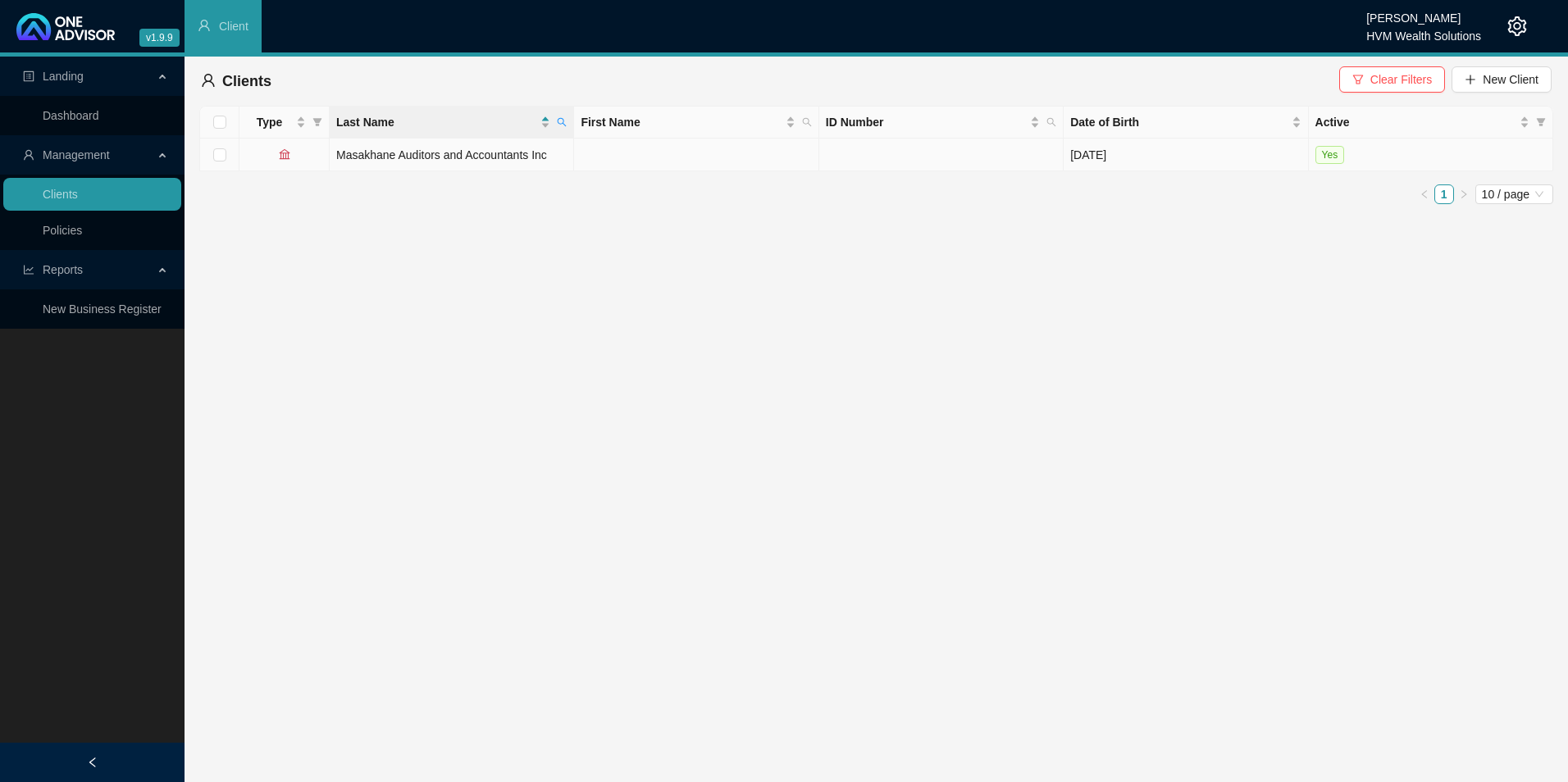
click at [483, 160] on td "Masakhane Auditors and Accountants Inc" at bounding box center [452, 156] width 245 height 33
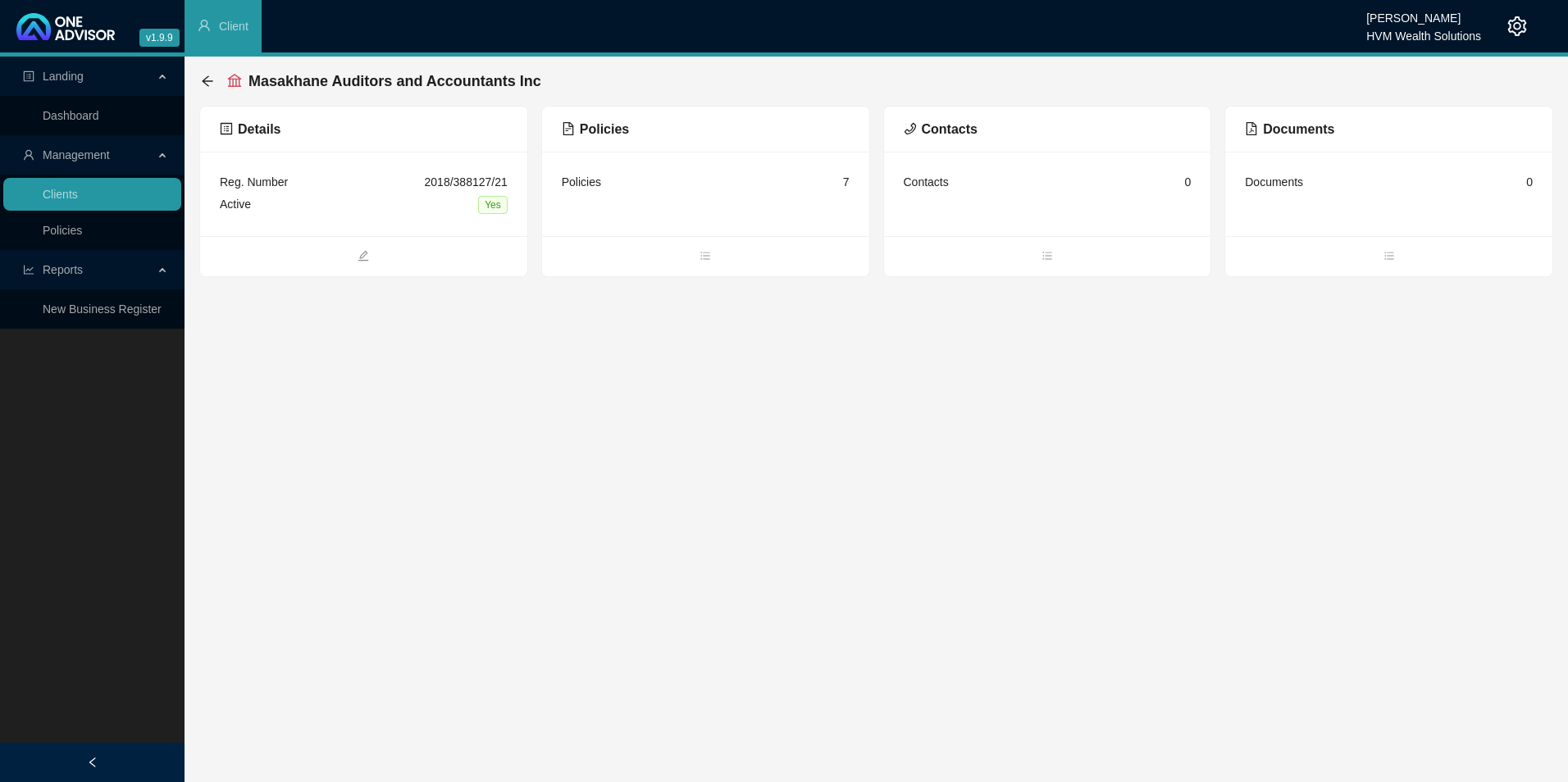
click at [585, 140] on div "Policies" at bounding box center [706, 129] width 327 height 46
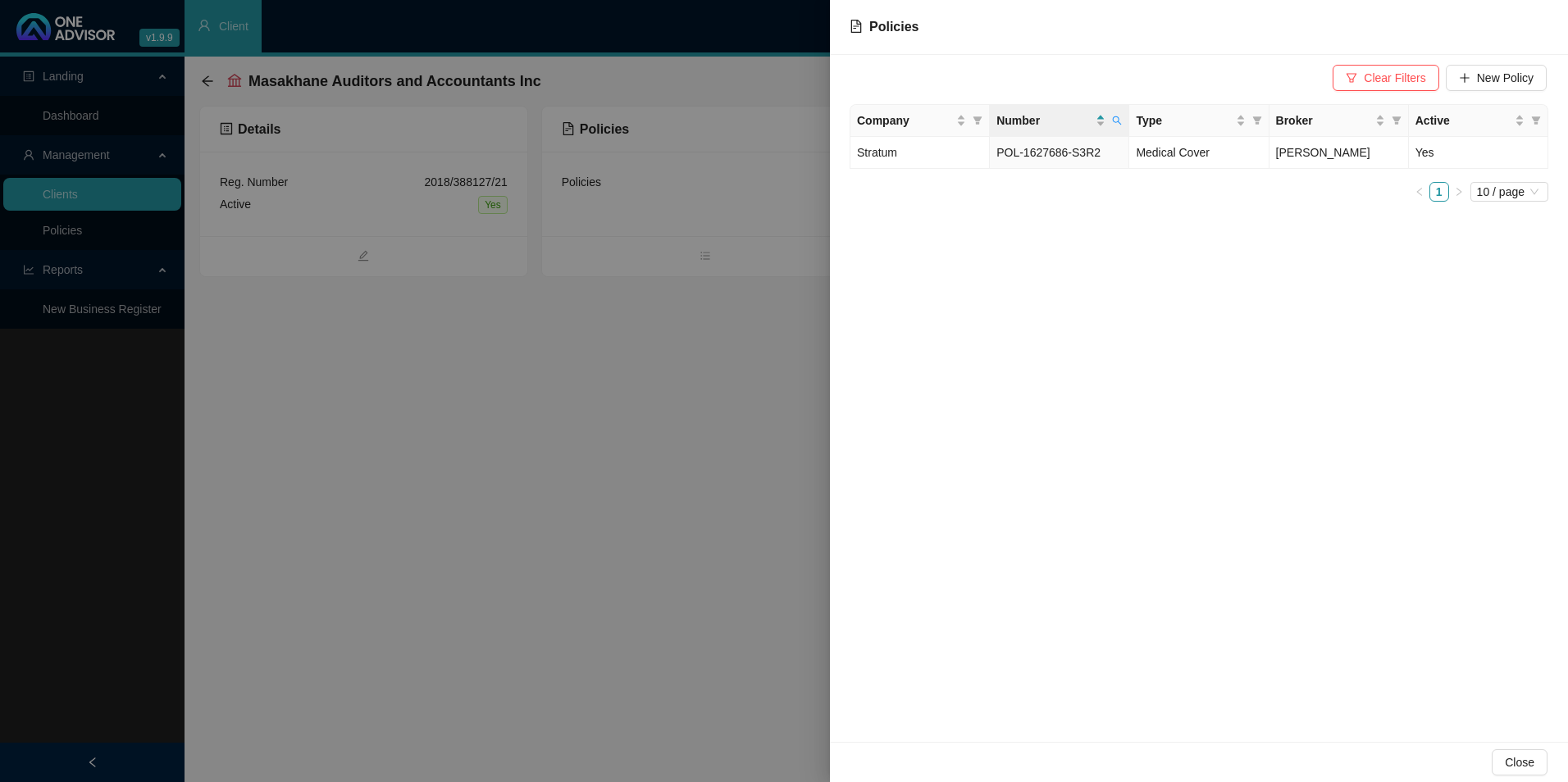
click at [1369, 77] on span "Clear Filters" at bounding box center [1394, 77] width 62 height 18
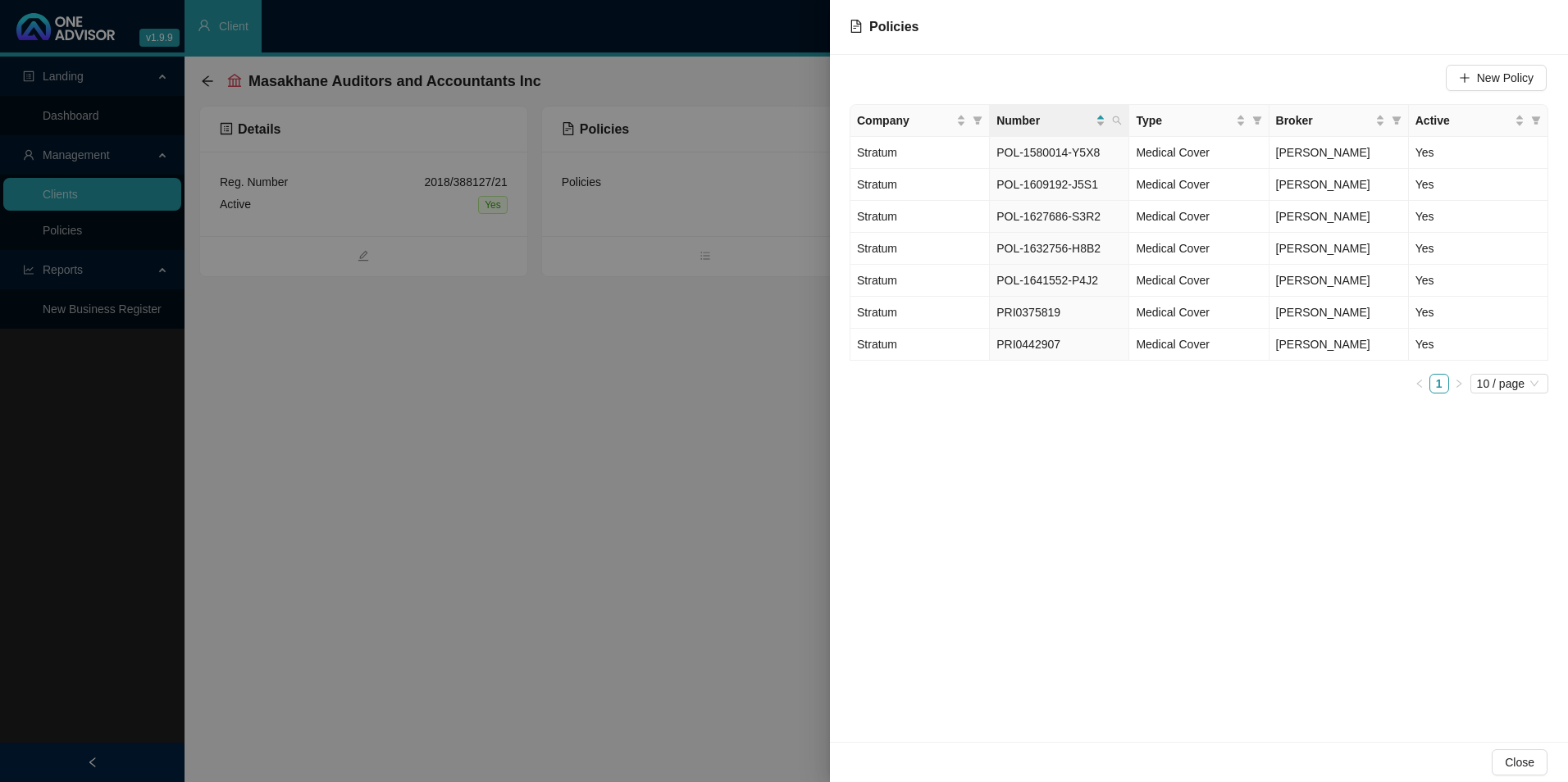
click at [114, 230] on div at bounding box center [784, 391] width 1568 height 782
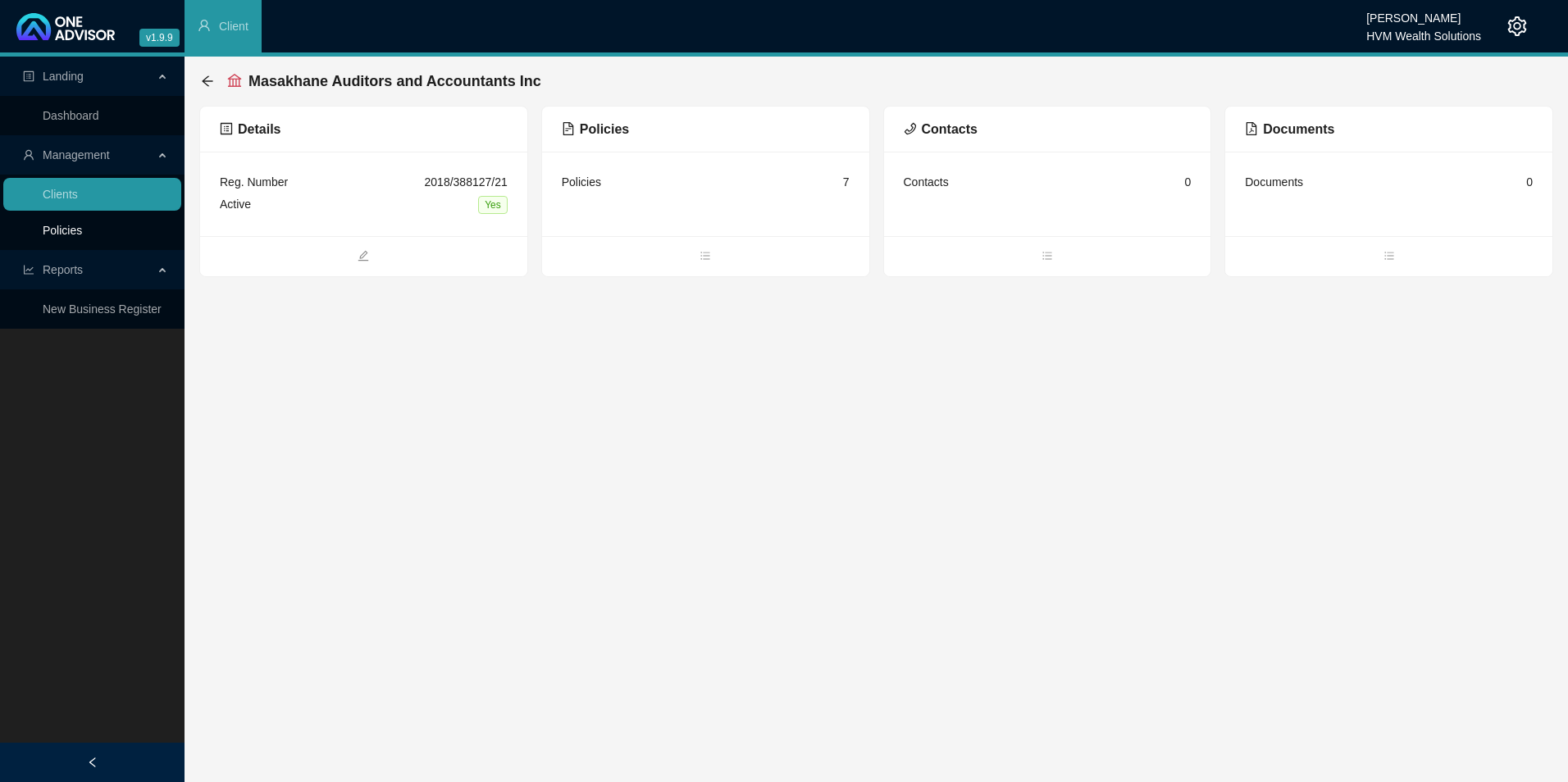
click at [82, 228] on link "Policies" at bounding box center [63, 230] width 39 height 13
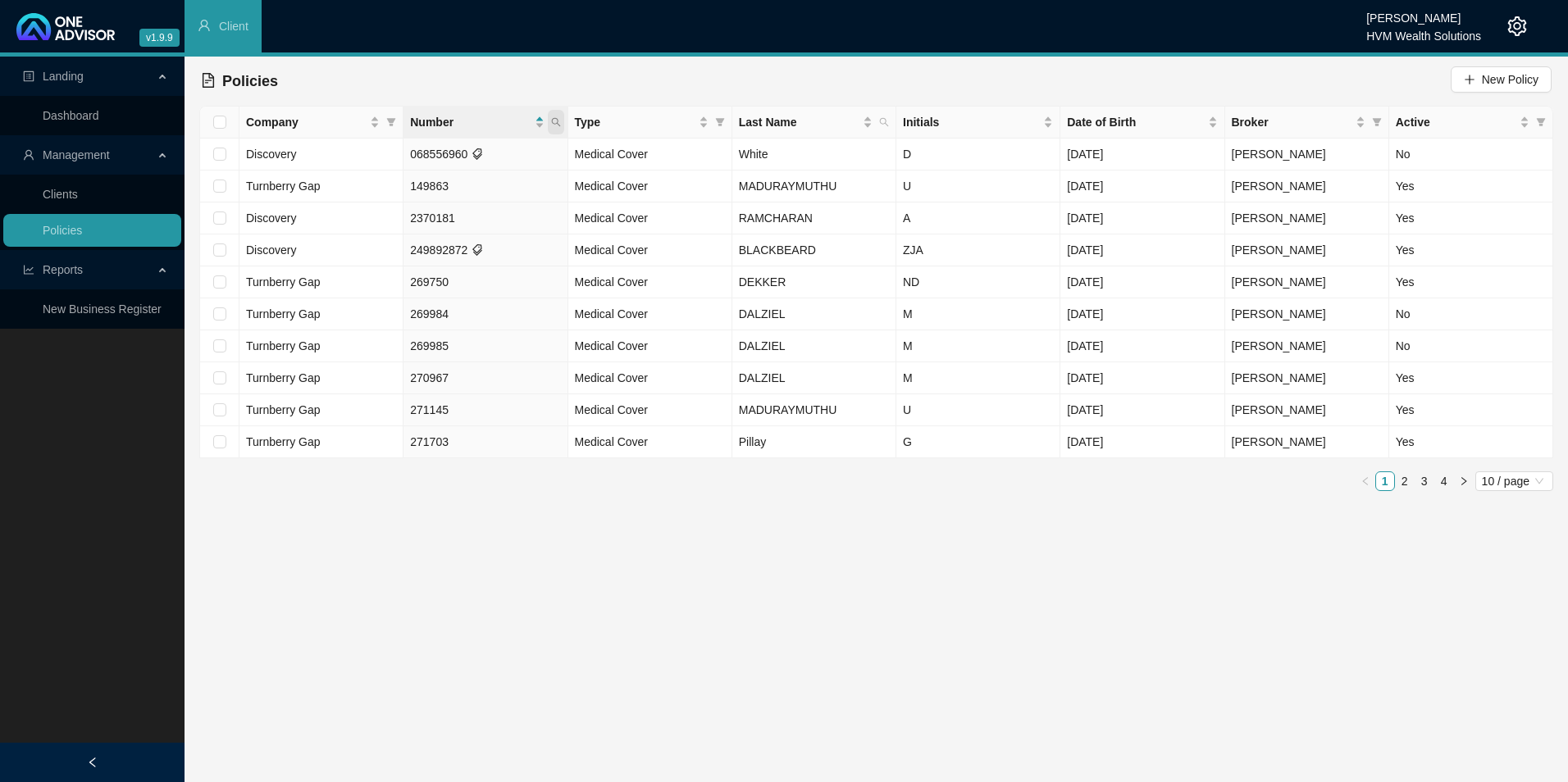
click at [560, 118] on icon "search" at bounding box center [556, 122] width 10 height 10
paste input "POL-1627686-S3R2"
type input "POL-1627686-S3R2"
click at [430, 192] on button "Search" at bounding box center [438, 187] width 73 height 20
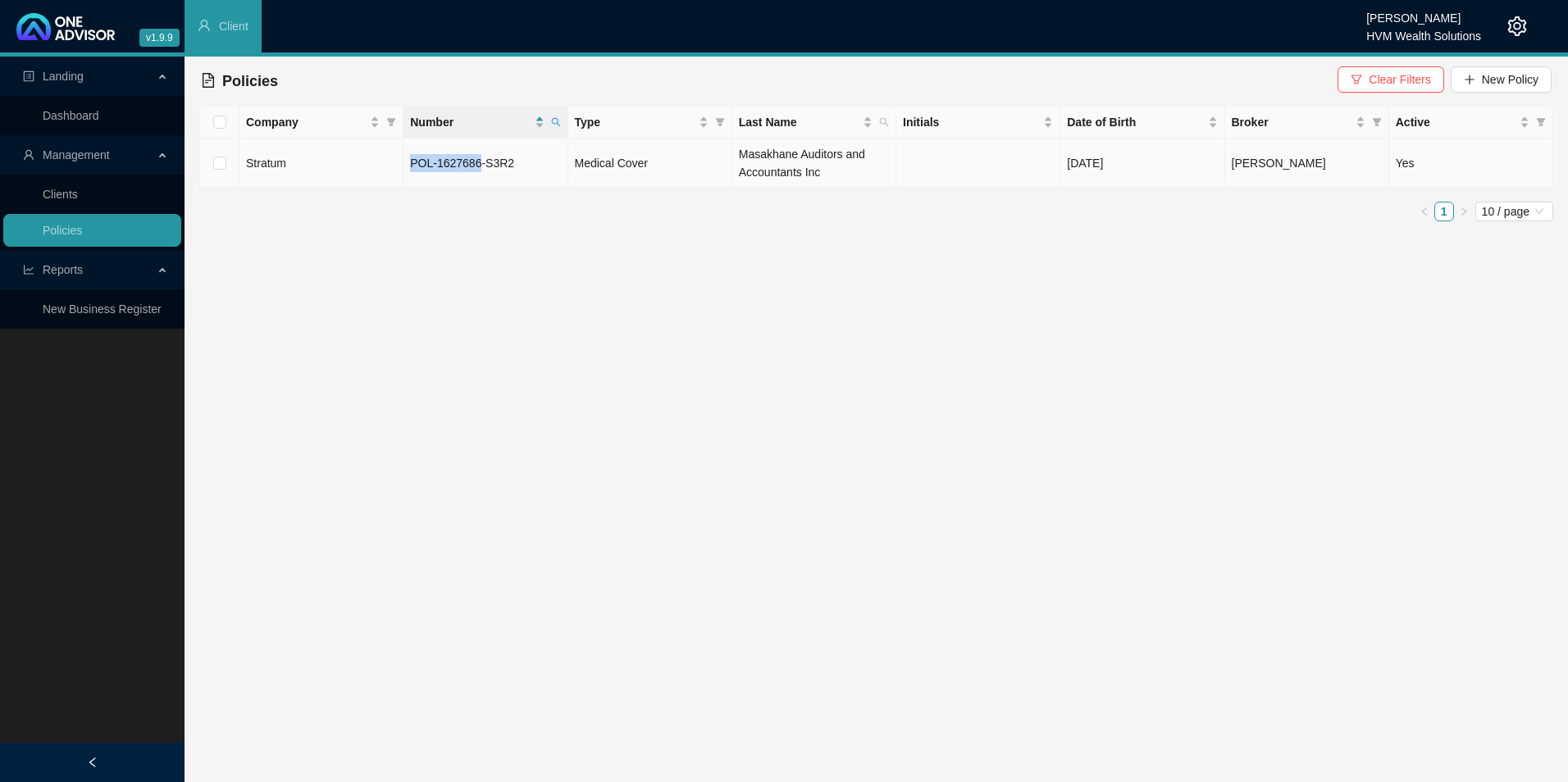
drag, startPoint x: 470, startPoint y: 160, endPoint x: 410, endPoint y: 160, distance: 60.0
click at [410, 160] on span "POL-1627686-S3R2" at bounding box center [462, 162] width 104 height 13
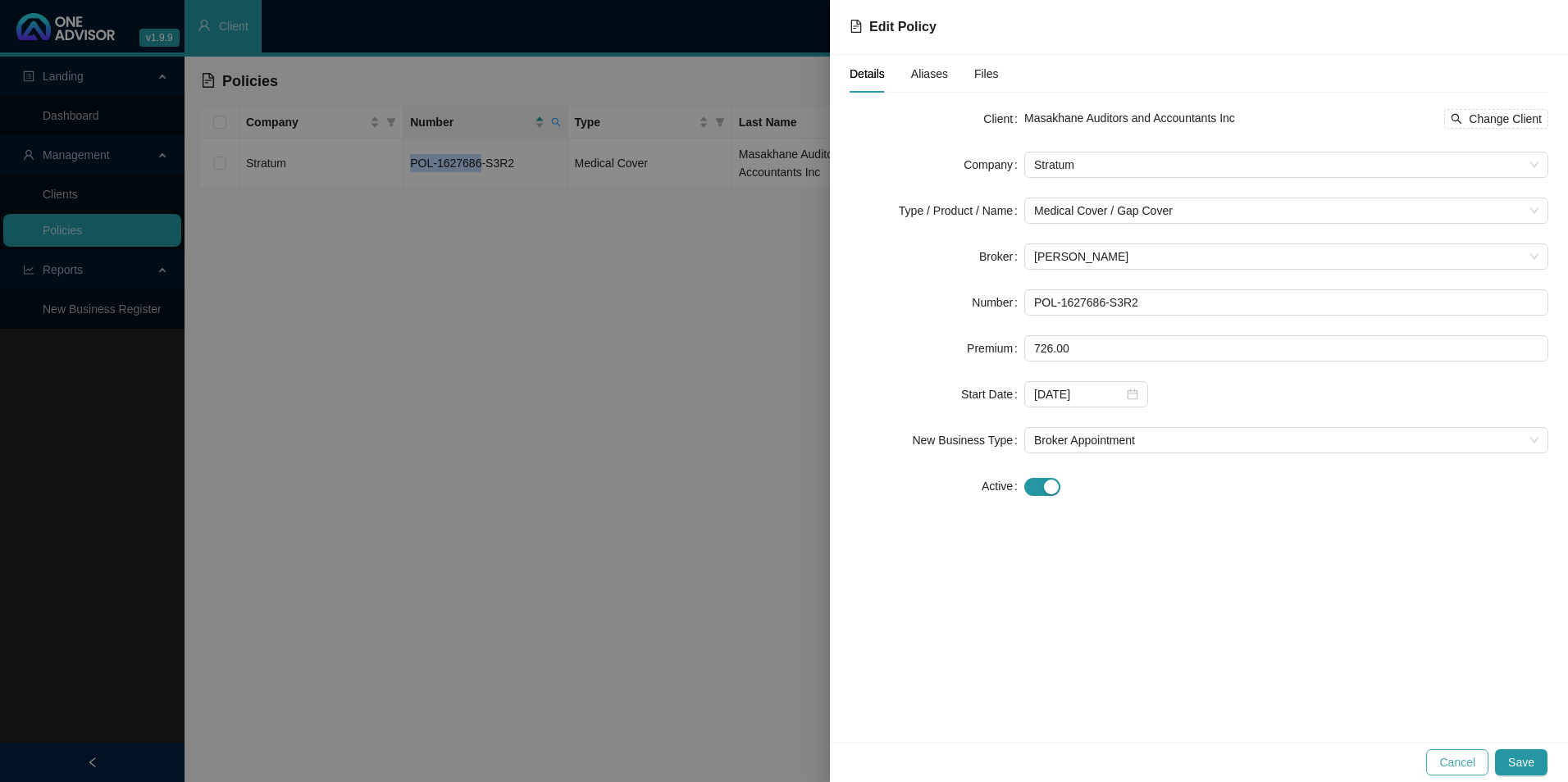
click at [1457, 766] on span "Cancel" at bounding box center [1457, 762] width 36 height 18
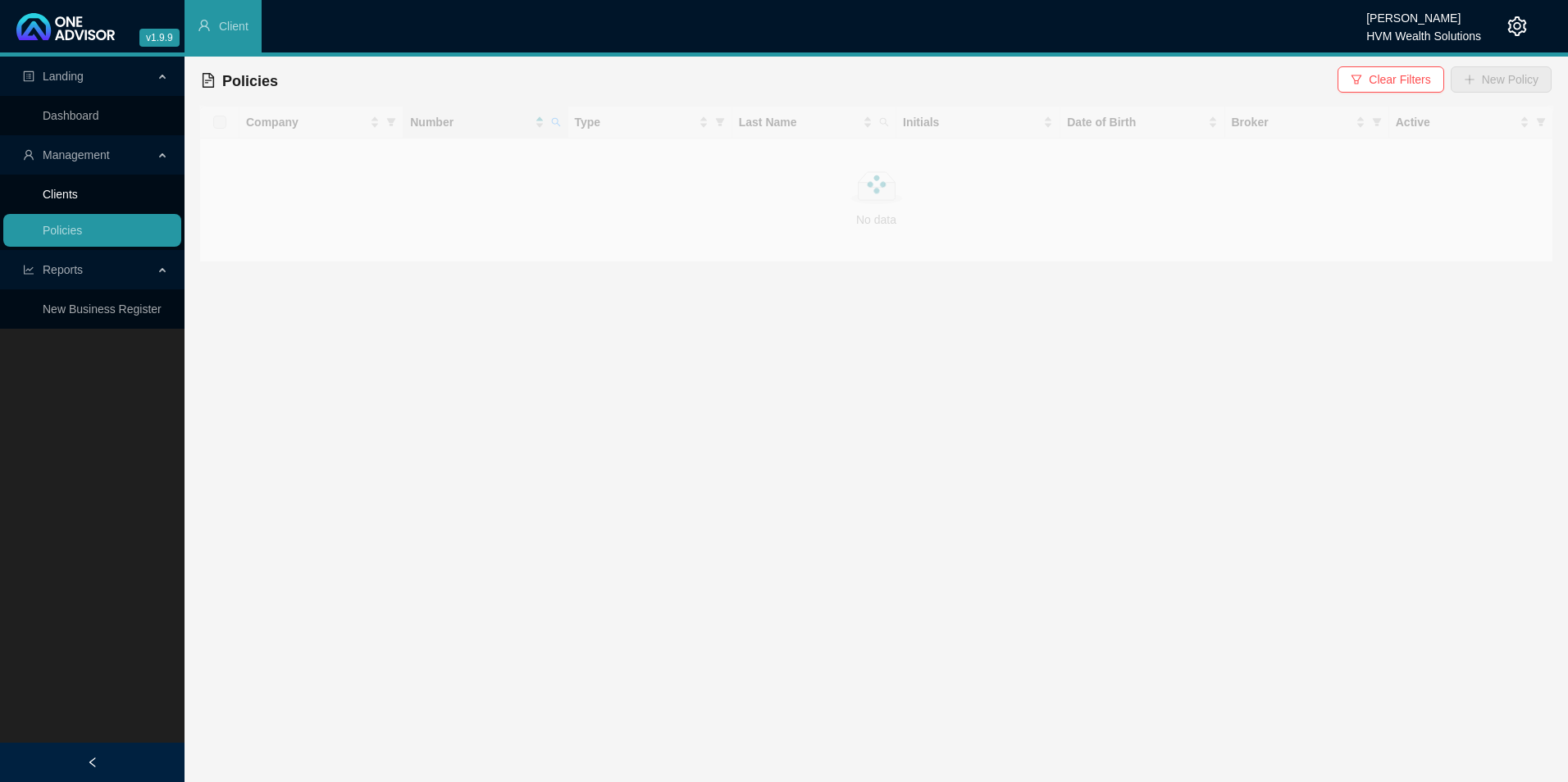
click at [78, 196] on link "Clients" at bounding box center [61, 194] width 35 height 13
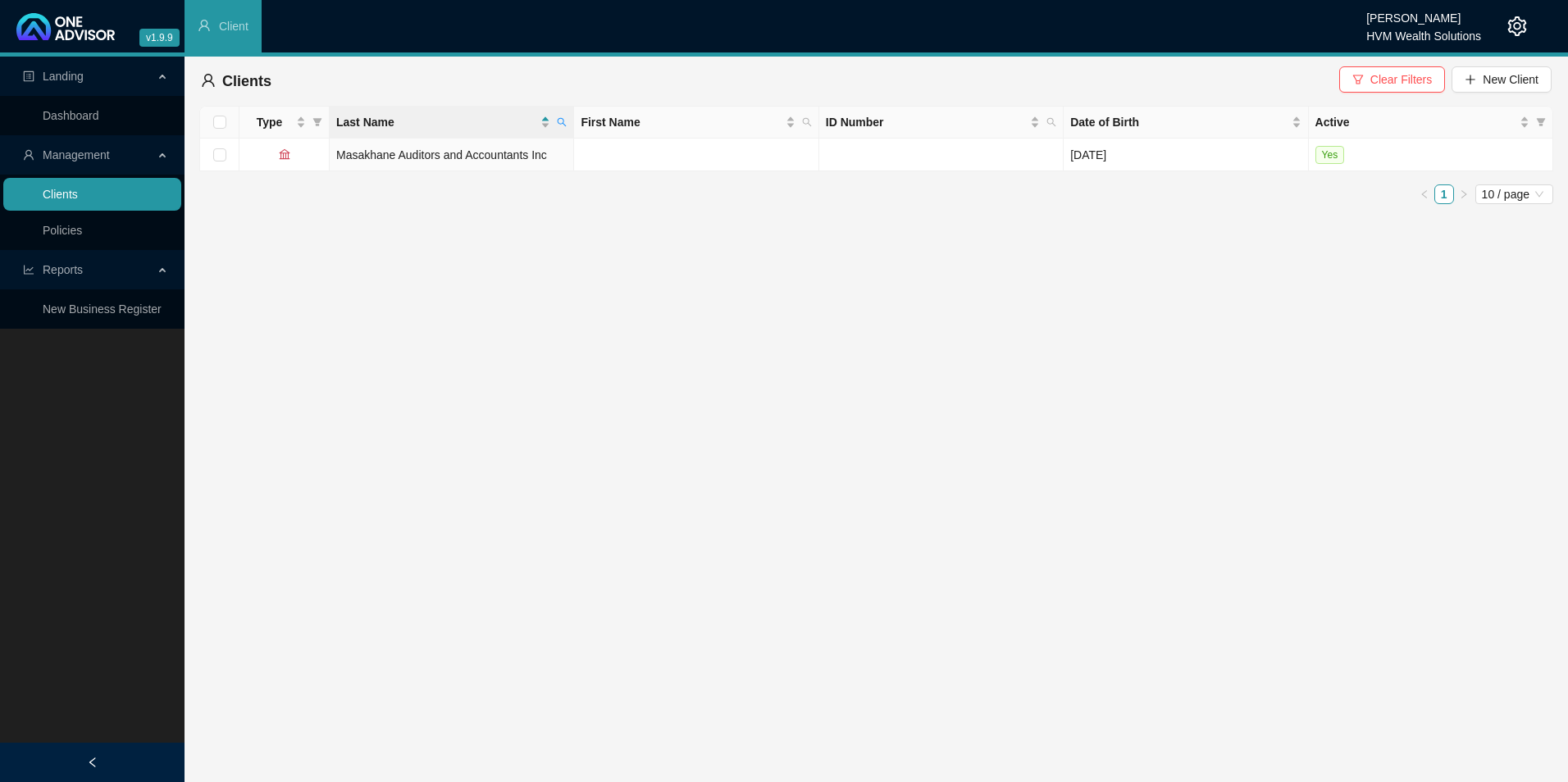
click at [78, 188] on link "Clients" at bounding box center [61, 194] width 35 height 13
click at [572, 125] on th "Last Name" at bounding box center [452, 122] width 245 height 32
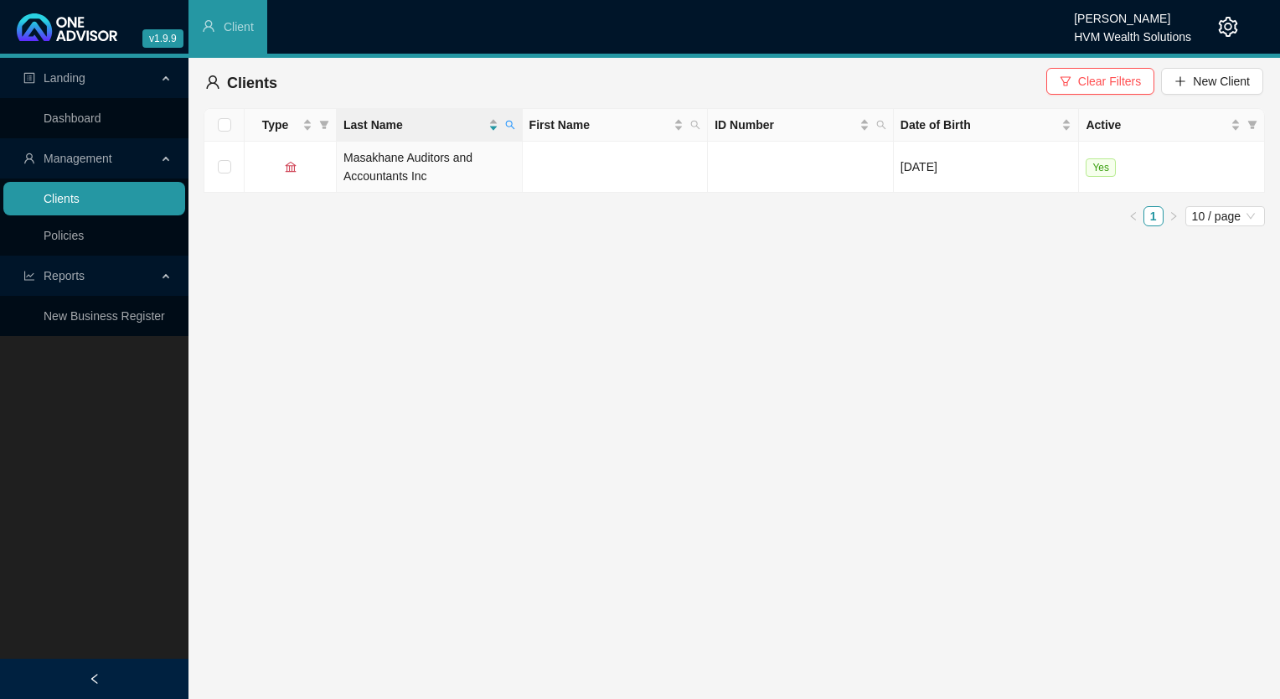
click at [80, 200] on link "Clients" at bounding box center [62, 198] width 36 height 13
click at [512, 126] on icon "search" at bounding box center [510, 125] width 10 height 10
click at [429, 149] on input "text" at bounding box center [433, 160] width 158 height 27
paste input "9608276254084"
type input "9608276254084"
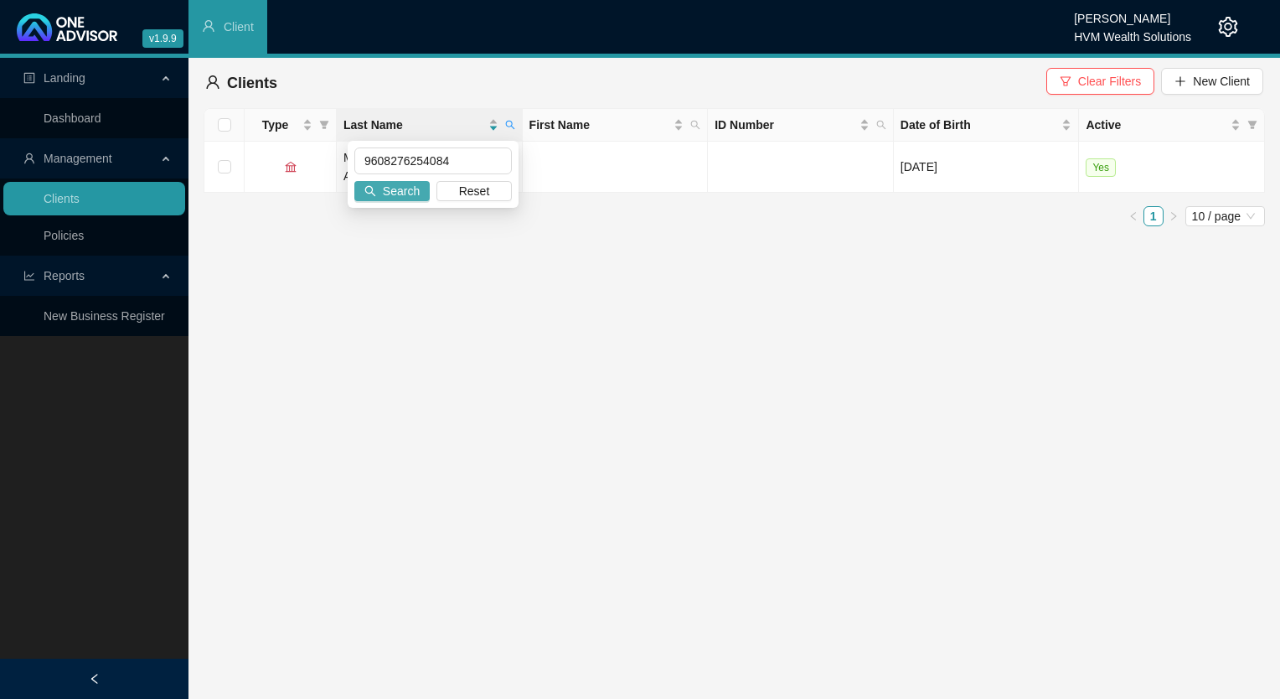
click at [390, 198] on span "Search" at bounding box center [401, 191] width 37 height 18
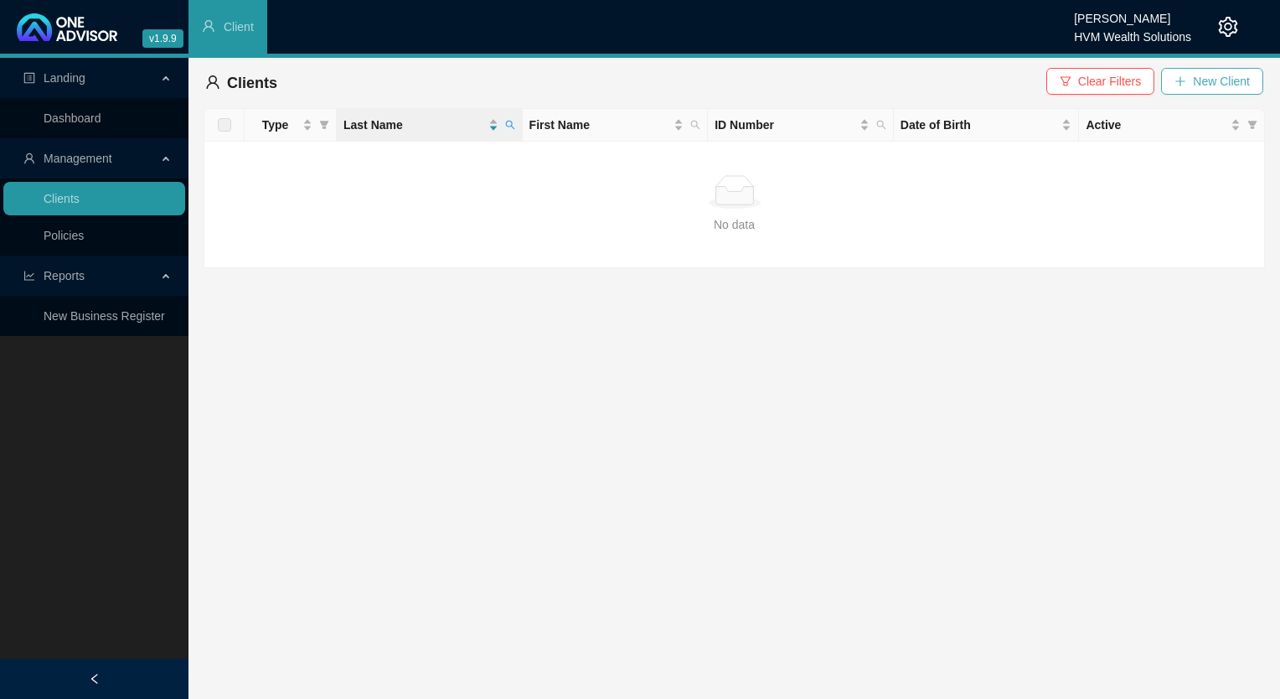
click at [1215, 83] on span "New Client" at bounding box center [1221, 81] width 57 height 18
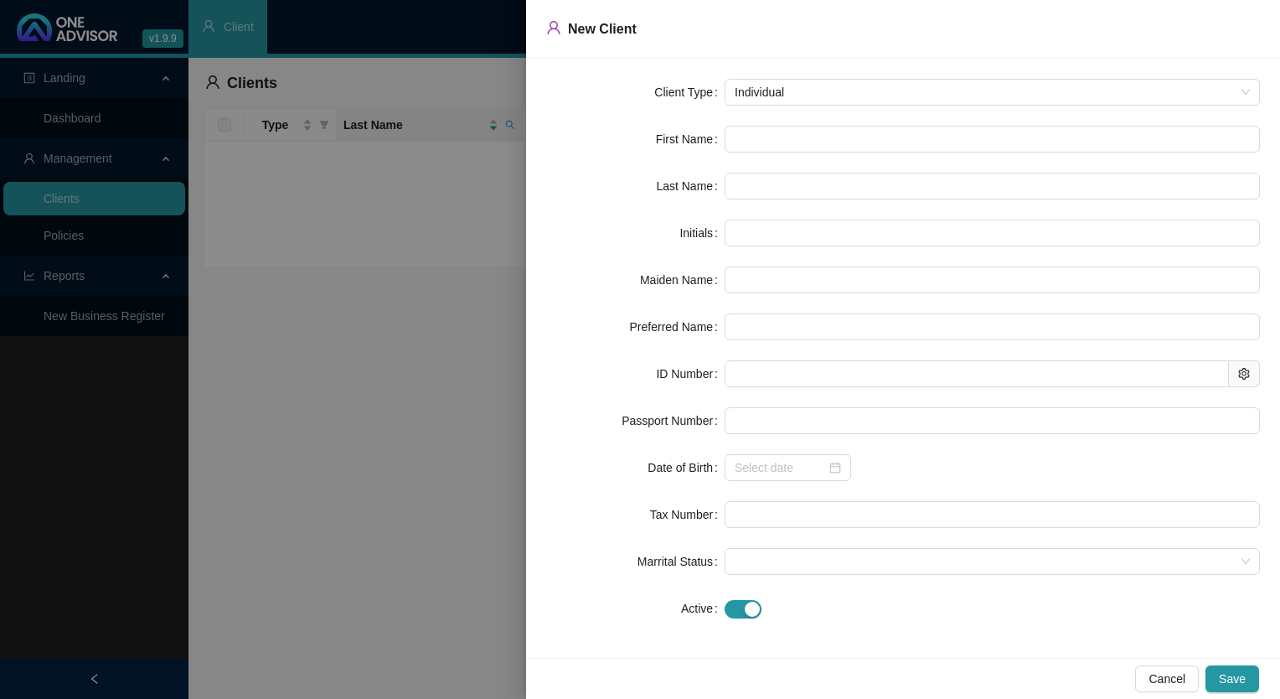
click at [809, 153] on form "Client Type Individual First Name Last Name Initials Maiden Name Preferred Name…" at bounding box center [903, 350] width 714 height 543
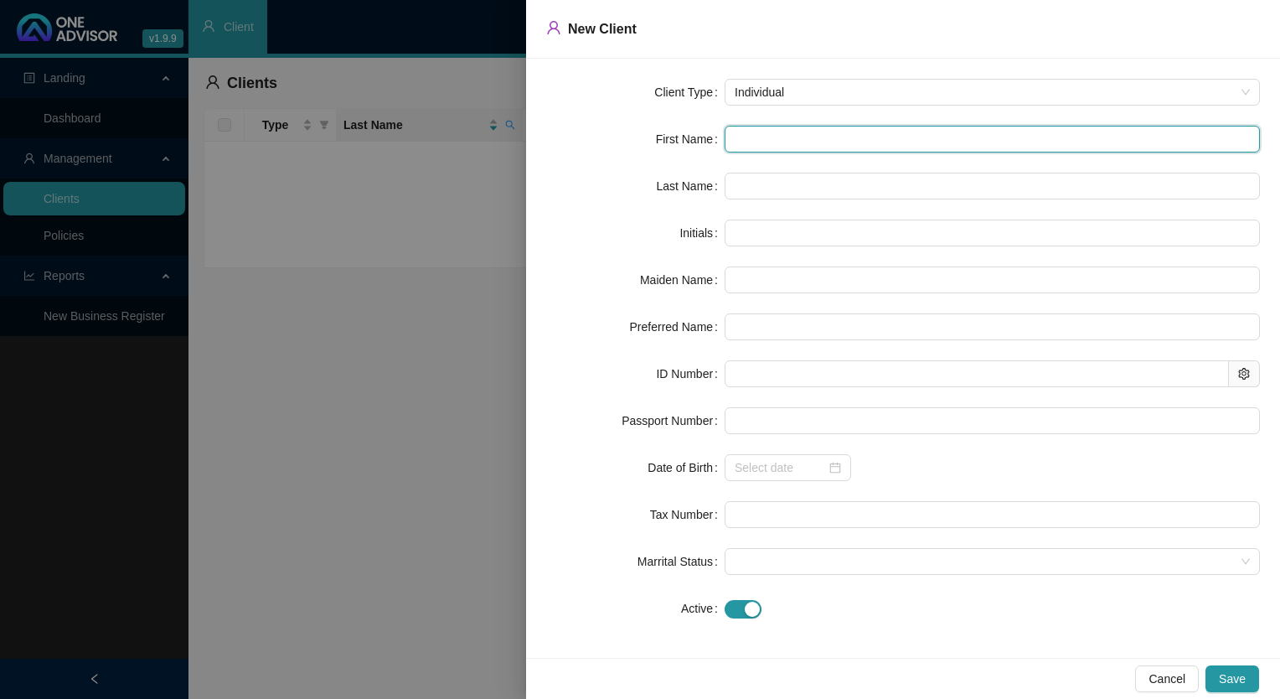
click at [794, 126] on input "text" at bounding box center [992, 139] width 535 height 27
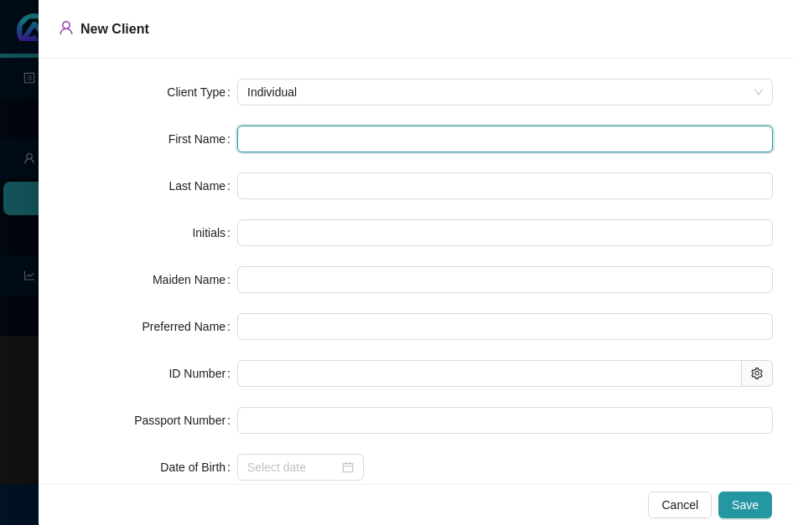
click at [324, 139] on input "text" at bounding box center [504, 139] width 535 height 27
paste input "Sinethemba"
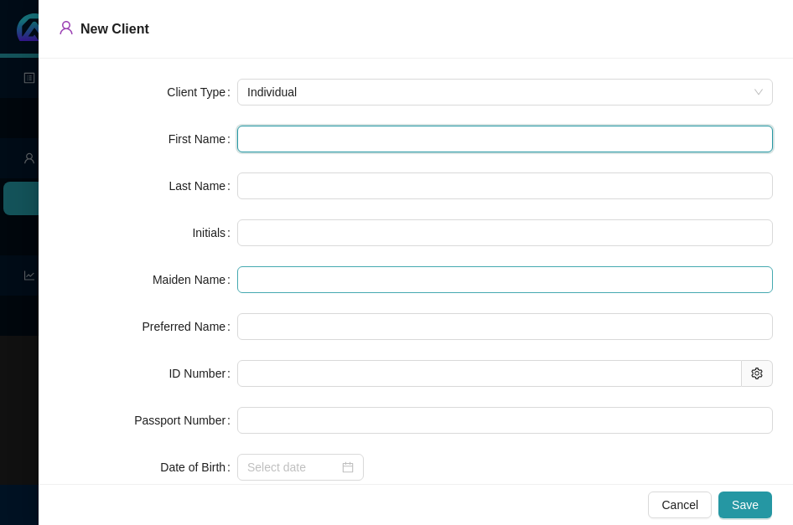
type input "Sinethemba"
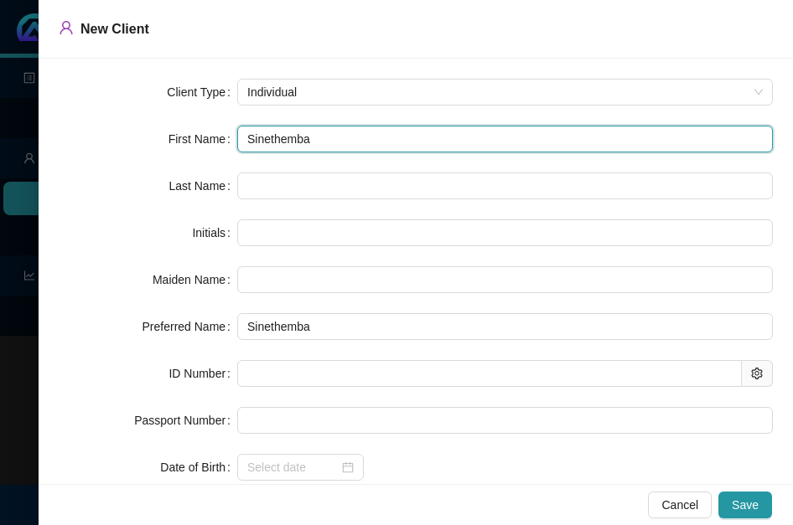
click at [271, 132] on input "Sinethemba" at bounding box center [504, 139] width 535 height 27
type input "Sinethemba"
type input "S"
type input "Sinethemba"
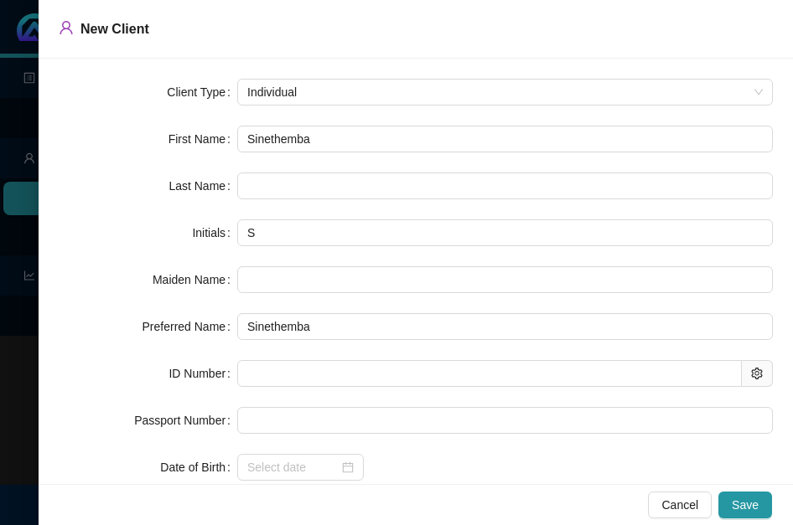
click at [275, 168] on form "Client Type Individual First Name Sinethemba Last Name Initials S Maiden Name P…" at bounding box center [416, 350] width 714 height 543
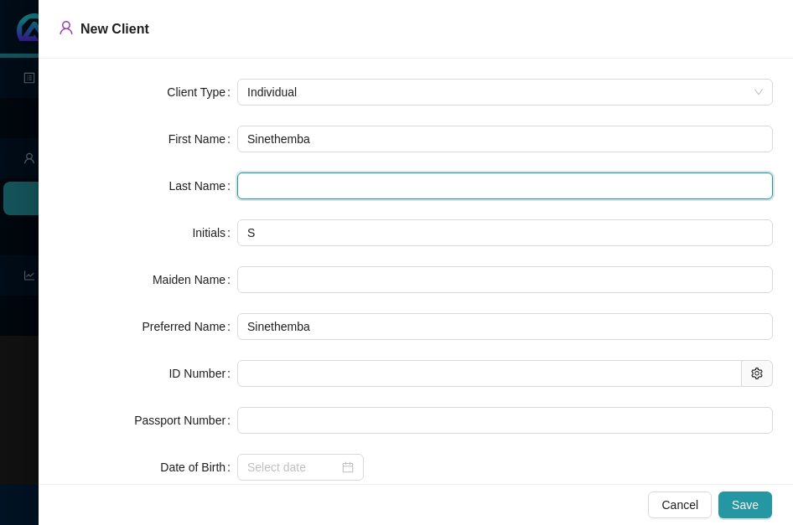
click at [274, 187] on input "text" at bounding box center [504, 186] width 535 height 27
click at [295, 174] on input "text" at bounding box center [504, 186] width 535 height 27
paste input "Ntantiso"
type input "Ntantiso"
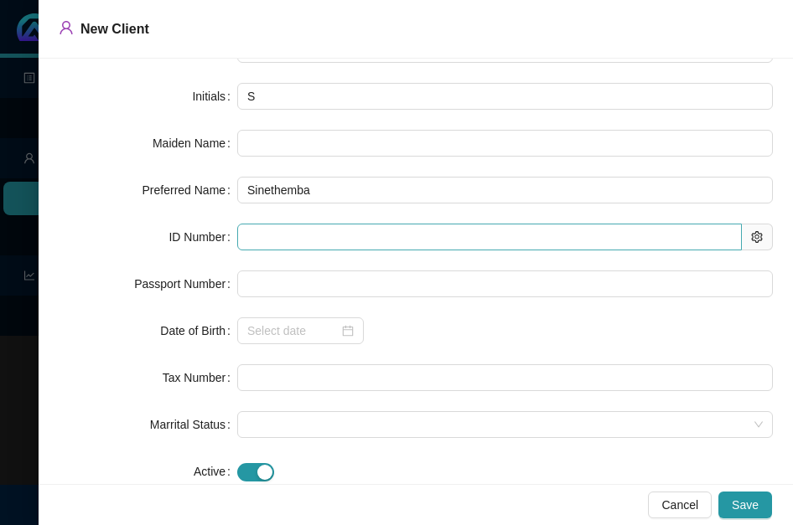
scroll to position [84, 0]
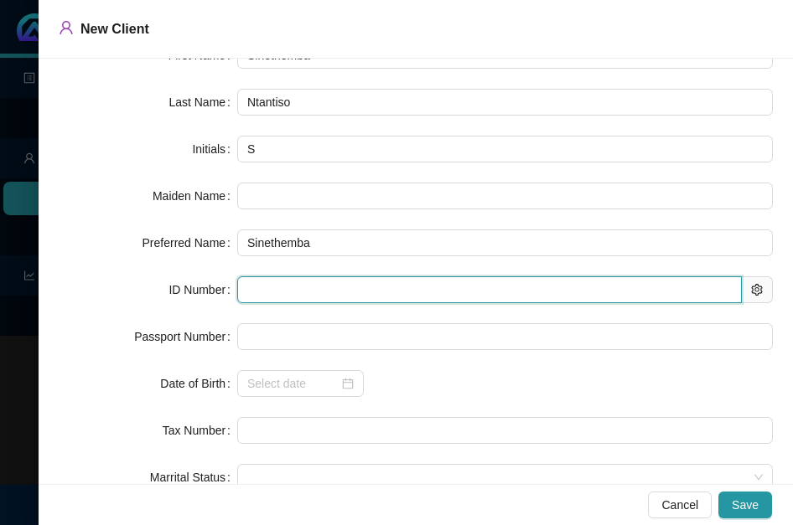
click at [297, 284] on input "text" at bounding box center [489, 290] width 504 height 27
paste input "9608276254084"
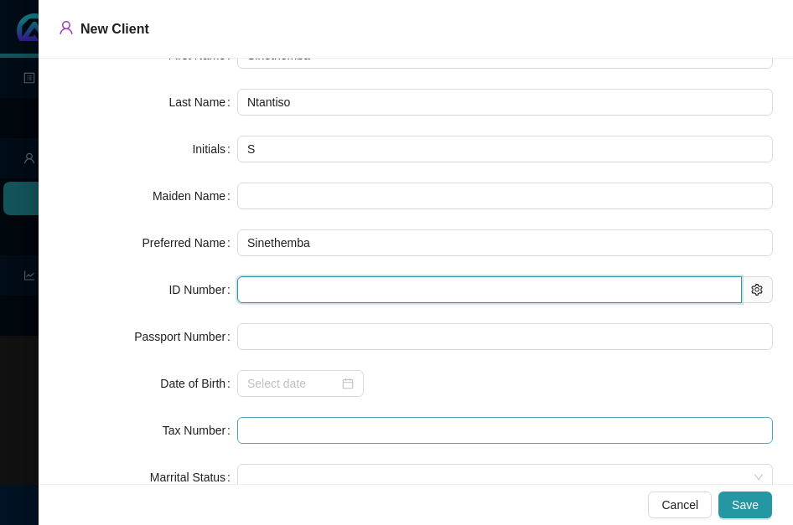
type input "9608276254084"
type input "[DATE]"
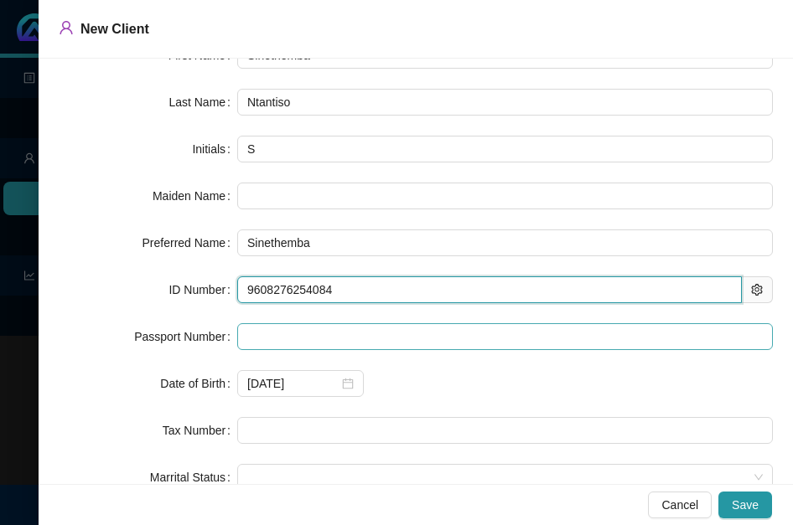
type input "9608276254084"
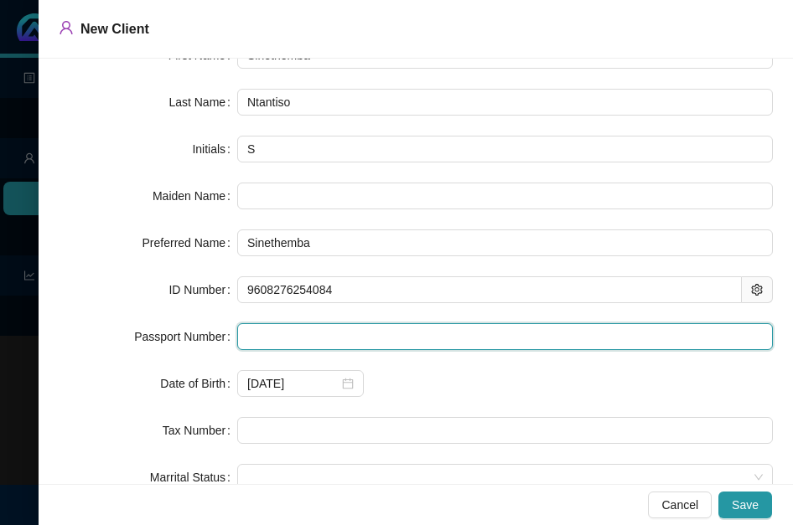
click at [246, 349] on input "text" at bounding box center [504, 336] width 535 height 27
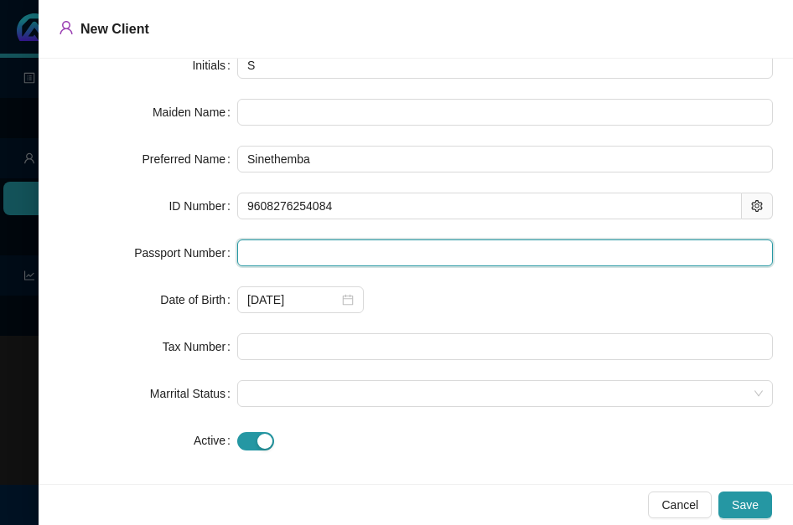
scroll to position [178, 0]
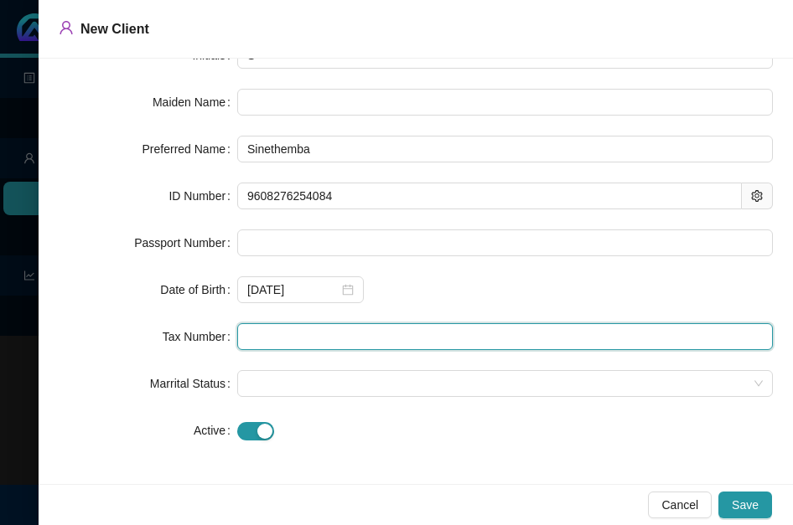
click at [323, 336] on input "text" at bounding box center [504, 336] width 535 height 27
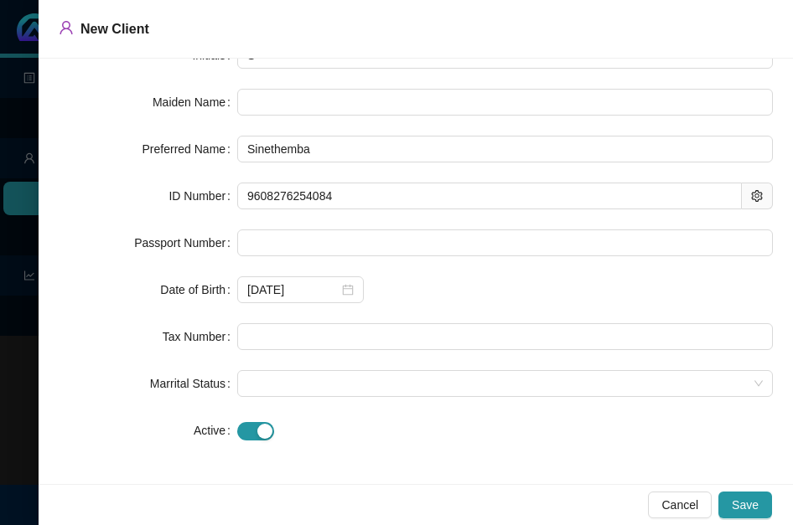
click at [778, 501] on div "Cancel Save" at bounding box center [416, 504] width 754 height 41
click at [745, 506] on span "Save" at bounding box center [745, 505] width 27 height 18
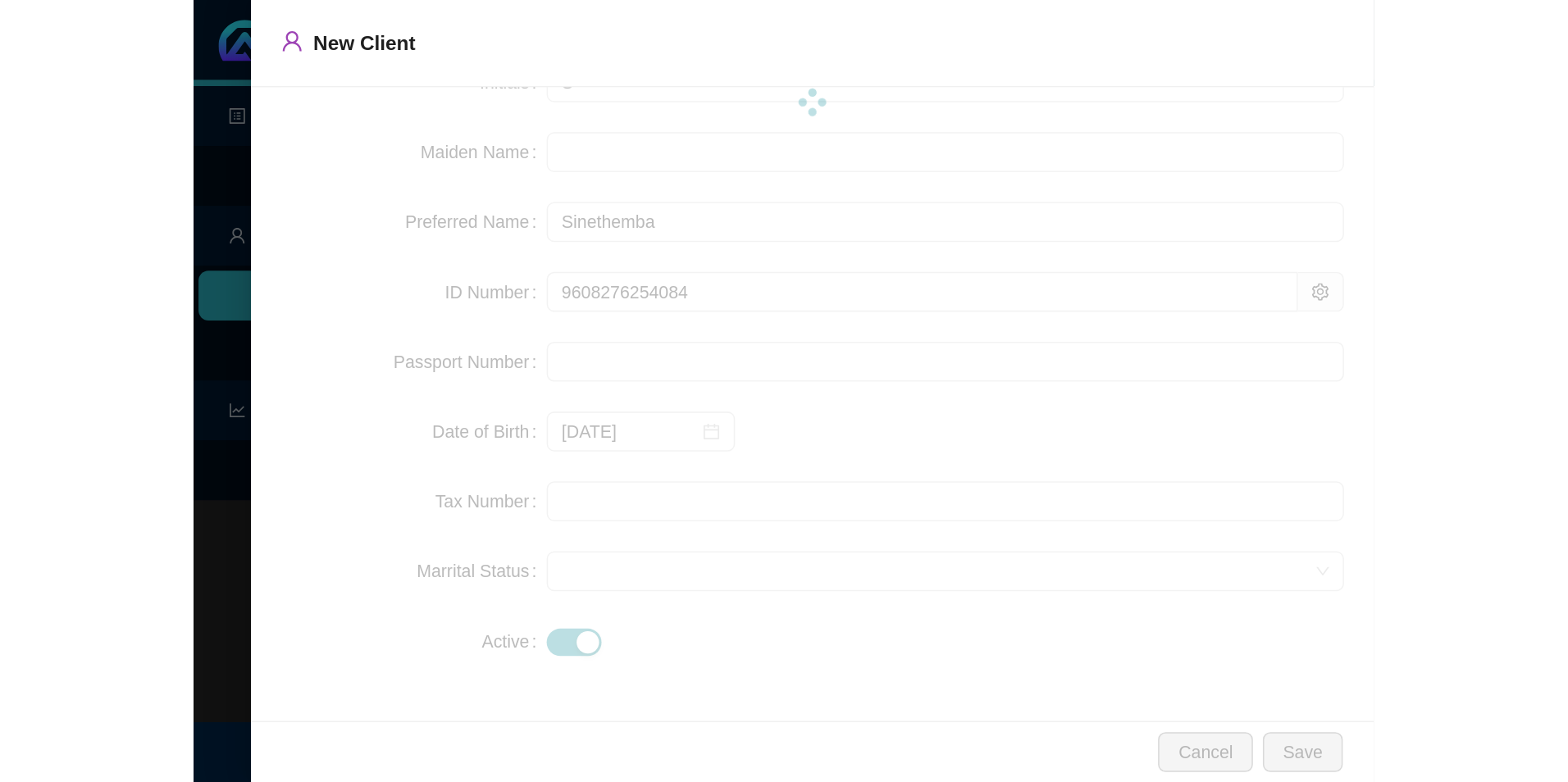
scroll to position [0, 0]
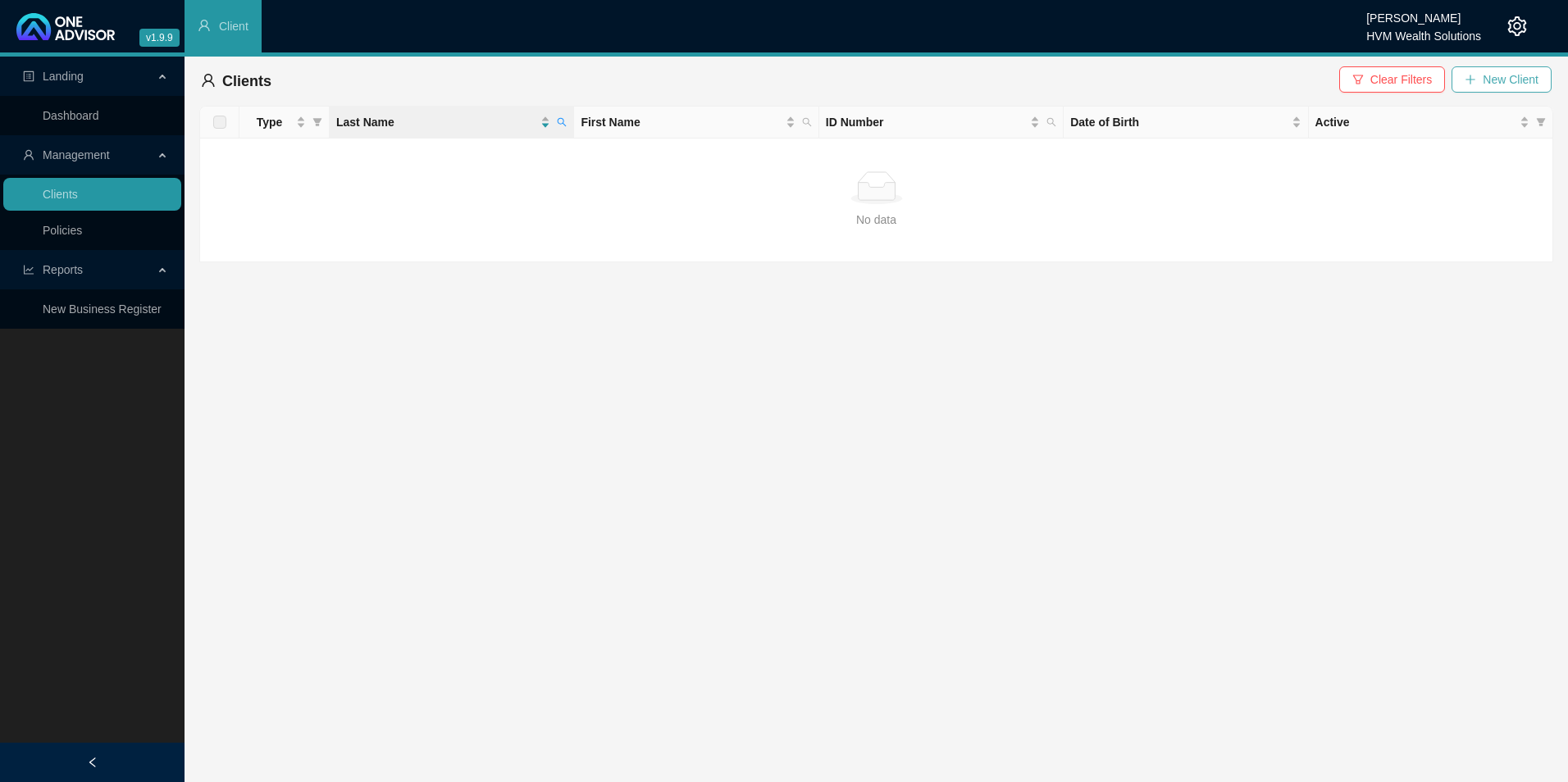
click at [1522, 82] on span "New Client" at bounding box center [1510, 79] width 56 height 18
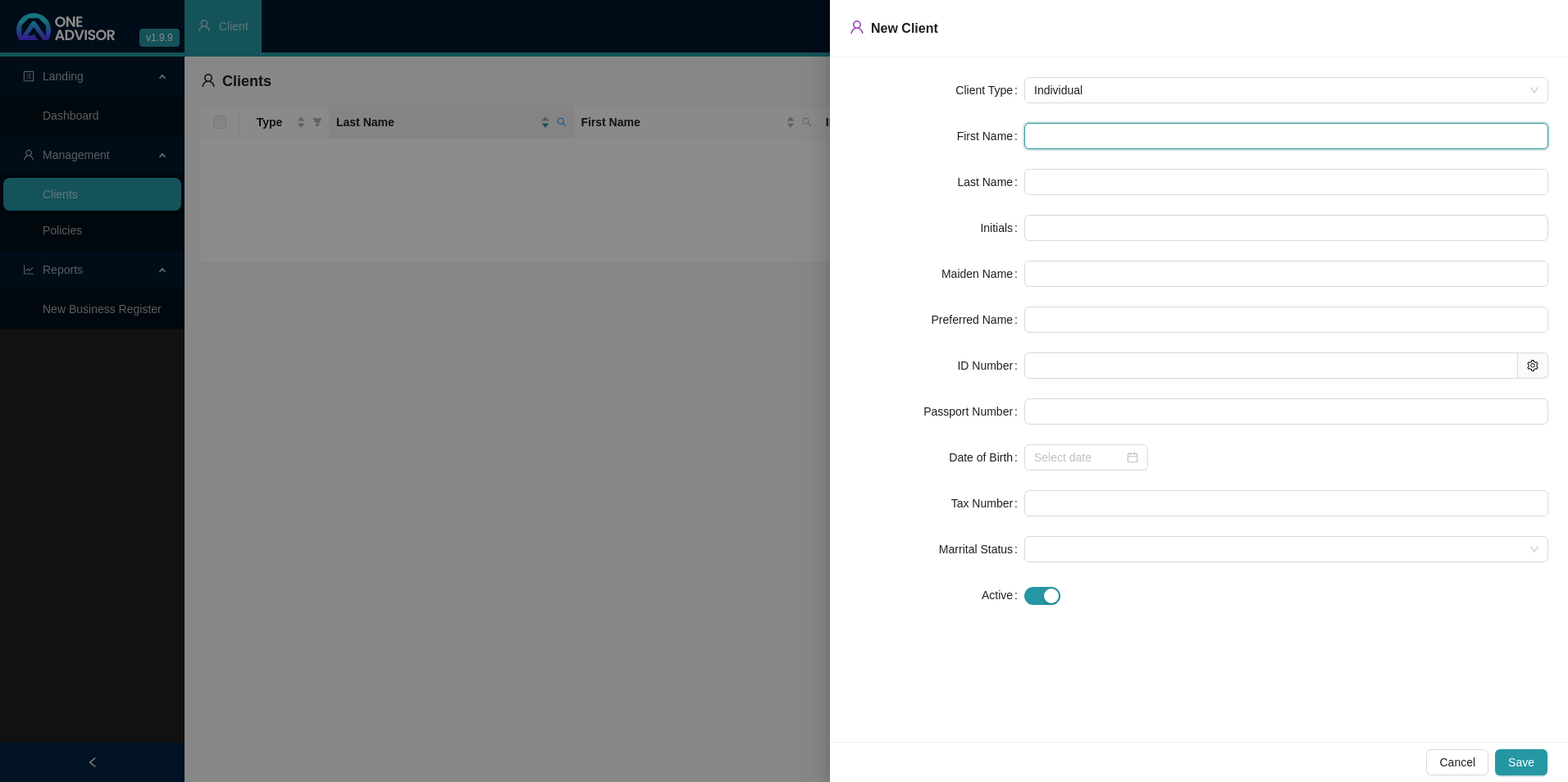
click at [1076, 138] on input "text" at bounding box center [1286, 136] width 524 height 26
click at [1142, 88] on span "Individual" at bounding box center [1286, 90] width 504 height 24
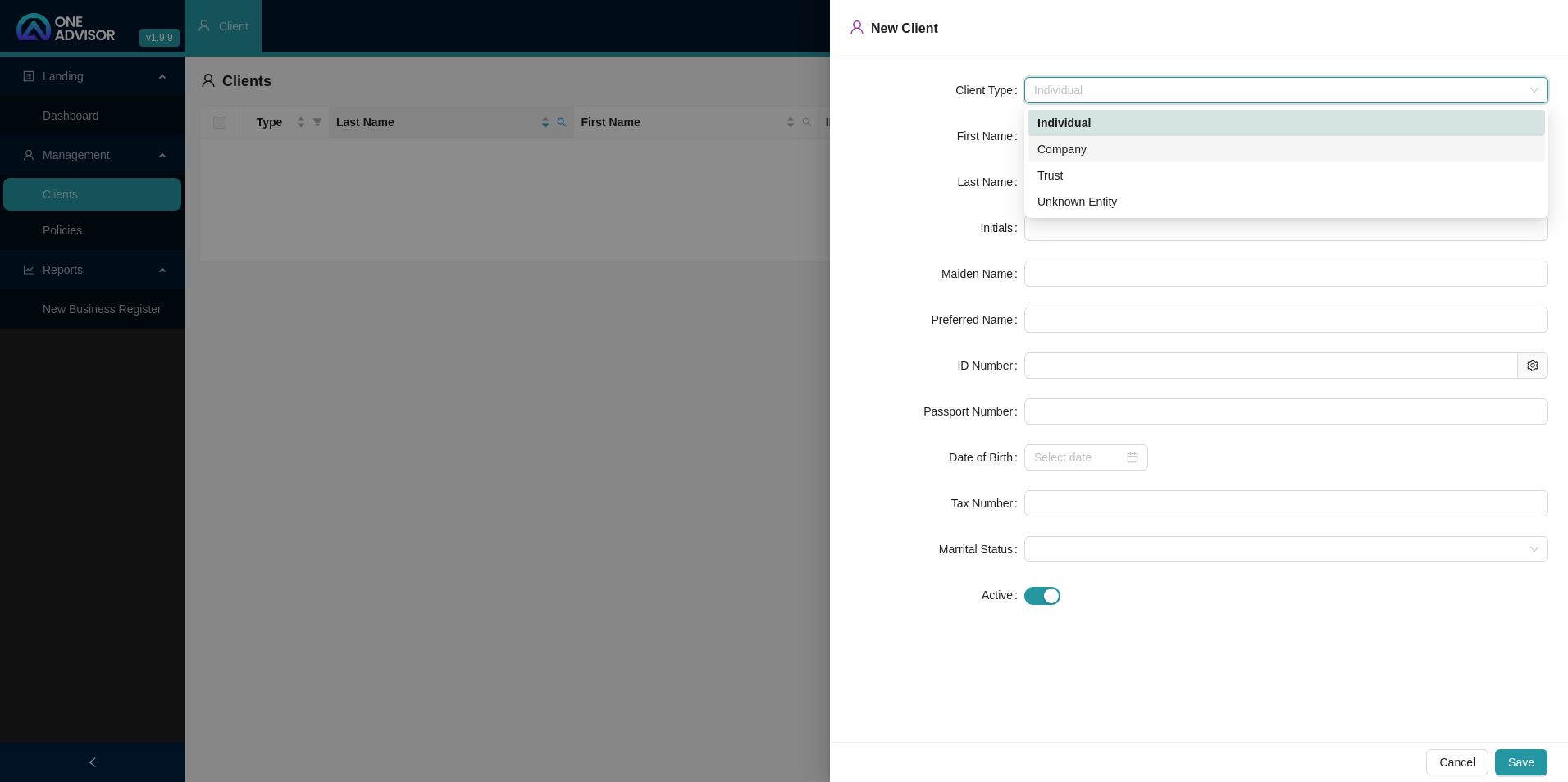
click at [1067, 157] on div "Company" at bounding box center [1286, 149] width 498 height 18
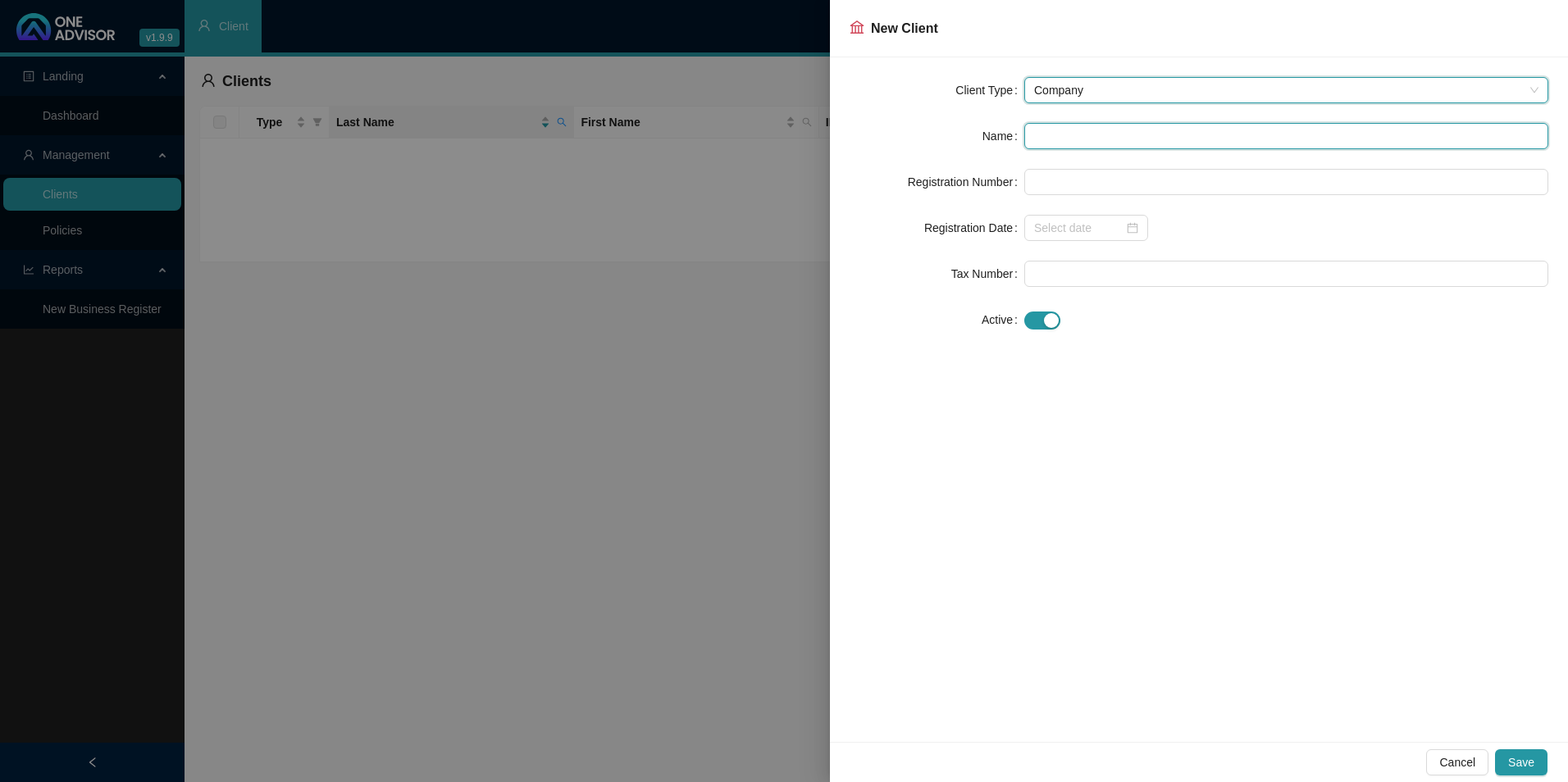
click at [1070, 145] on input "text" at bounding box center [1286, 136] width 524 height 26
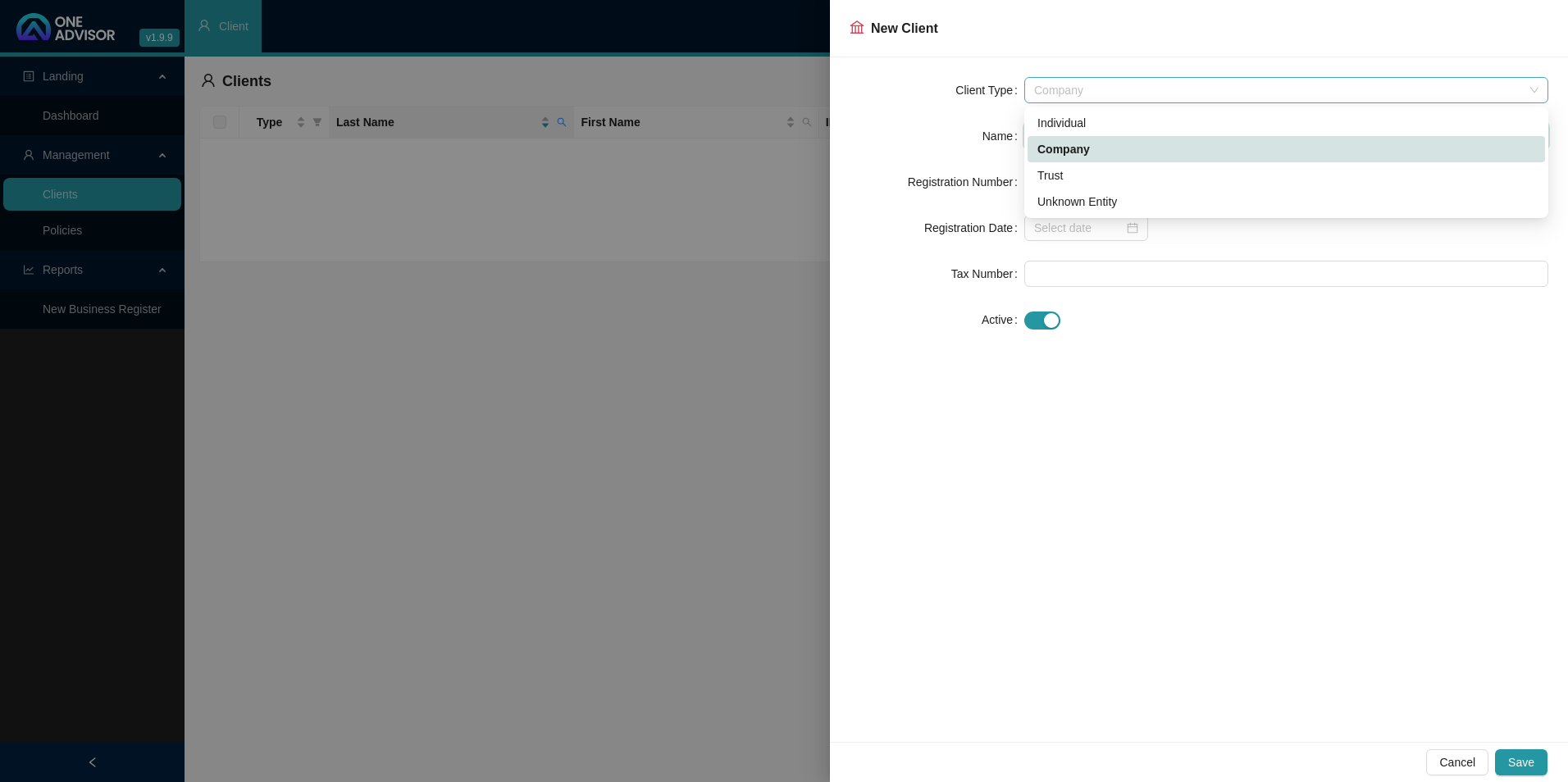
click at [1101, 99] on div "Company" at bounding box center [1286, 90] width 524 height 26
click at [1076, 122] on div "Individual" at bounding box center [1286, 122] width 498 height 18
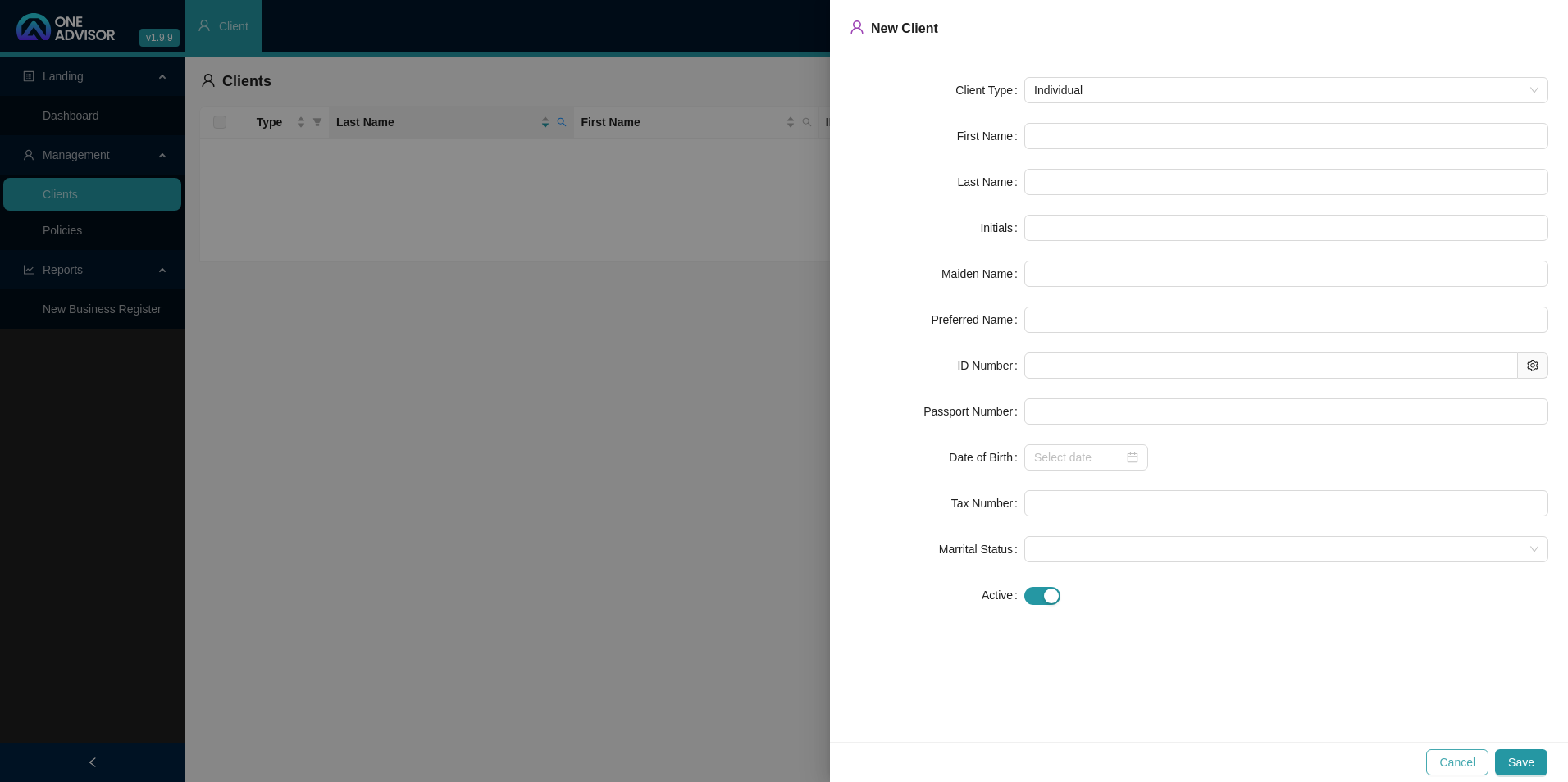
click at [1452, 767] on span "Cancel" at bounding box center [1457, 762] width 36 height 18
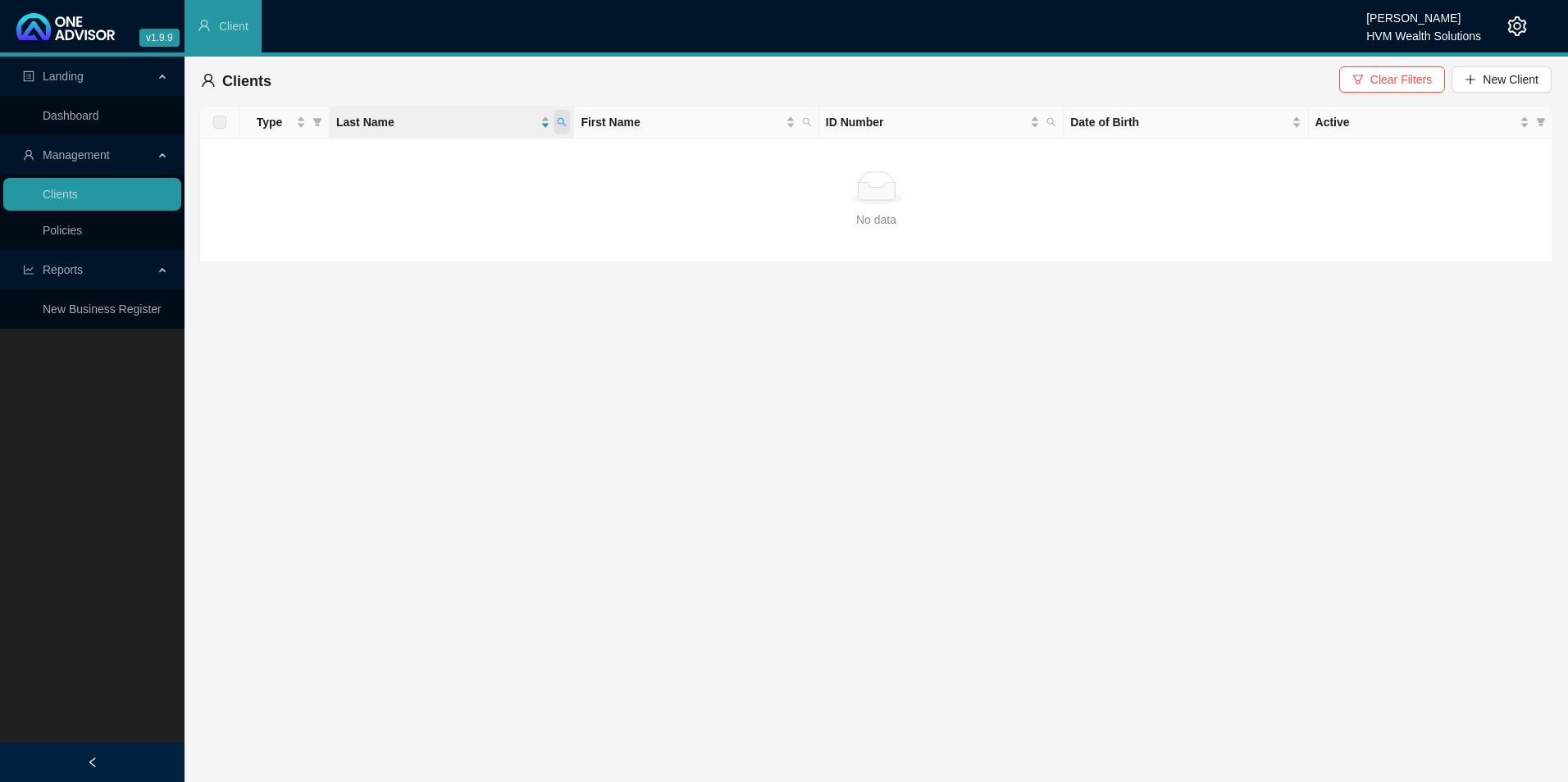
click at [562, 125] on icon "search" at bounding box center [562, 122] width 10 height 10
click at [503, 147] on input "9608276254084" at bounding box center [486, 157] width 155 height 26
drag, startPoint x: 503, startPoint y: 154, endPoint x: 465, endPoint y: 157, distance: 38.1
click at [397, 152] on body "v1.9.9 Chanel [PERSON_NAME] HVM Wealth Solutions Client Landing Dashboard Manag…" at bounding box center [784, 391] width 1568 height 782
click at [445, 185] on span "Search" at bounding box center [455, 187] width 36 height 18
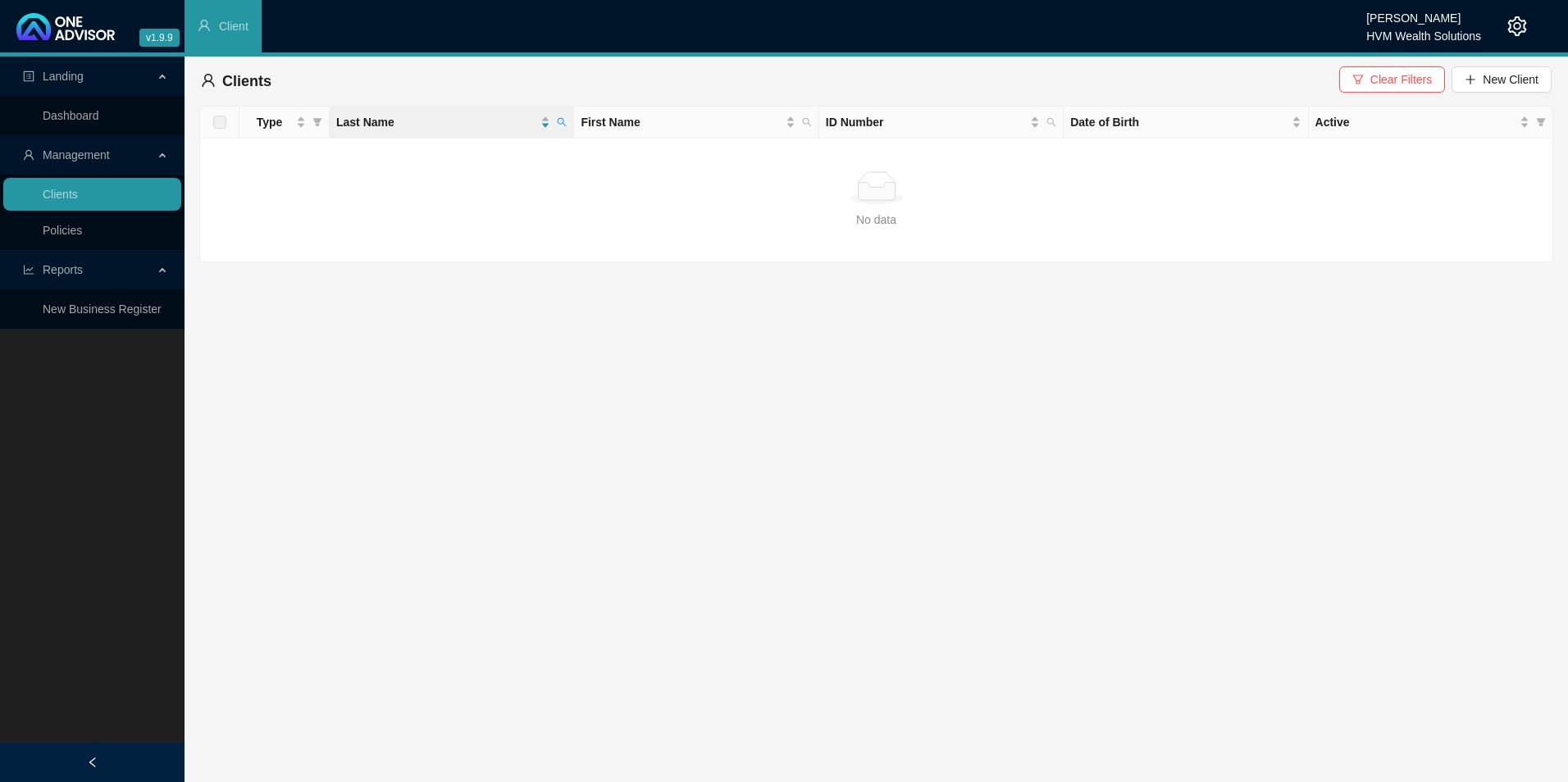
click at [552, 118] on div "Last Name" at bounding box center [451, 122] width 230 height 18
click at [1467, 76] on icon "plus" at bounding box center [1471, 79] width 12 height 12
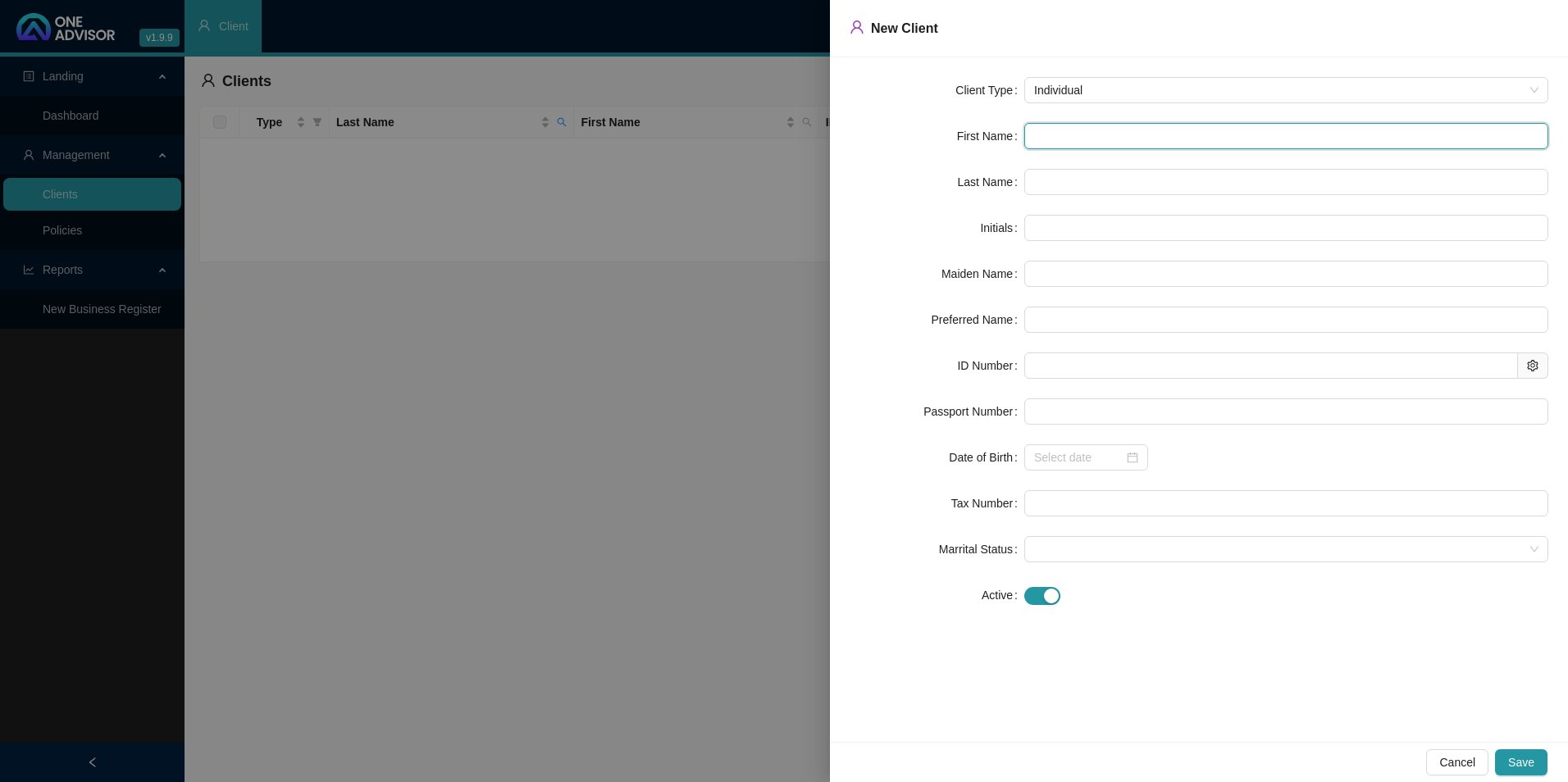
click at [1057, 136] on input "text" at bounding box center [1286, 136] width 524 height 26
click at [1159, 154] on form "Client Type Individual First Name Last Name Initials Maiden Name Preferred Name…" at bounding box center [1199, 343] width 699 height 531
click at [1142, 133] on input "text" at bounding box center [1286, 136] width 524 height 26
paste input "Sinethemba"
type input "Sinethemba"
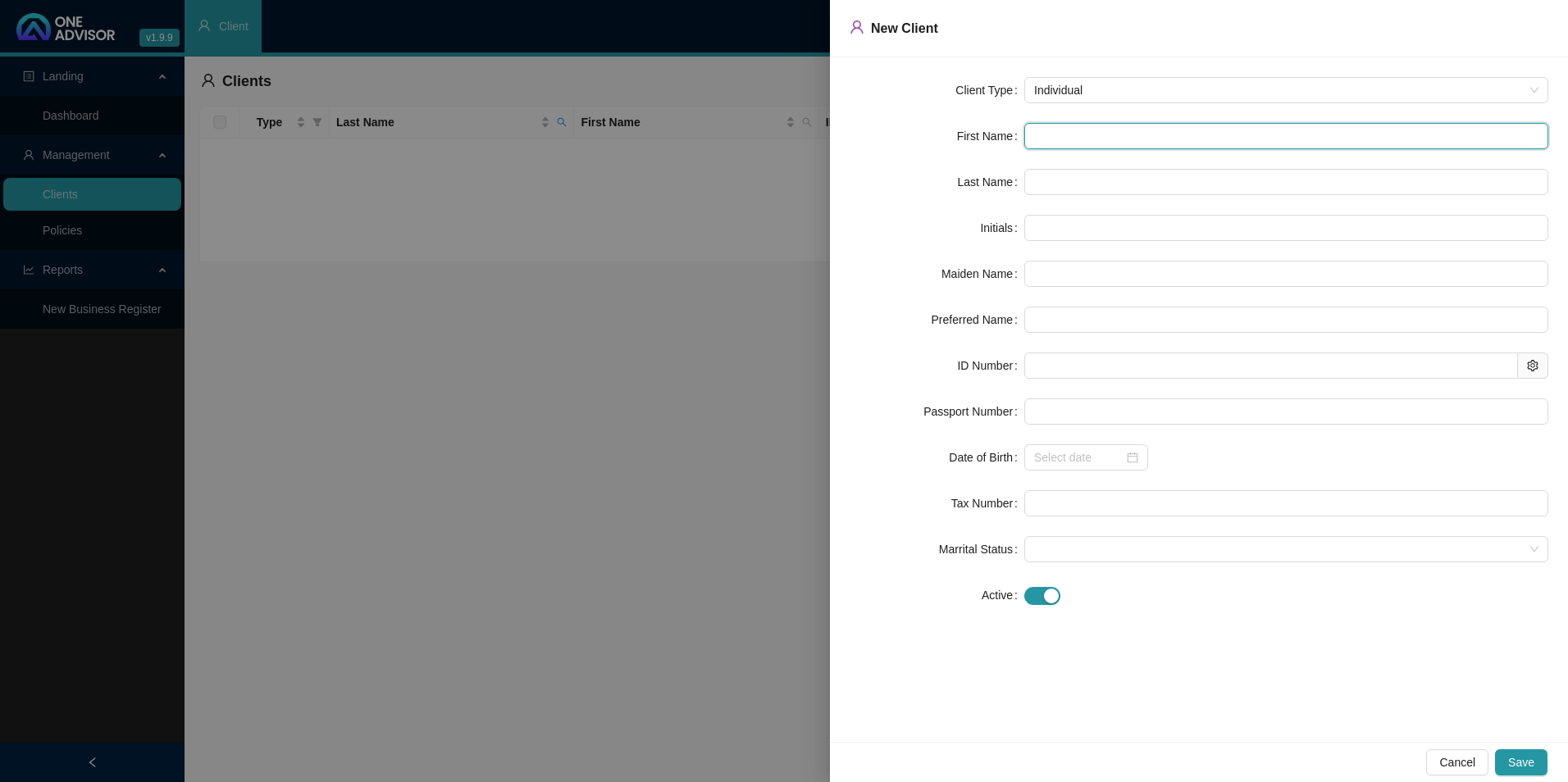
type input "S"
type input "Sinethemba"
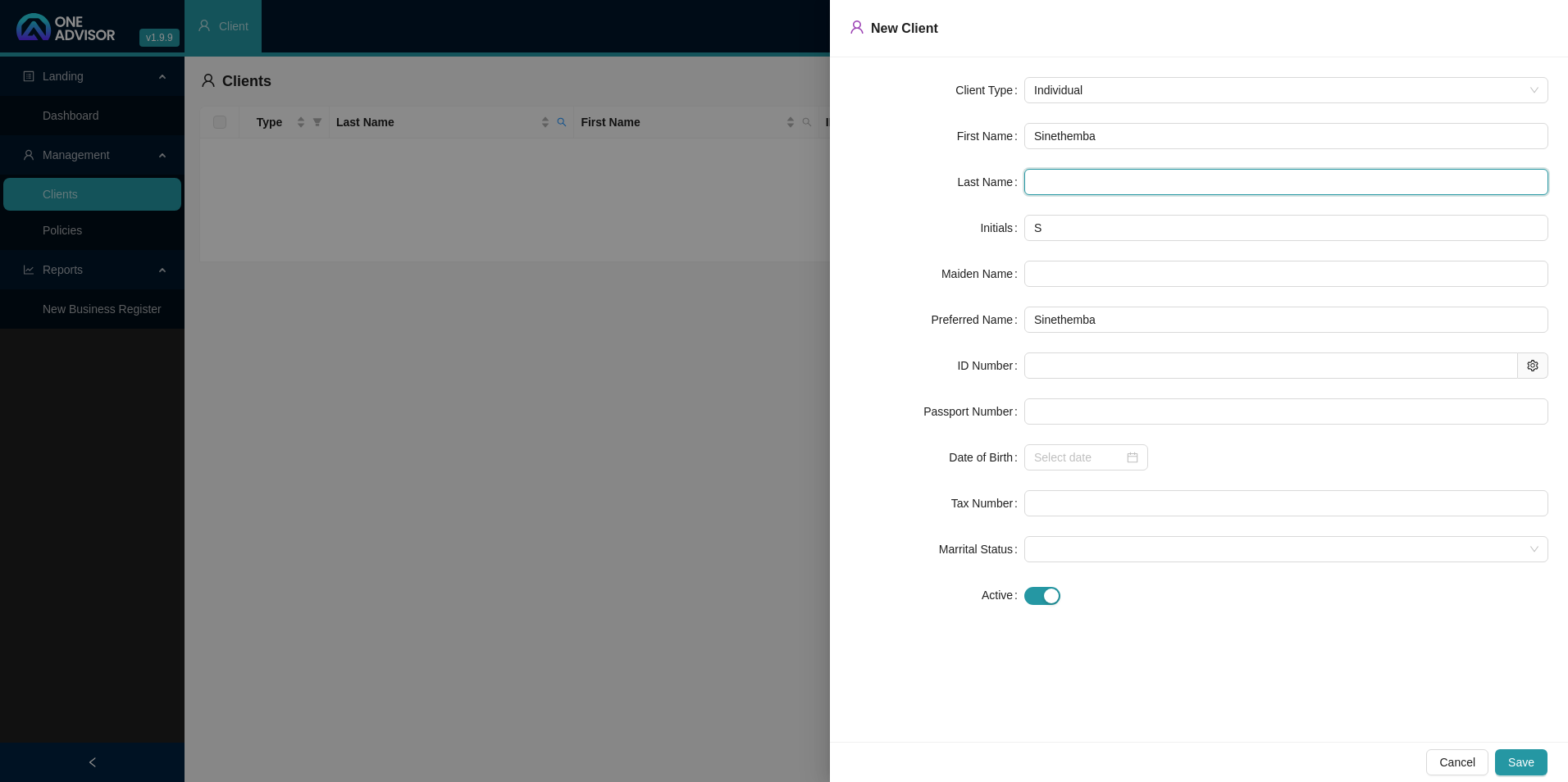
paste input "Ntantiso"
type input "Ntantiso"
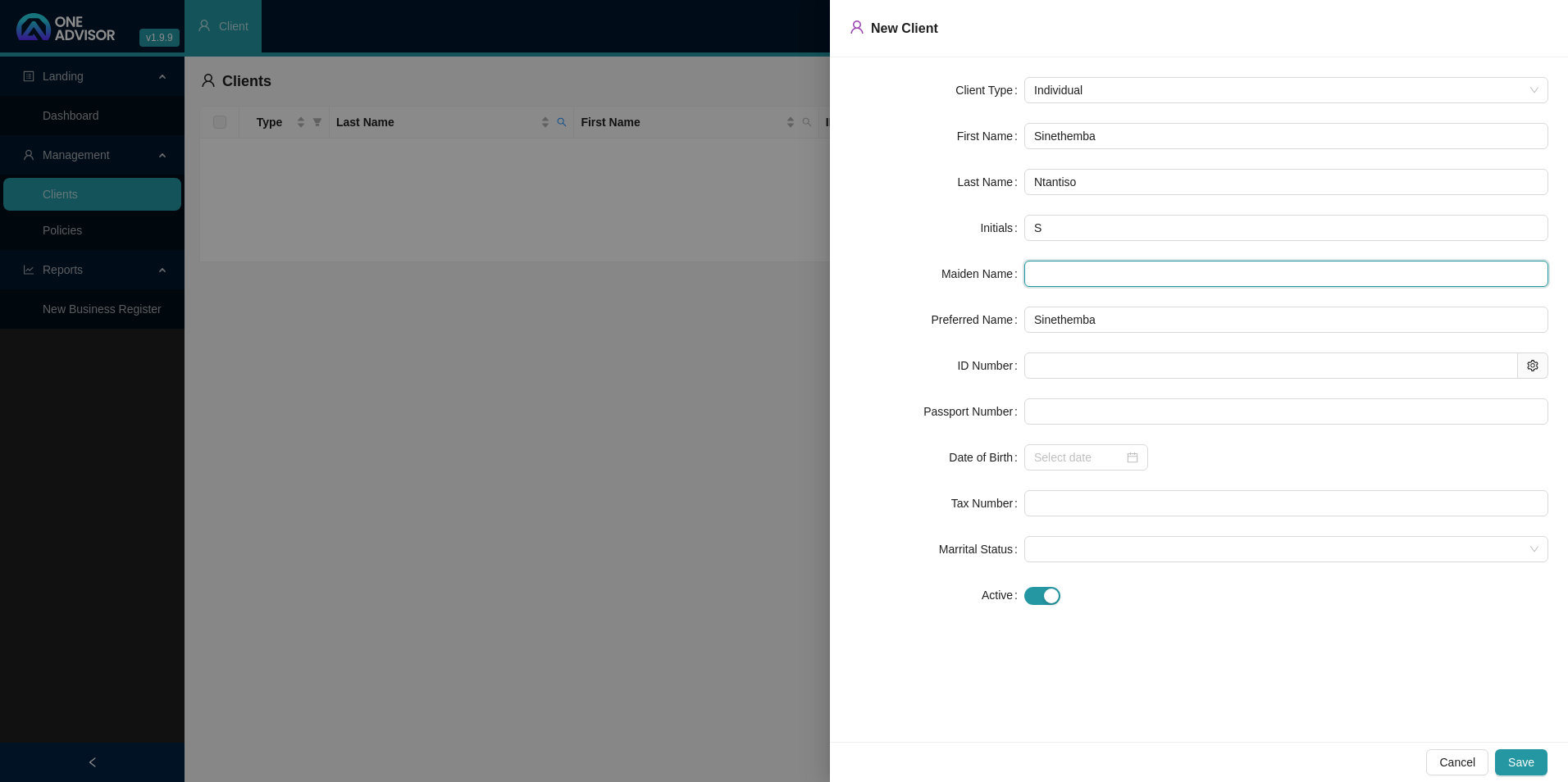
click at [1090, 266] on input "text" at bounding box center [1286, 273] width 524 height 26
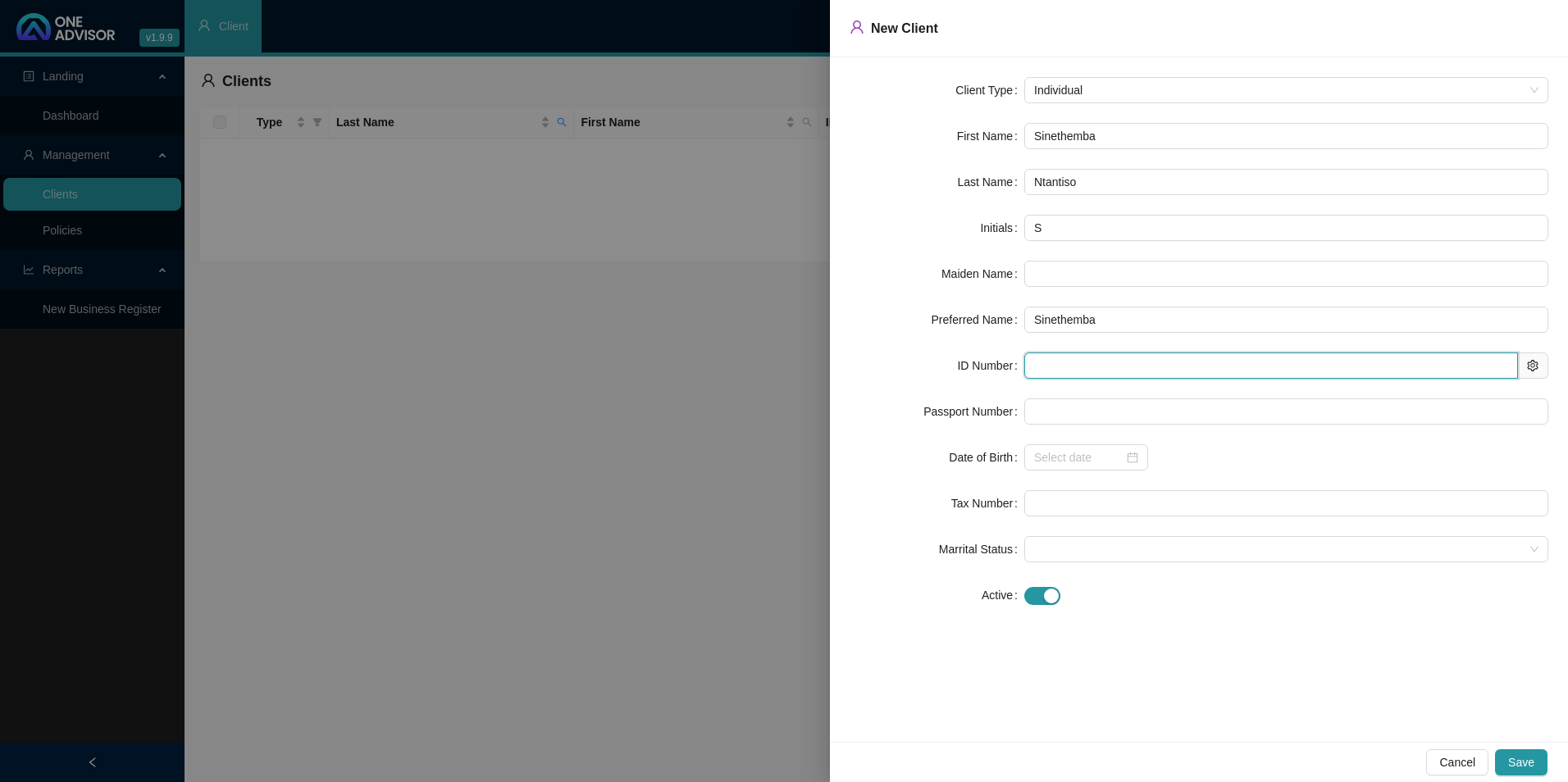
click at [1100, 377] on input "text" at bounding box center [1271, 365] width 493 height 26
click at [1133, 368] on input "text" at bounding box center [1271, 365] width 493 height 26
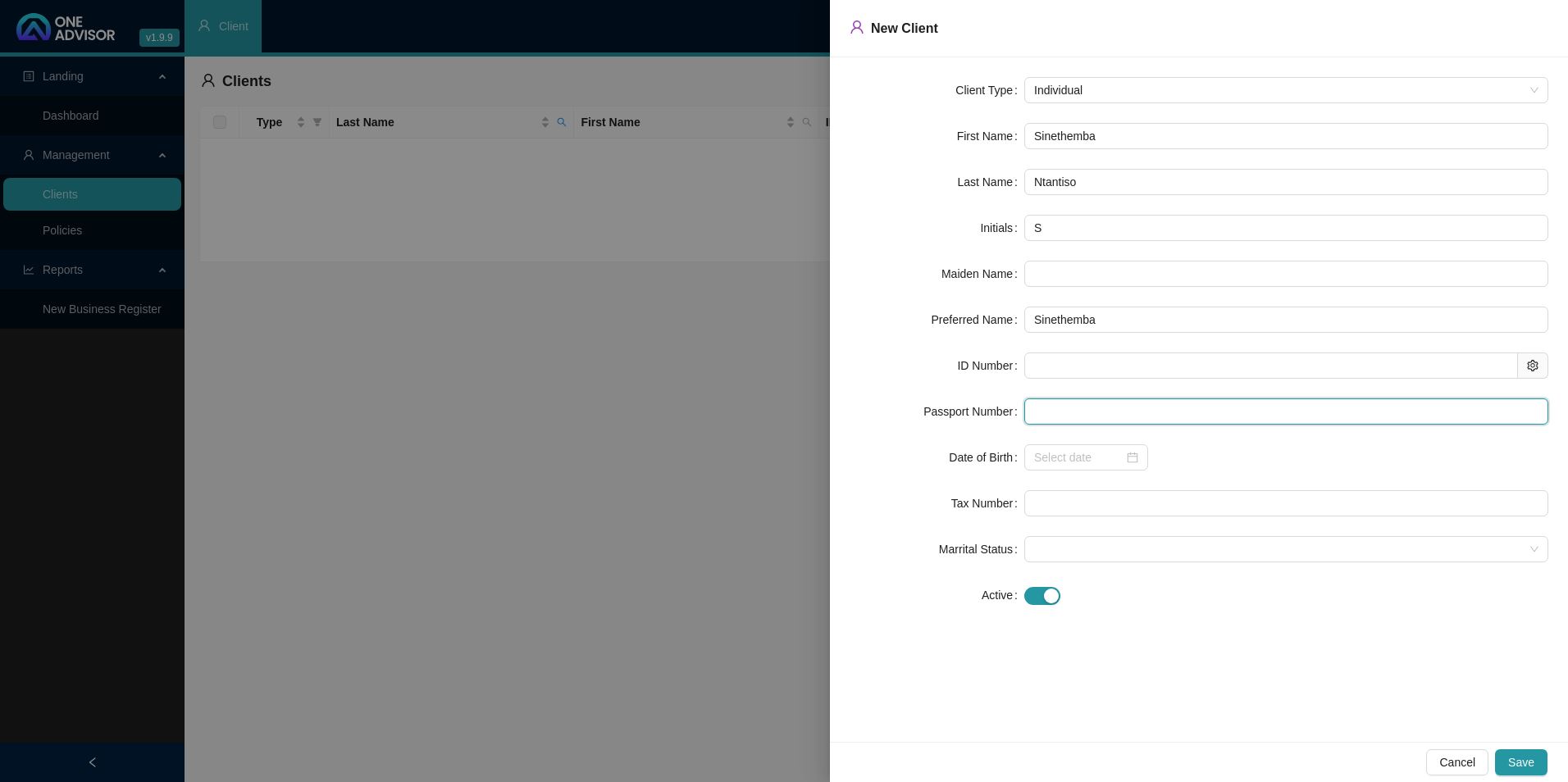
click at [1107, 405] on input "text" at bounding box center [1286, 411] width 524 height 26
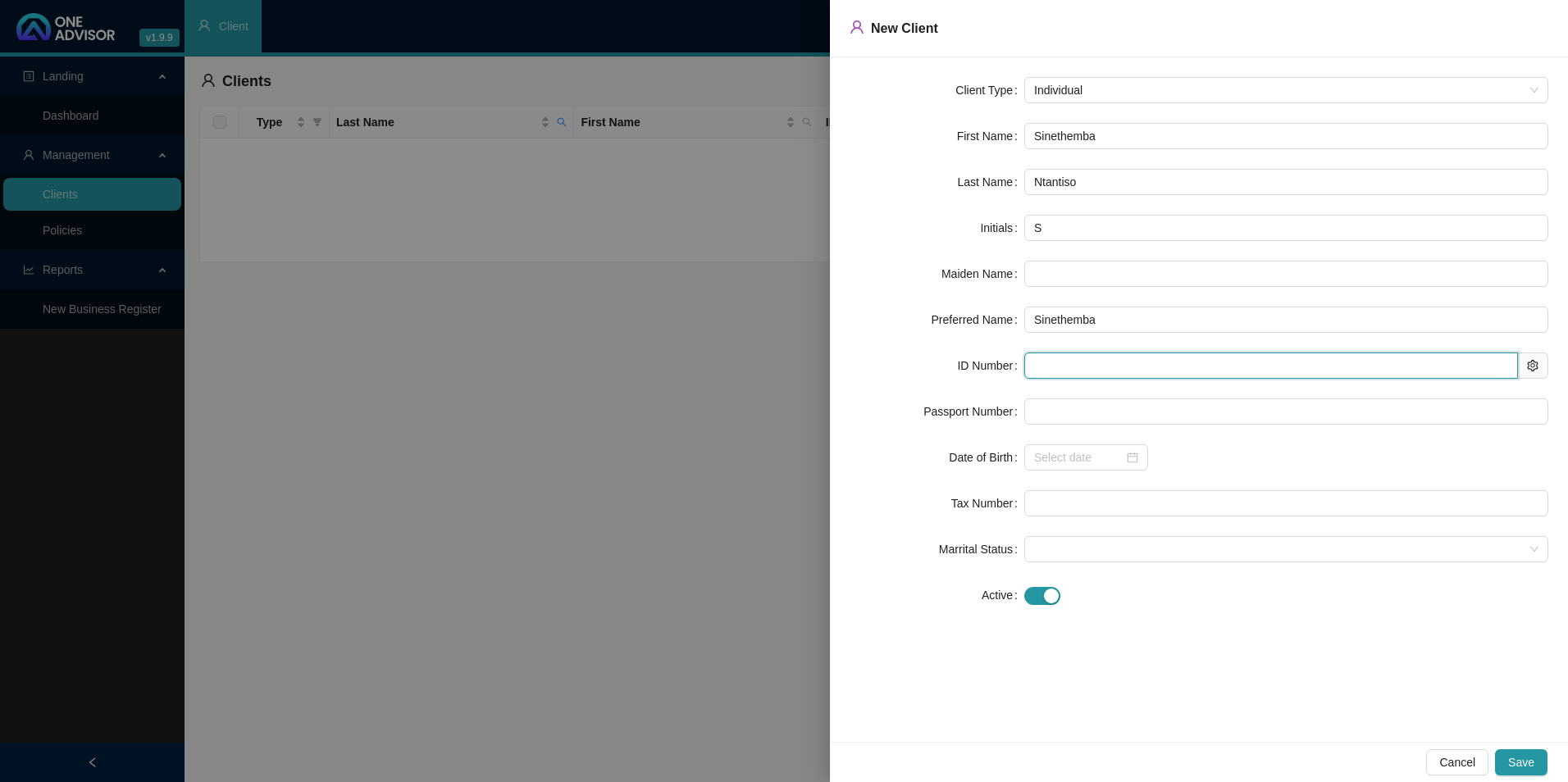
click at [1101, 367] on input "text" at bounding box center [1271, 365] width 493 height 26
paste input "9608276254084"
type input "9608276254084"
type input "[DATE]"
type input "9608276254084"
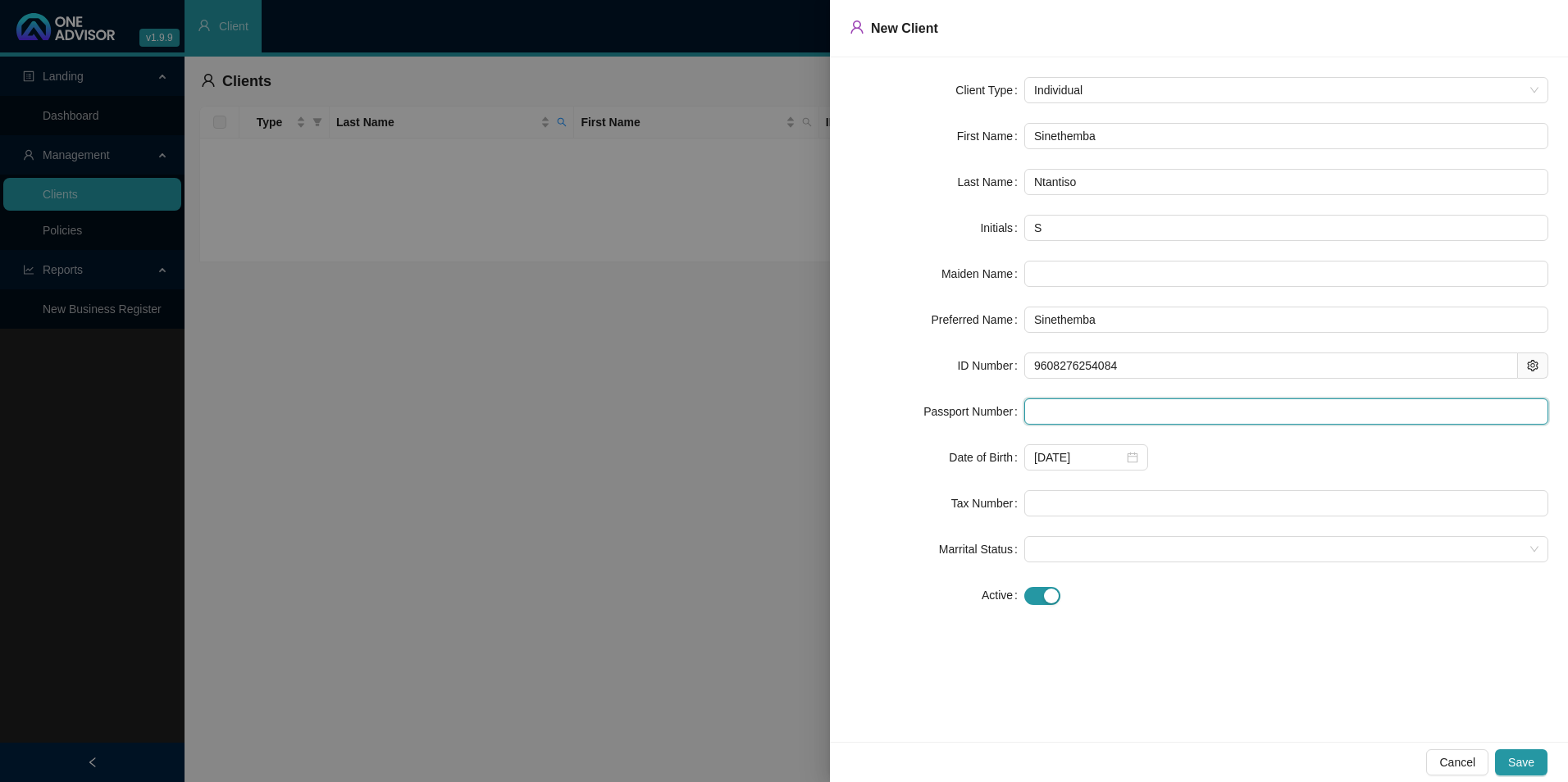
click at [1072, 419] on input "text" at bounding box center [1286, 411] width 524 height 26
click at [1529, 765] on span "Save" at bounding box center [1521, 762] width 26 height 18
click at [1149, 360] on input "9608276254084" at bounding box center [1271, 365] width 493 height 26
drag, startPoint x: 1148, startPoint y: 354, endPoint x: 1113, endPoint y: 368, distance: 37.7
click at [1000, 351] on form "Client Type Individual First Name Sinethemba Last Name Ntantiso Initials S Maid…" at bounding box center [1199, 343] width 699 height 531
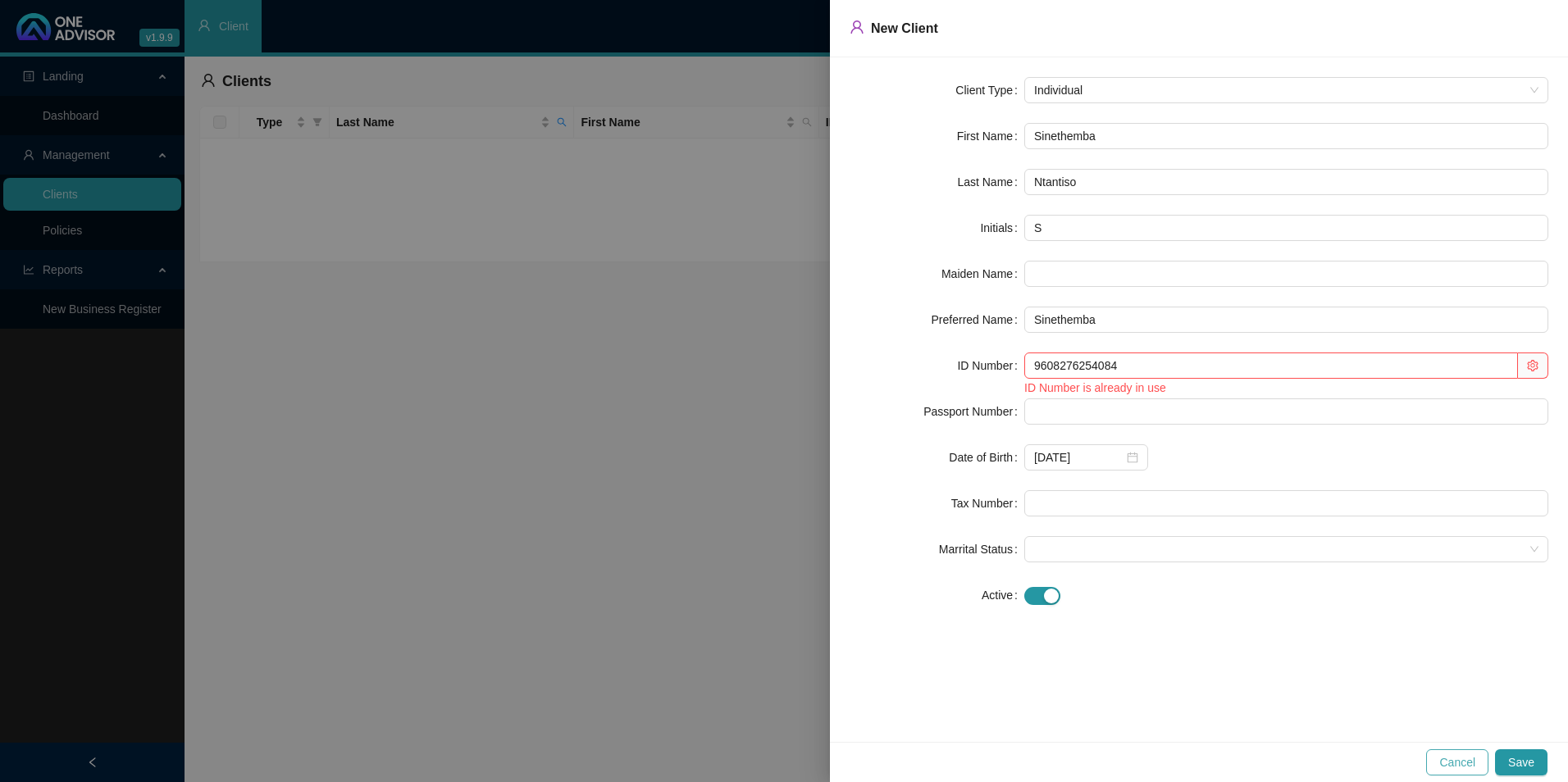
click at [1460, 765] on span "Cancel" at bounding box center [1457, 762] width 36 height 18
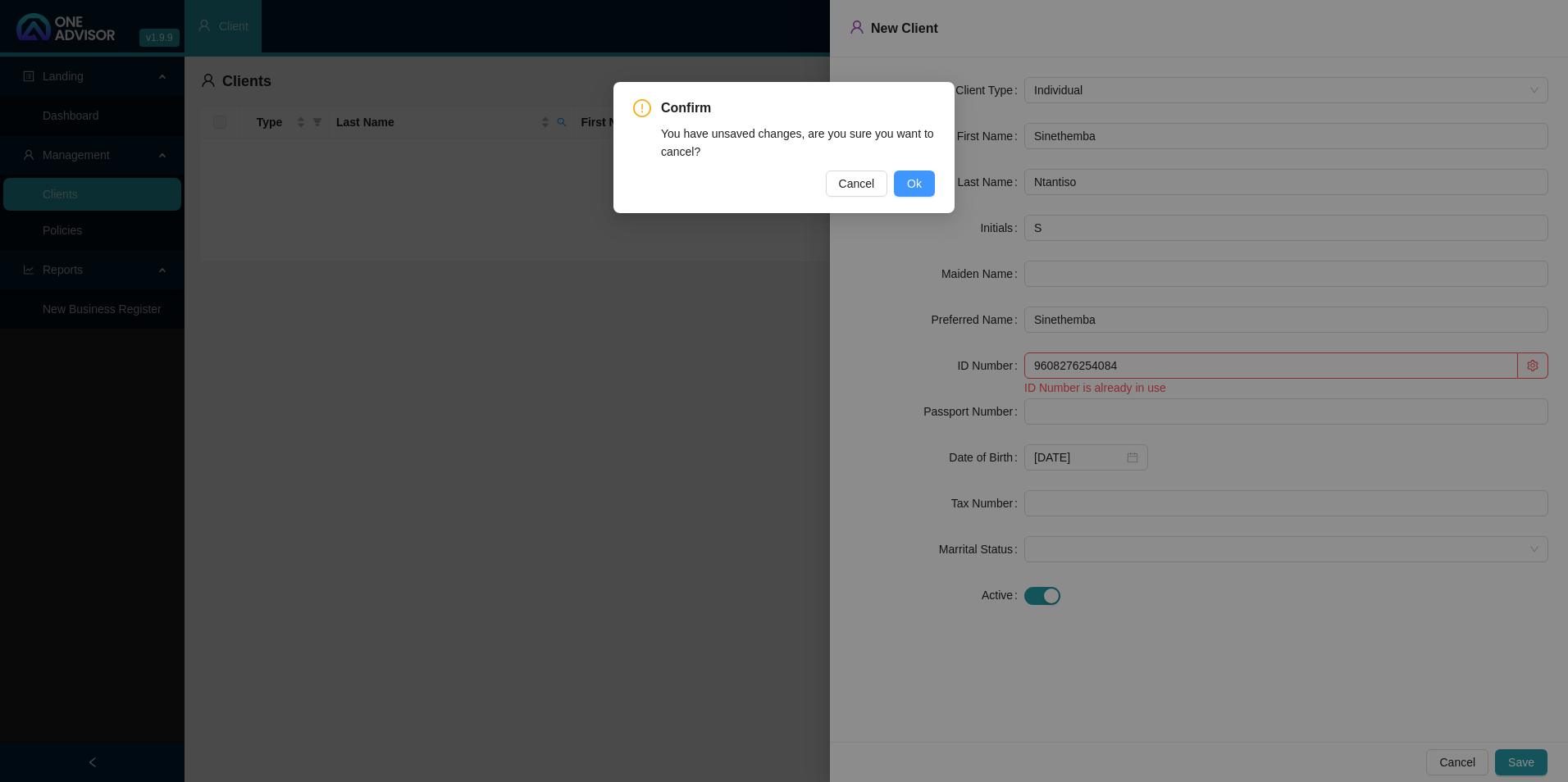
click at [909, 178] on span "Ok" at bounding box center [914, 183] width 15 height 18
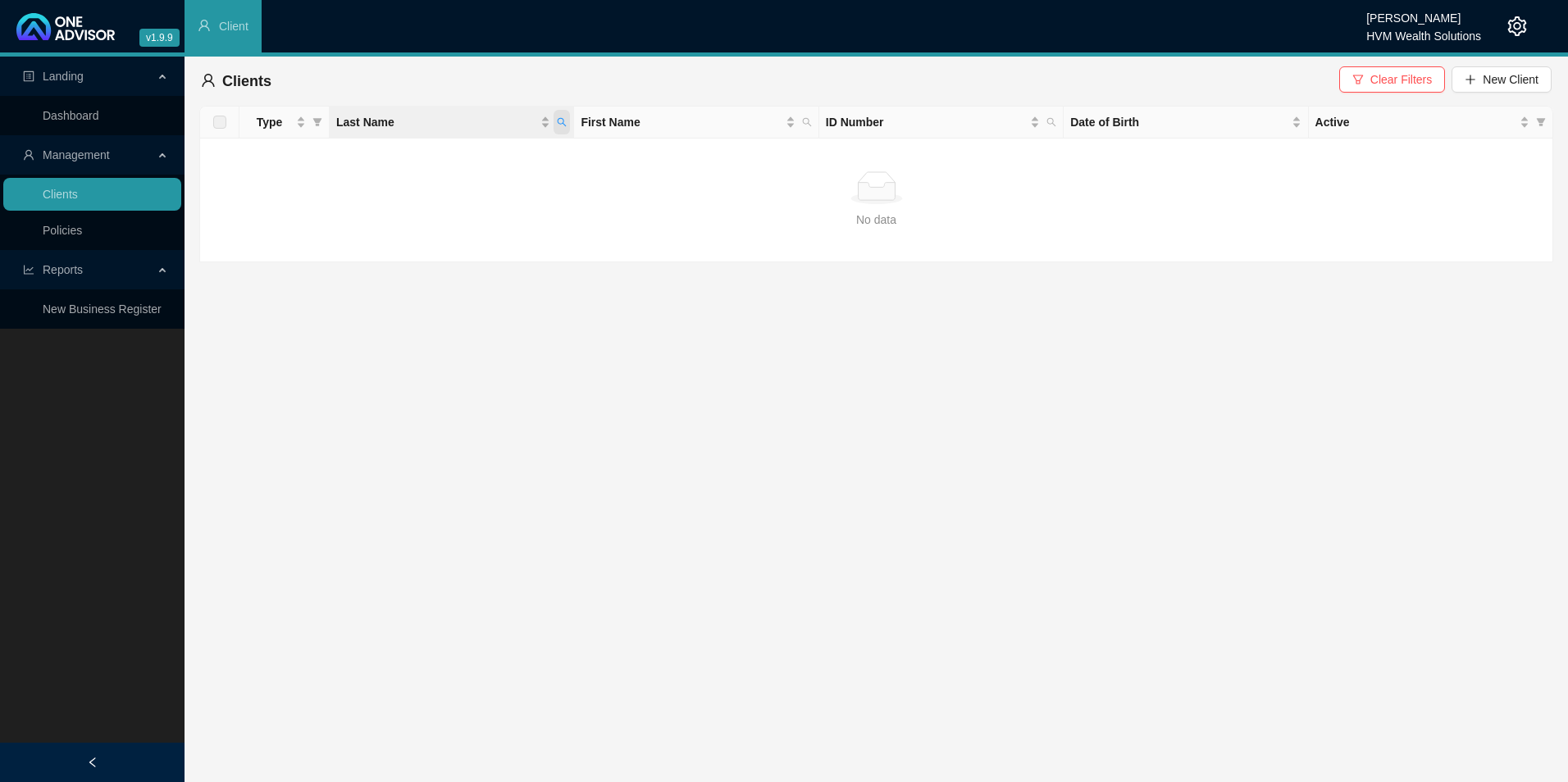
click at [566, 119] on icon "search" at bounding box center [562, 122] width 10 height 10
drag, startPoint x: 530, startPoint y: 161, endPoint x: 408, endPoint y: 150, distance: 122.5
click at [408, 150] on div "9608276254084 Search Reset" at bounding box center [485, 170] width 167 height 66
drag, startPoint x: 467, startPoint y: 149, endPoint x: 73, endPoint y: 237, distance: 403.7
click at [73, 237] on link "Policies" at bounding box center [63, 230] width 39 height 13
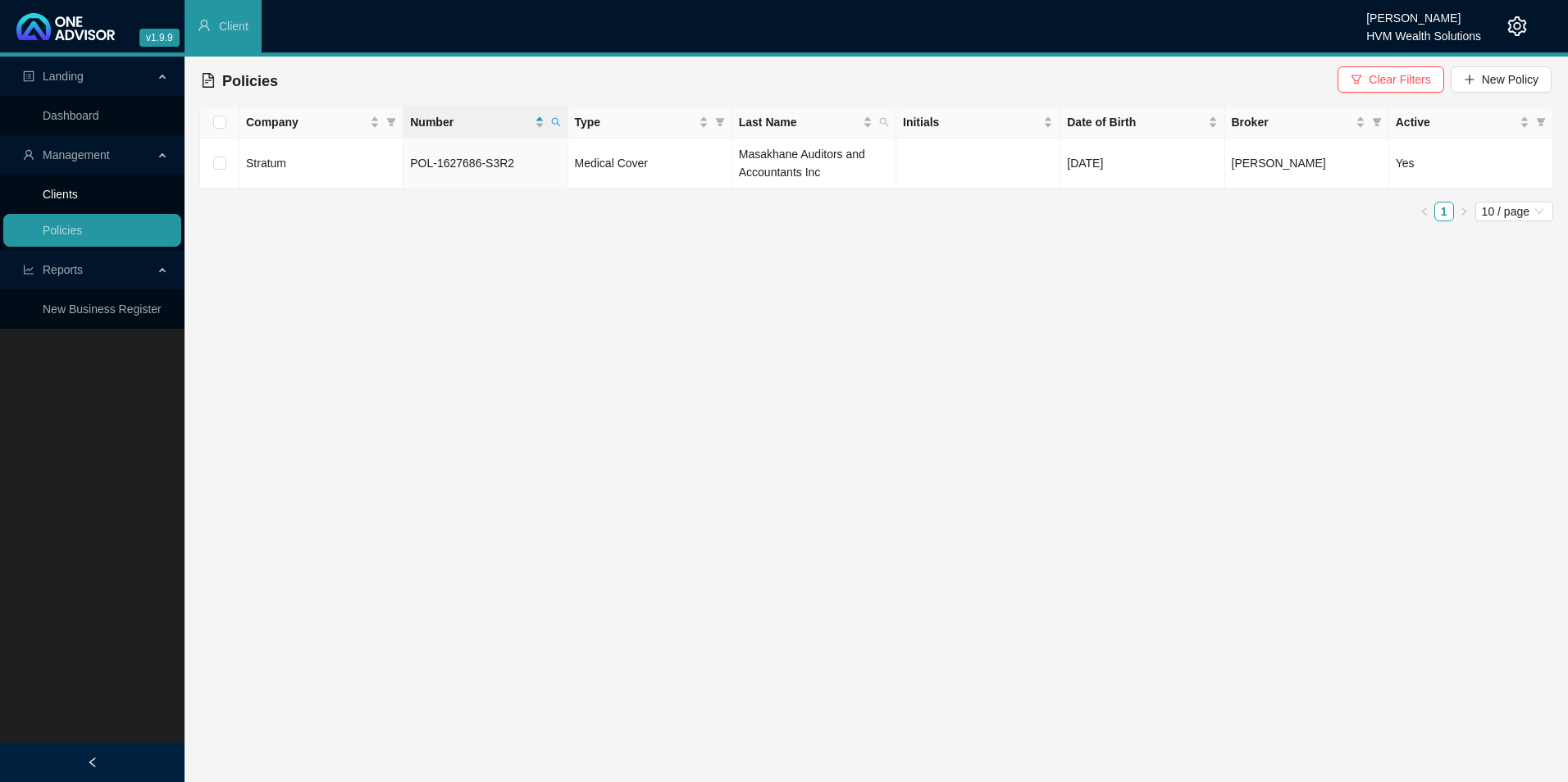
click at [78, 191] on link "Clients" at bounding box center [61, 194] width 35 height 13
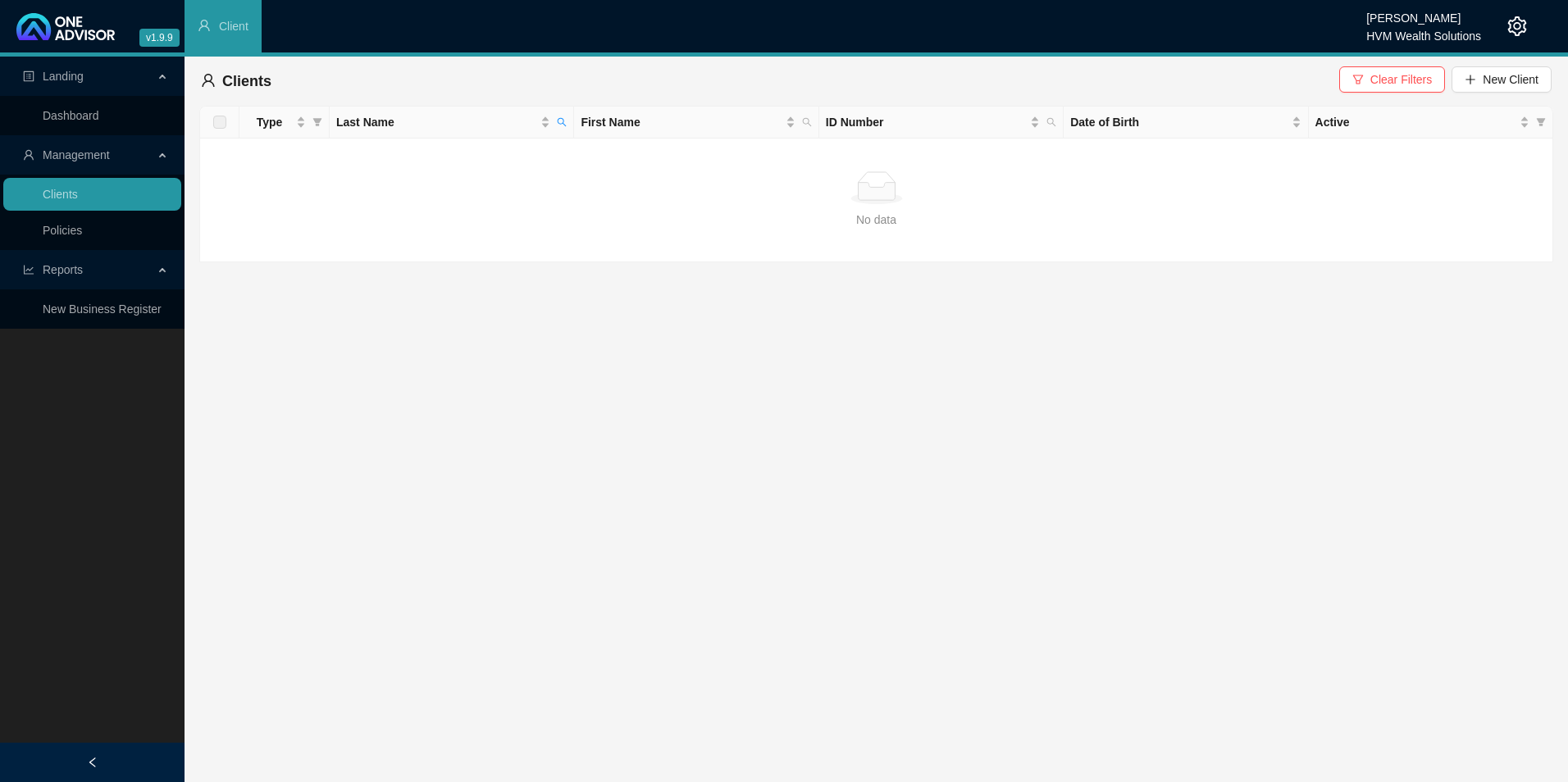
click at [1407, 82] on span "Clear Filters" at bounding box center [1401, 79] width 62 height 18
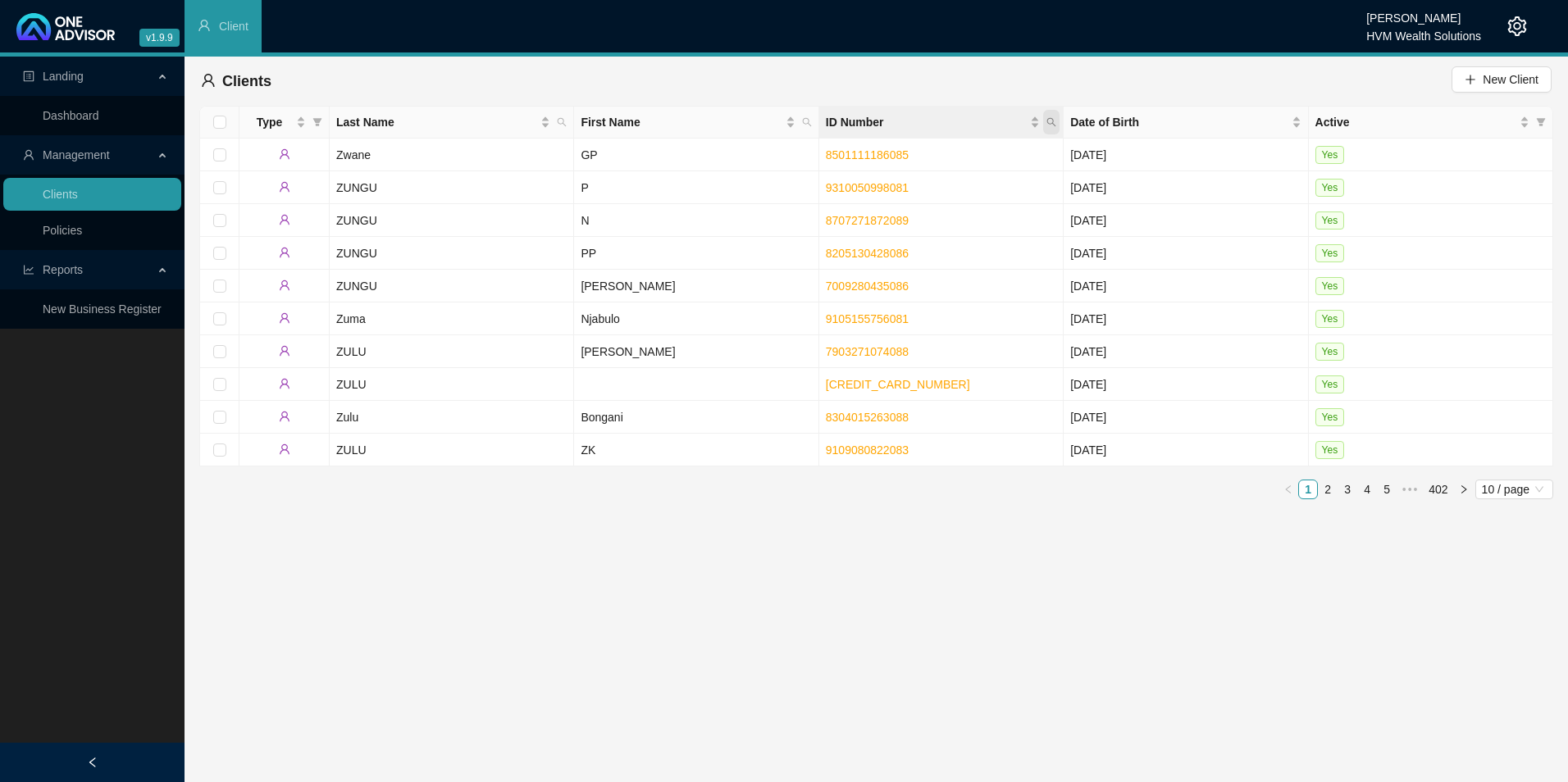
click at [1044, 119] on span "ID Number" at bounding box center [1051, 121] width 17 height 24
paste input "9608276254084"
type input "9608276254084"
click at [970, 205] on td "8707271872089" at bounding box center [942, 221] width 245 height 33
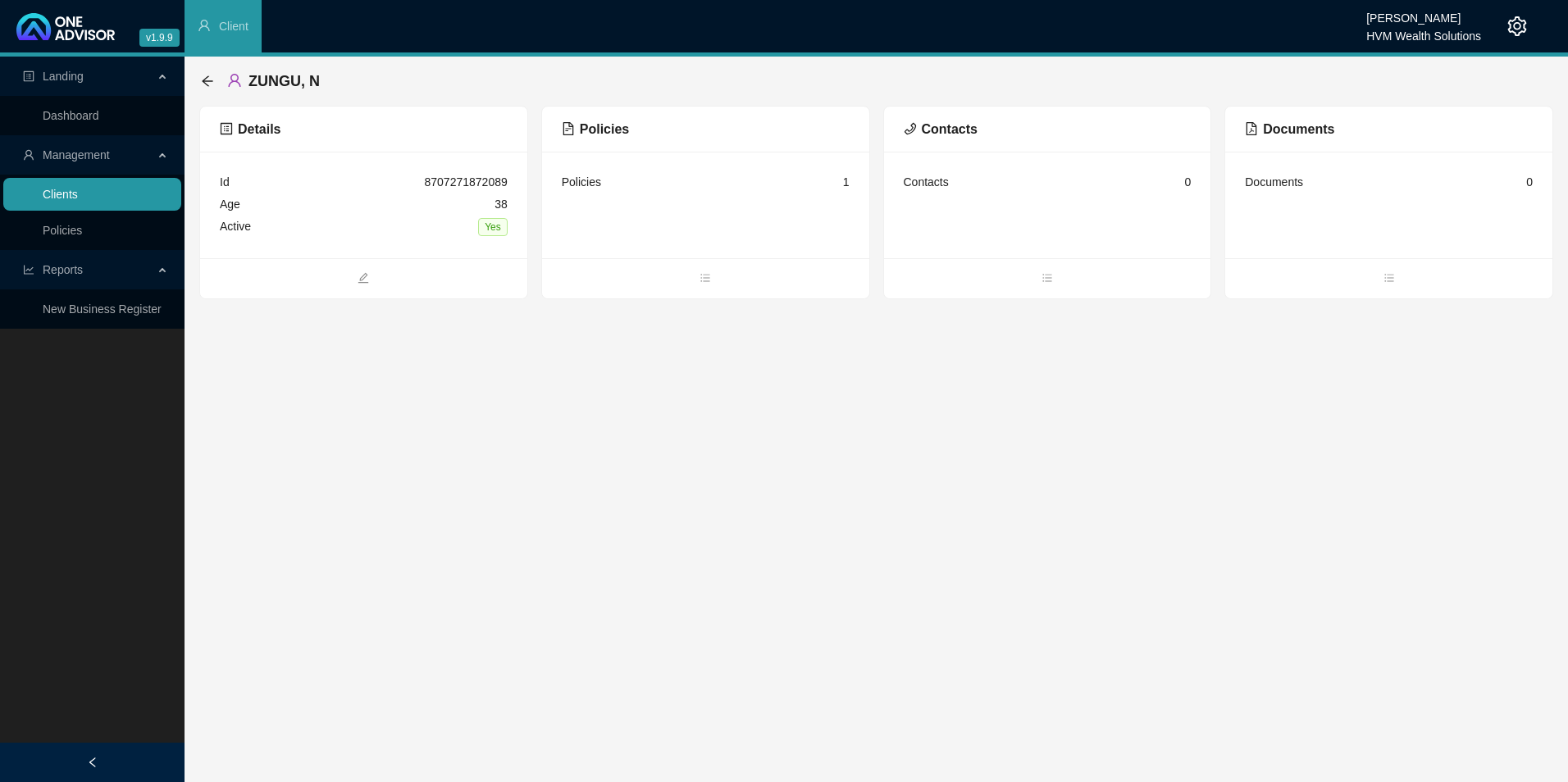
click at [78, 188] on link "Clients" at bounding box center [61, 194] width 35 height 13
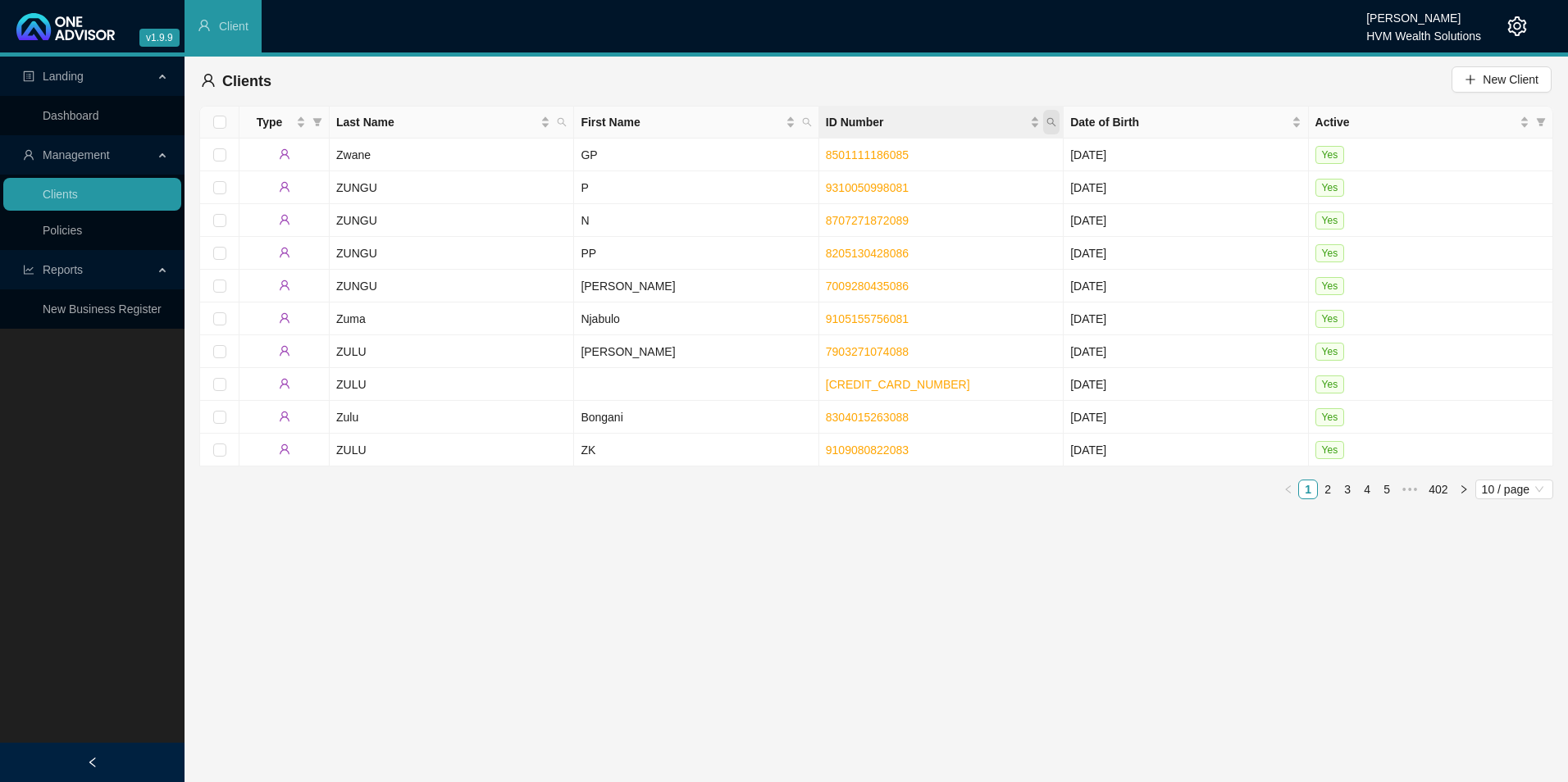
click at [1049, 117] on icon "search" at bounding box center [1051, 122] width 10 height 10
paste input "9608276254084"
type input "9608276254084"
click at [942, 187] on span "Search" at bounding box center [945, 187] width 36 height 18
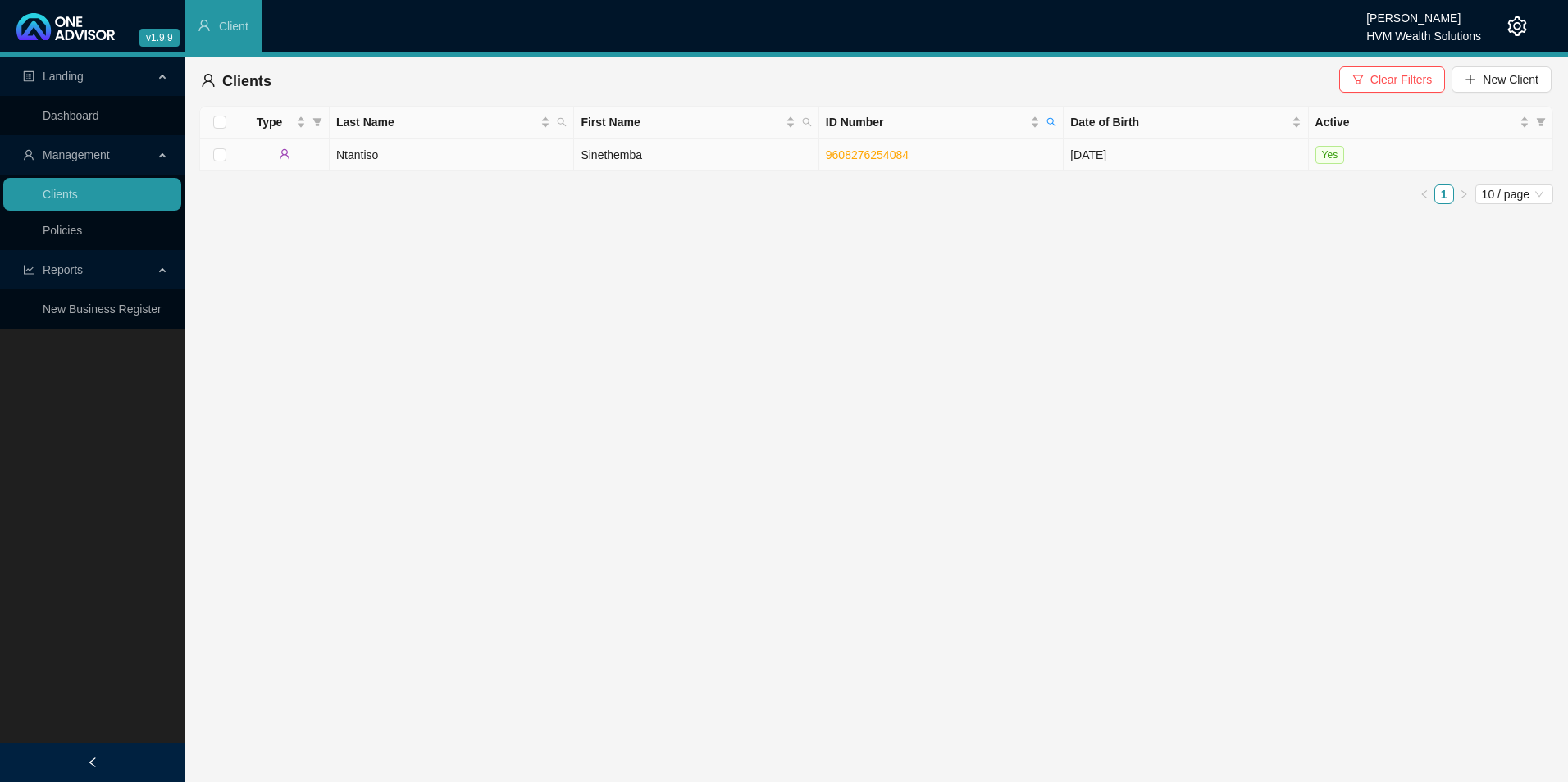
click at [732, 158] on td "Sinethemba" at bounding box center [697, 156] width 245 height 33
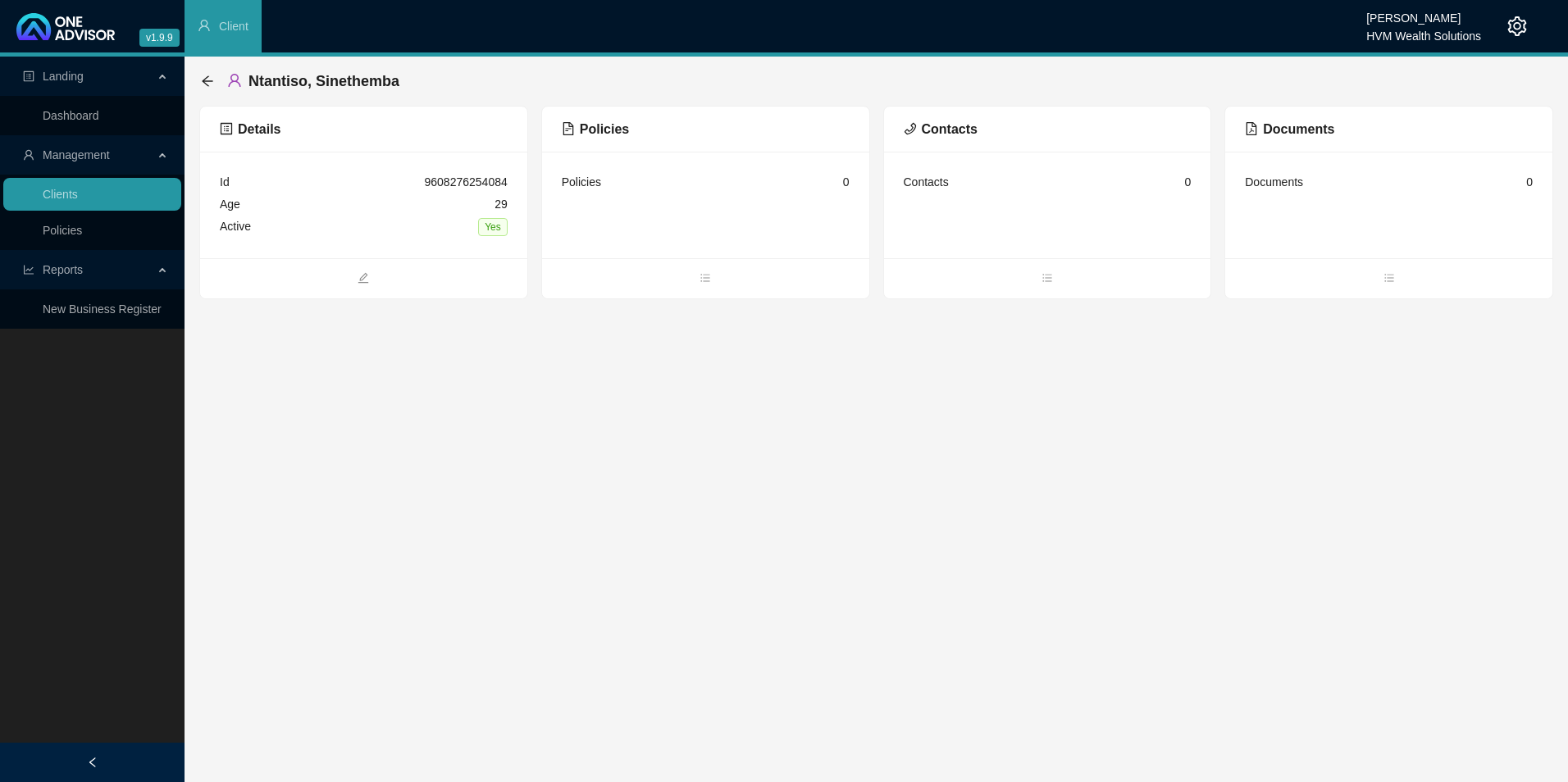
click at [602, 127] on span "Policies" at bounding box center [595, 129] width 68 height 14
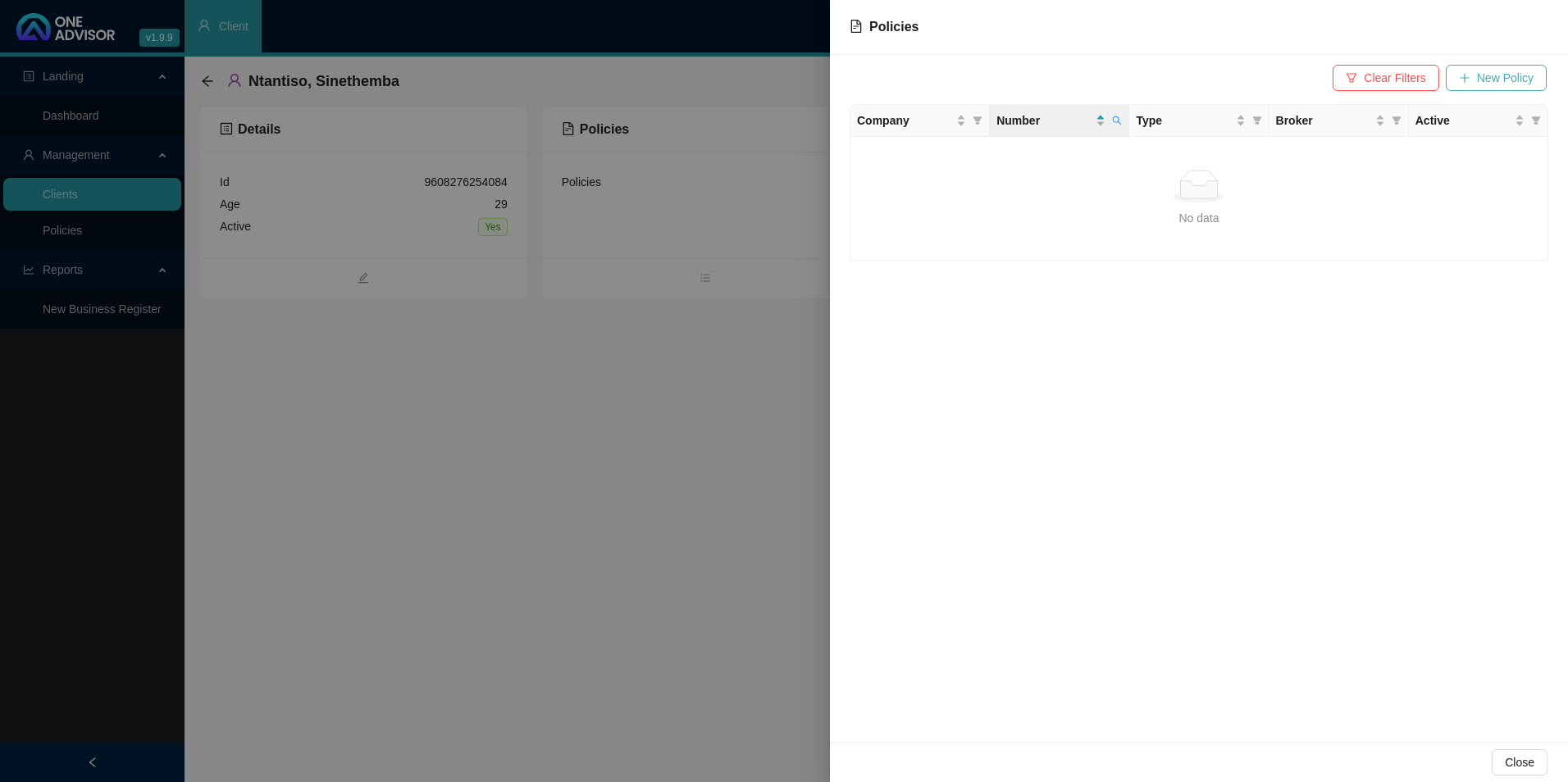
click at [1465, 78] on icon "plus" at bounding box center [1464, 77] width 9 height 1
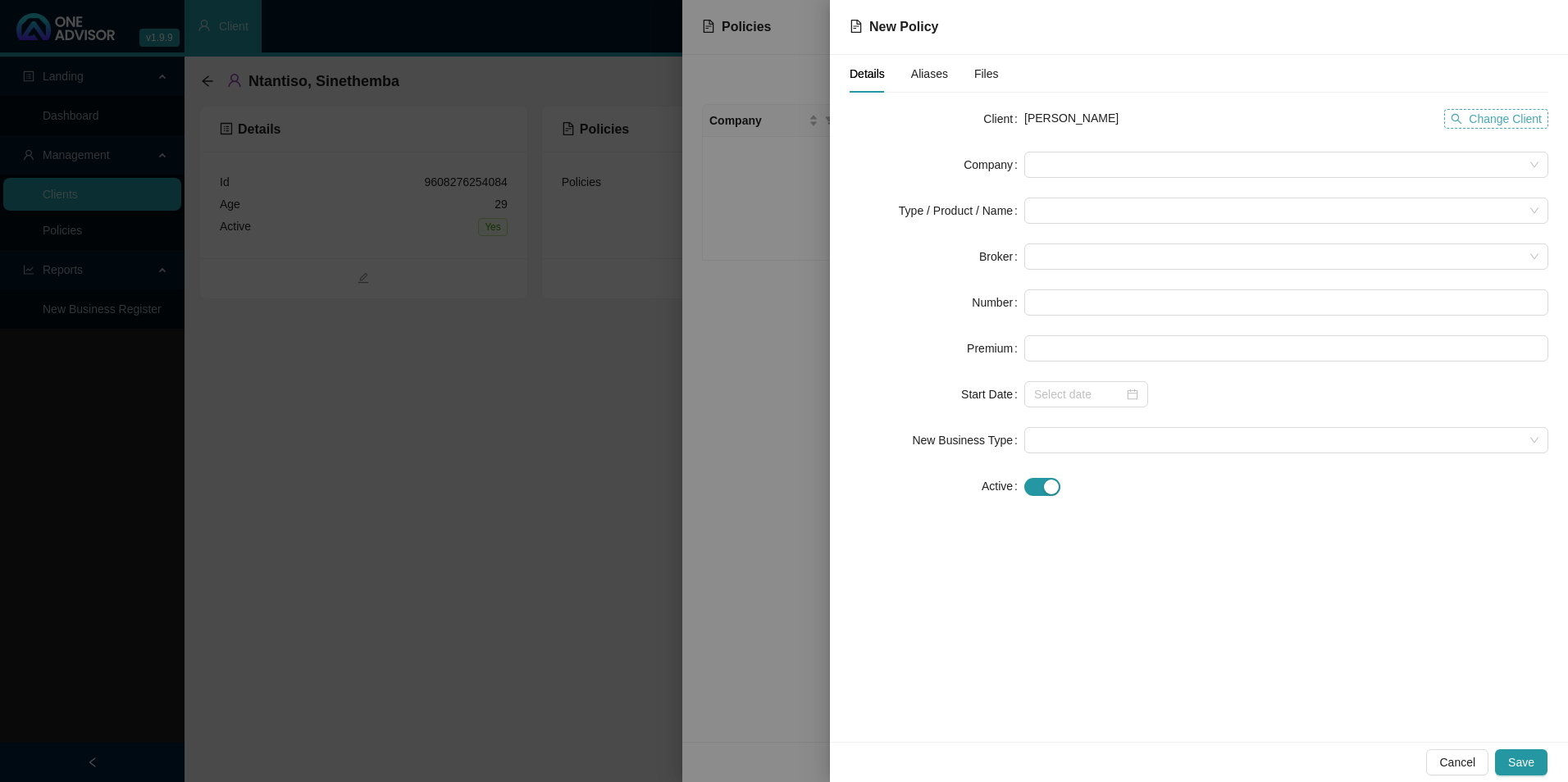
click at [1472, 116] on span "Change Client" at bounding box center [1505, 118] width 73 height 18
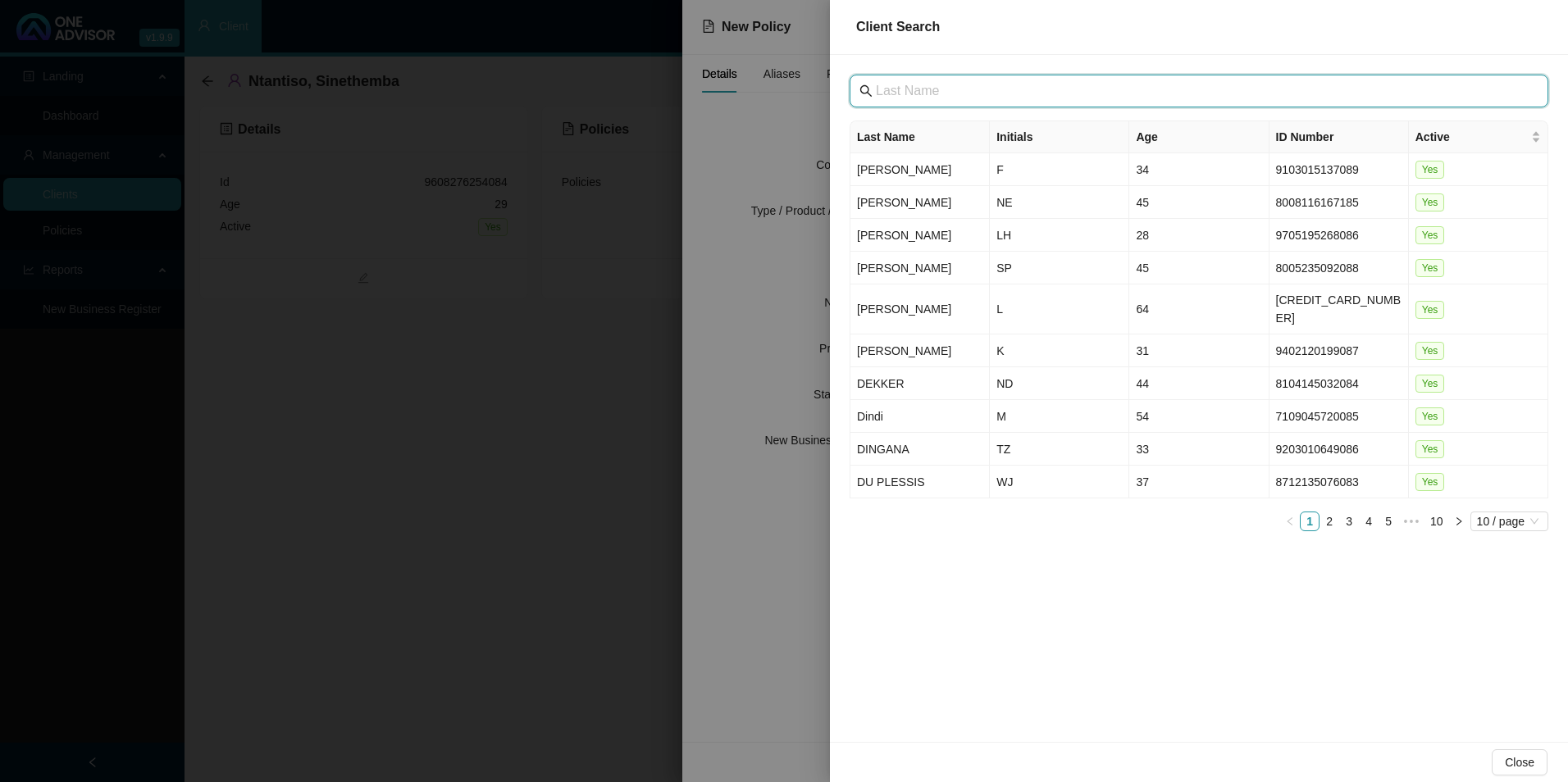
click at [1065, 99] on input "text" at bounding box center [1201, 91] width 650 height 20
click at [993, 90] on input "text" at bounding box center [1201, 91] width 650 height 20
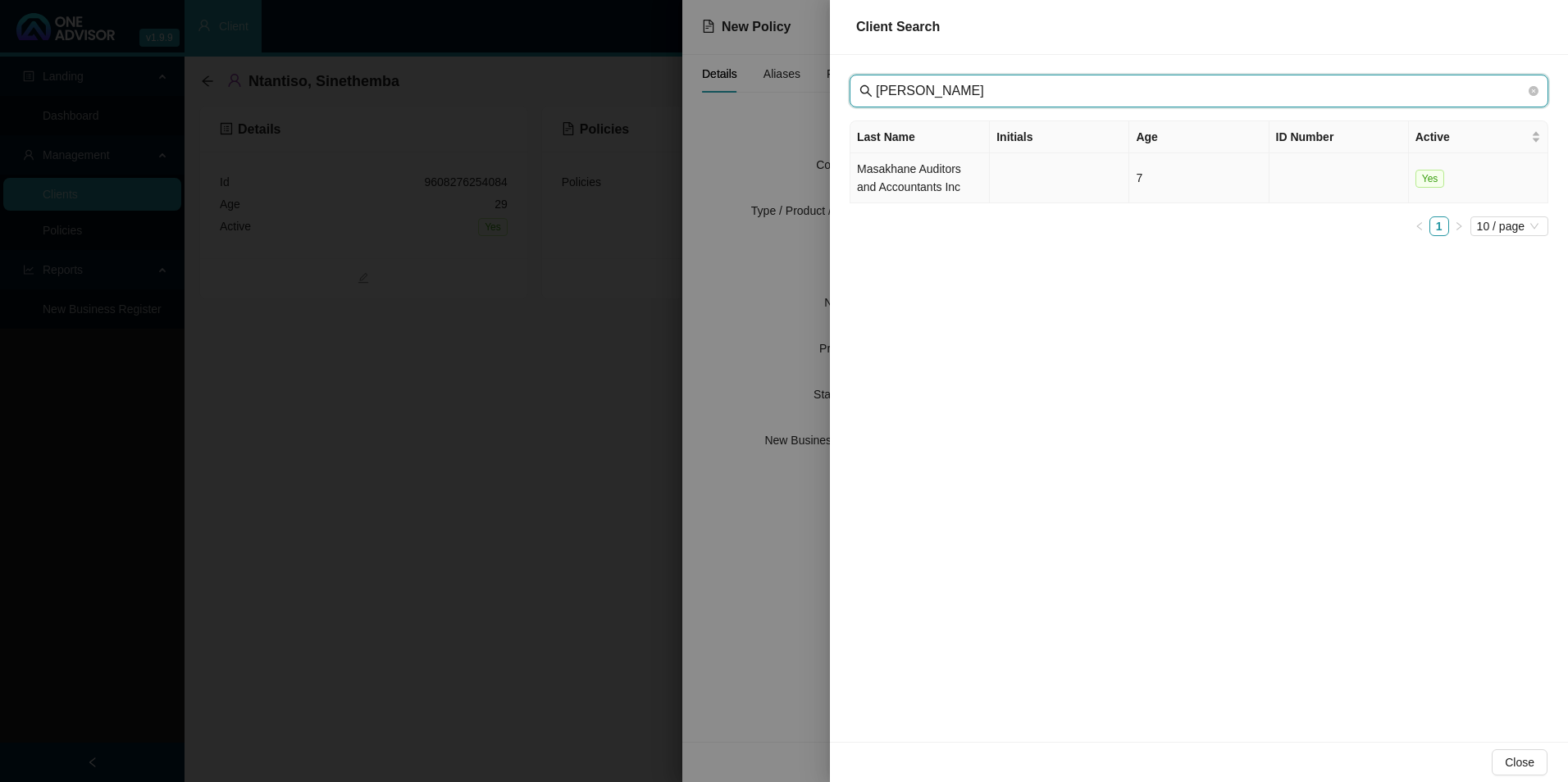
type input "[PERSON_NAME]"
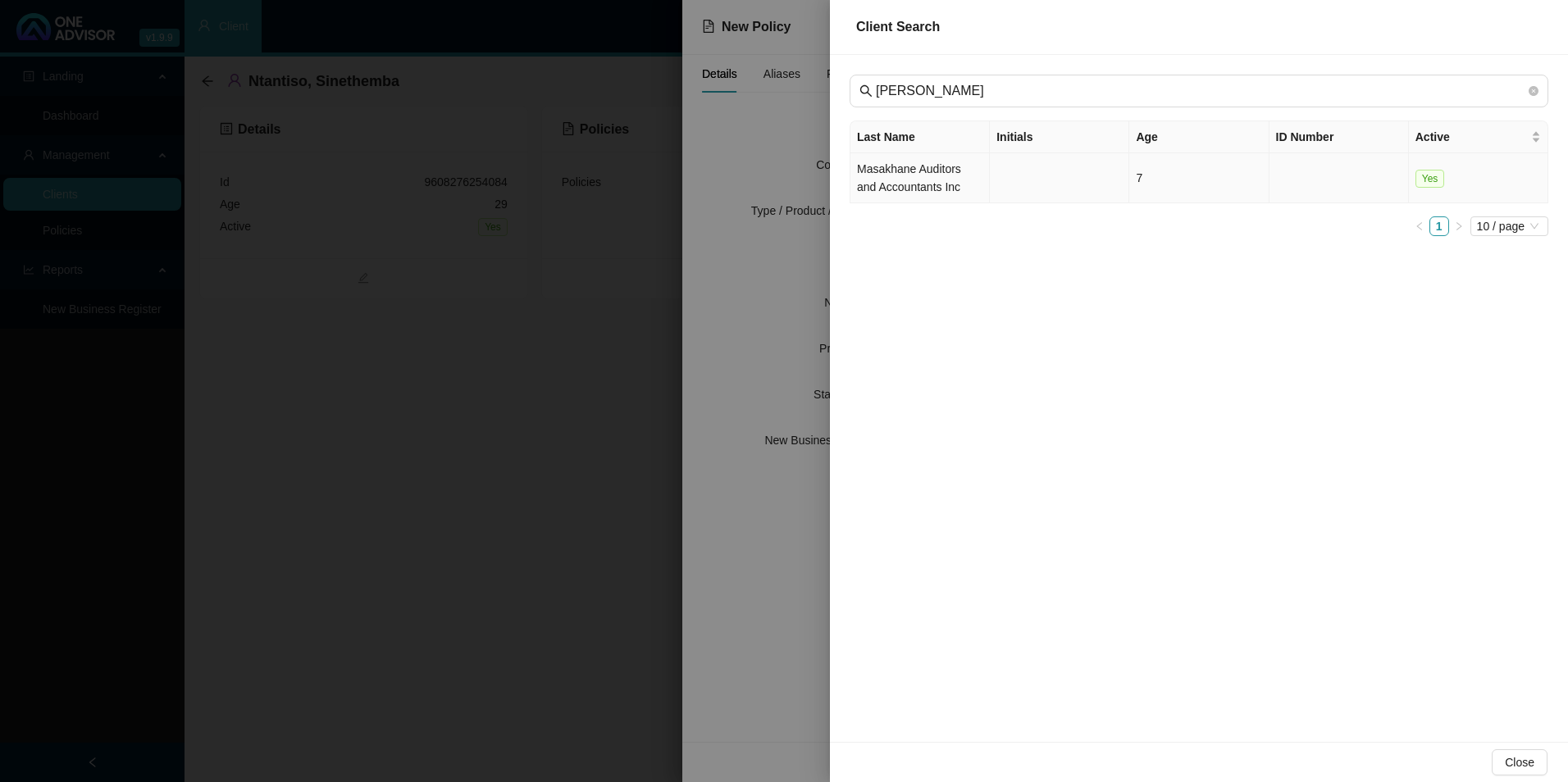
click at [906, 190] on td "Masakhane Auditors and Accountants Inc" at bounding box center [920, 178] width 139 height 50
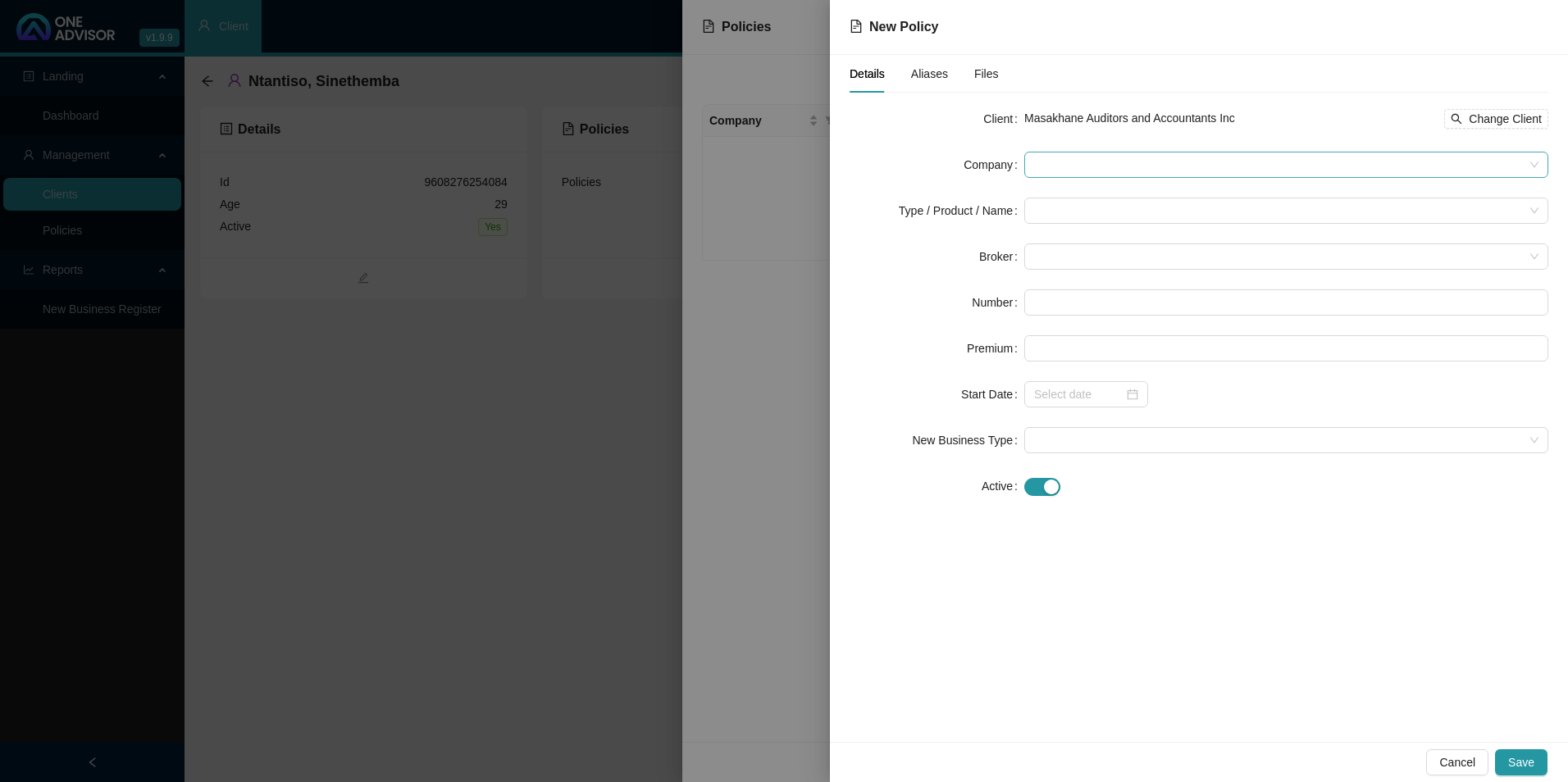
click at [1157, 162] on span at bounding box center [1286, 164] width 504 height 24
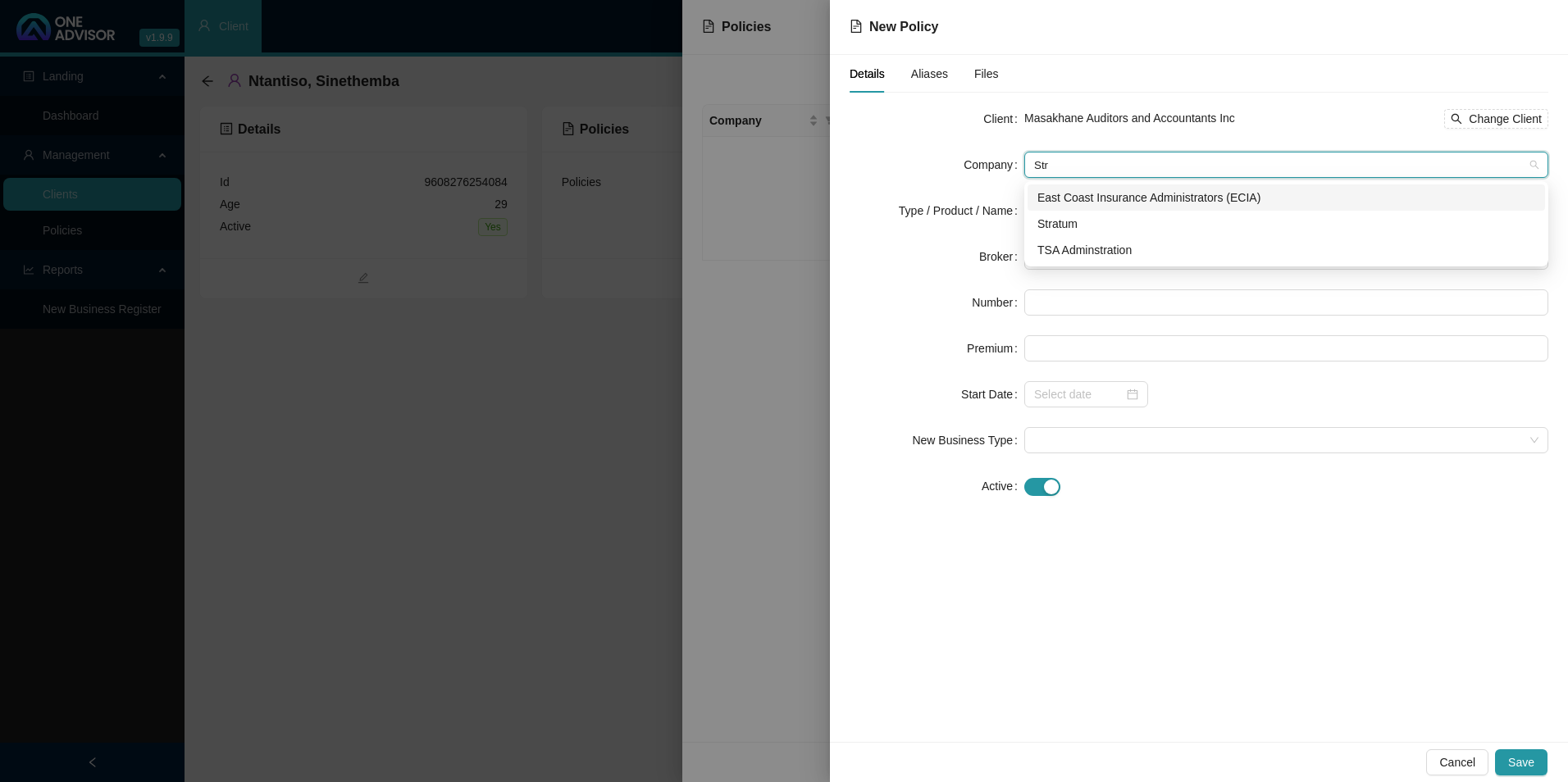
type input "Stra"
click at [1073, 225] on div "Stratum" at bounding box center [1286, 224] width 498 height 18
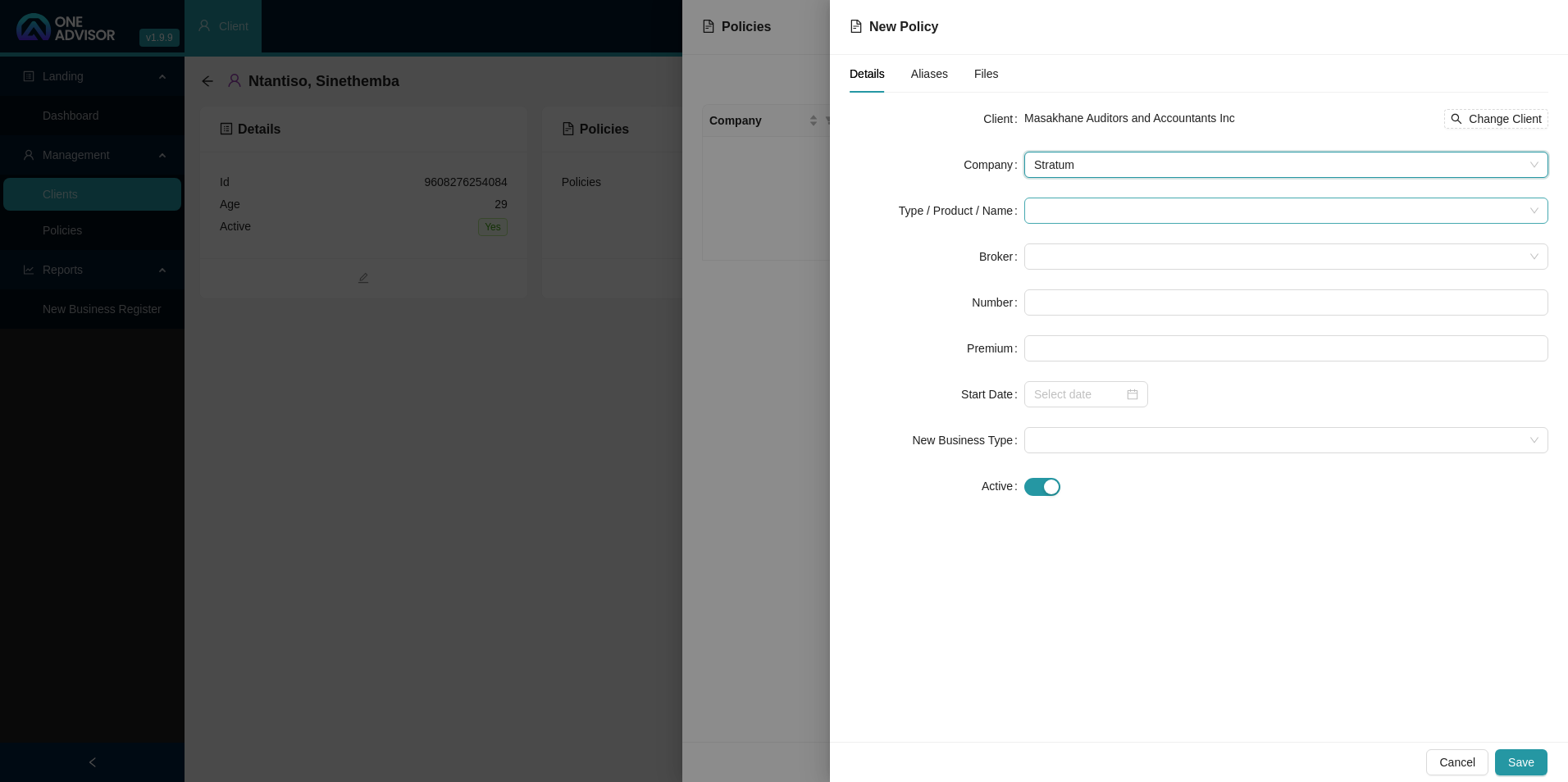
click at [1074, 212] on input "search" at bounding box center [1279, 210] width 489 height 24
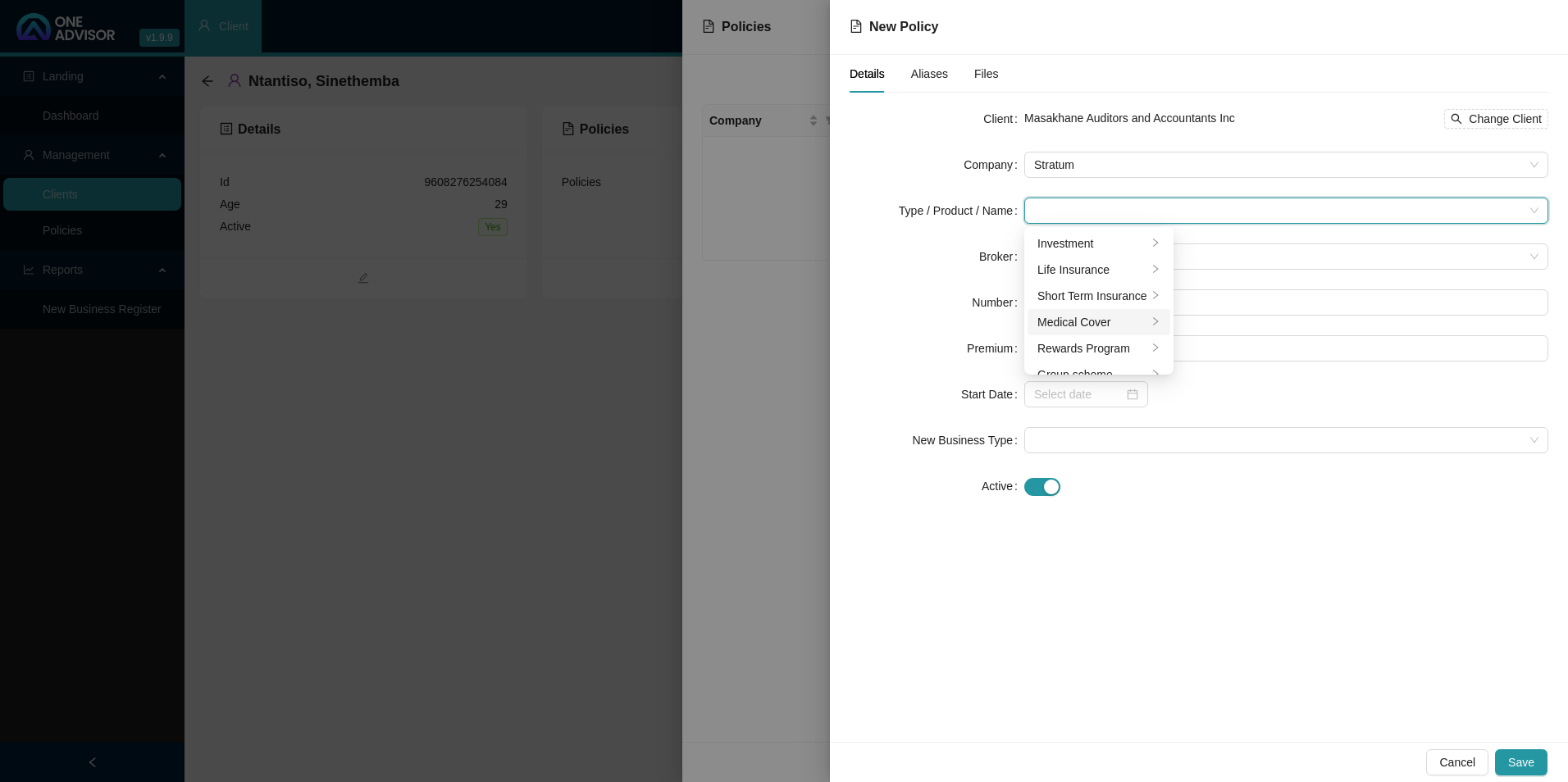
click at [1097, 323] on div "Medical Cover" at bounding box center [1092, 322] width 110 height 18
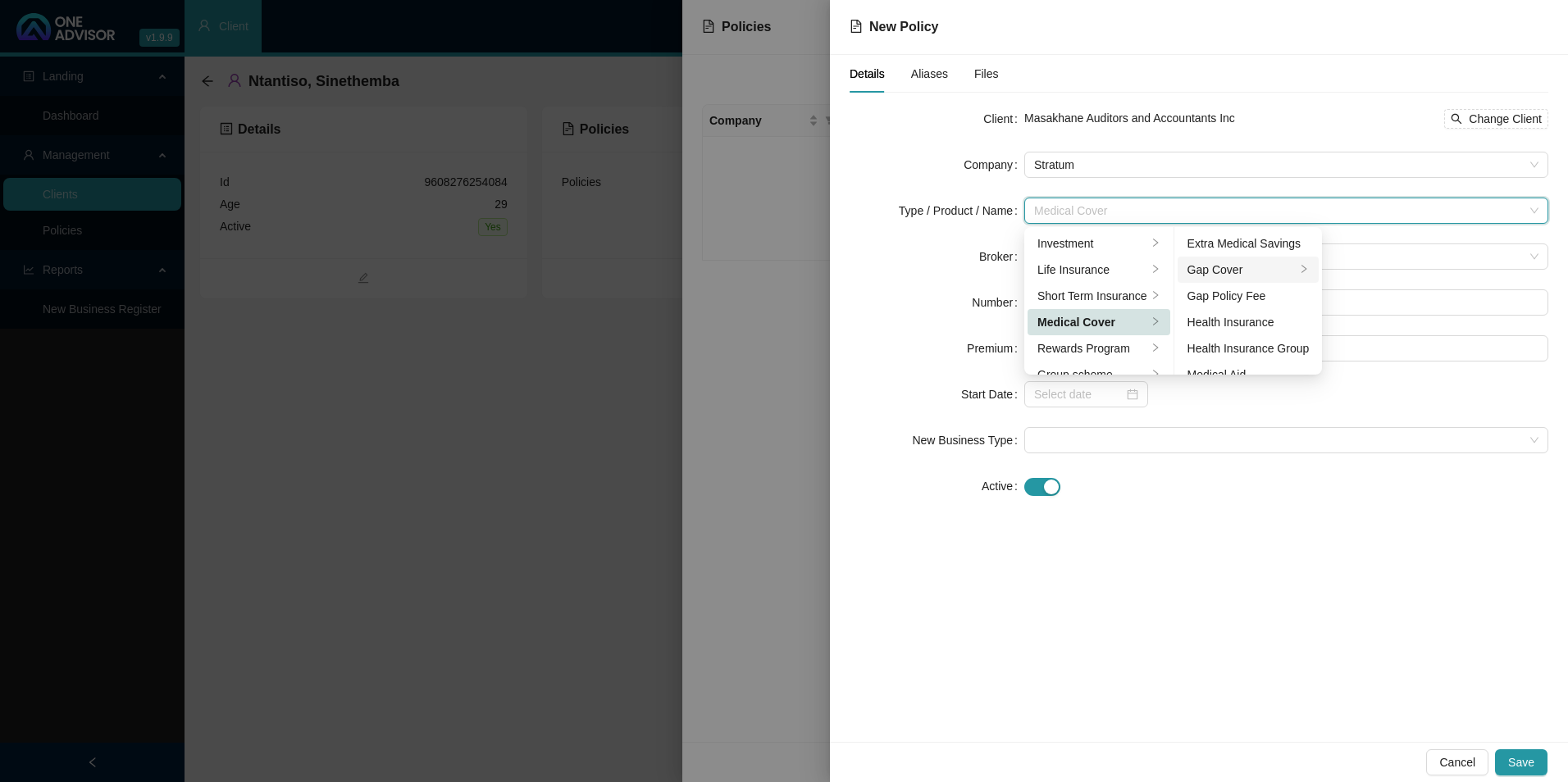
click at [1258, 274] on div "Gap Cover" at bounding box center [1241, 269] width 109 height 18
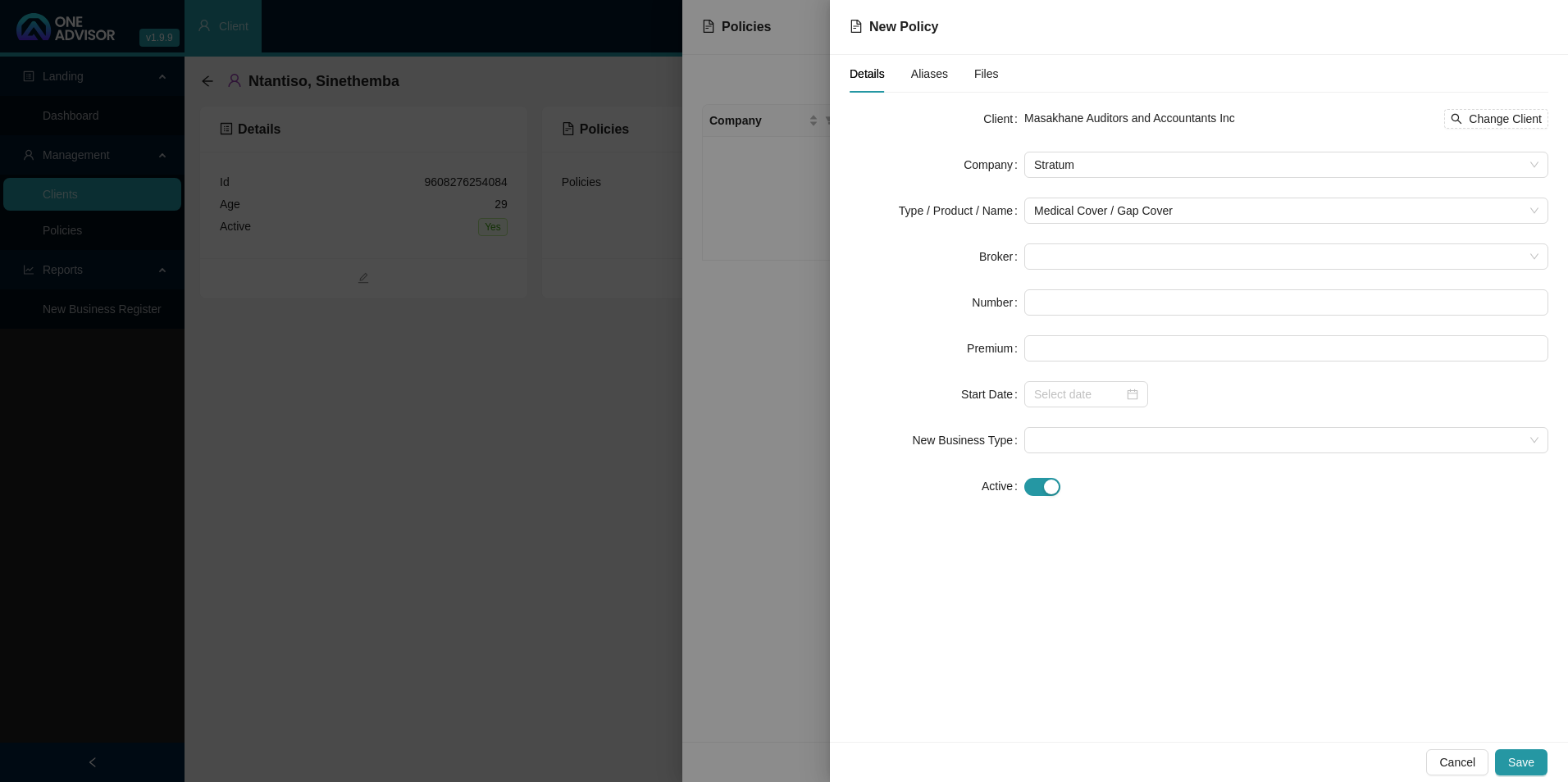
click at [1339, 580] on div "Details Aliases Files Client Masakhane Auditors and Accountants Inc Change Clie…" at bounding box center [1199, 398] width 738 height 687
click at [1121, 250] on span at bounding box center [1286, 256] width 504 height 24
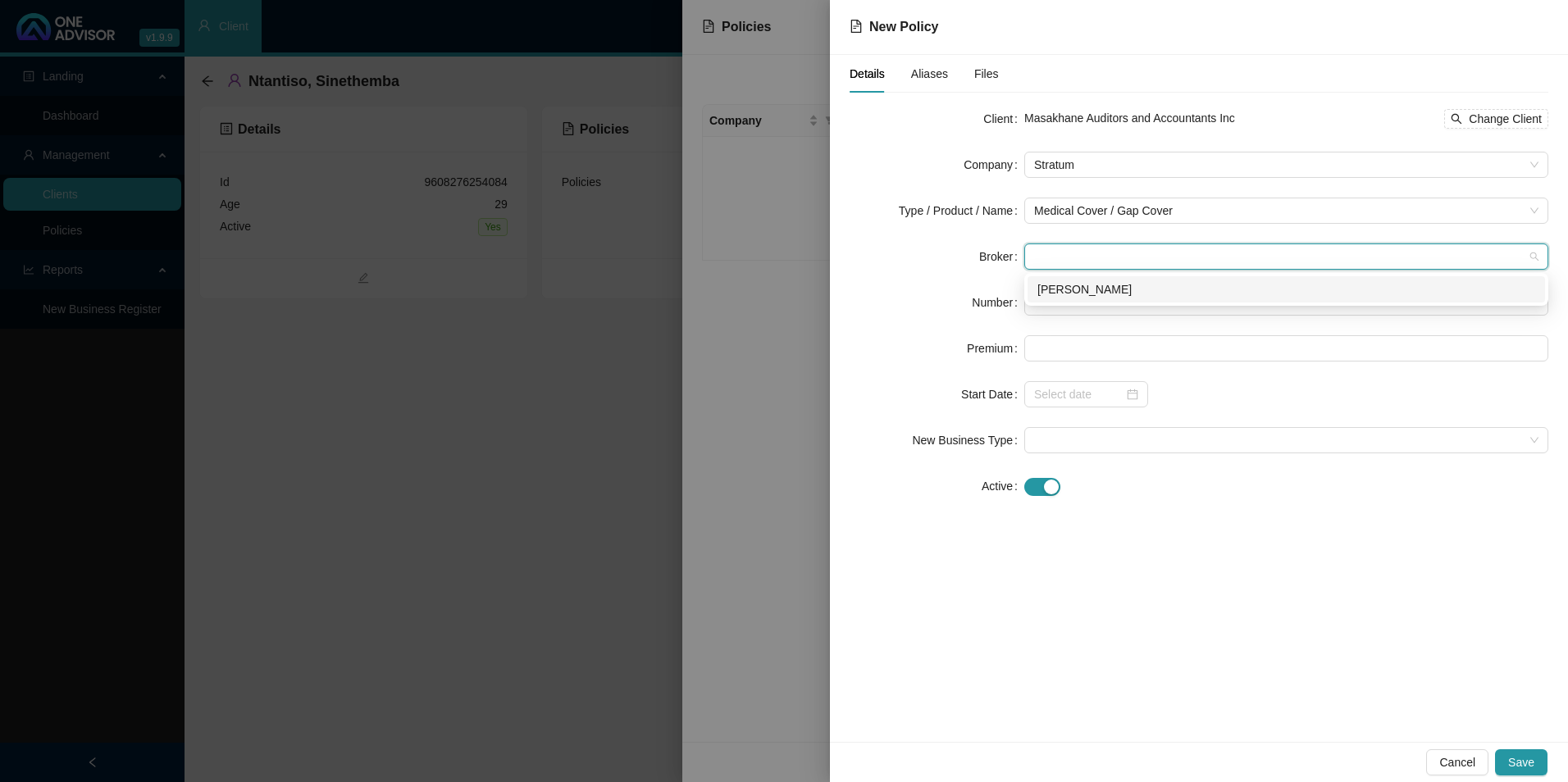
click at [1106, 279] on div "[PERSON_NAME]" at bounding box center [1286, 289] width 518 height 26
click at [1090, 303] on input "text" at bounding box center [1286, 302] width 524 height 26
click at [1036, 299] on input "text" at bounding box center [1286, 302] width 524 height 26
paste input "POL-1639203-X5B6"
type input "POL-1639203-X5B6"
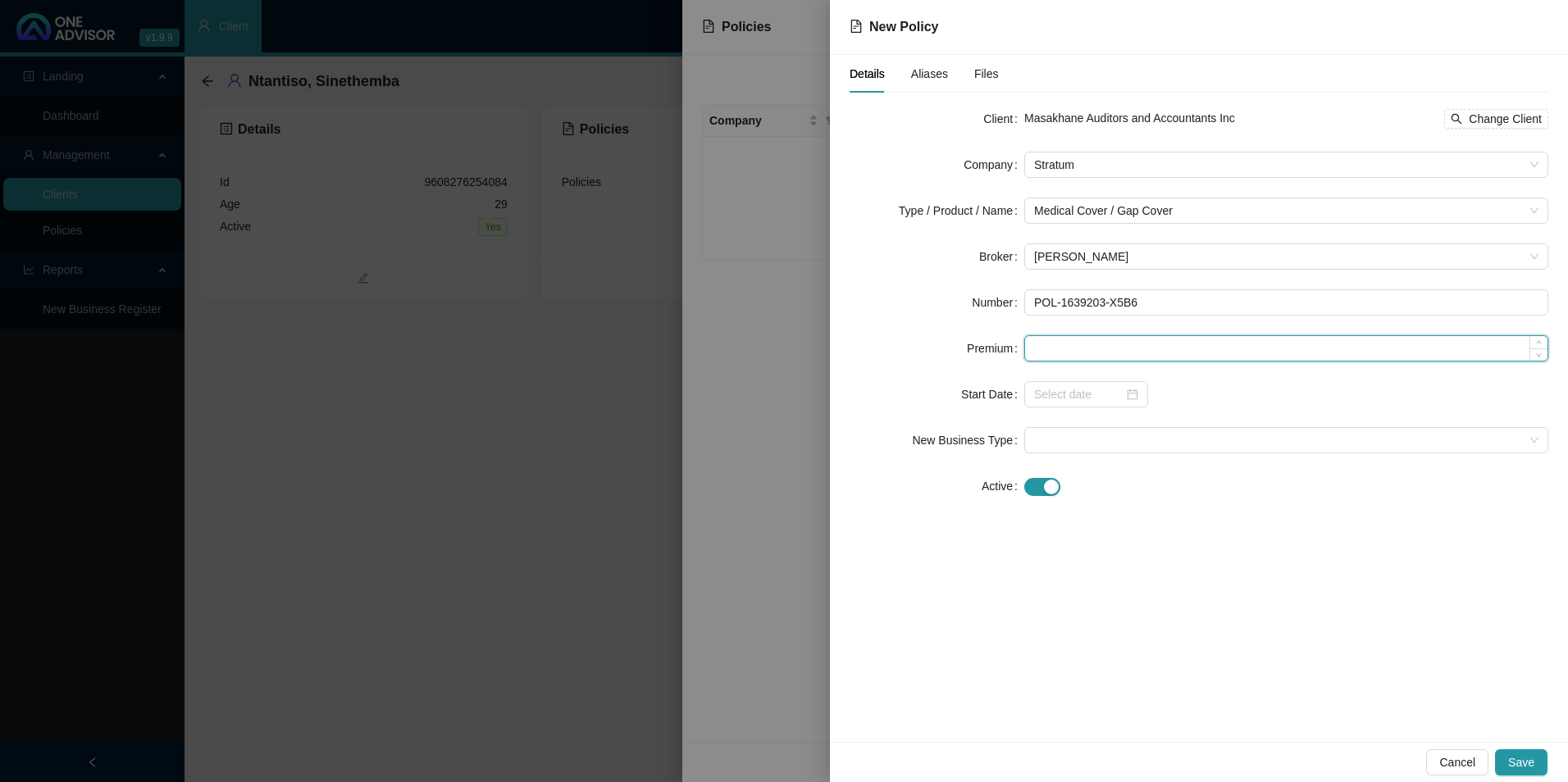
click at [1082, 342] on input at bounding box center [1286, 348] width 523 height 24
click at [1111, 348] on input at bounding box center [1286, 348] width 523 height 24
paste input "R552,00"
click at [1062, 344] on input "R552,00" at bounding box center [1286, 348] width 523 height 24
click at [1038, 346] on input "R552.00" at bounding box center [1286, 348] width 523 height 24
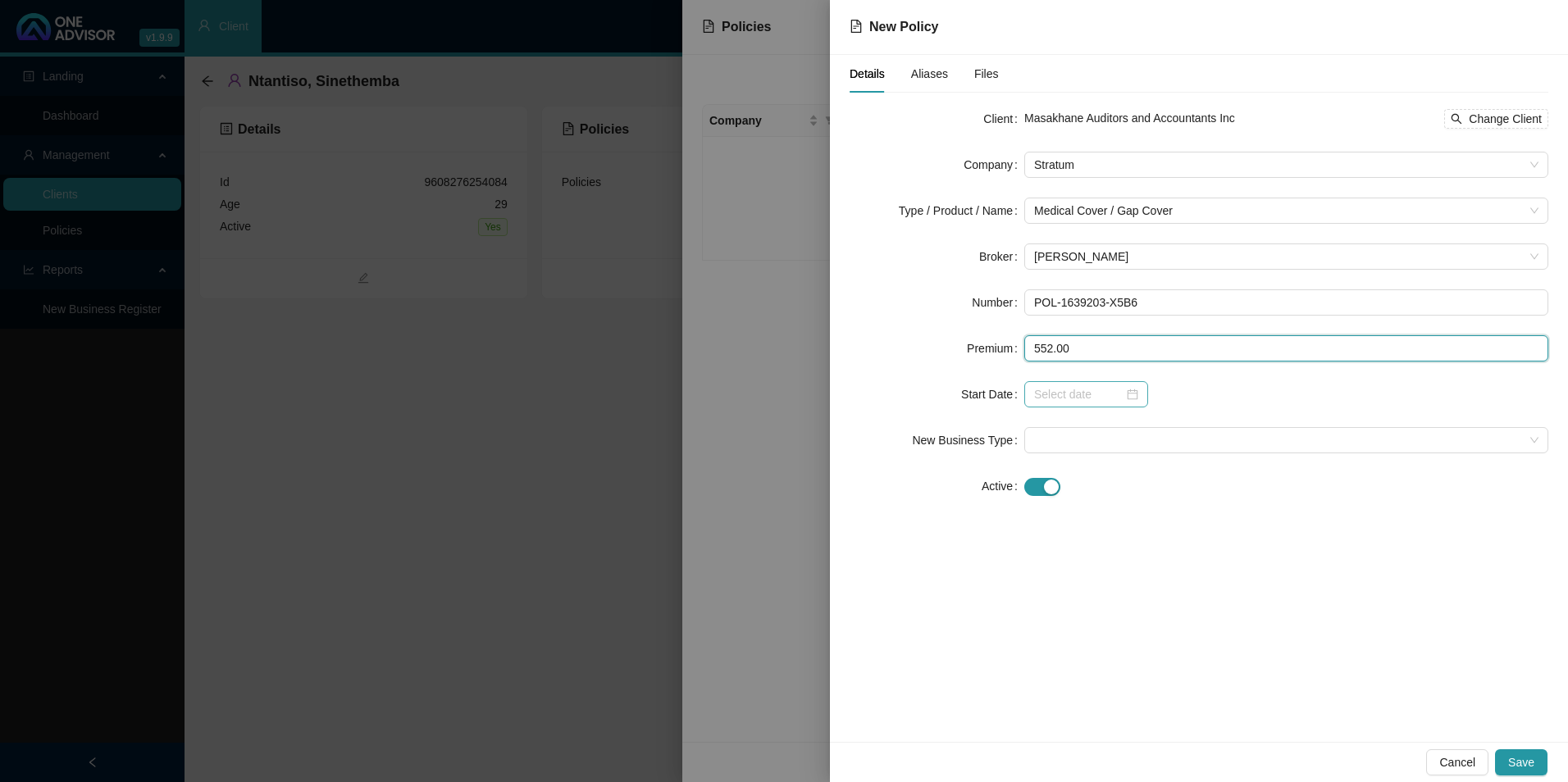
type input "552.00"
click at [1072, 392] on input at bounding box center [1079, 394] width 89 height 18
click at [1085, 392] on input at bounding box center [1079, 394] width 89 height 18
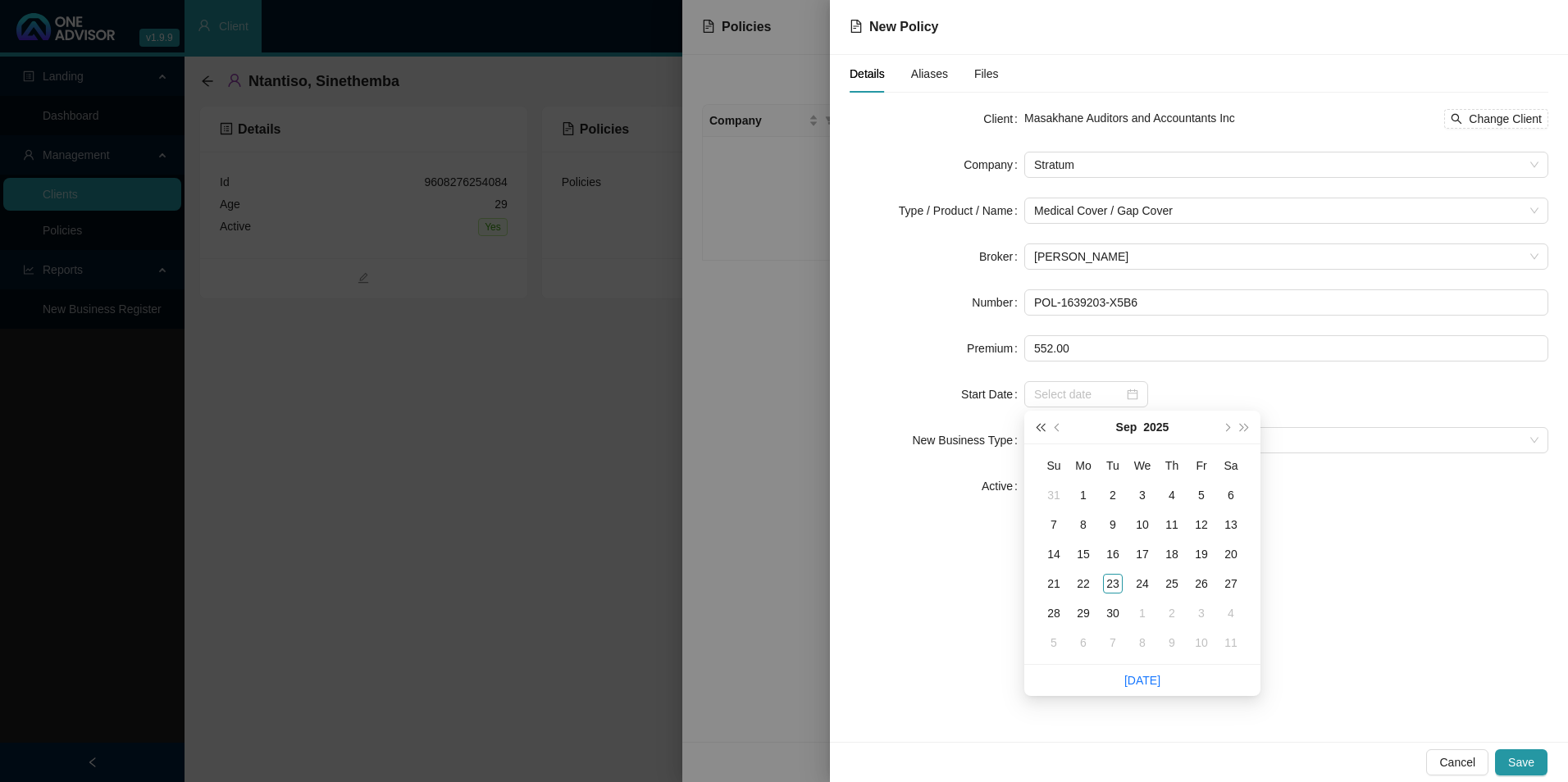
click at [1038, 429] on span "super-prev-year" at bounding box center [1039, 427] width 8 height 8
type input "[DATE]"
click at [1056, 424] on button "prev-year" at bounding box center [1058, 428] width 18 height 33
type input "[DATE]"
click at [1176, 490] on div "1" at bounding box center [1172, 495] width 20 height 20
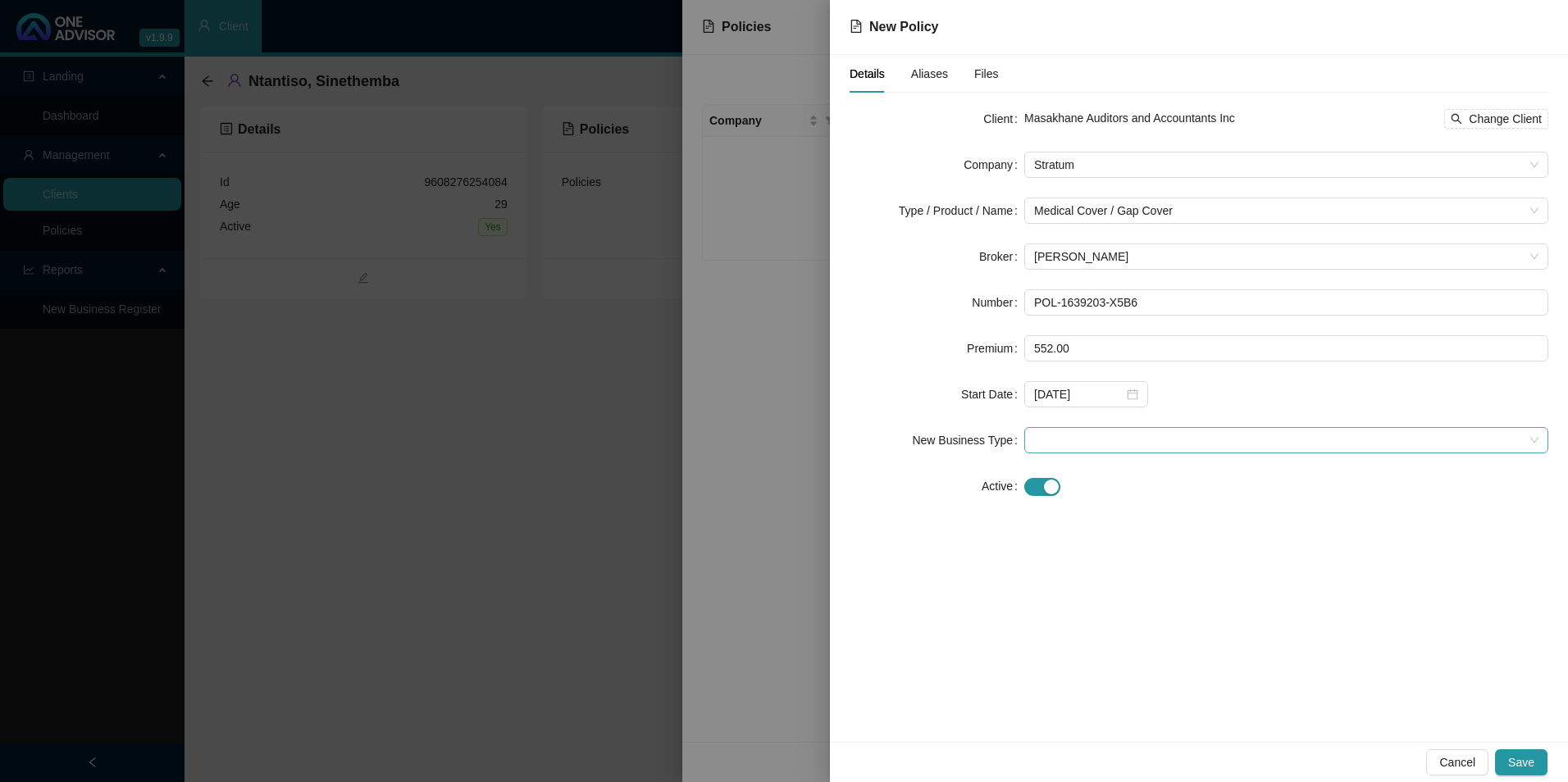
click at [1143, 434] on span at bounding box center [1286, 439] width 504 height 24
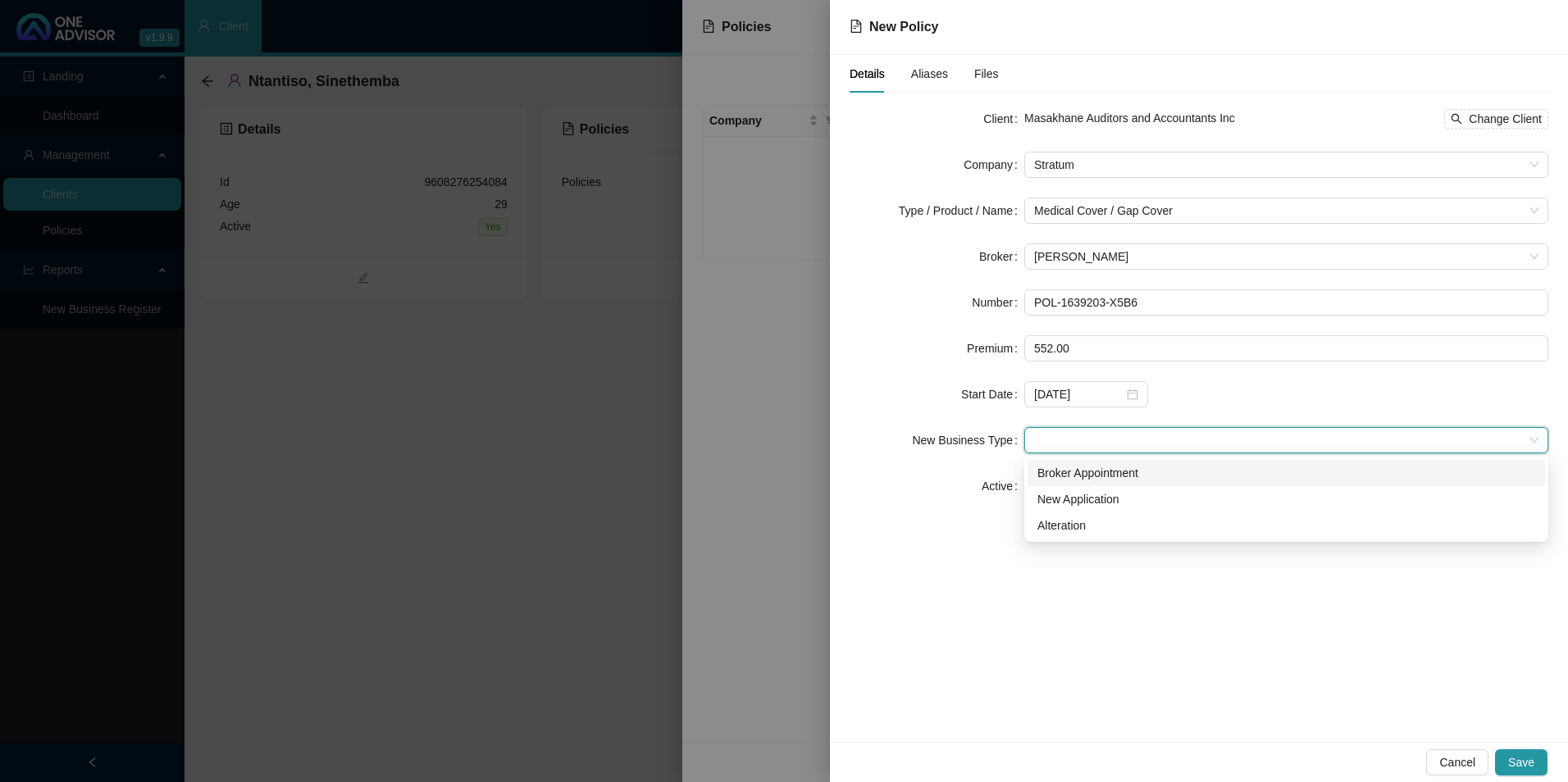
click at [1115, 474] on div "Broker Appointment" at bounding box center [1286, 473] width 498 height 18
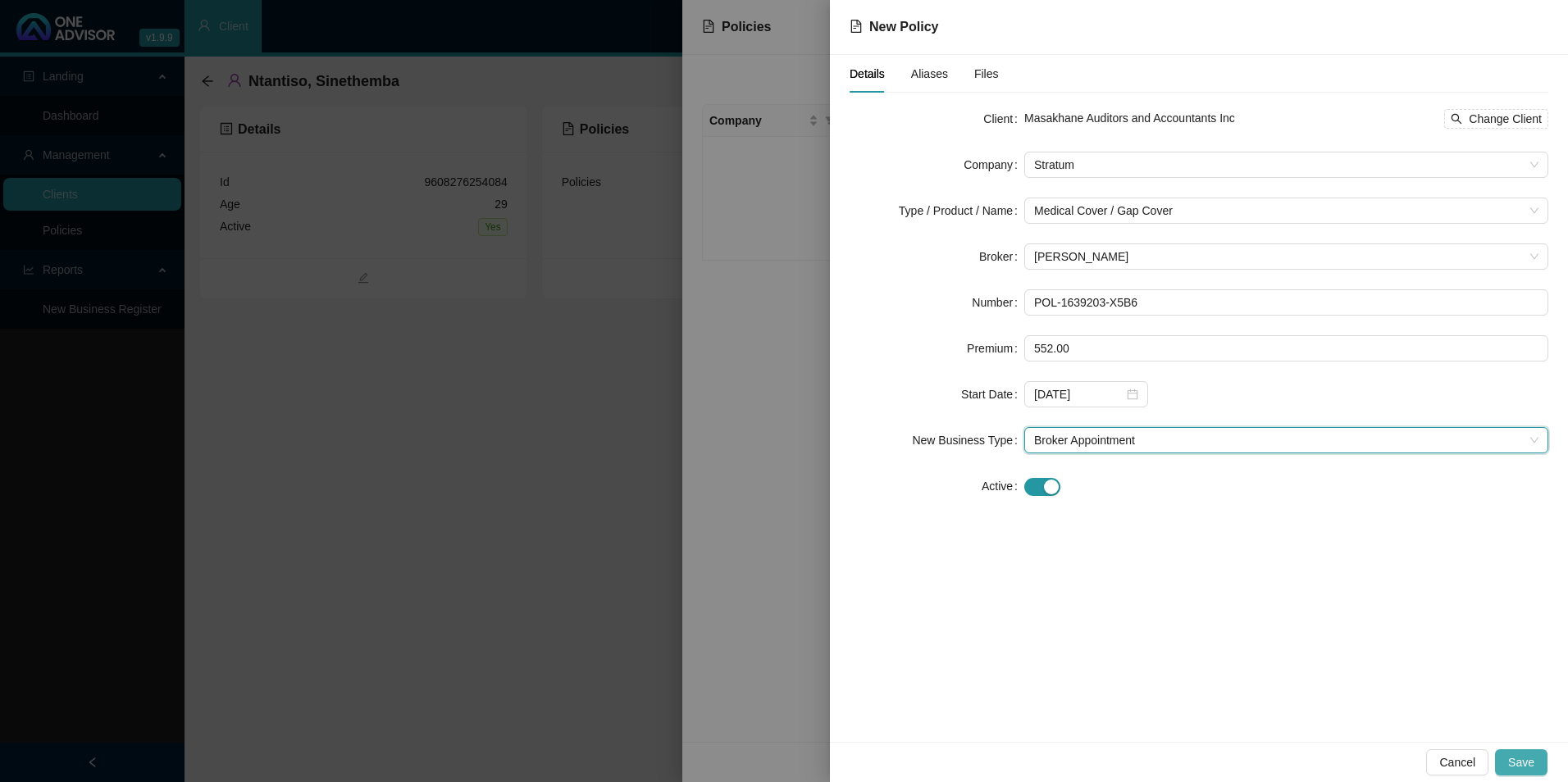
click at [1529, 769] on button "Save" at bounding box center [1522, 762] width 53 height 26
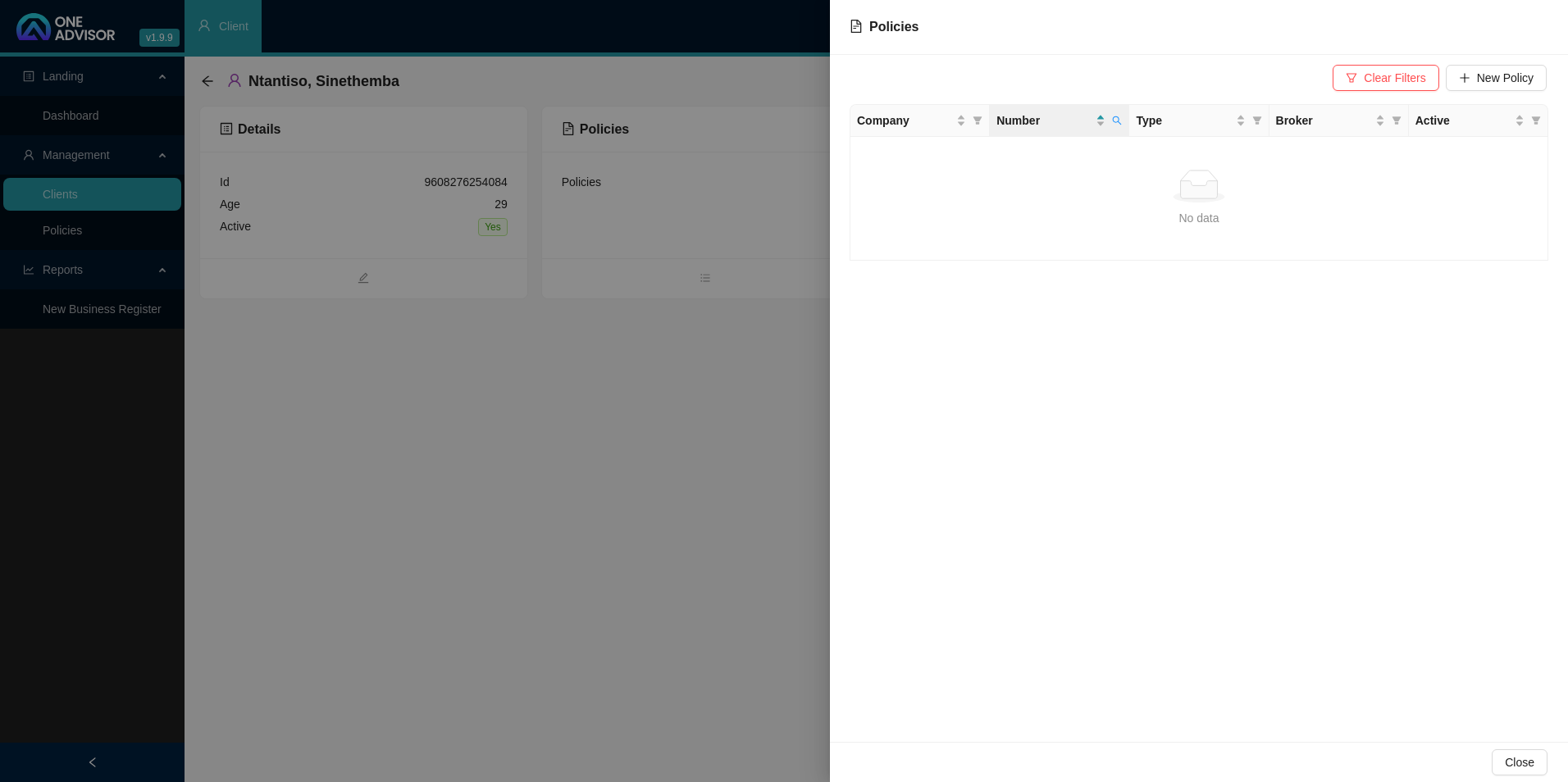
click at [579, 425] on div at bounding box center [784, 391] width 1568 height 782
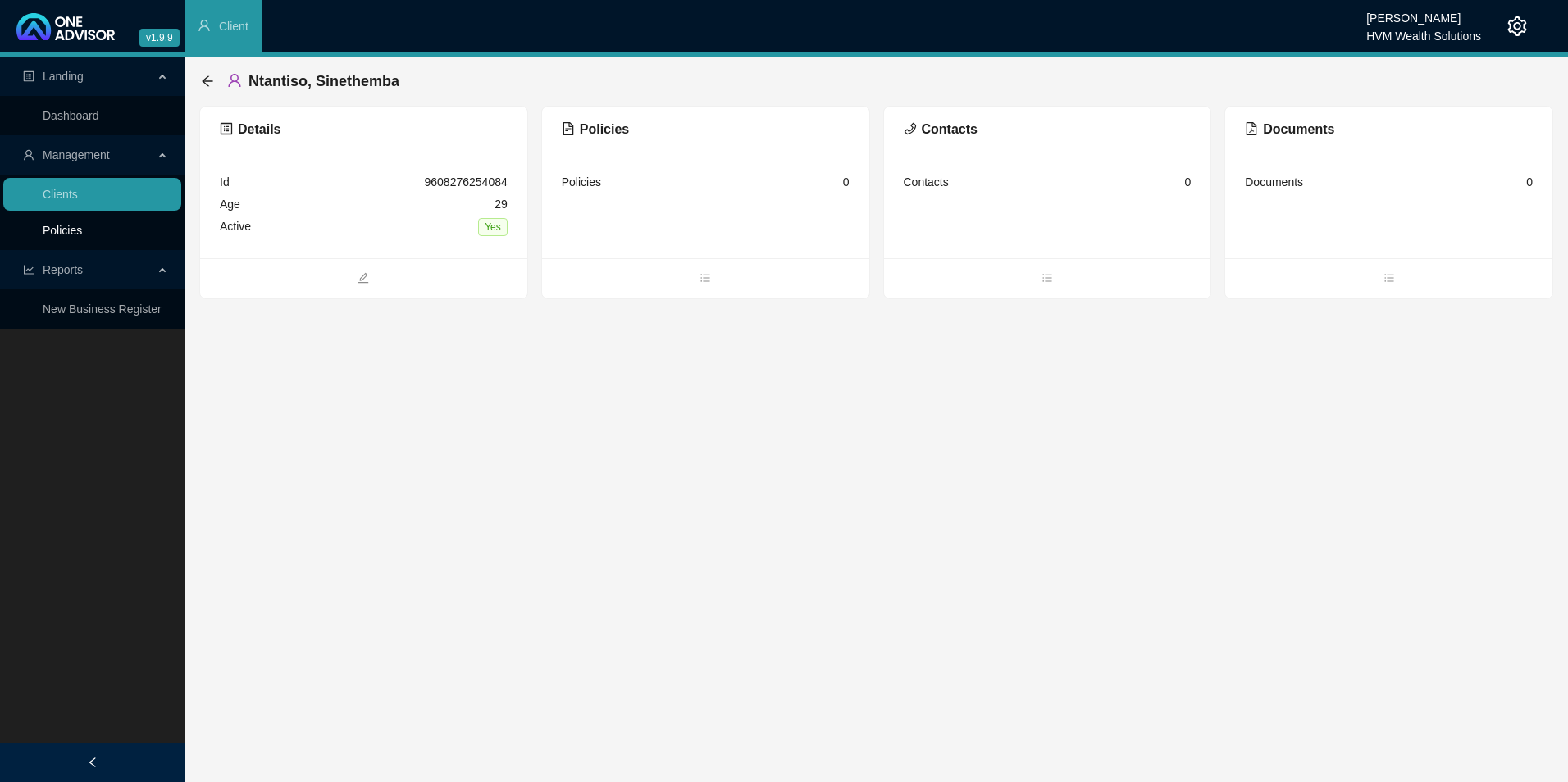
click at [82, 224] on link "Policies" at bounding box center [63, 230] width 39 height 13
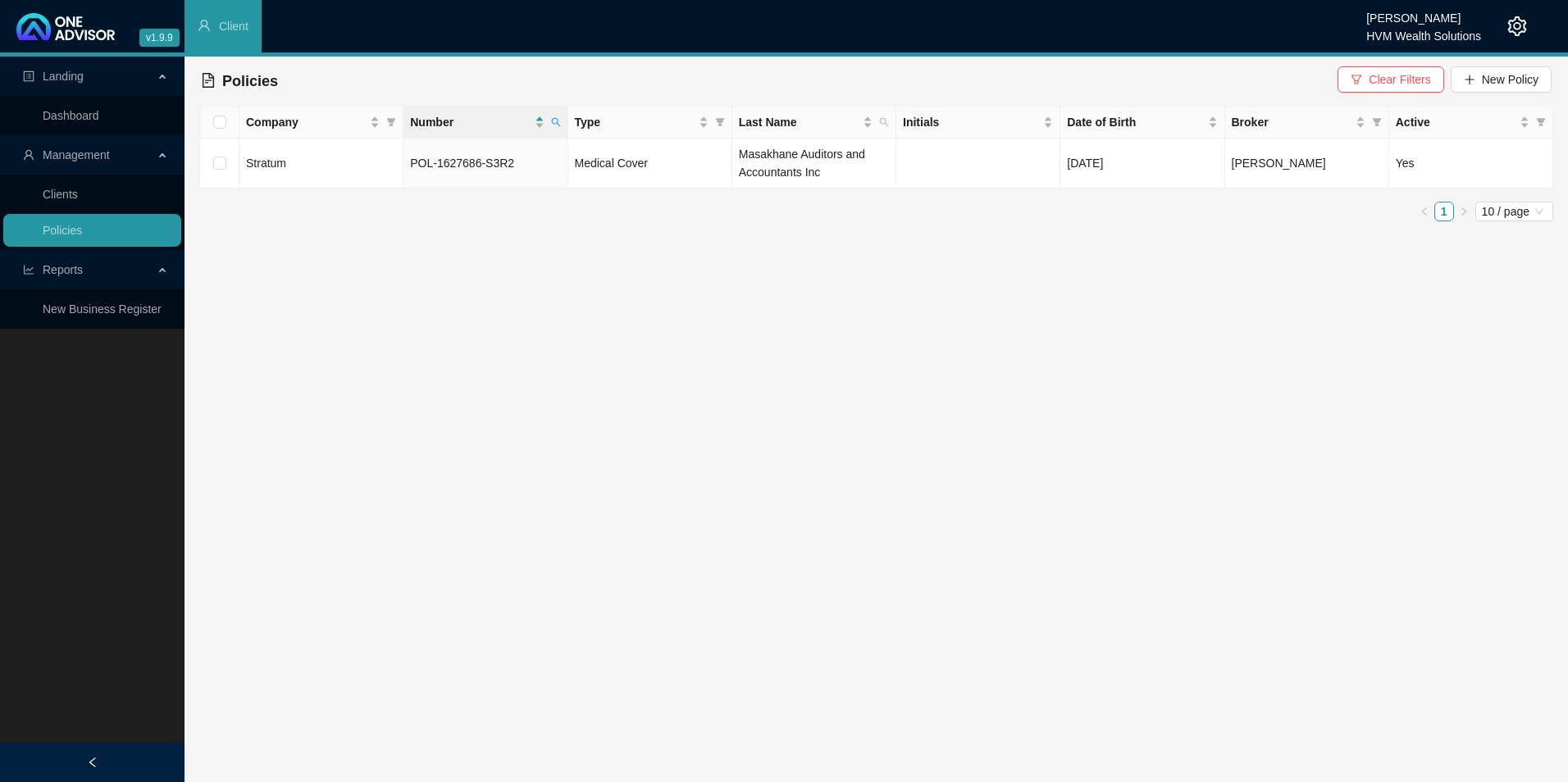
click at [549, 227] on div "Company Number Type Last Name Initials Date of Birth Broker Active Stratum POL-…" at bounding box center [876, 170] width 1354 height 129
